Goal: Task Accomplishment & Management: Complete application form

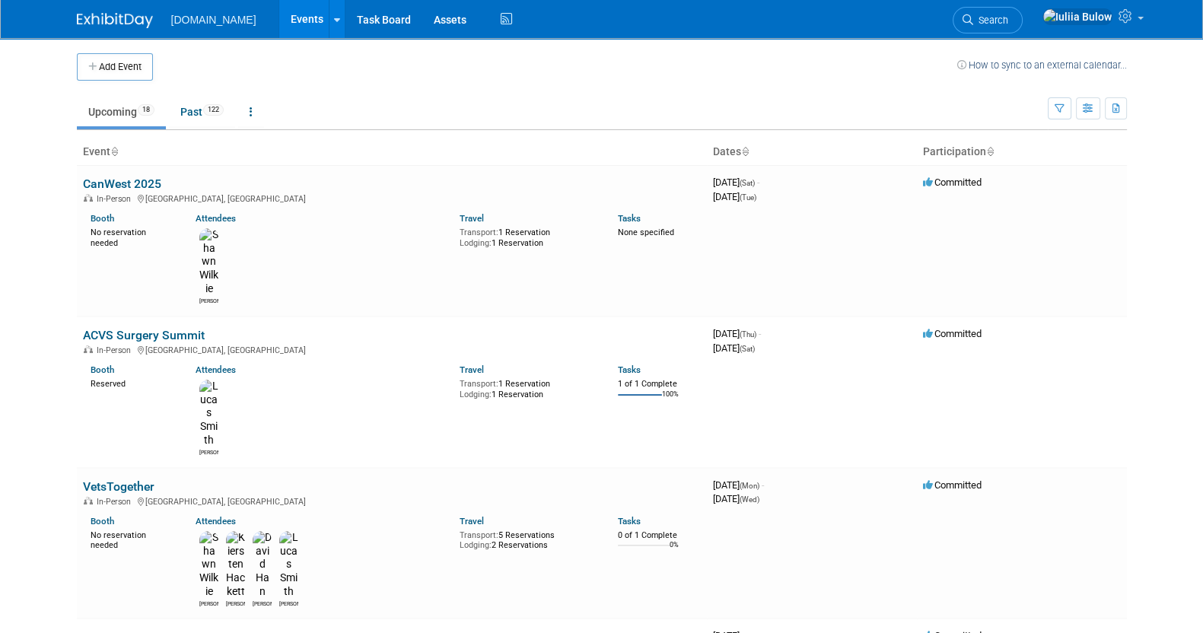
click at [129, 112] on link "Upcoming 18" at bounding box center [121, 111] width 89 height 29
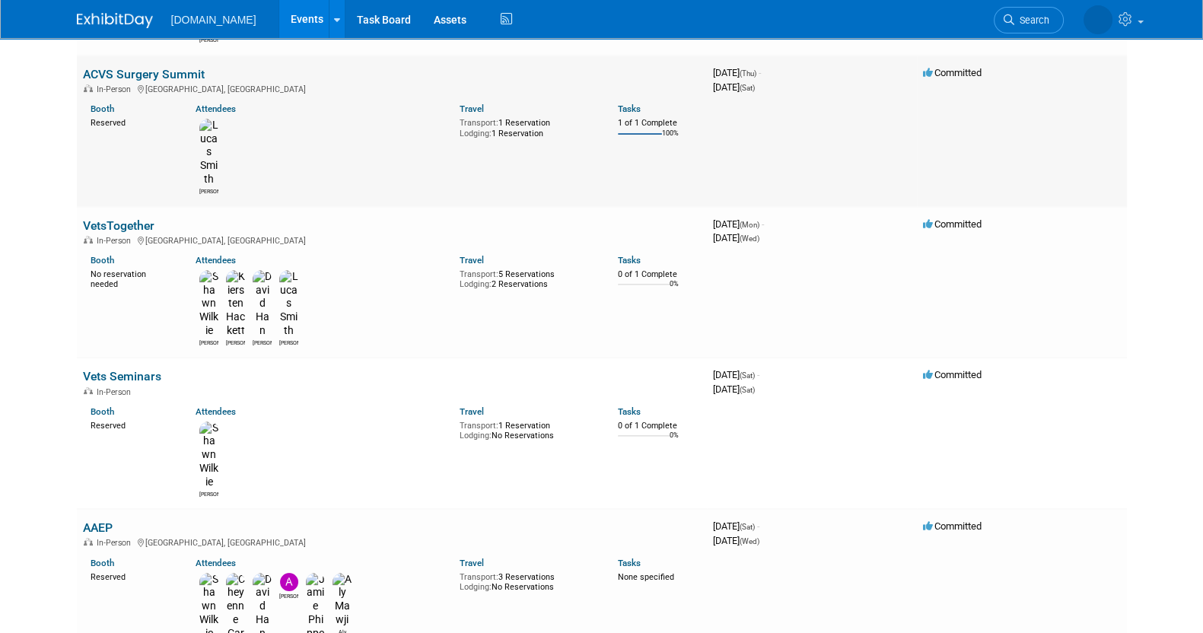
scroll to position [380, 0]
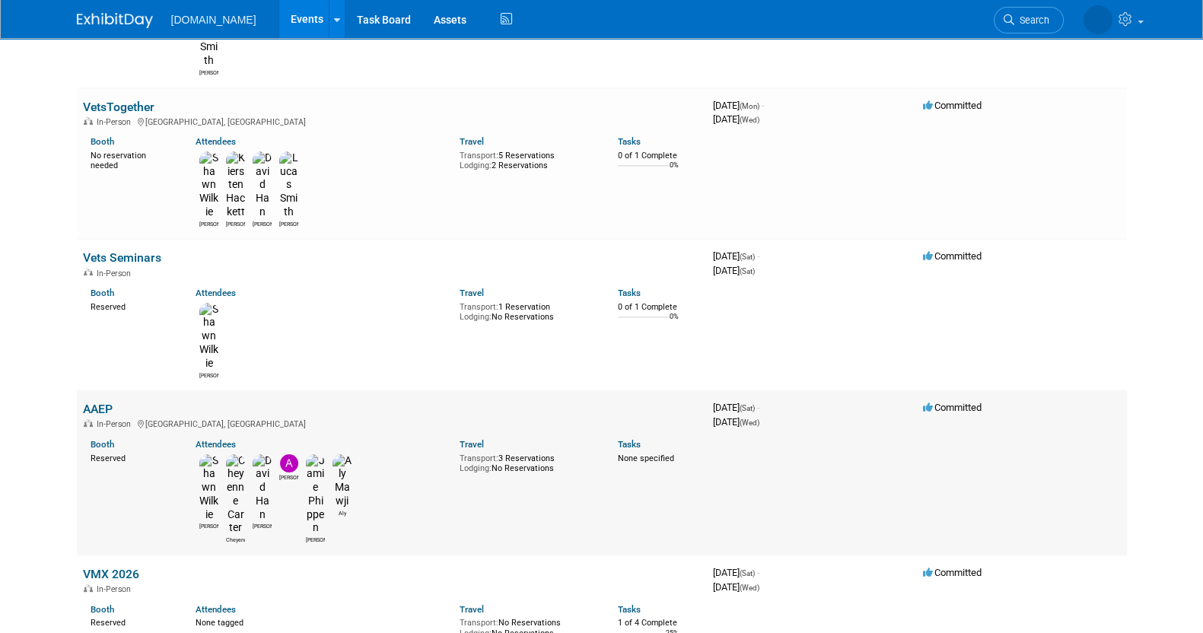
click at [97, 402] on link "AAEP" at bounding box center [98, 409] width 30 height 14
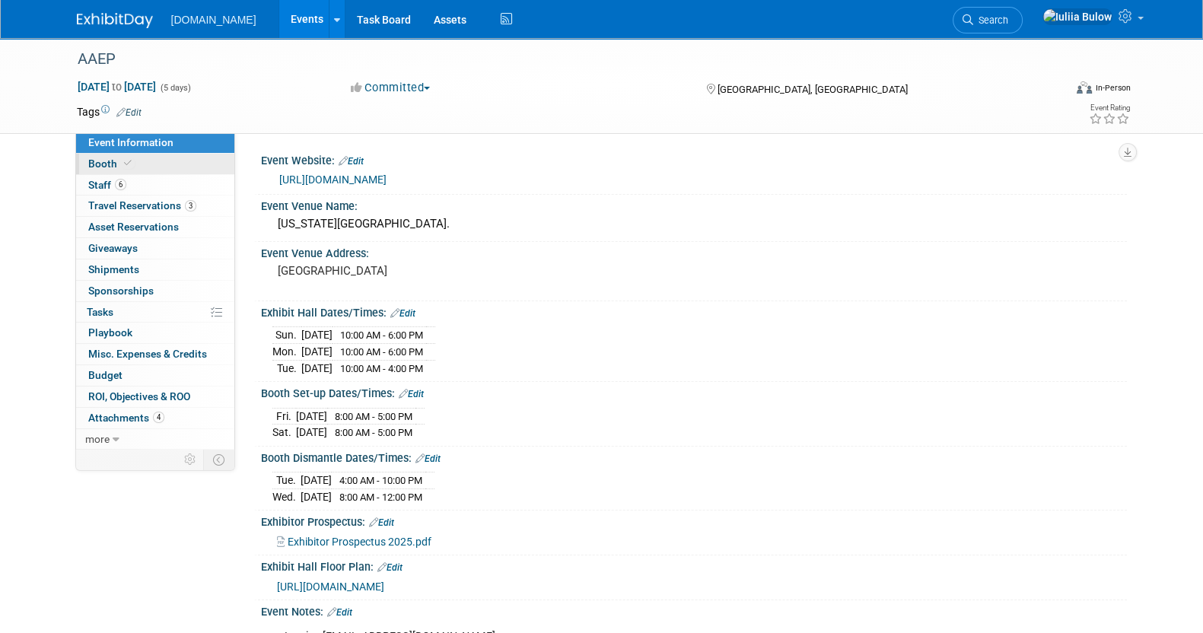
click at [94, 167] on span "Booth" at bounding box center [111, 164] width 46 height 12
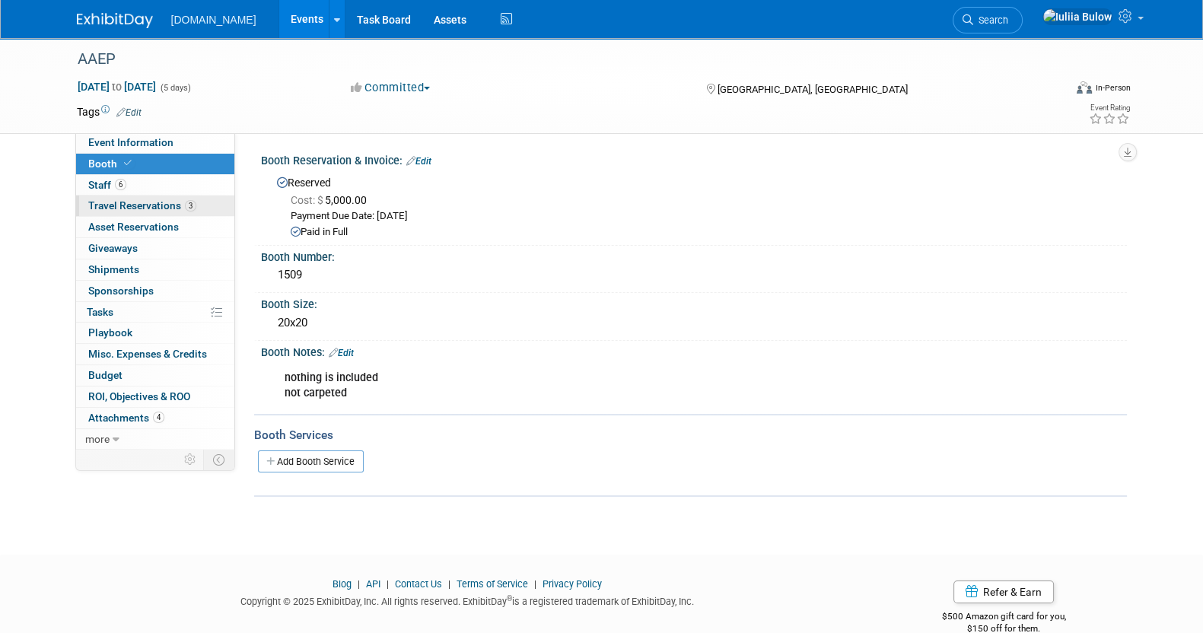
click at [110, 196] on link "3 Travel Reservations 3" at bounding box center [155, 206] width 158 height 21
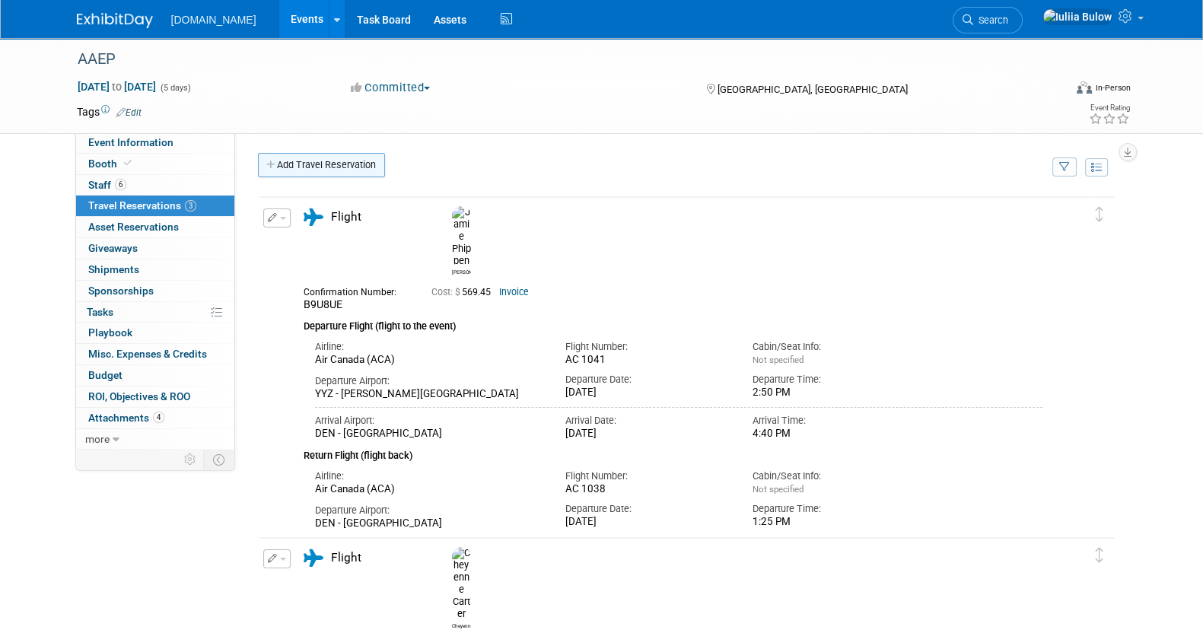
click at [329, 161] on link "Add Travel Reservation" at bounding box center [321, 165] width 127 height 24
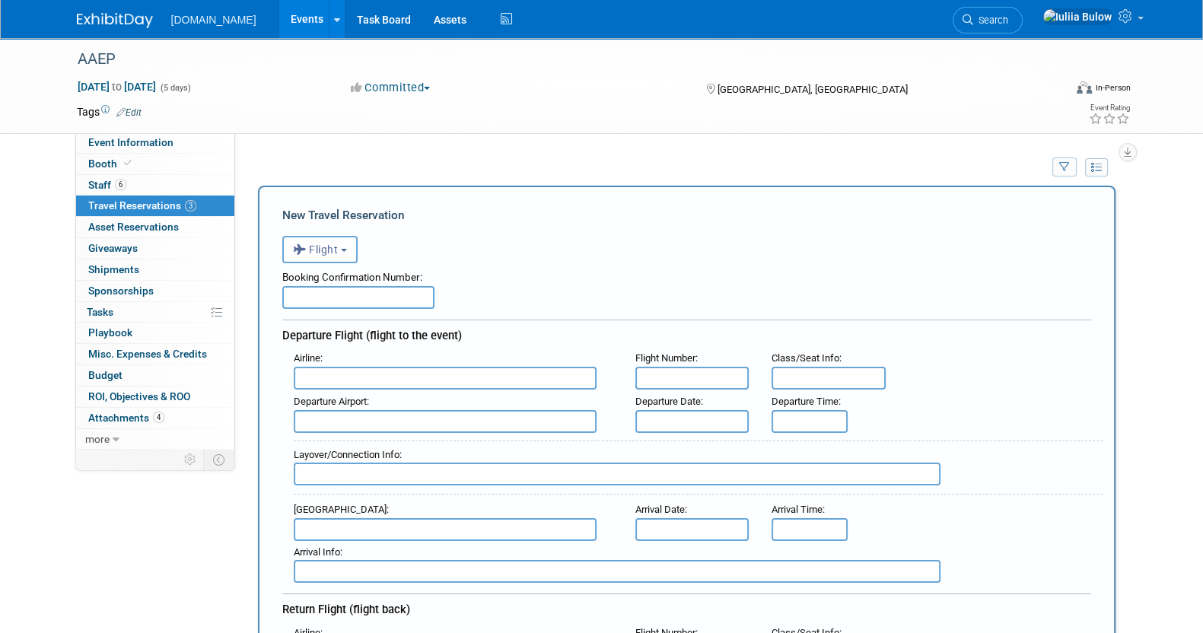
click at [349, 280] on div "Booking Confirmation Number:" at bounding box center [686, 274] width 809 height 23
click at [346, 298] on input "text" at bounding box center [358, 297] width 152 height 23
paste input "H9HD6N"
type input "H9HD6N"
click at [468, 374] on input "text" at bounding box center [445, 378] width 303 height 23
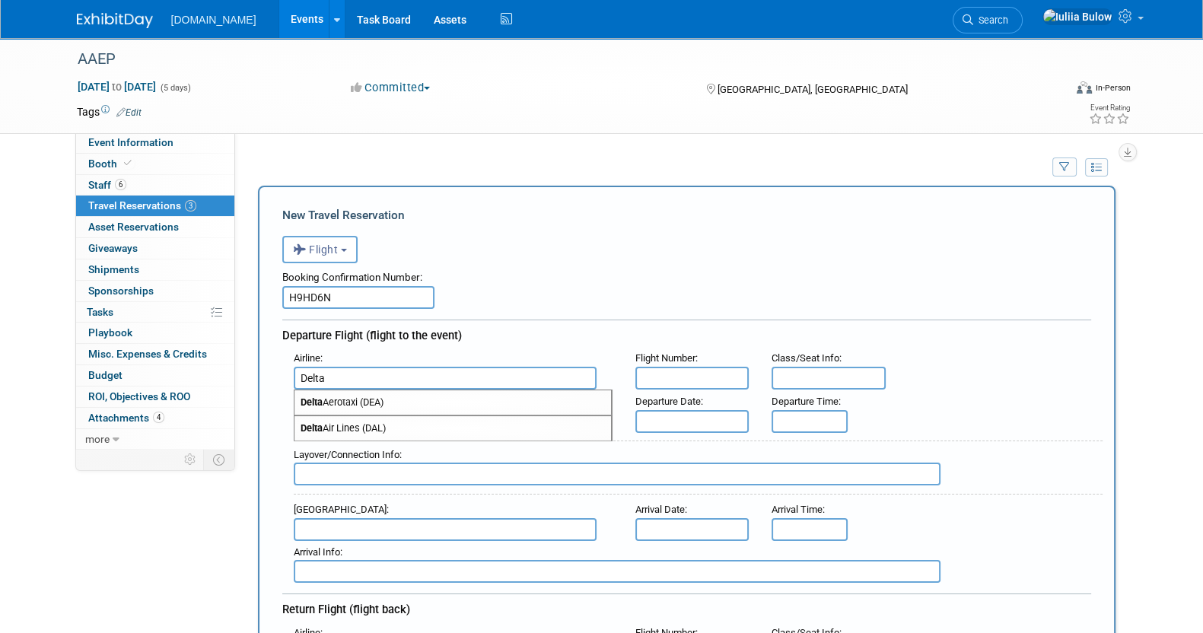
click at [460, 428] on span "Delta Air Lines (DAL)" at bounding box center [452, 428] width 317 height 24
type input "Delta Air Lines (DAL)"
click at [691, 383] on input "text" at bounding box center [692, 378] width 114 height 23
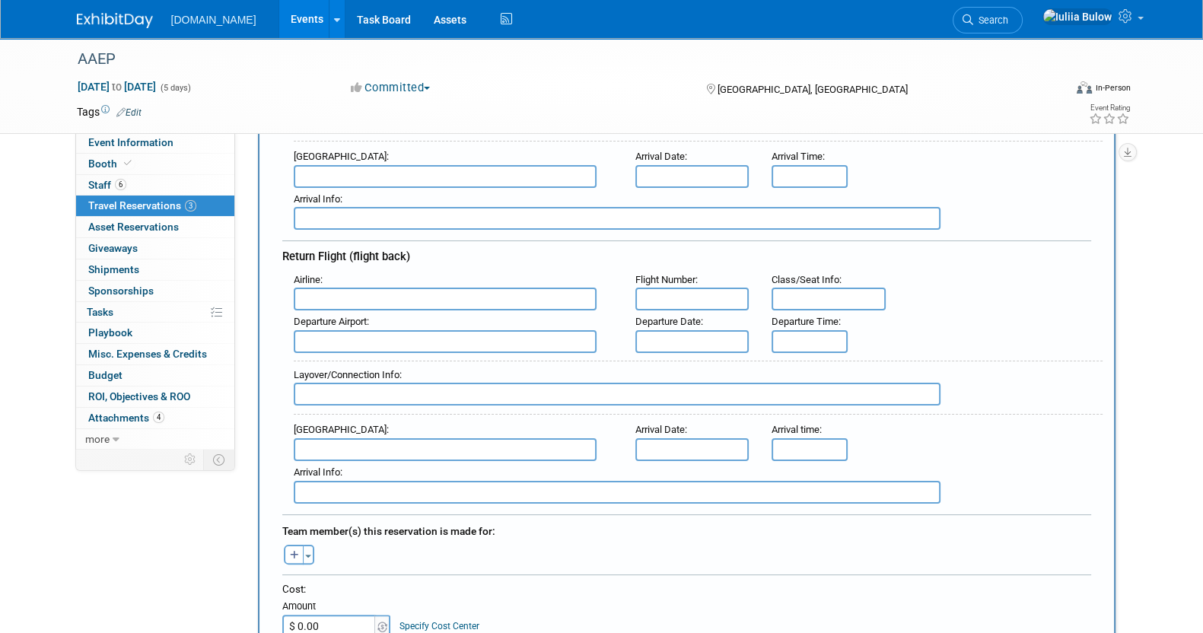
scroll to position [476, 0]
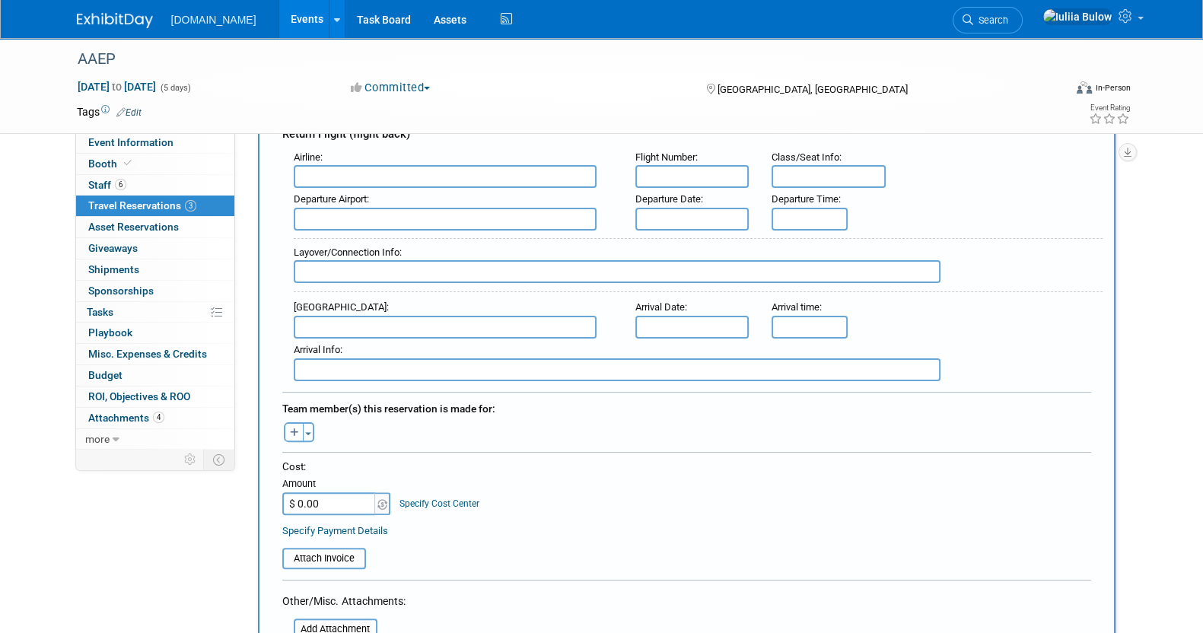
click at [304, 492] on input "$ 0.00" at bounding box center [329, 503] width 95 height 23
paste input "177.96"
type input "$ 177.96"
click at [660, 500] on div "Cost: Amount $ 177.96 Specify Cost Center Cost Center -- Not Specified --" at bounding box center [686, 488] width 809 height 56
click at [315, 558] on div "Attach Invoice" at bounding box center [324, 558] width 84 height 21
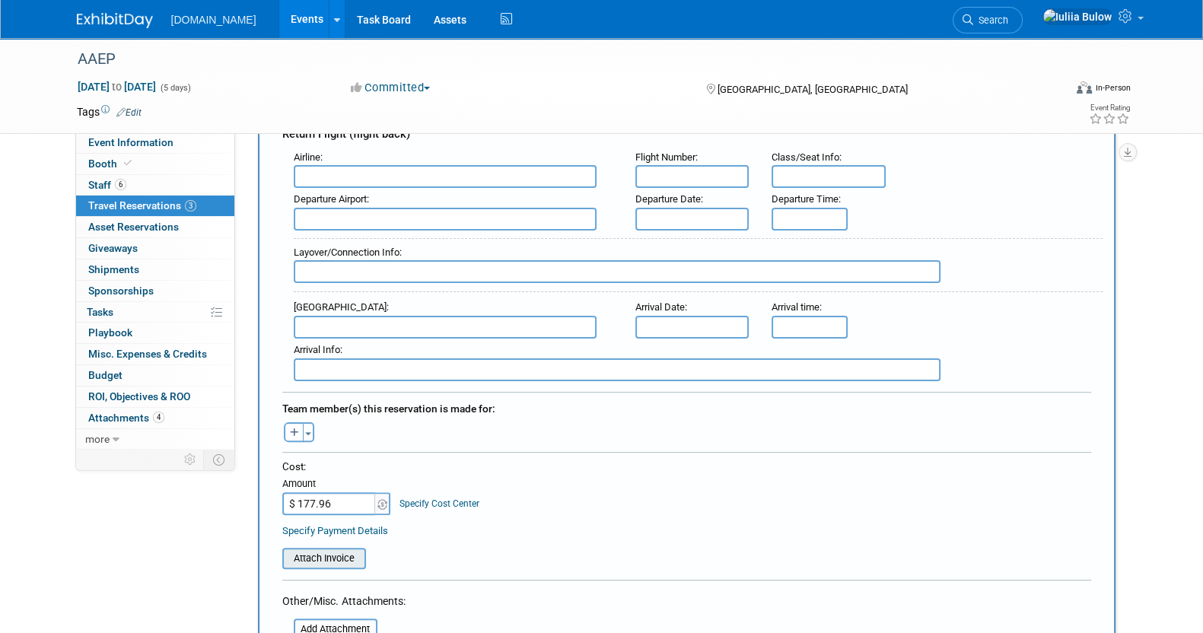
click at [339, 549] on input "file" at bounding box center [273, 558] width 181 height 18
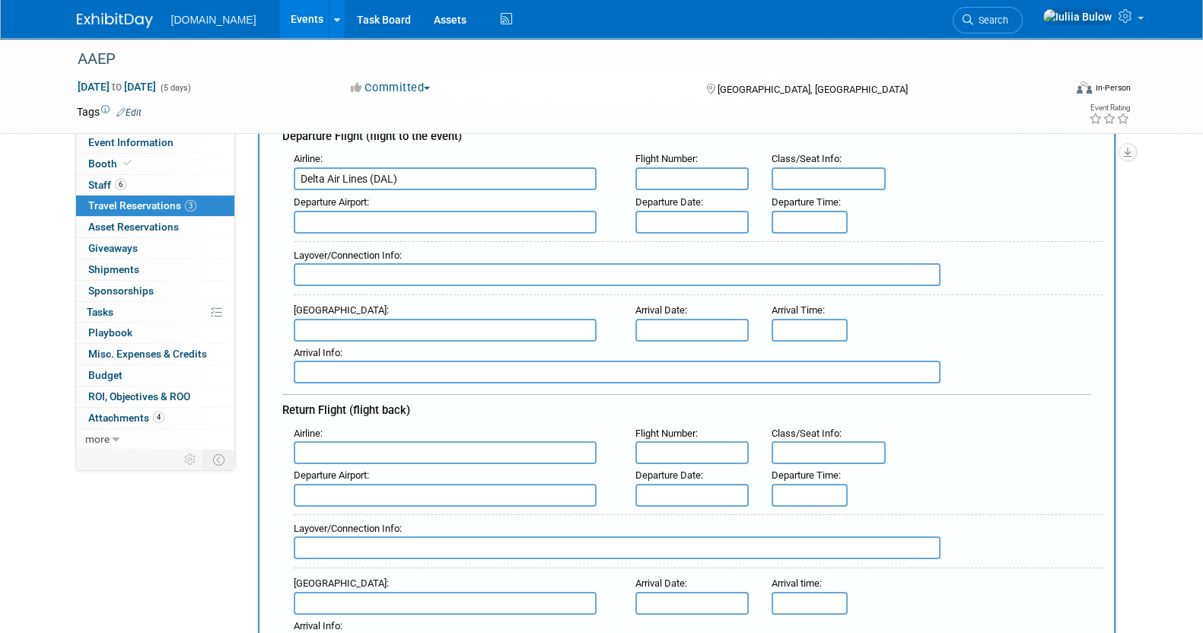
scroll to position [94, 0]
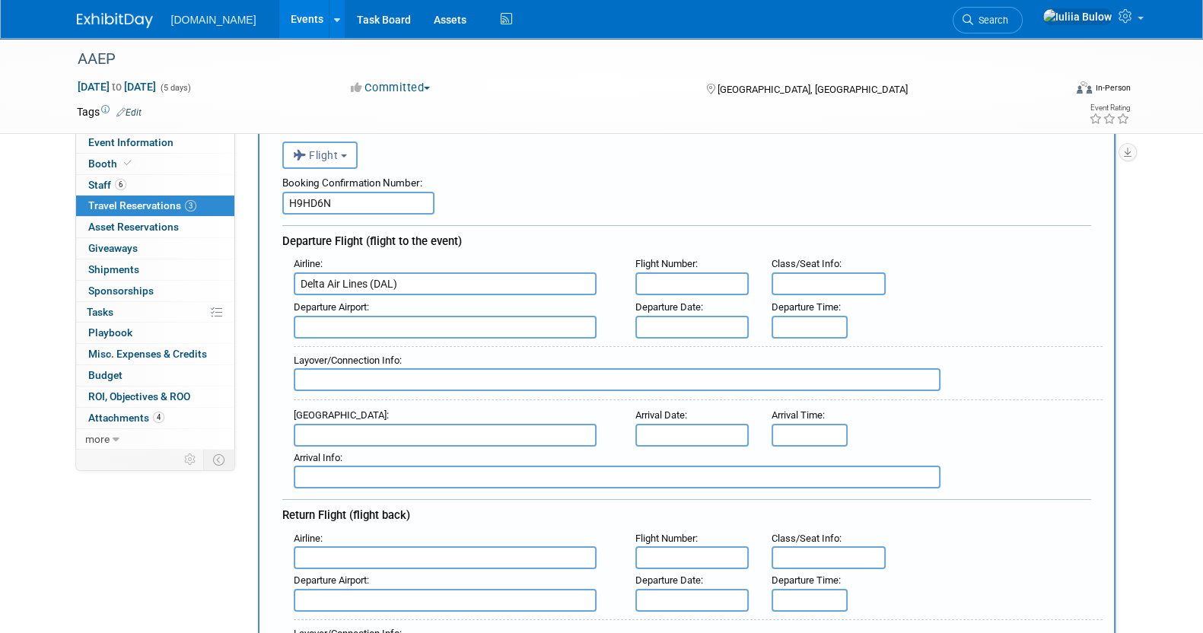
click at [677, 268] on div "Flight Number :" at bounding box center [692, 264] width 114 height 17
click at [663, 275] on input "text" at bounding box center [692, 283] width 114 height 23
paste input "2004"
type input "2004"
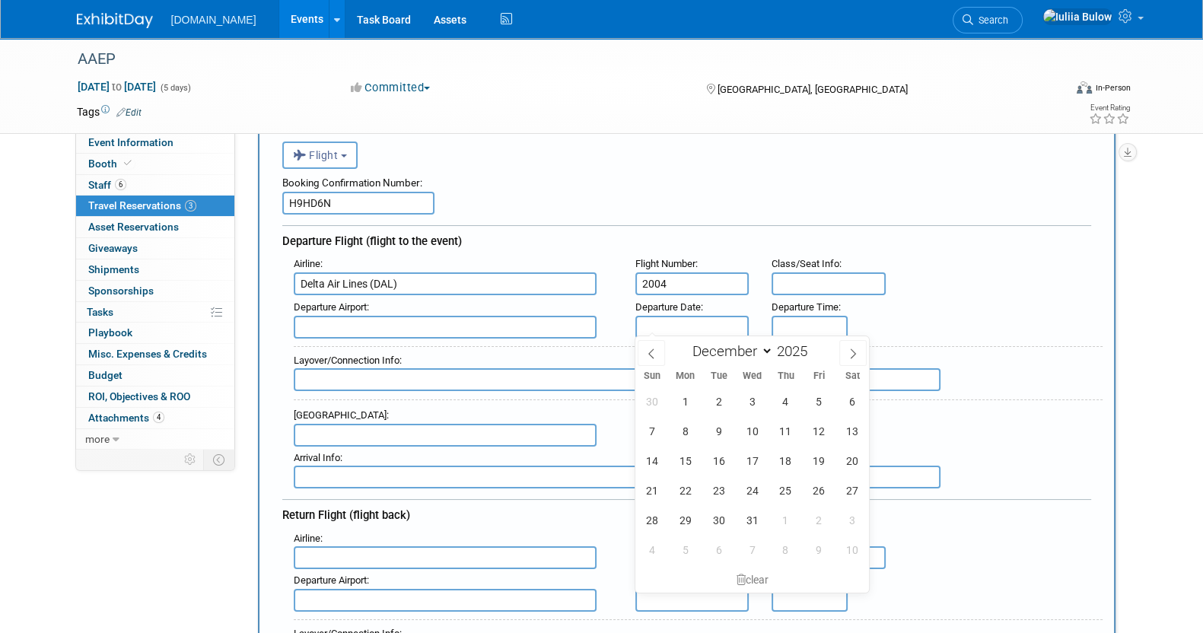
click at [688, 319] on input "text" at bounding box center [692, 327] width 114 height 23
click at [826, 396] on span "5" at bounding box center [819, 402] width 30 height 30
type input "[DATE]"
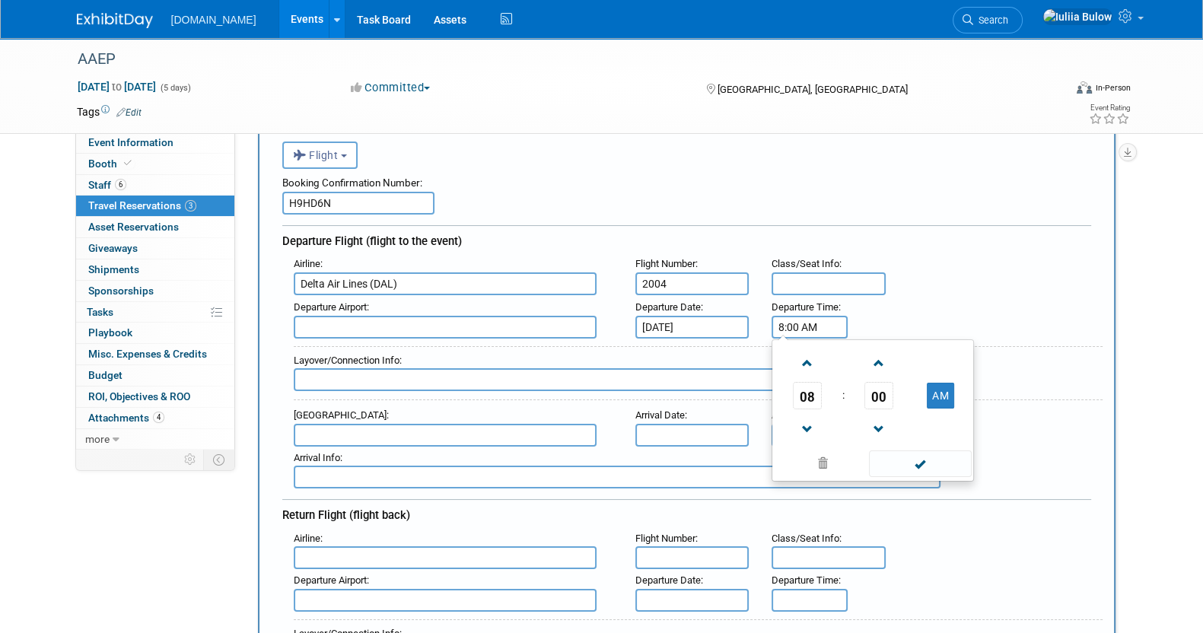
click at [798, 325] on input "8:00 AM" at bounding box center [810, 327] width 76 height 23
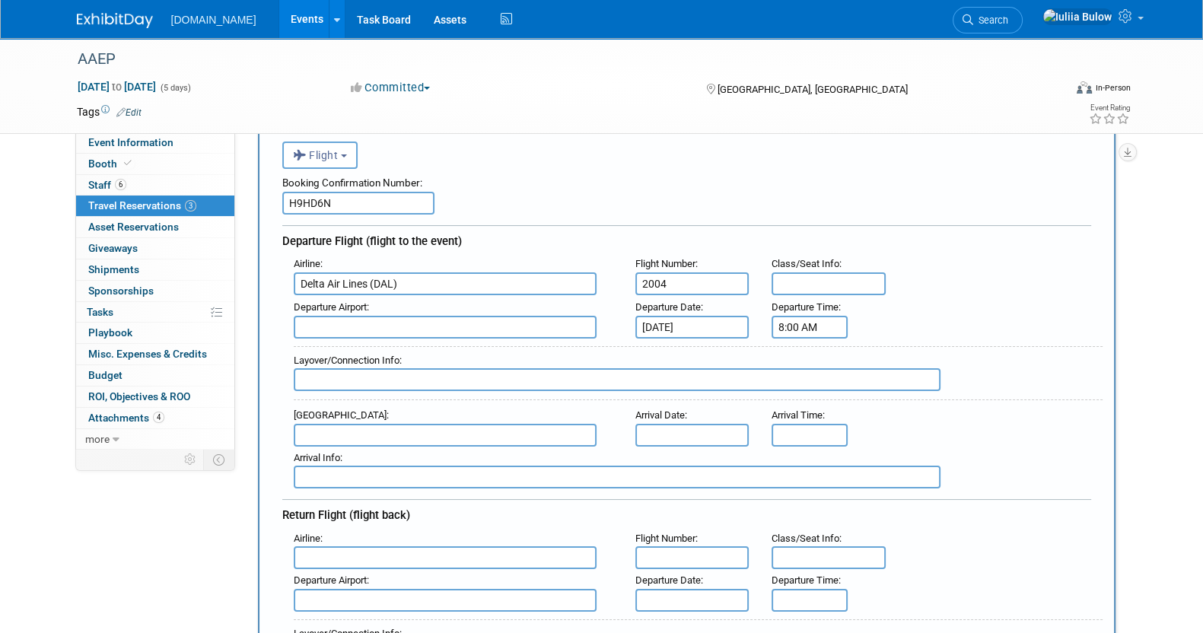
click at [826, 321] on input "8:00 AM" at bounding box center [810, 327] width 76 height 23
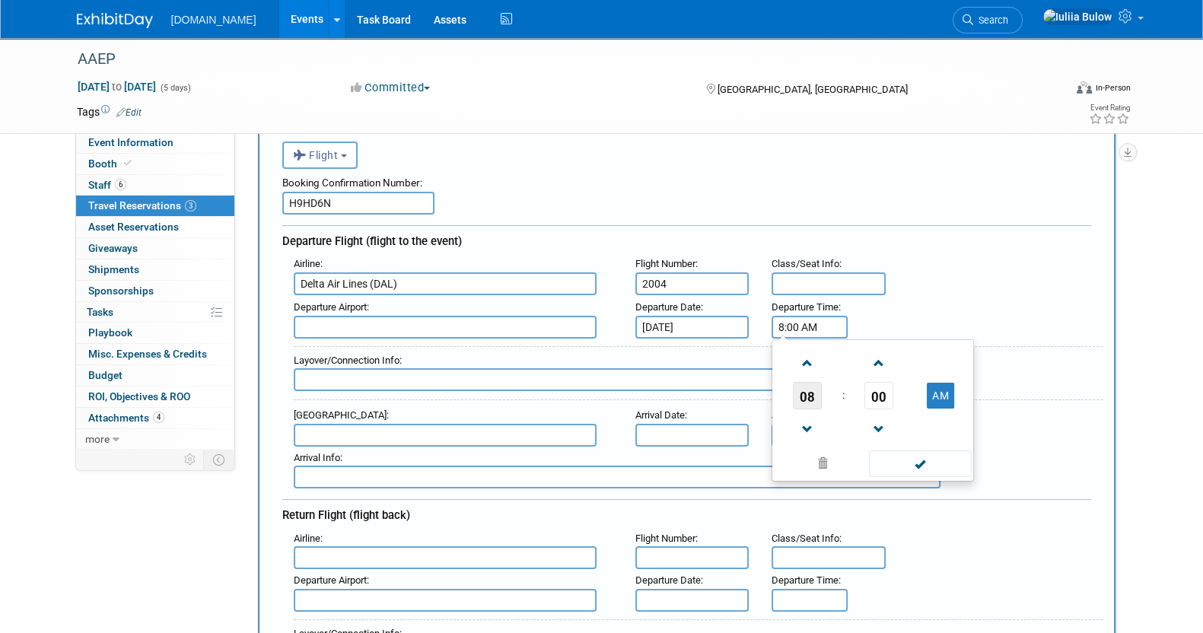
click at [800, 391] on span "08" at bounding box center [807, 395] width 29 height 27
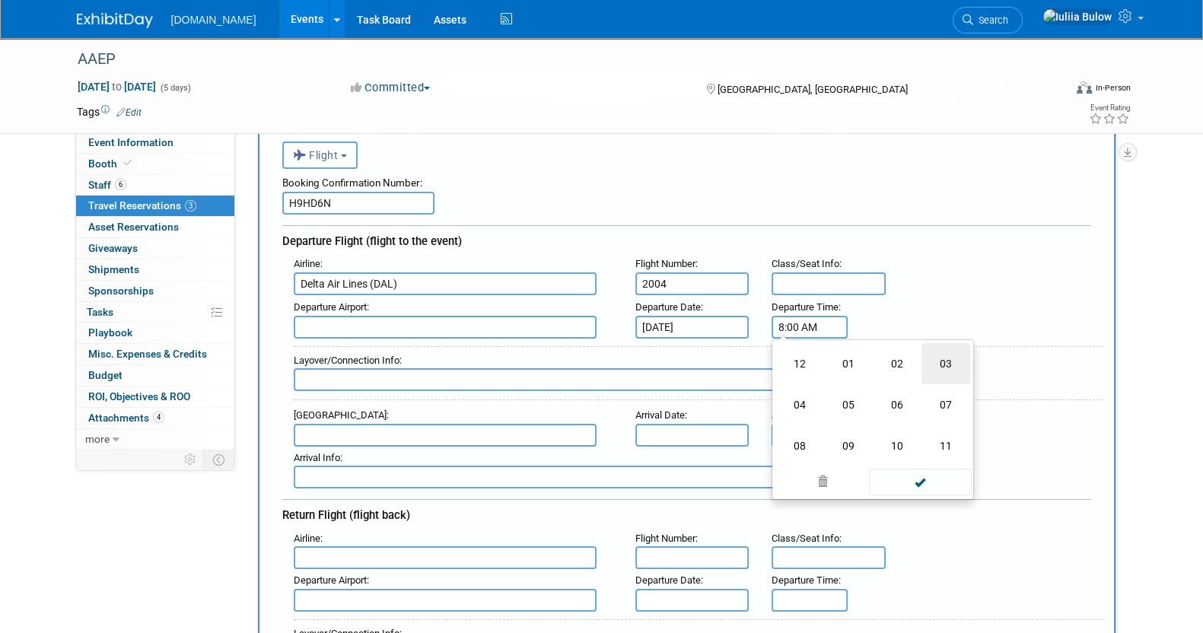
click at [944, 361] on td "03" at bounding box center [945, 363] width 49 height 41
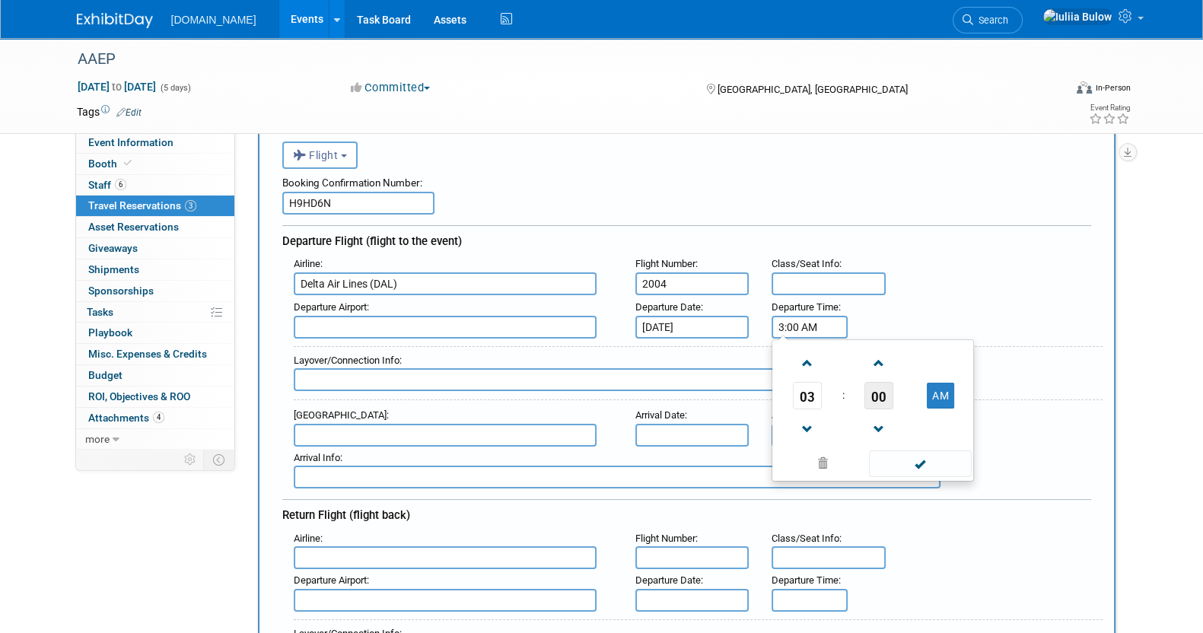
click at [878, 390] on span "00" at bounding box center [878, 395] width 29 height 27
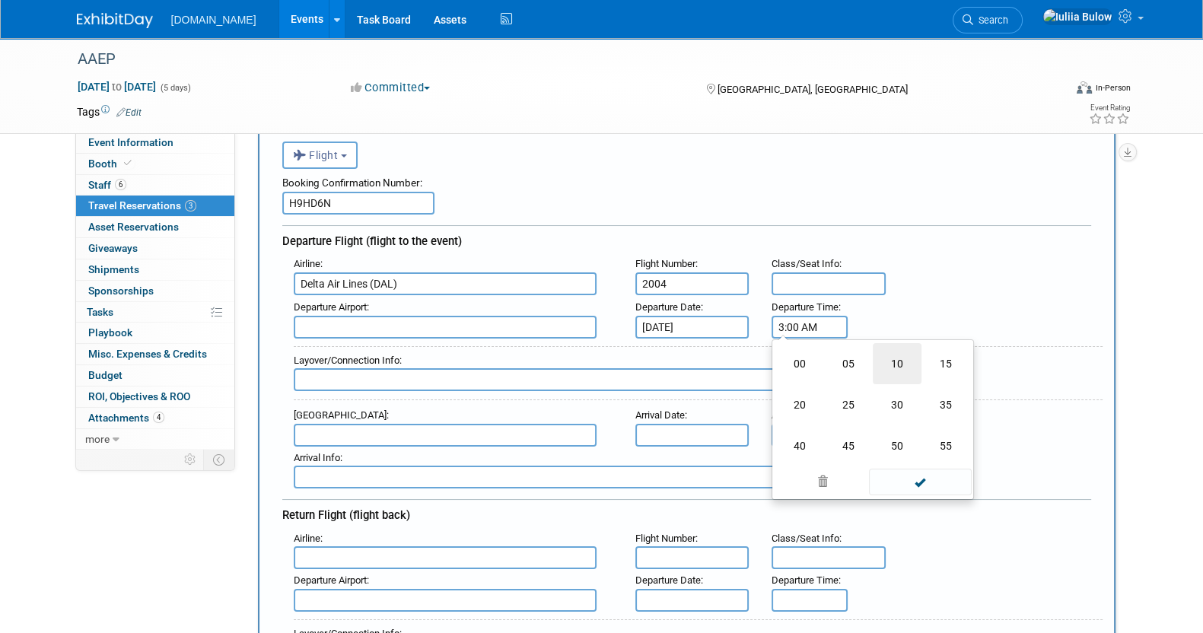
click at [891, 361] on td "10" at bounding box center [897, 363] width 49 height 41
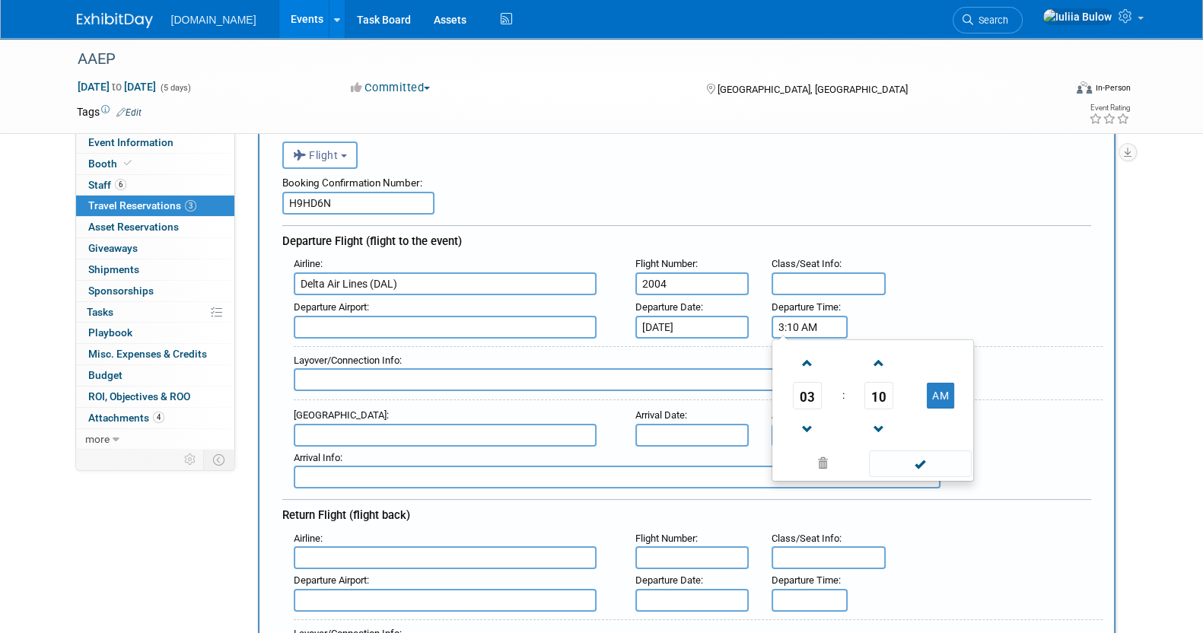
click at [894, 420] on td at bounding box center [878, 428] width 63 height 39
click at [876, 426] on span at bounding box center [878, 429] width 27 height 27
click at [931, 387] on button "AM" at bounding box center [940, 396] width 27 height 26
type input "3:09 PM"
click at [900, 460] on span at bounding box center [920, 463] width 103 height 27
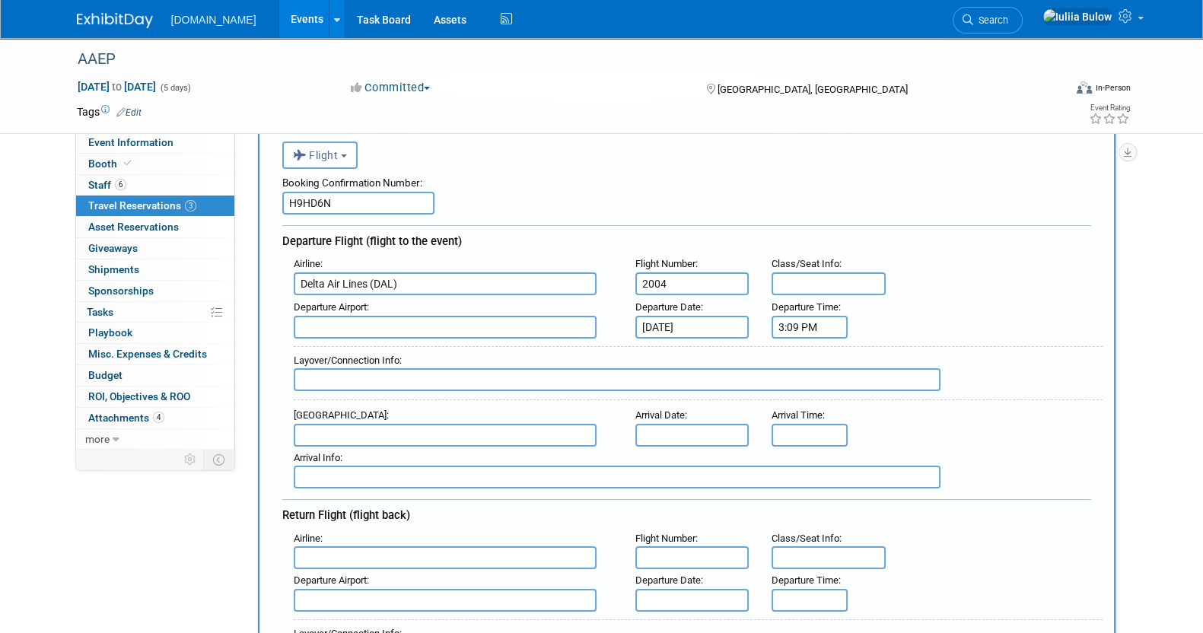
click at [428, 322] on input "text" at bounding box center [445, 327] width 303 height 23
click at [441, 342] on span "LAX - Los Angeles International Airport" at bounding box center [452, 351] width 317 height 24
type input "LAX - [GEOGRAPHIC_DATA]"
click at [398, 432] on input "text" at bounding box center [445, 435] width 303 height 23
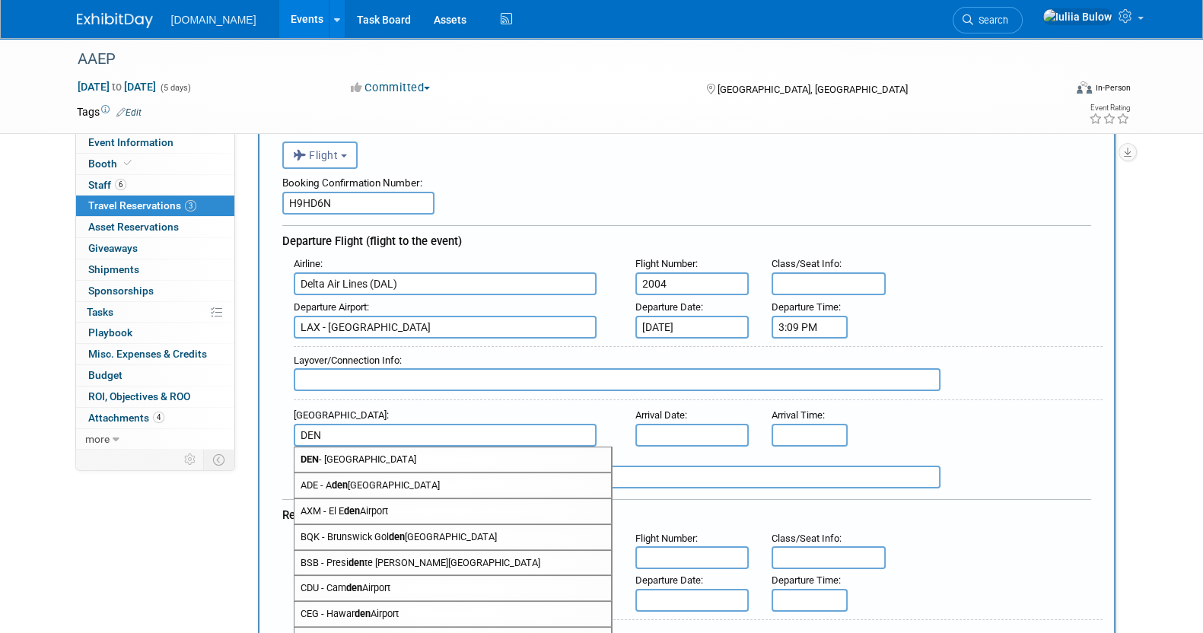
click at [346, 455] on span "DEN - Denver International Airport" at bounding box center [452, 459] width 317 height 24
type input "DEN - [GEOGRAPHIC_DATA]"
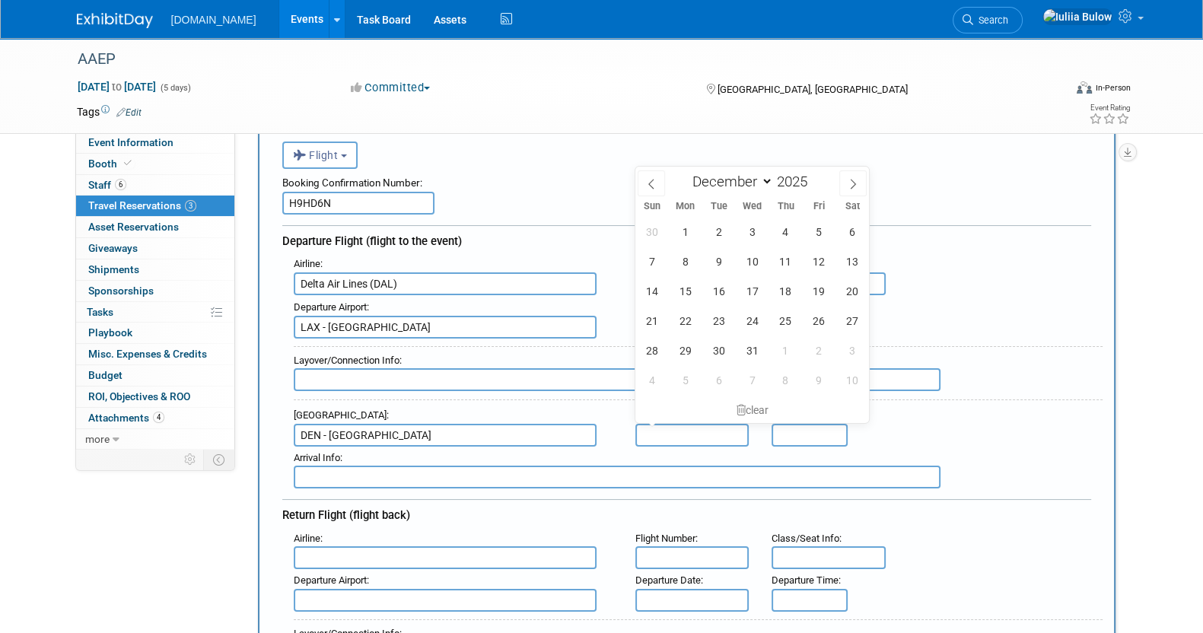
click at [718, 426] on input "text" at bounding box center [692, 435] width 114 height 23
click at [818, 235] on span "5" at bounding box center [819, 232] width 30 height 30
type input "[DATE]"
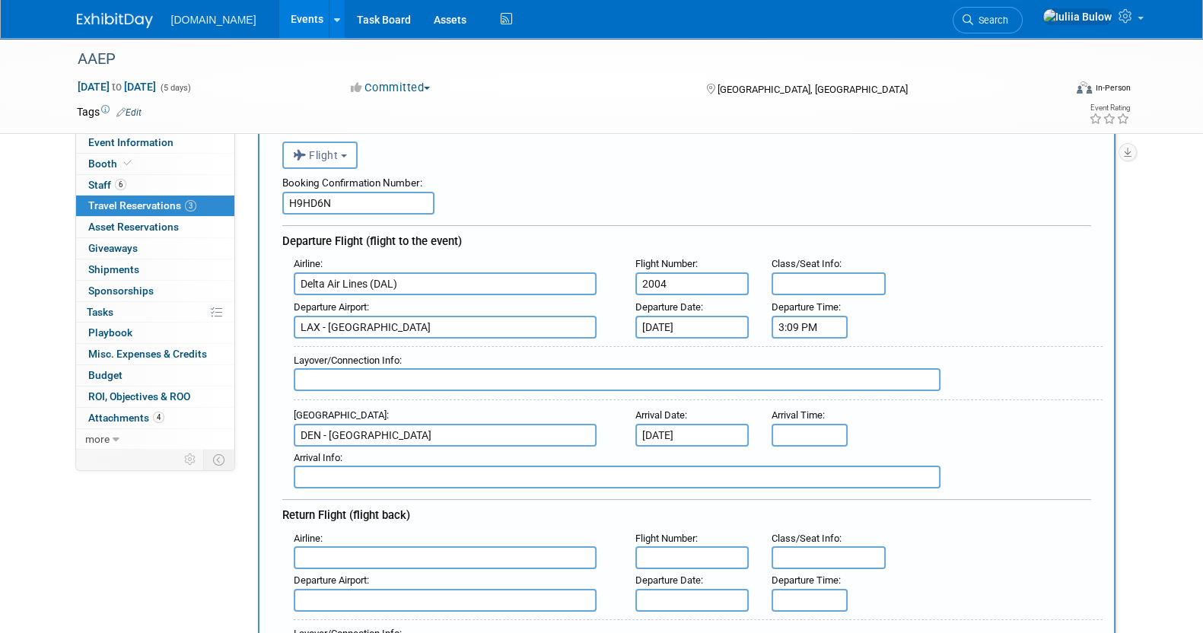
click at [1010, 458] on div "Arrival Info :" at bounding box center [698, 458] width 809 height 17
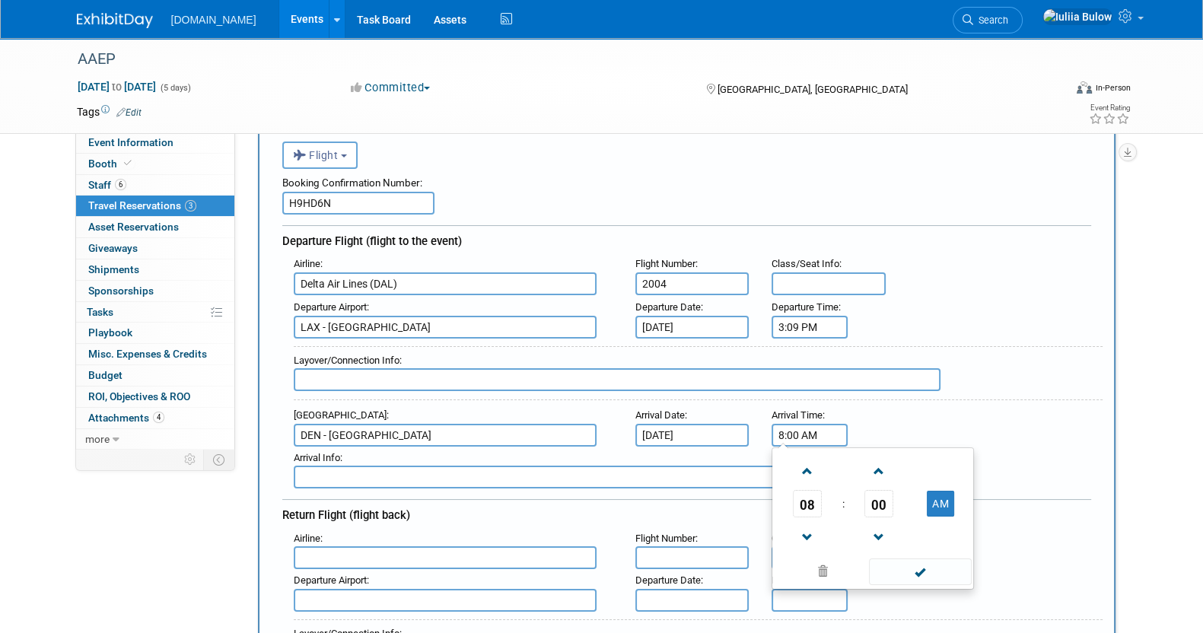
click at [803, 428] on input "8:00 AM" at bounding box center [810, 435] width 76 height 23
click at [815, 508] on table "08 : 00 AM" at bounding box center [872, 503] width 195 height 105
click at [813, 497] on span "08" at bounding box center [807, 503] width 29 height 27
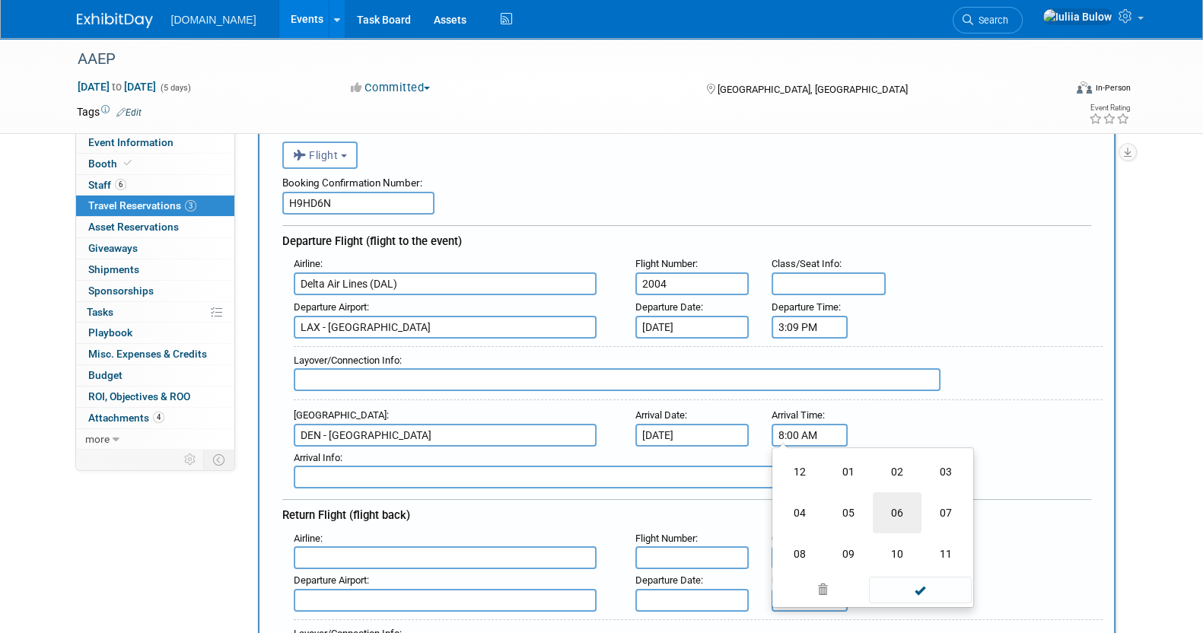
click at [894, 507] on td "06" at bounding box center [897, 512] width 49 height 41
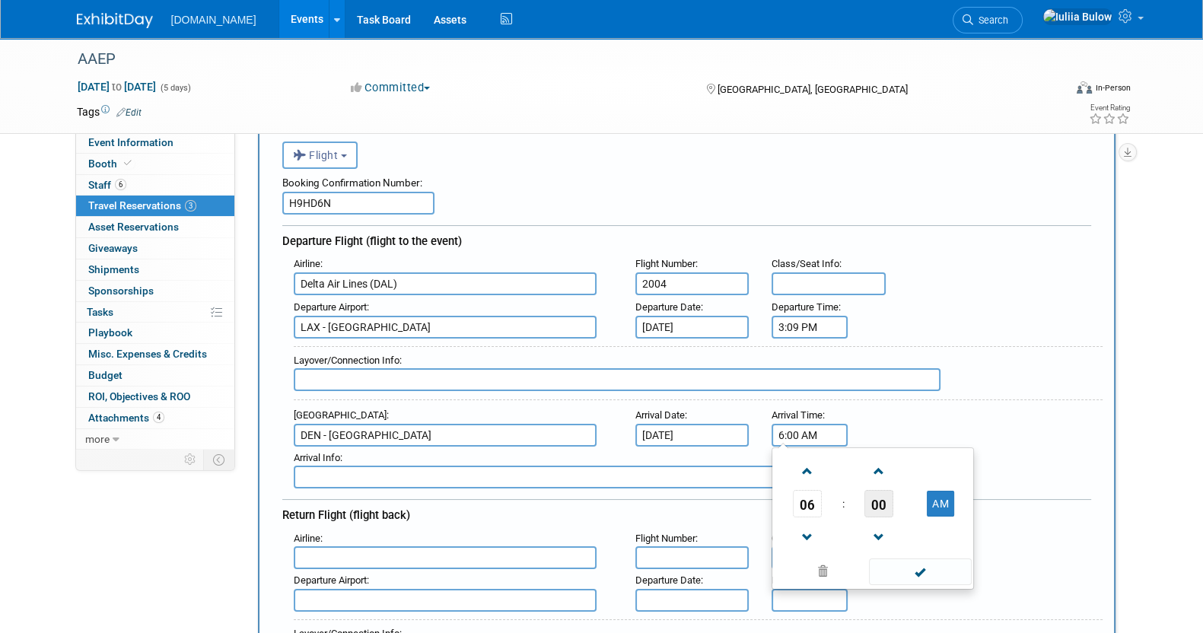
click at [883, 500] on span "00" at bounding box center [878, 503] width 29 height 27
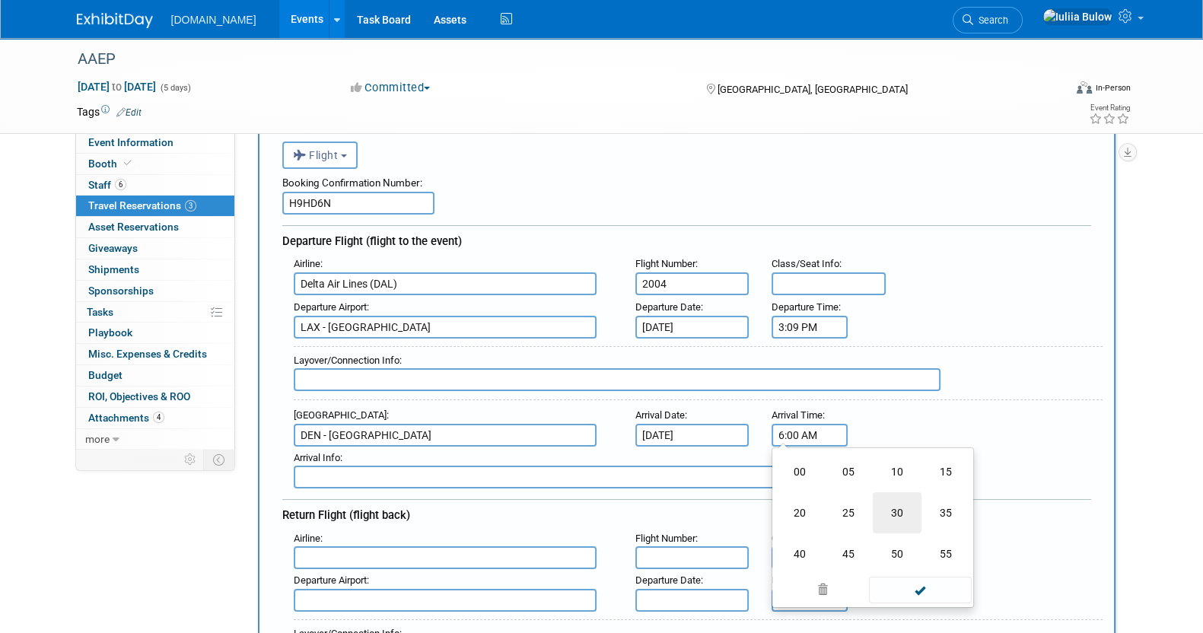
click at [899, 498] on td "30" at bounding box center [897, 512] width 49 height 41
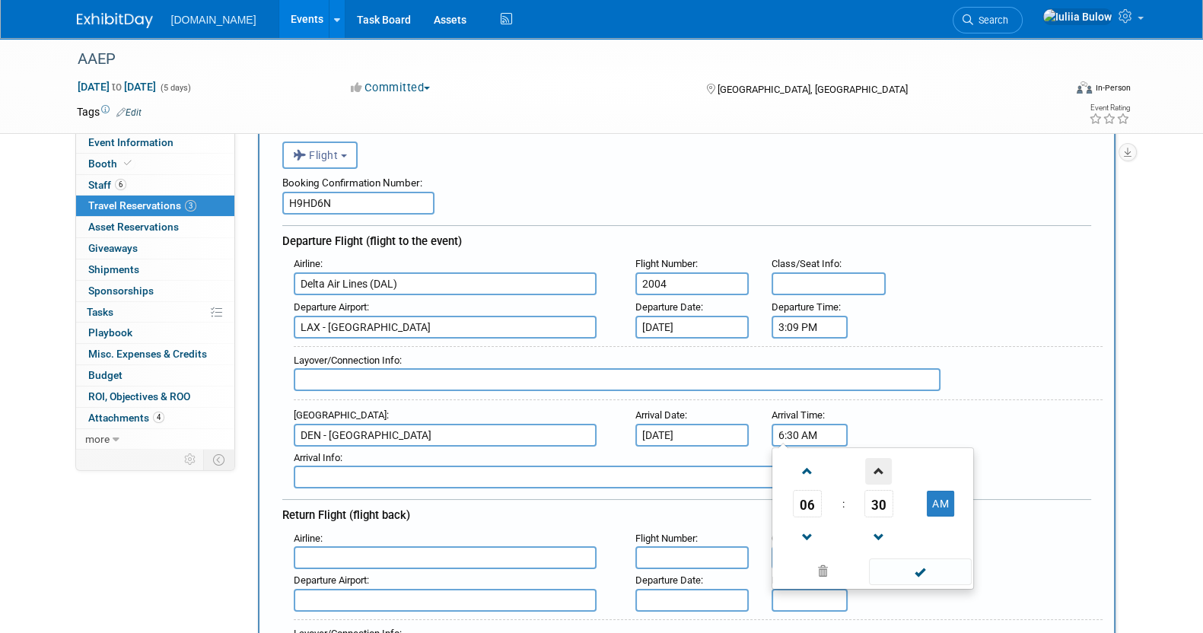
click at [875, 464] on span at bounding box center [878, 471] width 27 height 27
click at [923, 500] on td "AM" at bounding box center [941, 503] width 60 height 27
click at [952, 506] on button "AM" at bounding box center [940, 504] width 27 height 26
type input "6:32 PM"
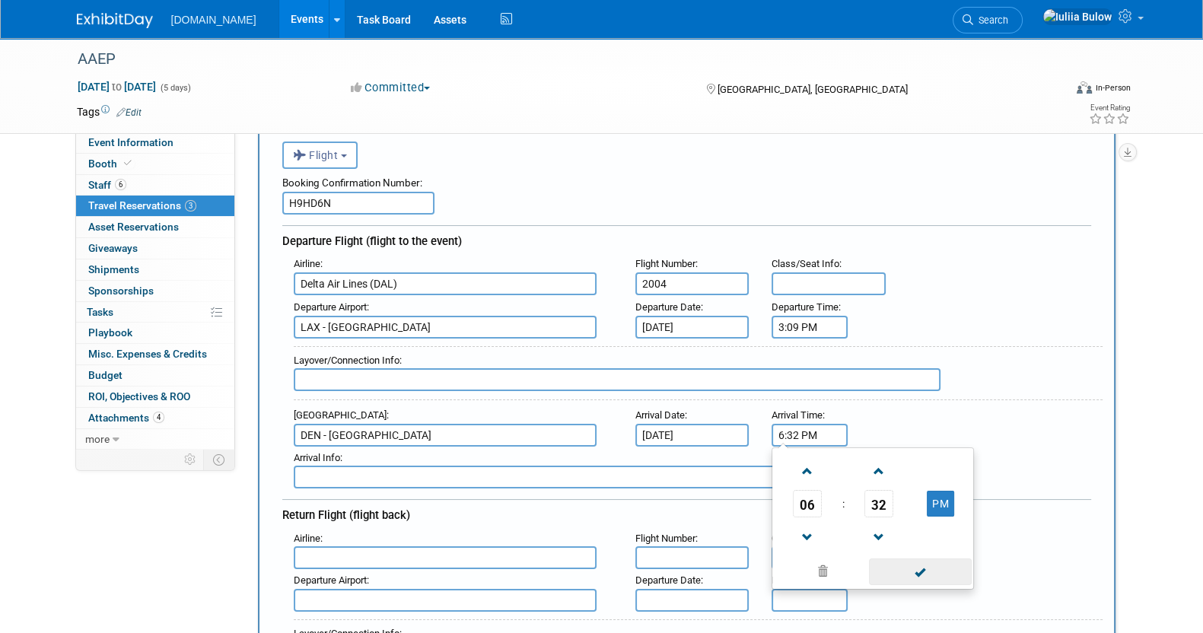
click at [918, 582] on div "06 : 32 PM 12 01 02 03 04 05 06 07 08 09 10 11 00 05 10 15 20 25 30 35 40 45 50…" at bounding box center [873, 518] width 202 height 142
click at [922, 559] on span at bounding box center [920, 572] width 103 height 27
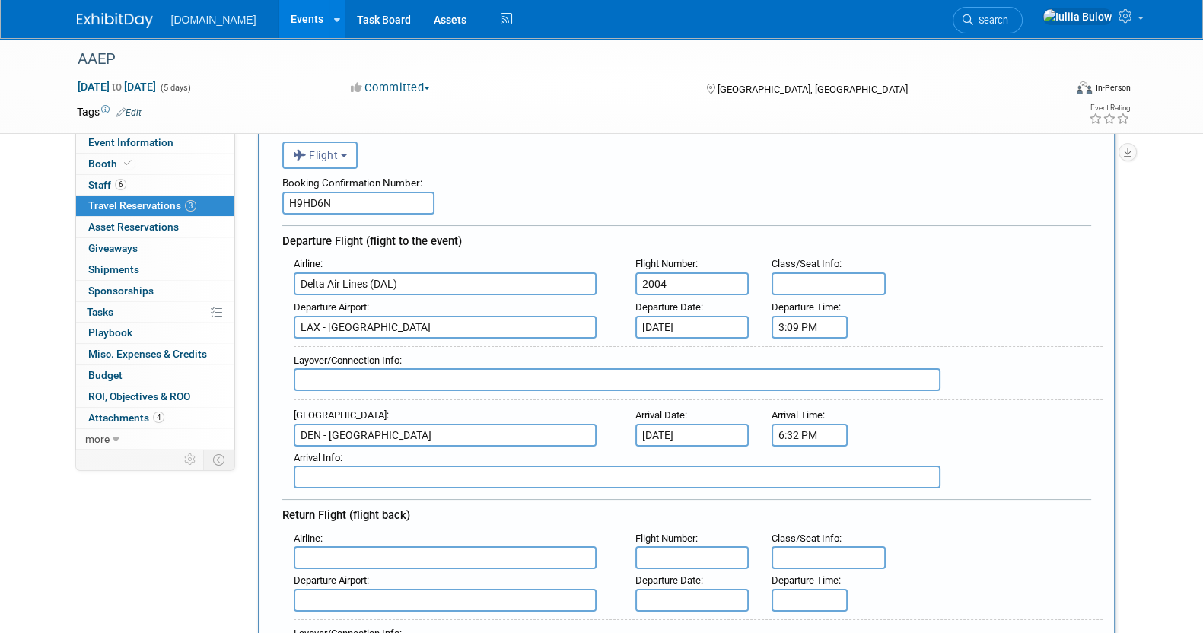
scroll to position [285, 0]
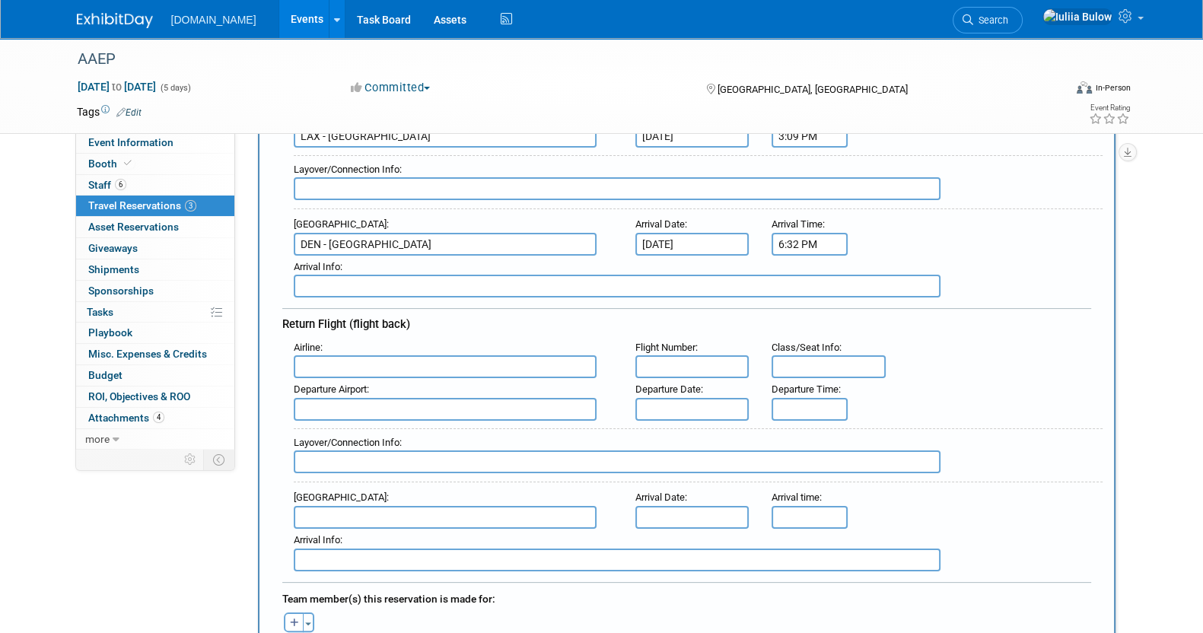
click at [414, 369] on input "text" at bounding box center [445, 366] width 303 height 23
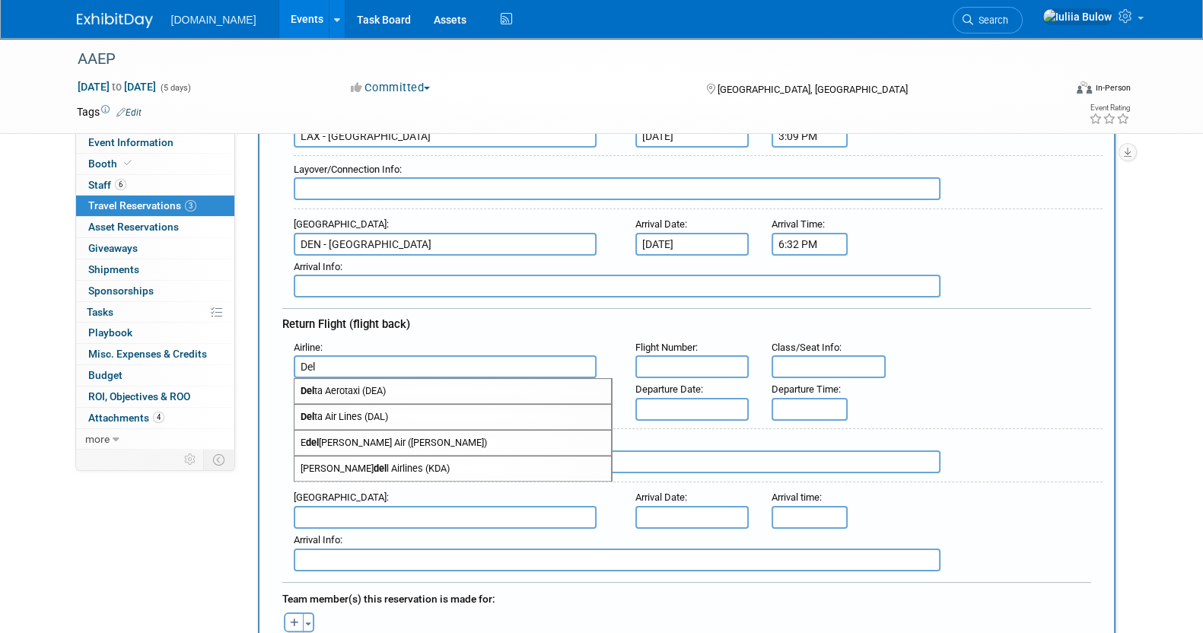
click at [406, 409] on span "Del ta Air Lines (DAL)" at bounding box center [452, 417] width 317 height 24
type input "Delta Air Lines (DAL)"
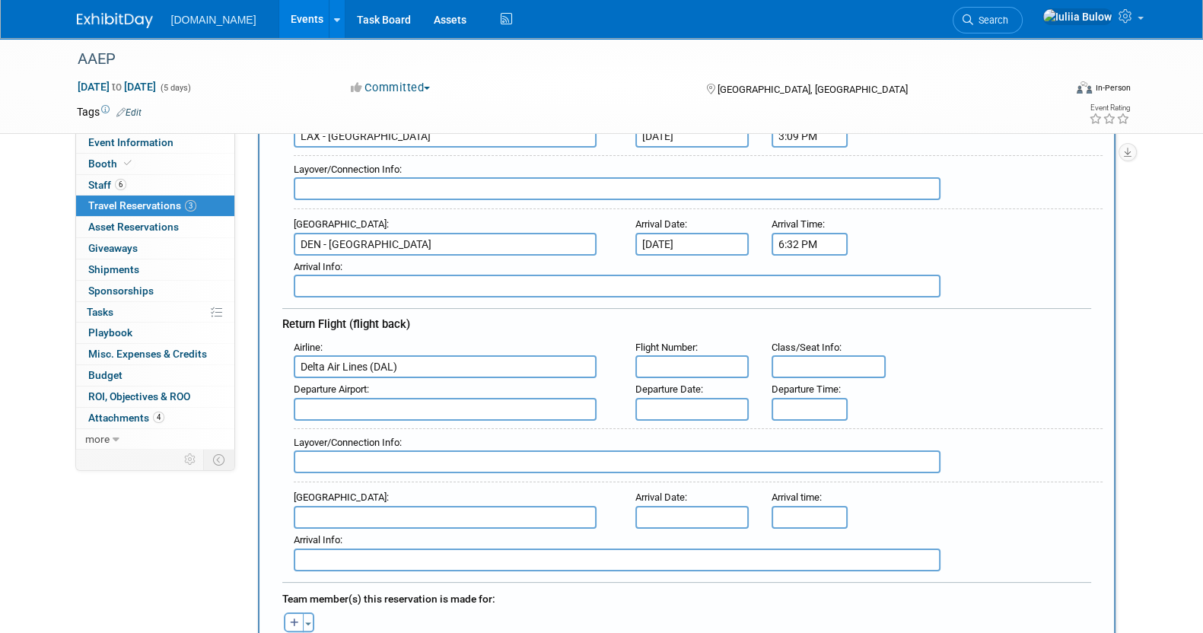
click at [689, 359] on input "text" at bounding box center [692, 366] width 114 height 23
paste input "2828"
type input "2828"
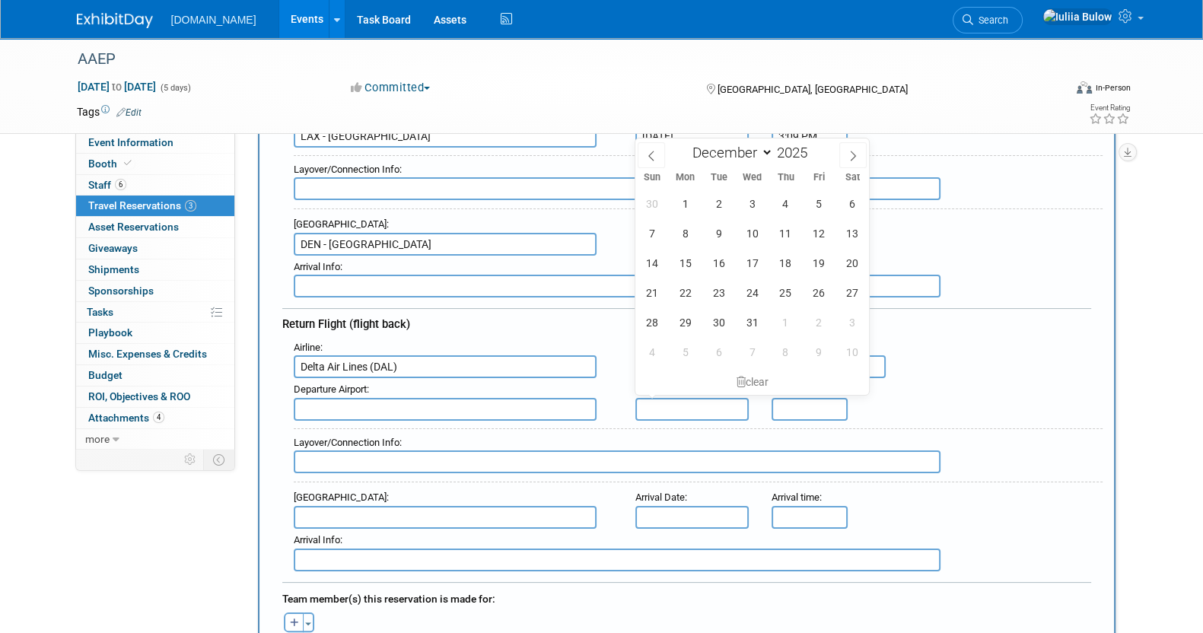
click at [679, 411] on input "text" at bounding box center [692, 409] width 114 height 23
click at [864, 229] on span "13" at bounding box center [853, 233] width 30 height 30
type input "[DATE]"
click at [811, 428] on div "Layover/Connection Info :" at bounding box center [698, 455] width 809 height 55
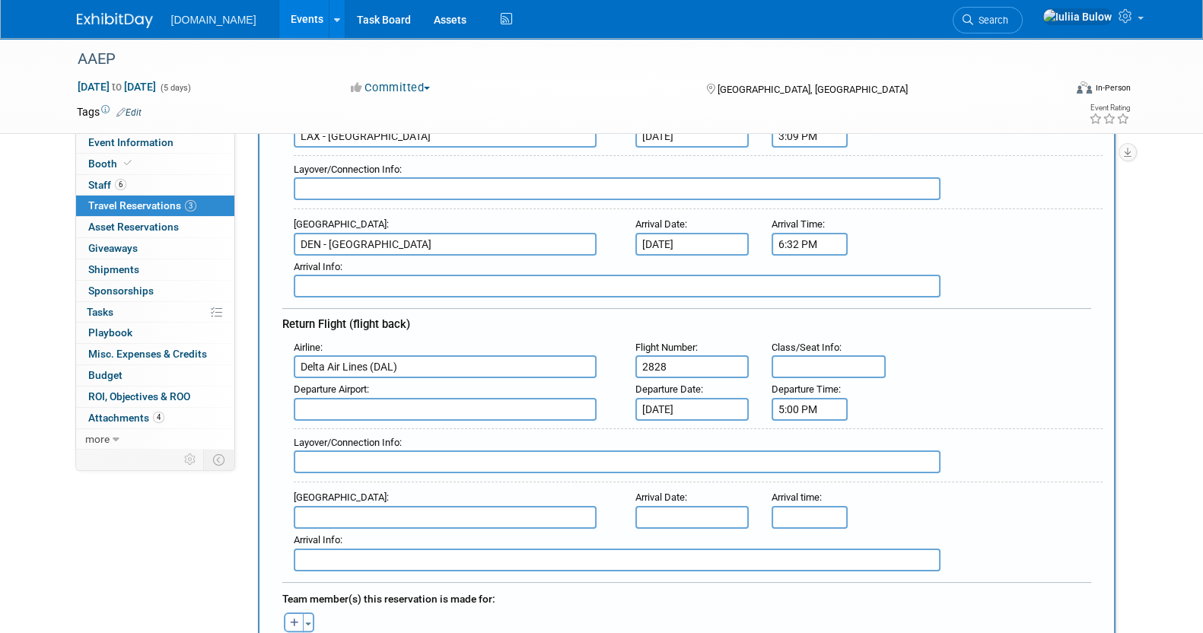
click at [800, 398] on input "5:00 PM" at bounding box center [810, 409] width 76 height 23
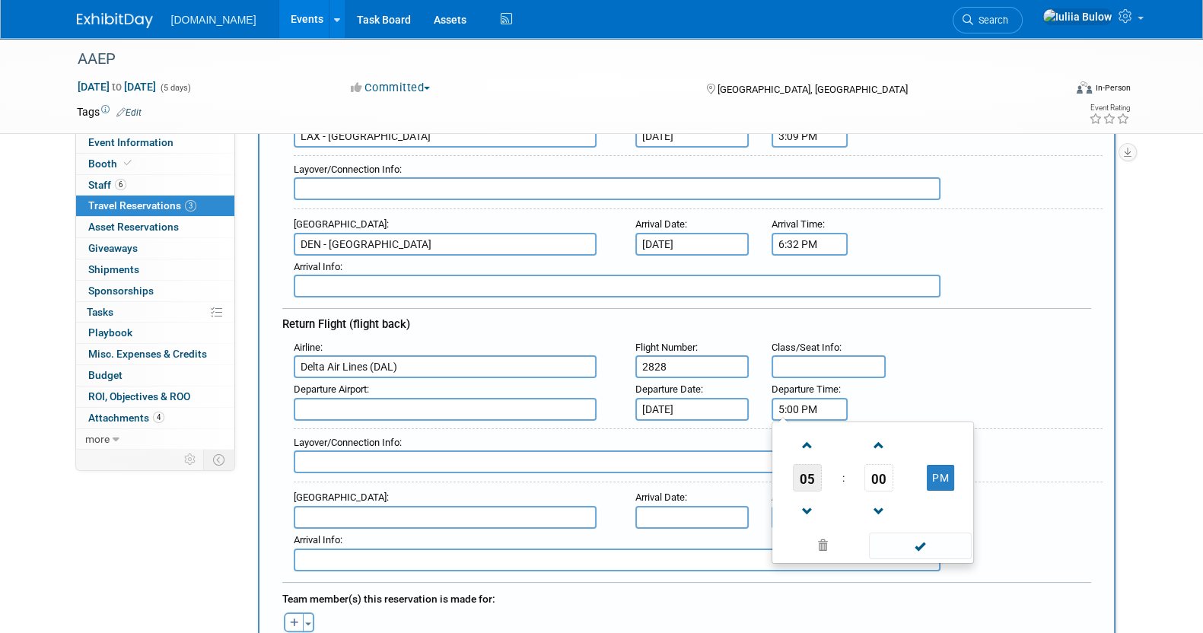
click at [807, 464] on span "05" at bounding box center [807, 477] width 29 height 27
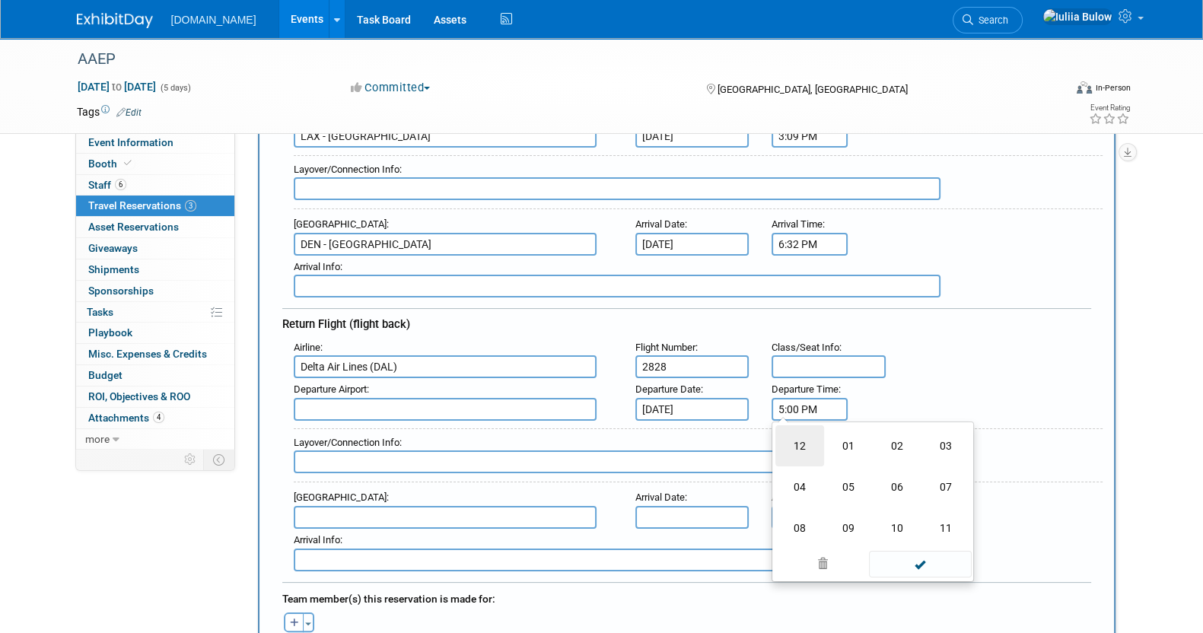
click at [797, 428] on td "12" at bounding box center [799, 445] width 49 height 41
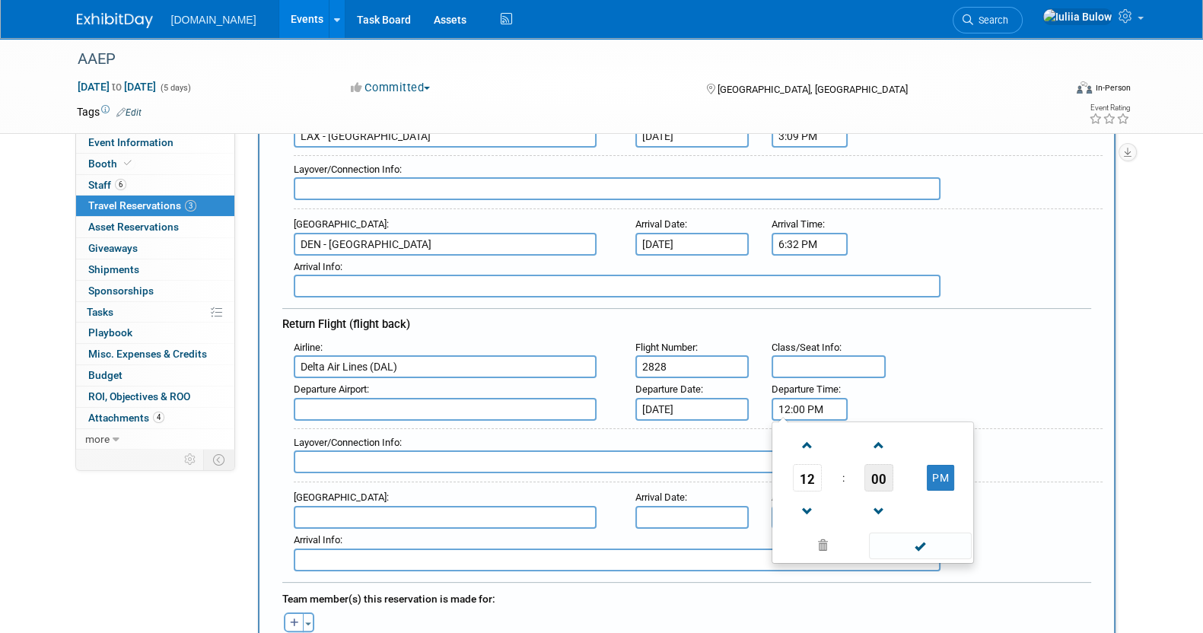
click at [885, 464] on span "00" at bounding box center [878, 477] width 29 height 27
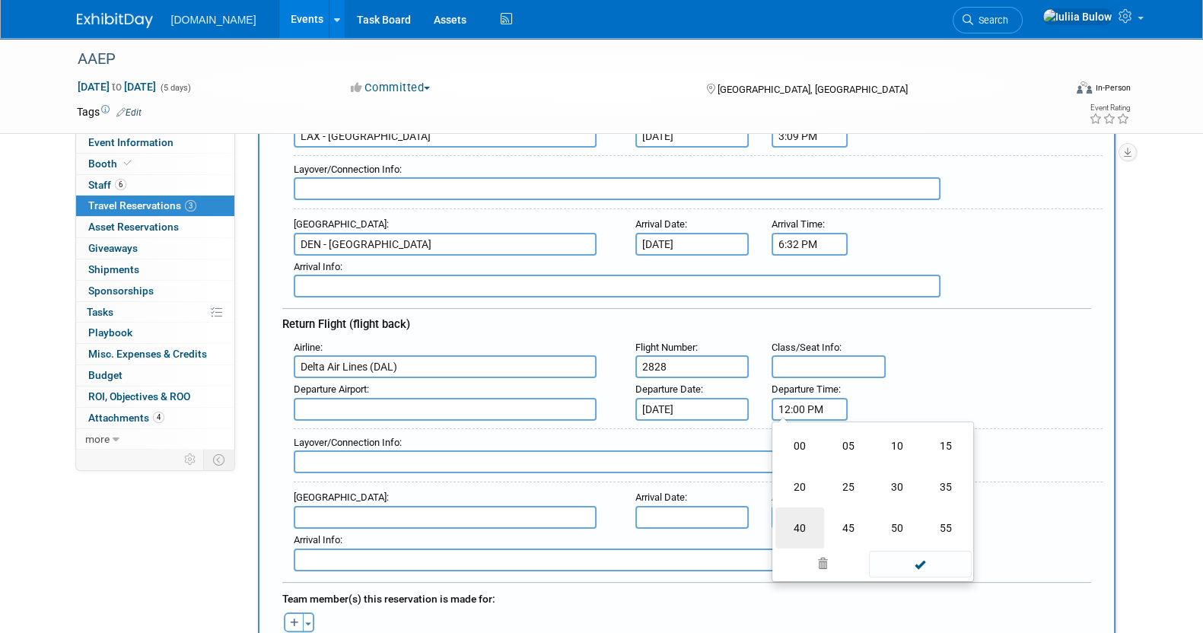
click at [784, 511] on td "40" at bounding box center [799, 528] width 49 height 41
type input "12:40 PM"
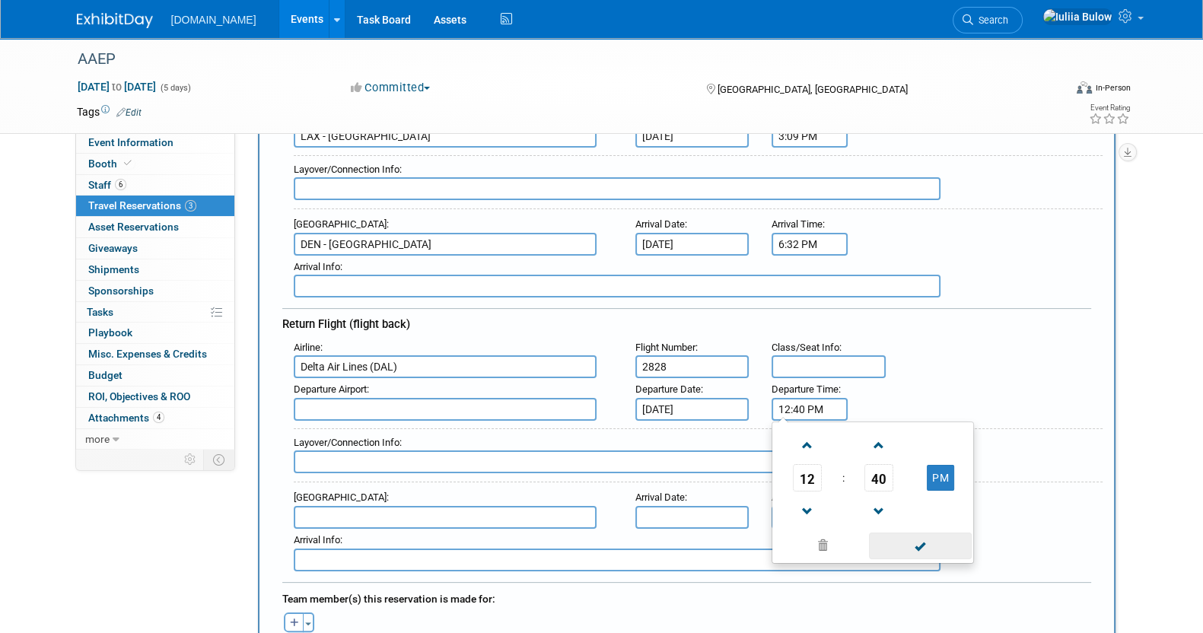
click at [906, 534] on span at bounding box center [920, 546] width 103 height 27
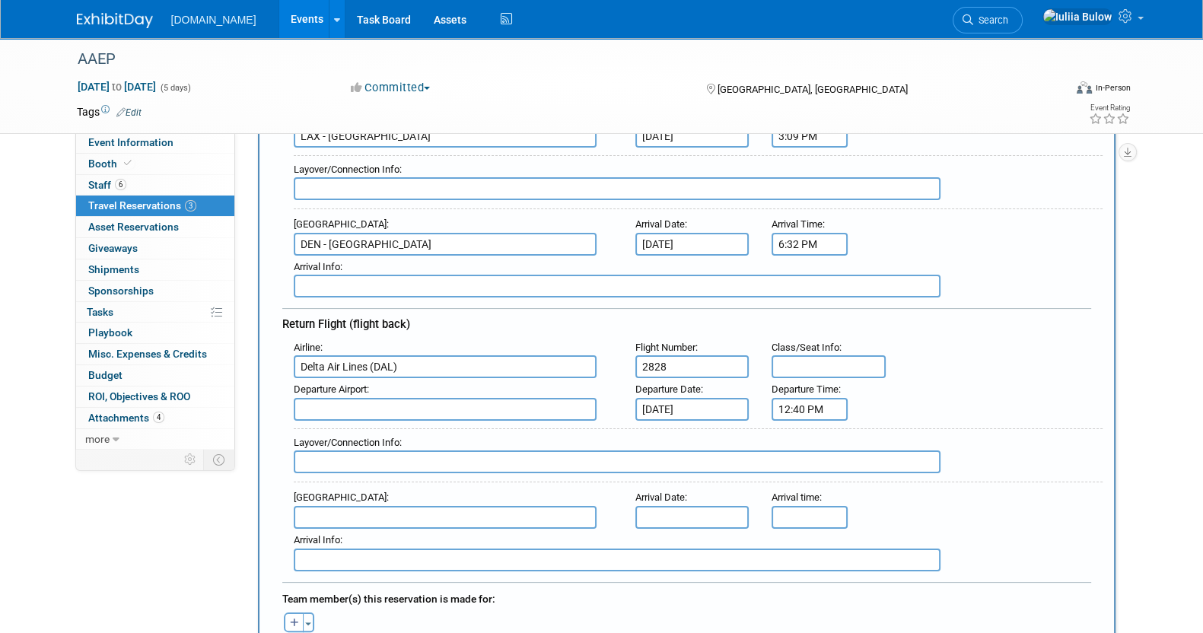
click at [491, 408] on input "text" at bounding box center [445, 409] width 303 height 23
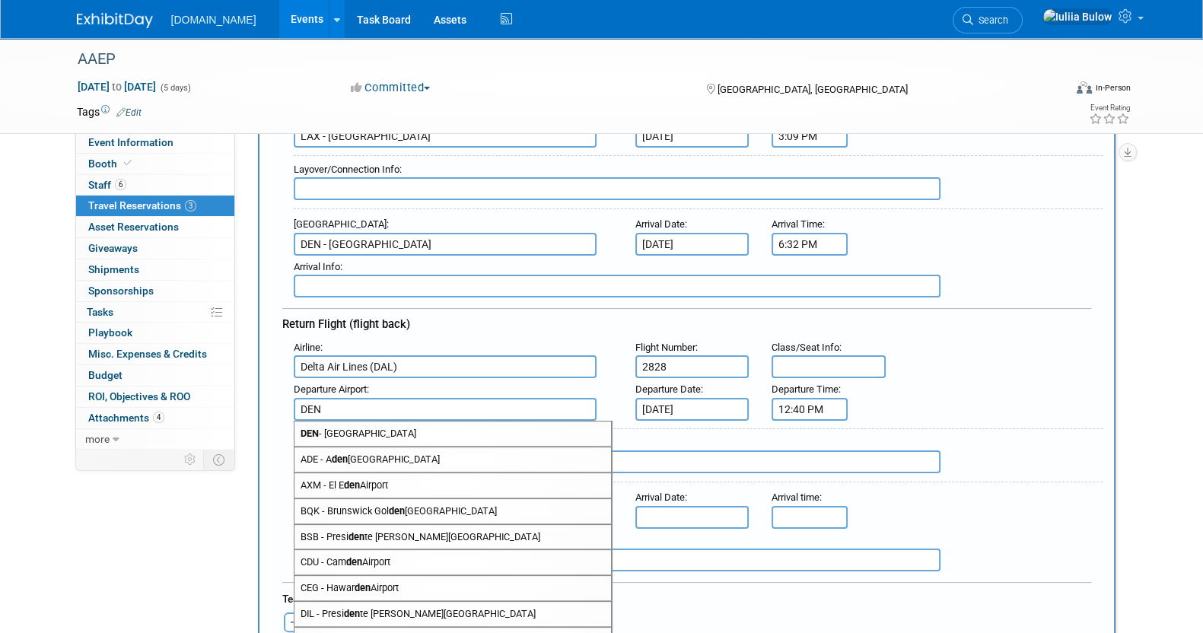
click at [479, 447] on div "ADE - A den International Airport" at bounding box center [453, 460] width 318 height 26
type input "[PERSON_NAME][GEOGRAPHIC_DATA]"
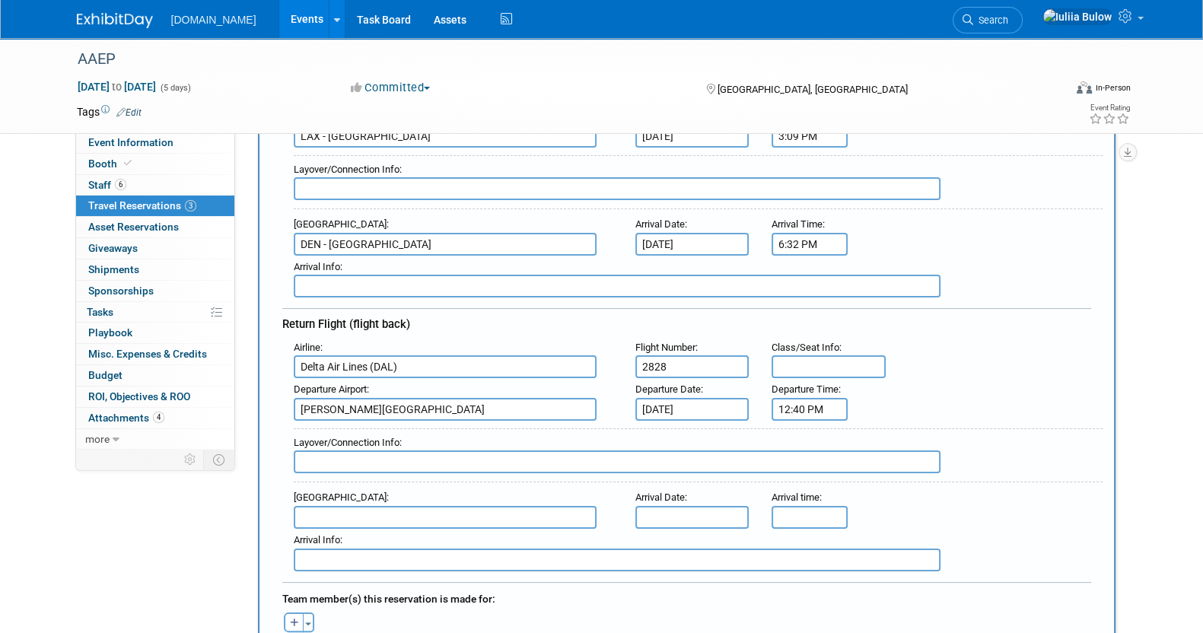
click at [387, 514] on input "text" at bounding box center [445, 517] width 303 height 23
click at [403, 541] on span "LAX - Los Angeles International Airport" at bounding box center [452, 542] width 317 height 24
type input "LAX - [GEOGRAPHIC_DATA]"
click at [674, 507] on input "text" at bounding box center [692, 517] width 114 height 23
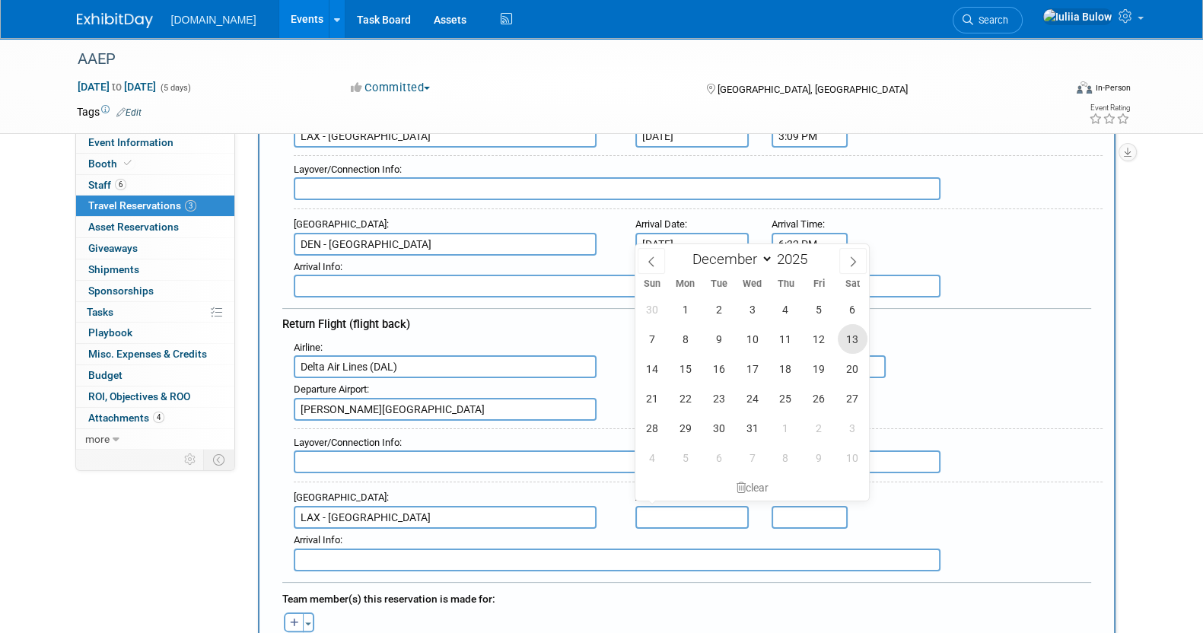
click at [860, 335] on span "13" at bounding box center [853, 339] width 30 height 30
type input "[DATE]"
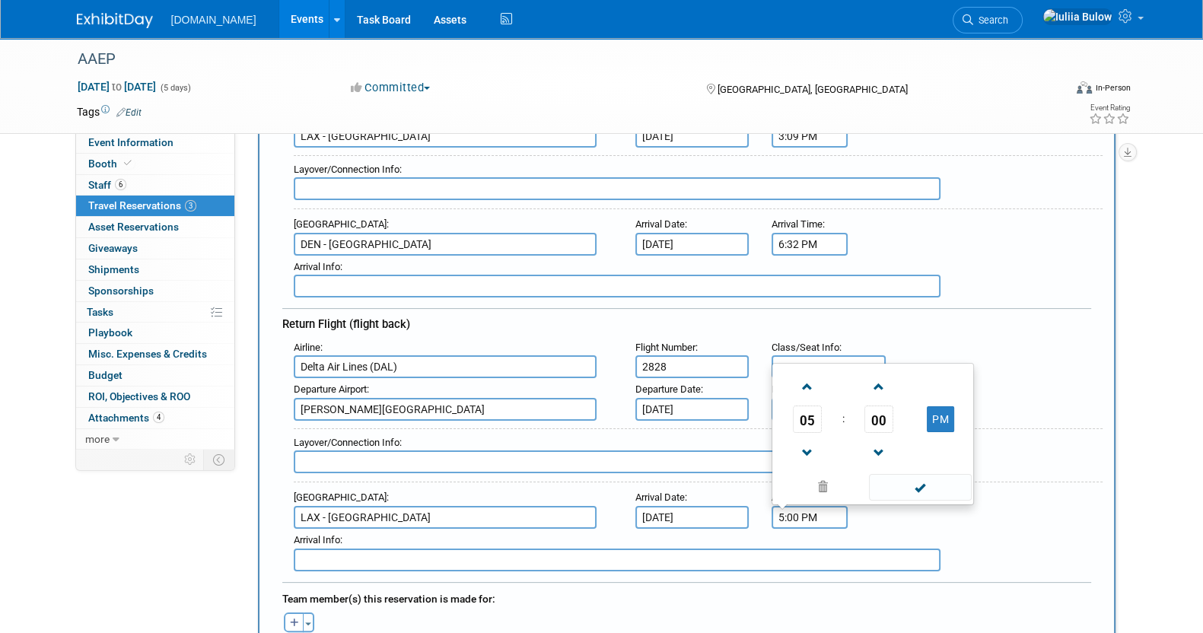
click at [812, 514] on input "5:00 PM" at bounding box center [810, 517] width 76 height 23
click at [814, 406] on span "05" at bounding box center [807, 419] width 29 height 27
click at [898, 356] on td "02" at bounding box center [897, 368] width 49 height 41
click at [883, 409] on span "00" at bounding box center [878, 419] width 29 height 27
click at [944, 355] on td "15" at bounding box center [945, 368] width 49 height 41
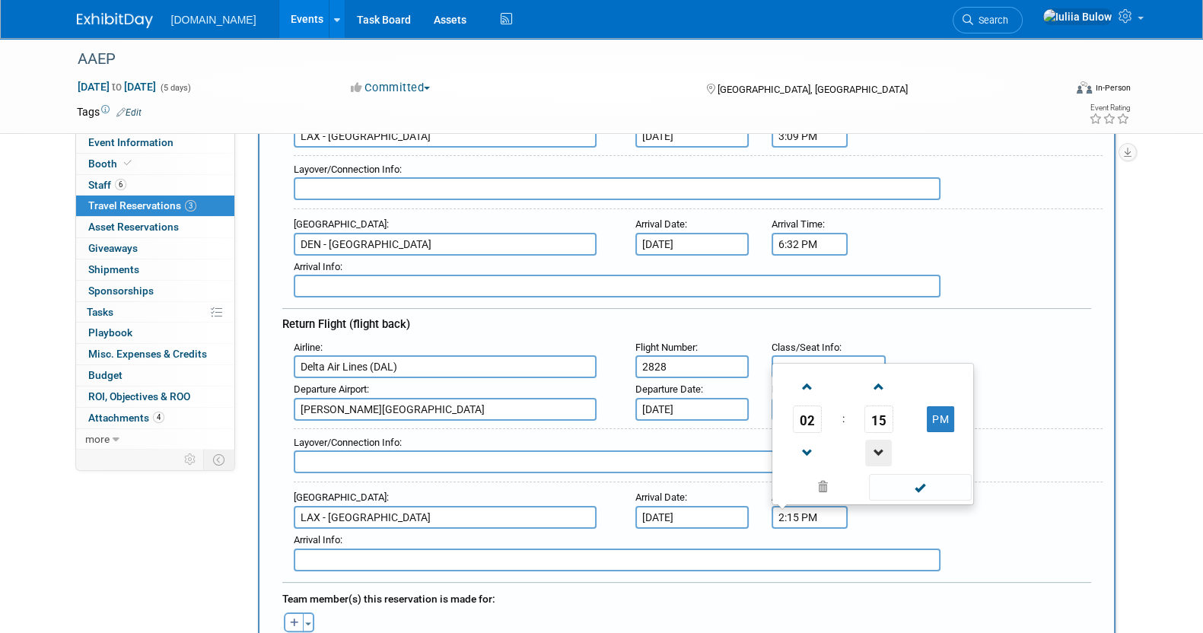
click at [874, 443] on span at bounding box center [878, 453] width 27 height 27
type input "2:14 PM"
click at [937, 474] on span at bounding box center [920, 487] width 103 height 27
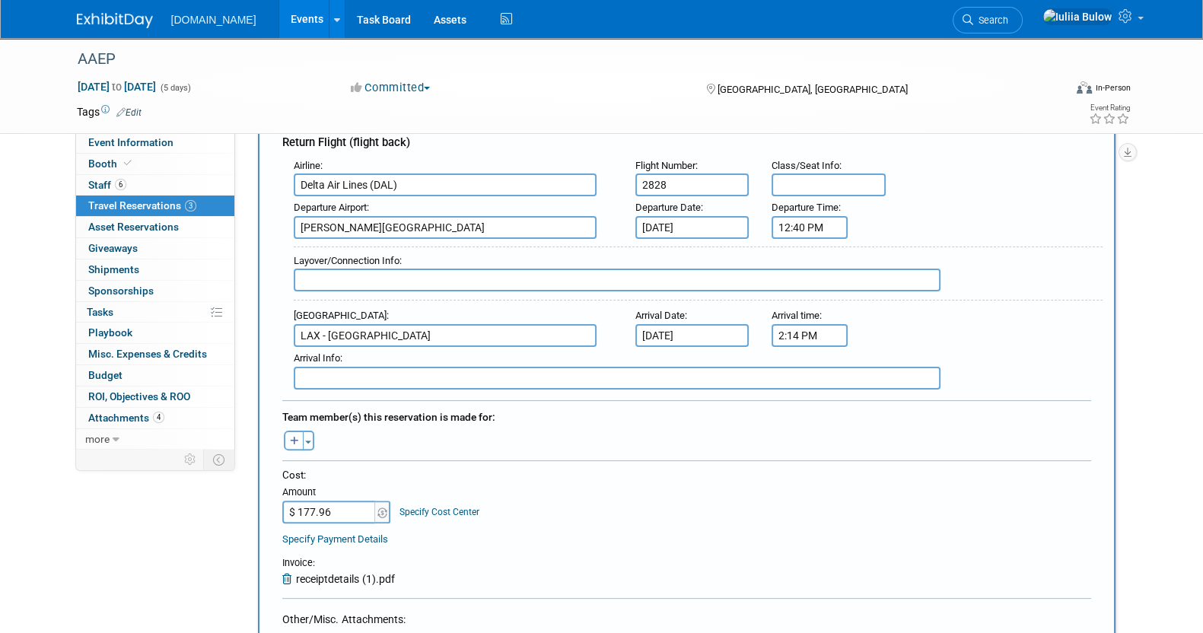
scroll to position [476, 0]
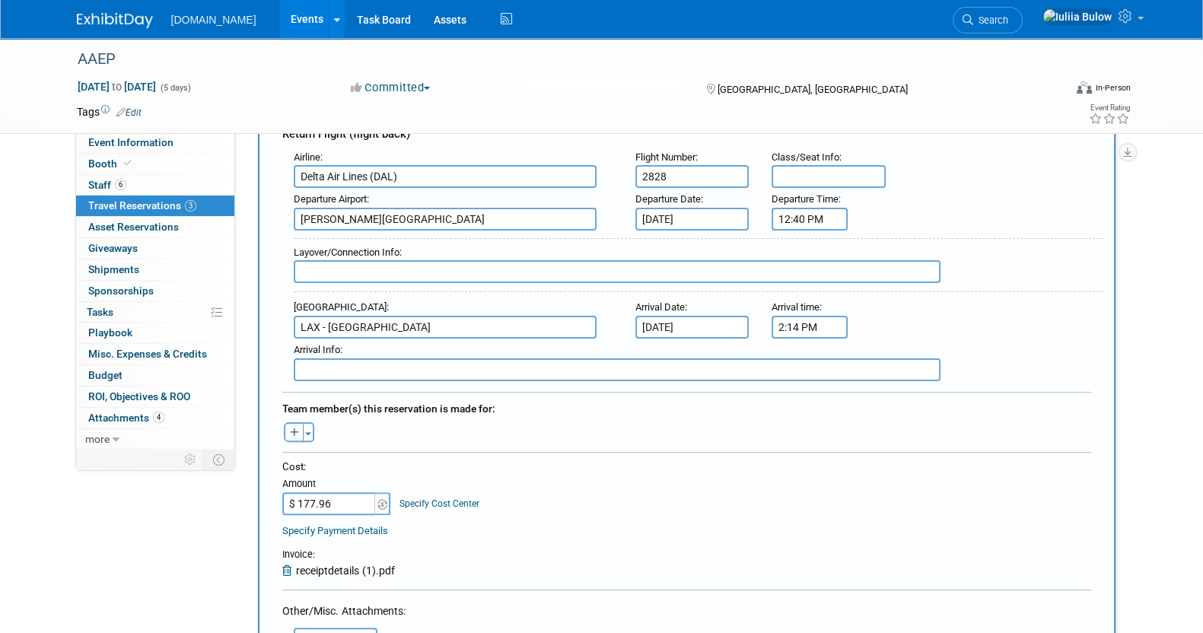
click at [286, 426] on button "button" at bounding box center [294, 432] width 20 height 20
select select
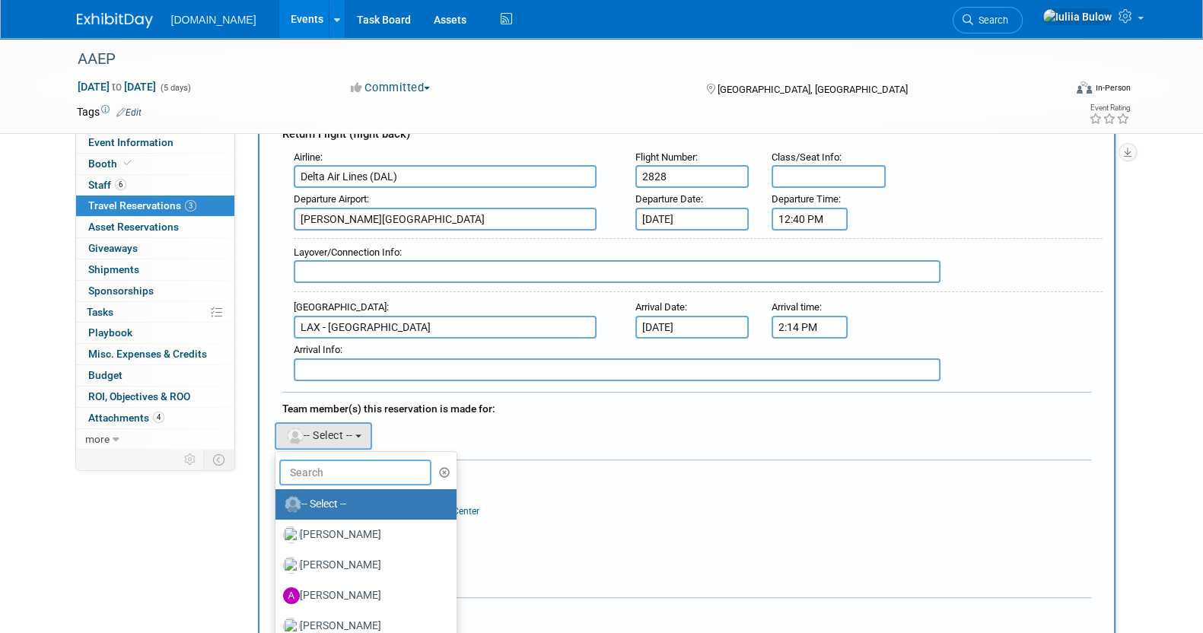
click at [326, 460] on input "text" at bounding box center [355, 473] width 152 height 26
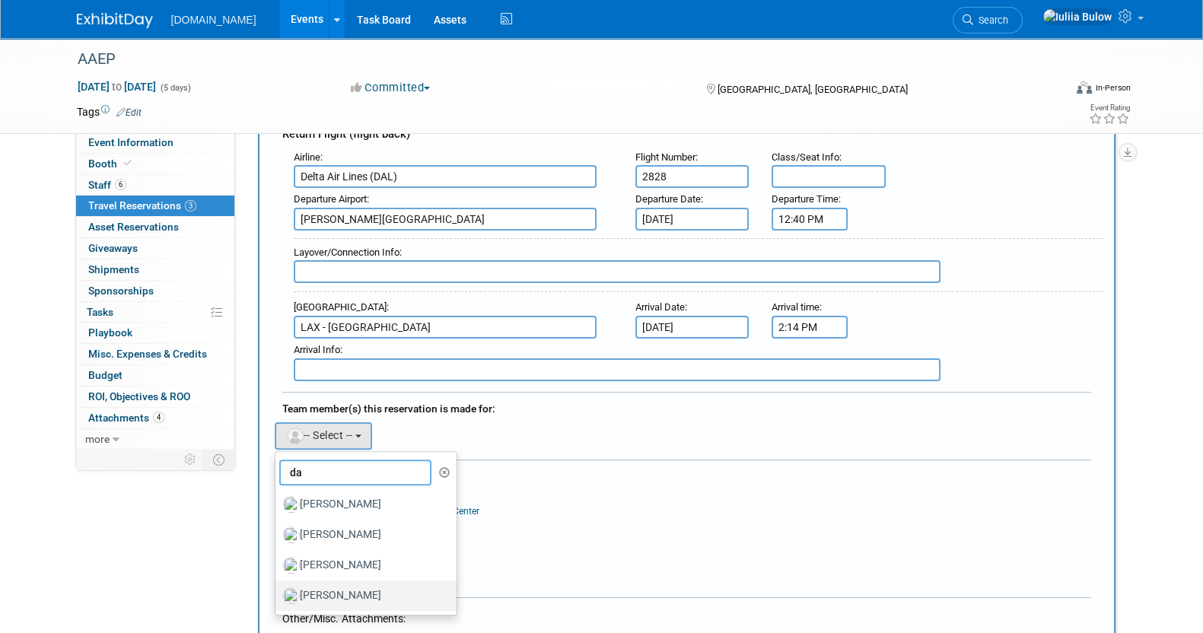
type input "da"
drag, startPoint x: 316, startPoint y: 584, endPoint x: 320, endPoint y: 576, distance: 9.5
click at [315, 585] on label "[PERSON_NAME]" at bounding box center [362, 596] width 159 height 24
click at [278, 589] on input "[PERSON_NAME]" at bounding box center [273, 594] width 10 height 10
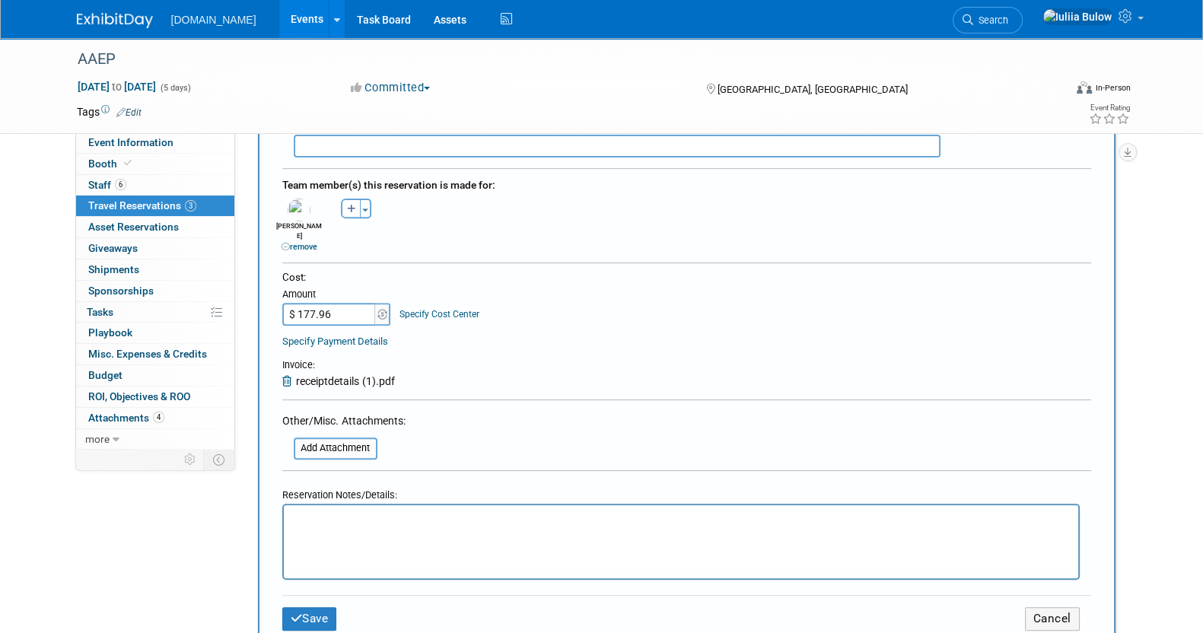
scroll to position [760, 0]
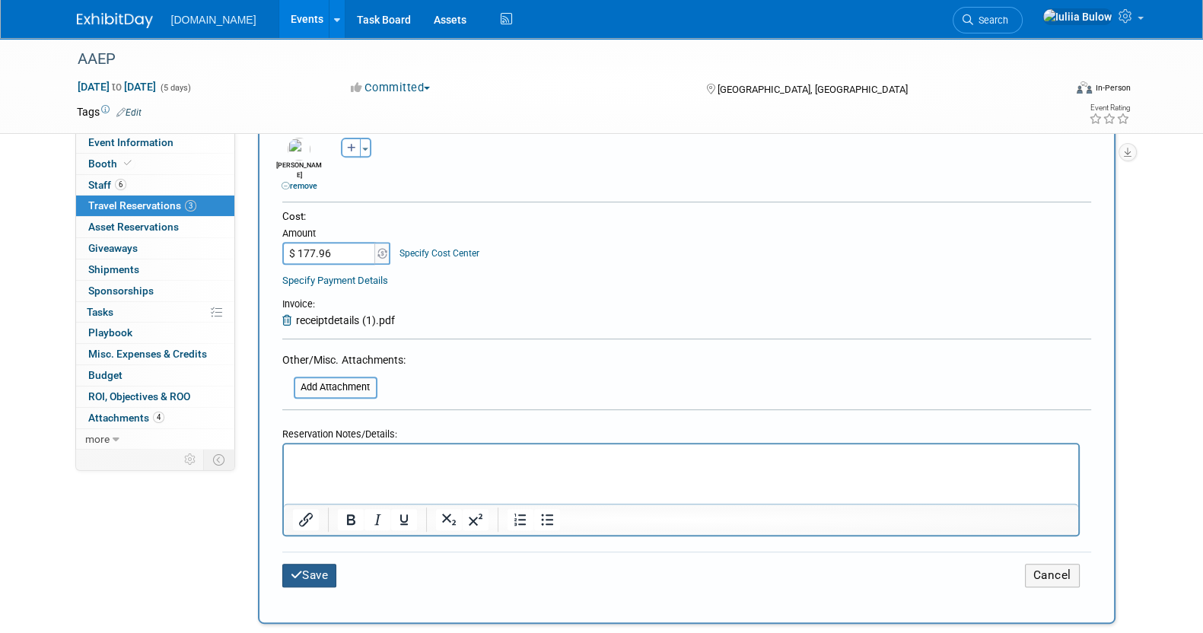
click at [306, 564] on button "Save" at bounding box center [309, 576] width 55 height 24
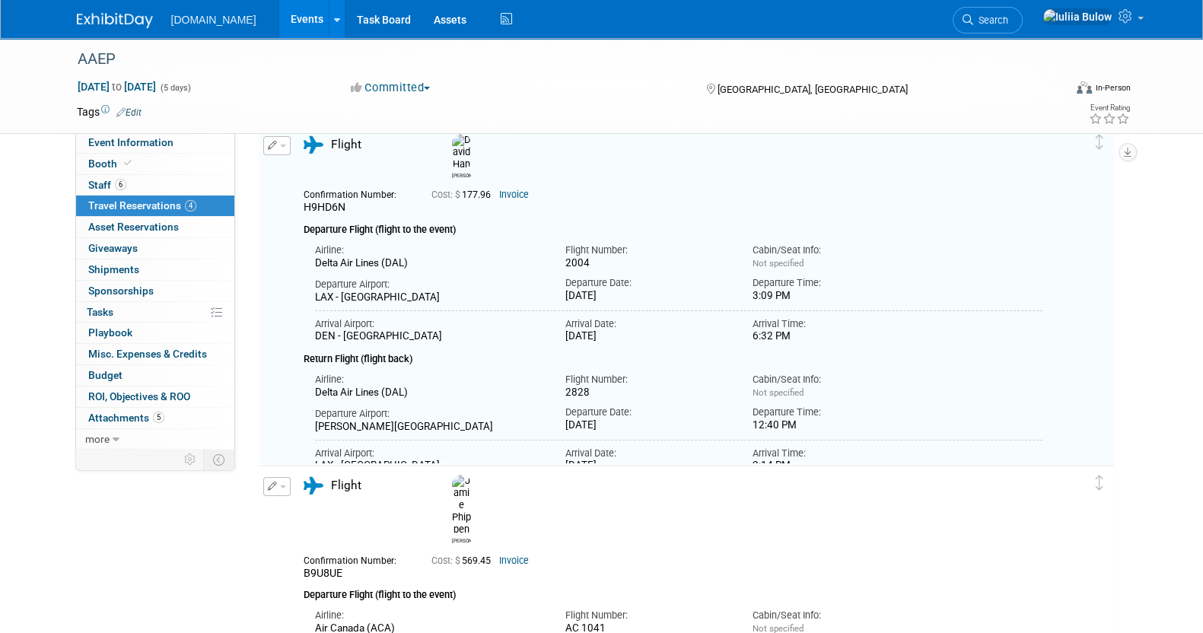
scroll to position [0, 0]
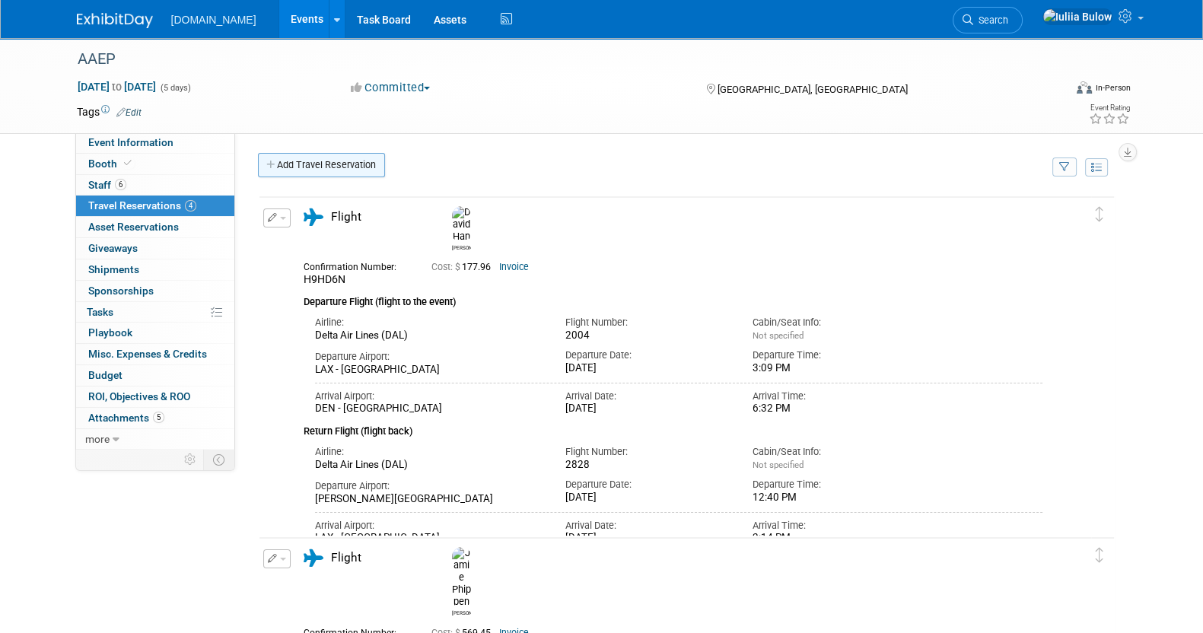
click at [306, 161] on link "Add Travel Reservation" at bounding box center [321, 165] width 127 height 24
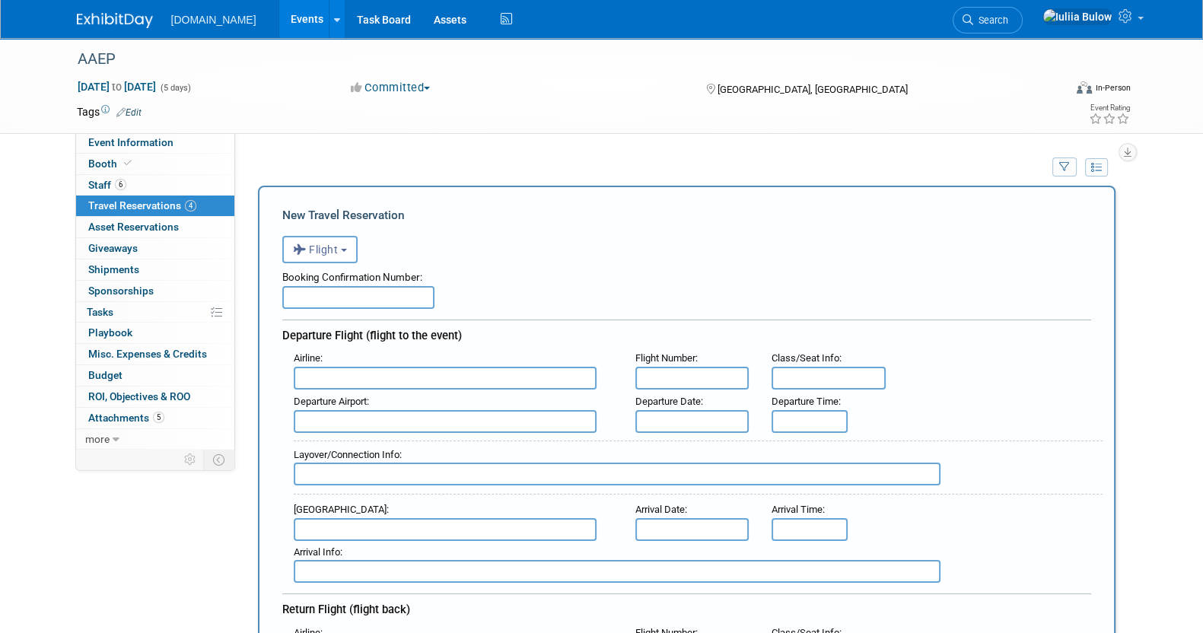
click at [361, 289] on input "text" at bounding box center [358, 297] width 152 height 23
paste input "A3MF2Y"
type input "A3MF2Y"
click at [390, 371] on input "text" at bounding box center [445, 378] width 303 height 23
paste input "Air Canada Express - Jazz"
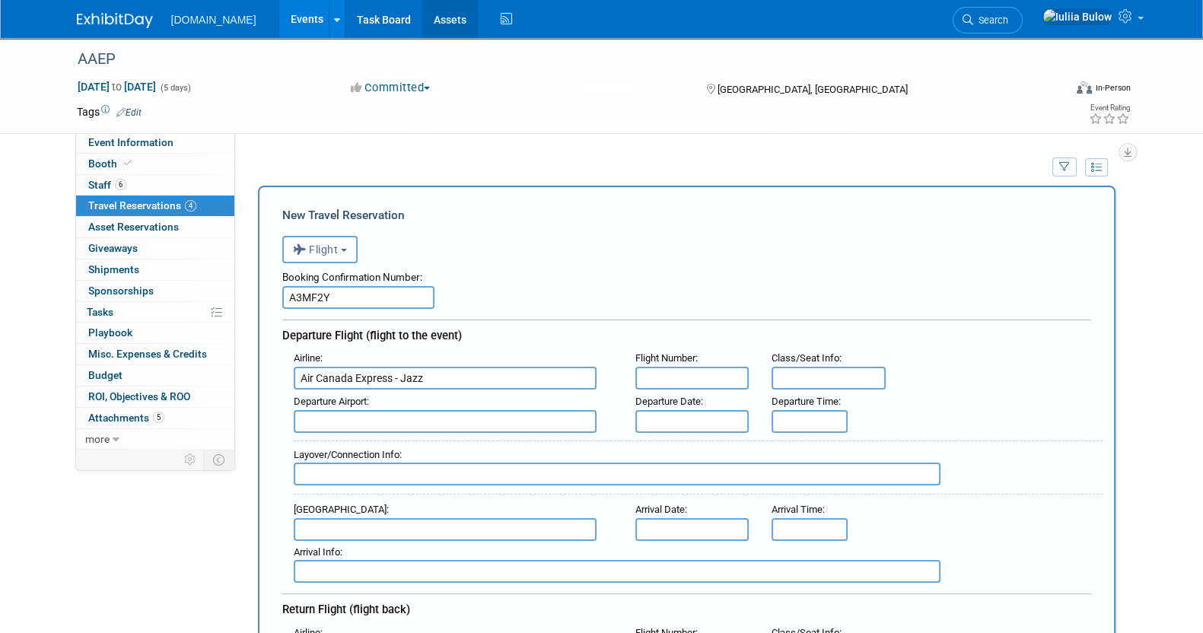
type input "Air Canada Express - Jazz"
click at [696, 367] on input "text" at bounding box center [692, 378] width 114 height 23
paste input "AC 8712"
type input "AC 8712"
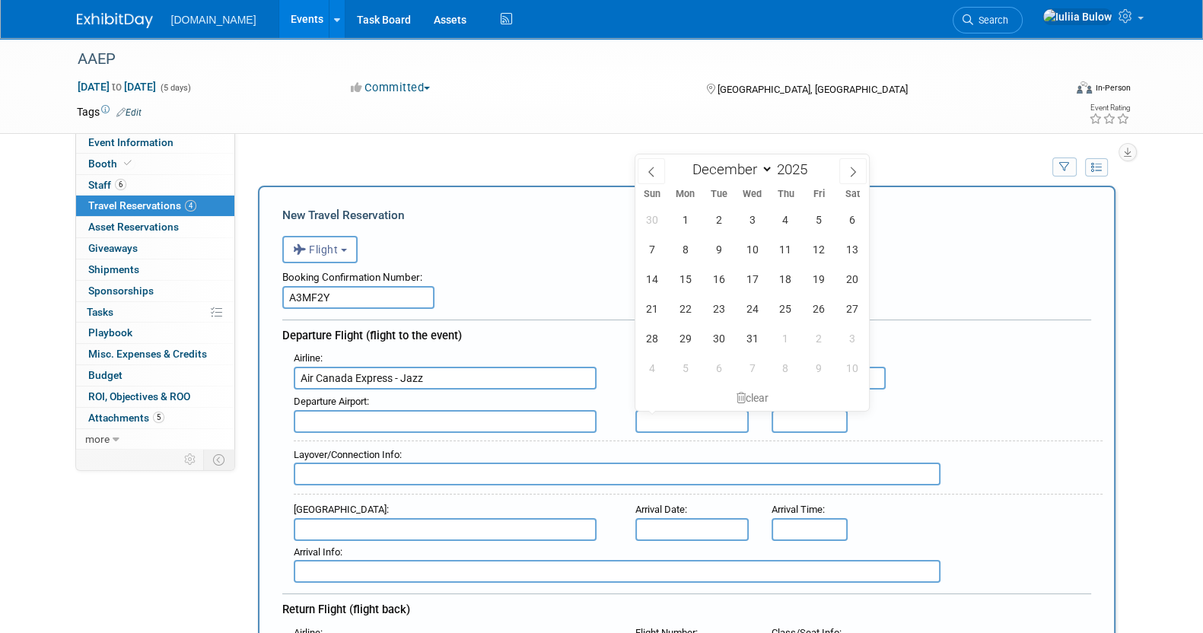
click at [702, 415] on input "text" at bounding box center [692, 421] width 114 height 23
click at [825, 225] on span "5" at bounding box center [819, 220] width 30 height 30
type input "[DATE]"
click at [406, 420] on input "text" at bounding box center [445, 421] width 303 height 23
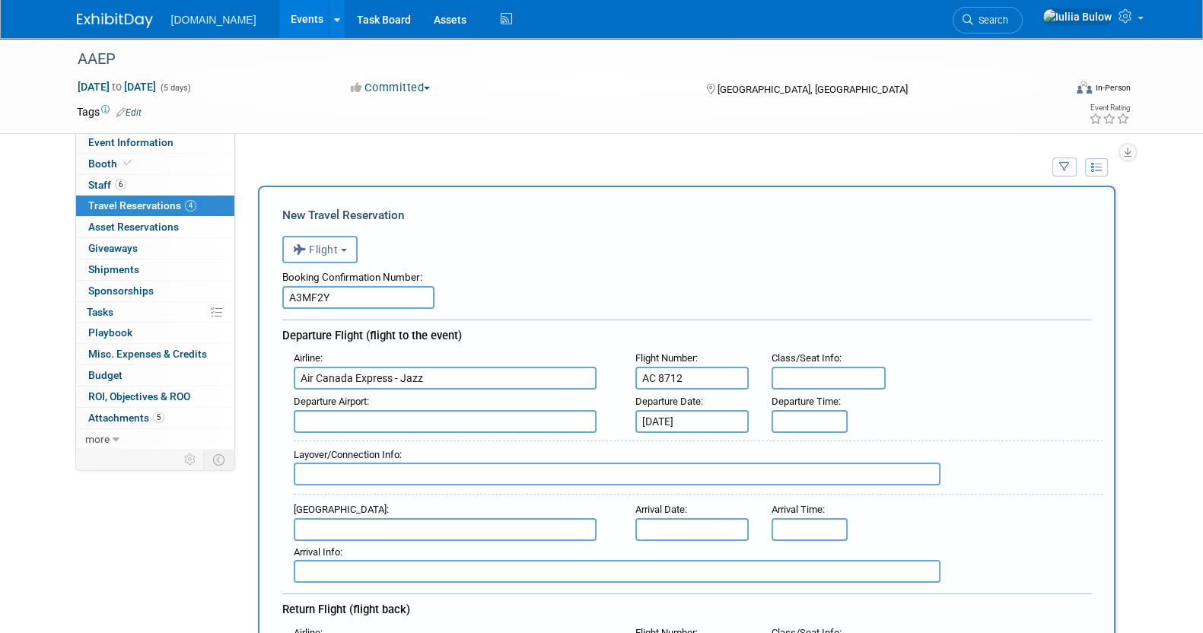
paste input "YVR"
click at [499, 443] on span "YVR - Vancouver International Airport" at bounding box center [452, 446] width 317 height 24
type input "YVR - [GEOGRAPHIC_DATA]"
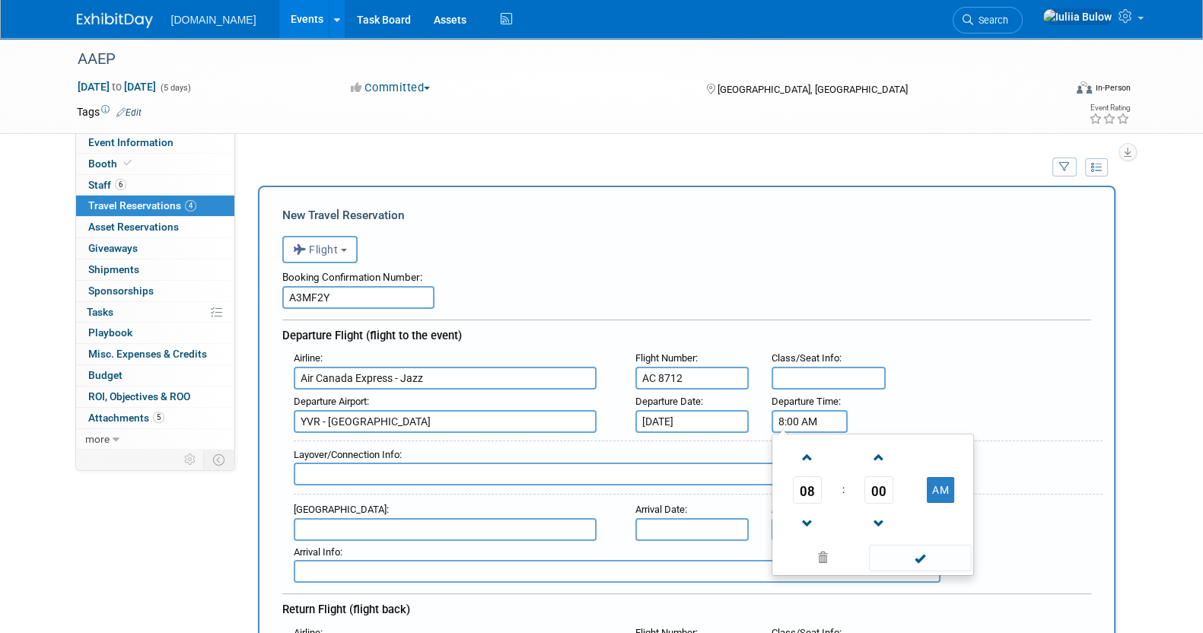
click at [802, 410] on input "8:00 AM" at bounding box center [810, 421] width 76 height 23
click at [809, 482] on span "08" at bounding box center [807, 489] width 29 height 27
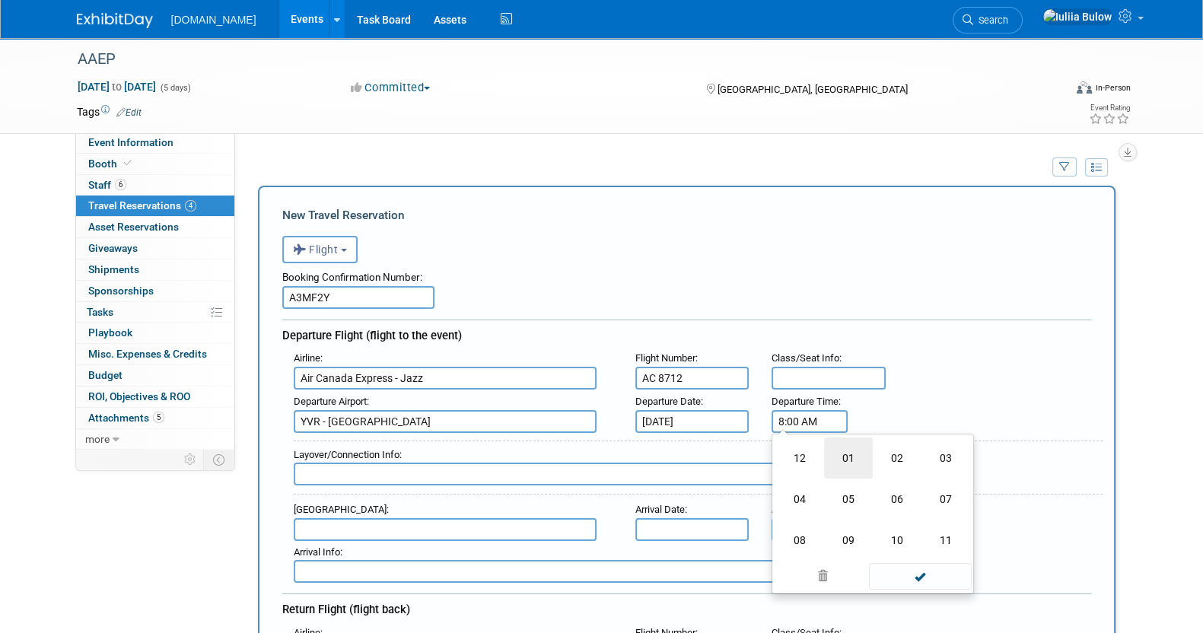
click at [842, 463] on td "01" at bounding box center [848, 458] width 49 height 41
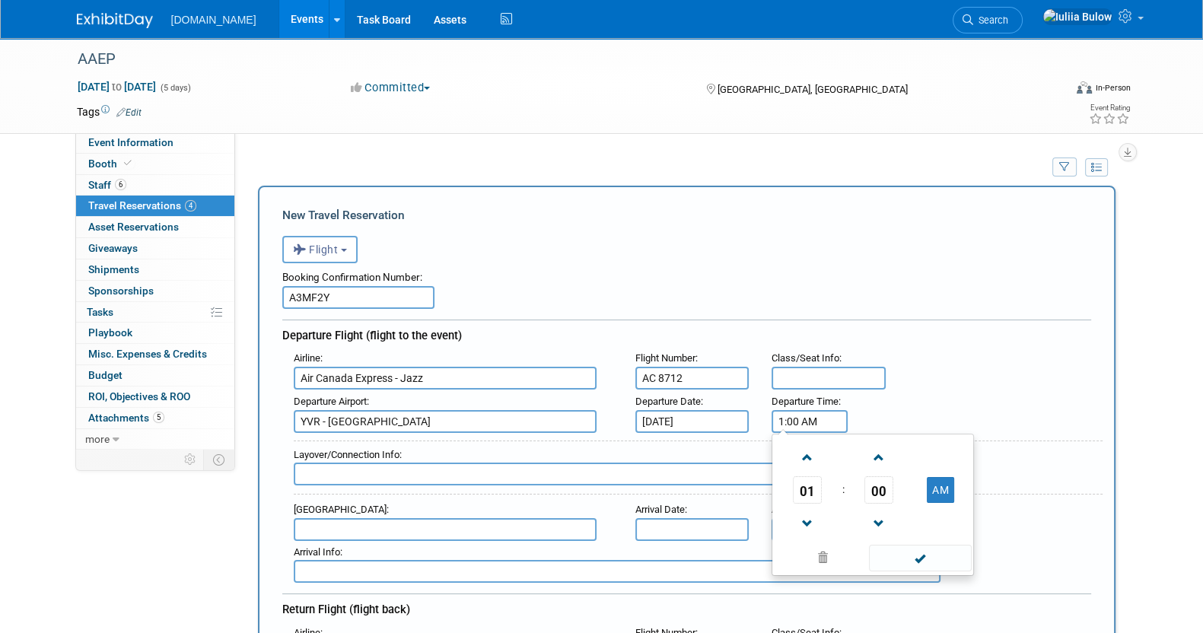
click at [886, 492] on span "00" at bounding box center [878, 489] width 29 height 27
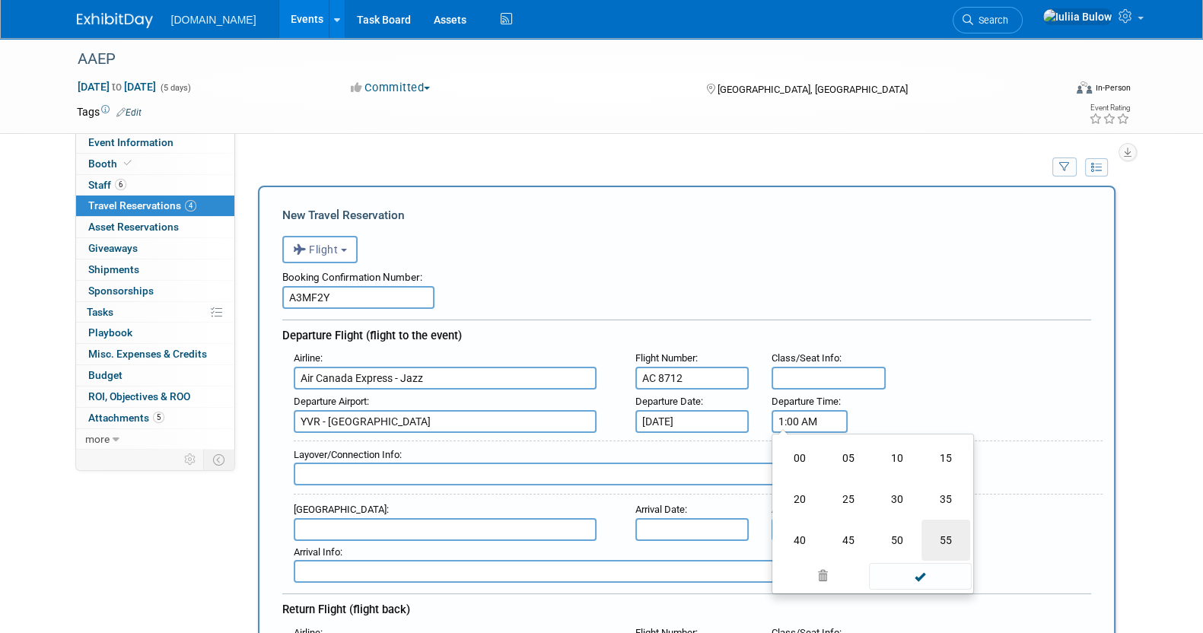
click at [956, 535] on td "55" at bounding box center [945, 540] width 49 height 41
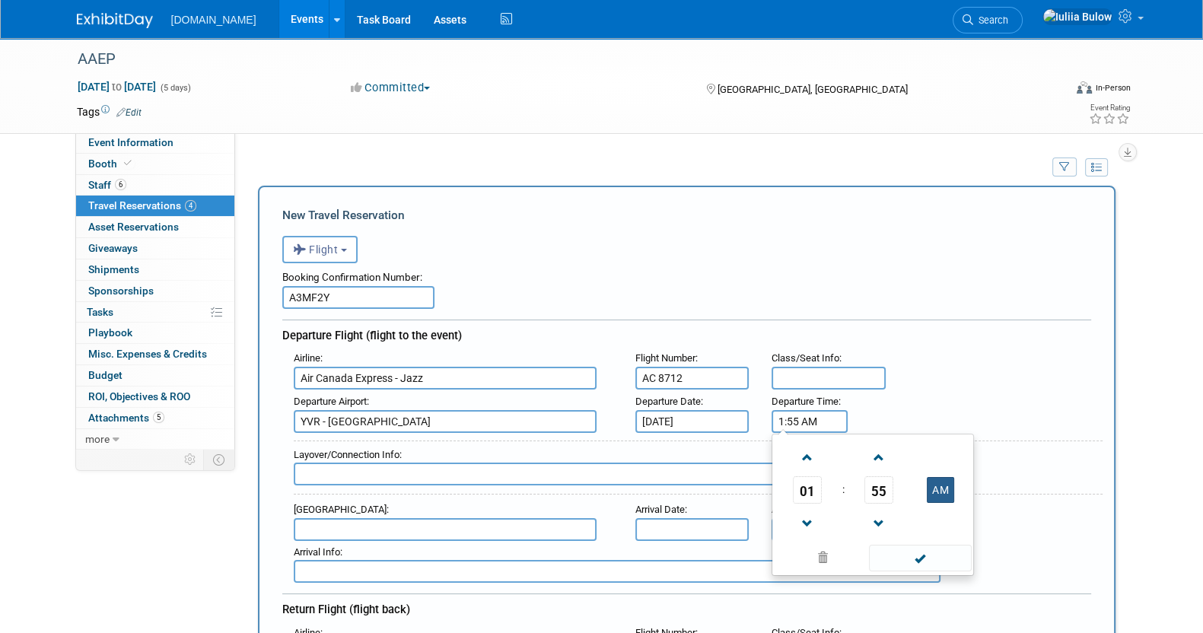
click at [929, 494] on button "AM" at bounding box center [940, 490] width 27 height 26
type input "1:55 PM"
drag, startPoint x: 929, startPoint y: 547, endPoint x: 890, endPoint y: 564, distance: 43.0
click at [927, 552] on span at bounding box center [920, 558] width 103 height 27
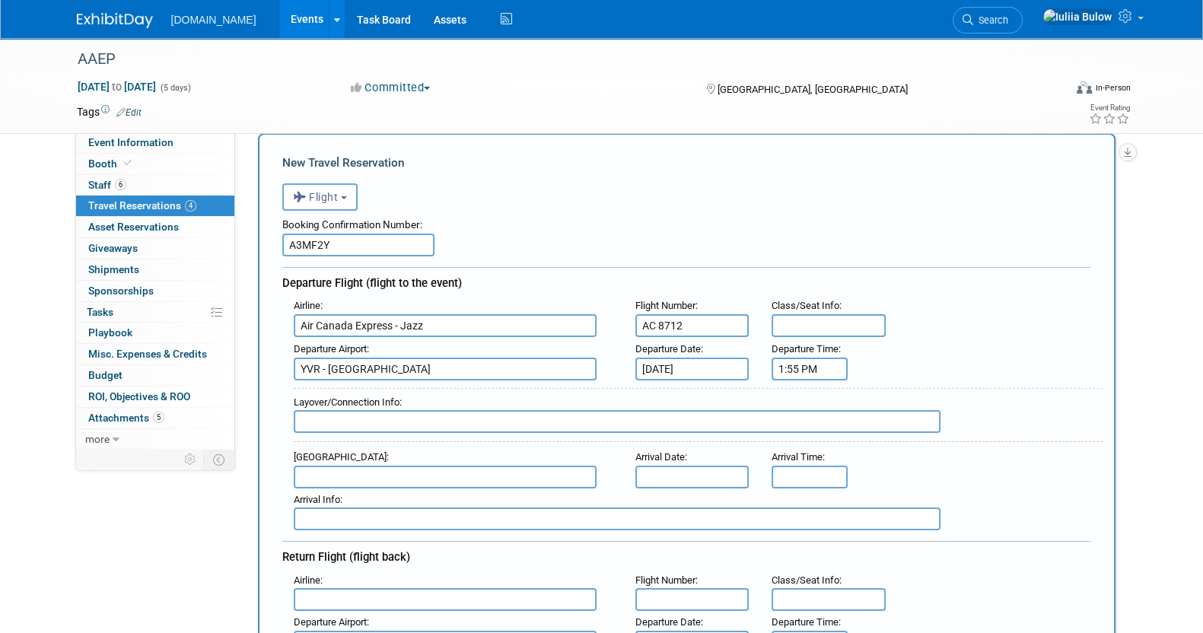
scroll to position [94, 0]
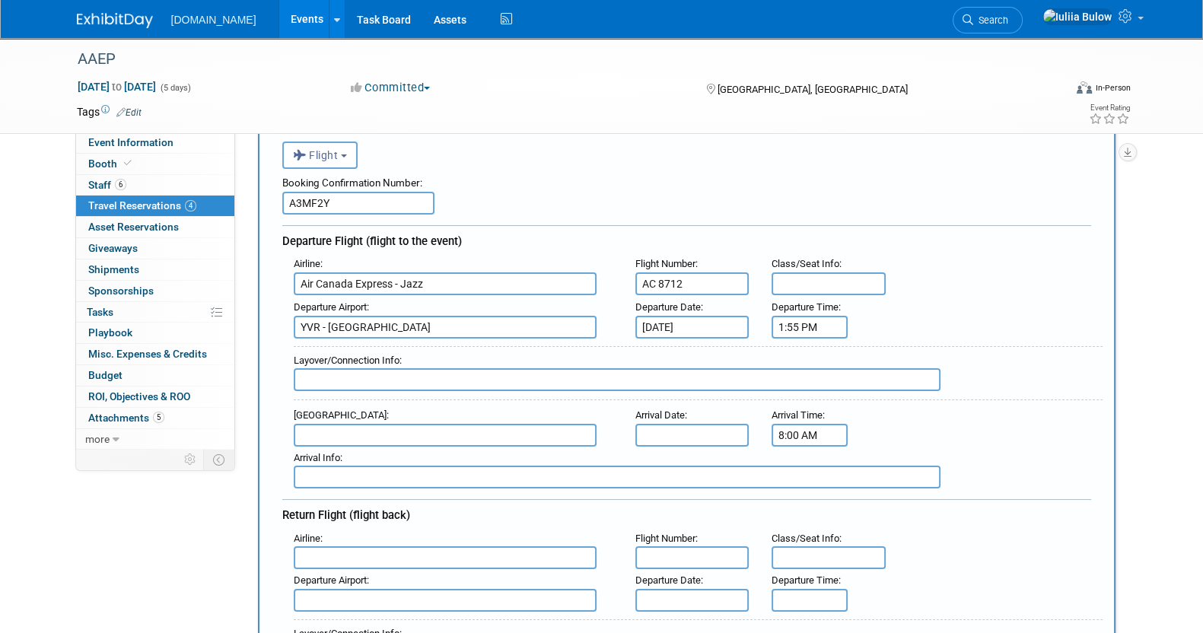
click at [832, 428] on input "8:00 AM" at bounding box center [810, 435] width 76 height 23
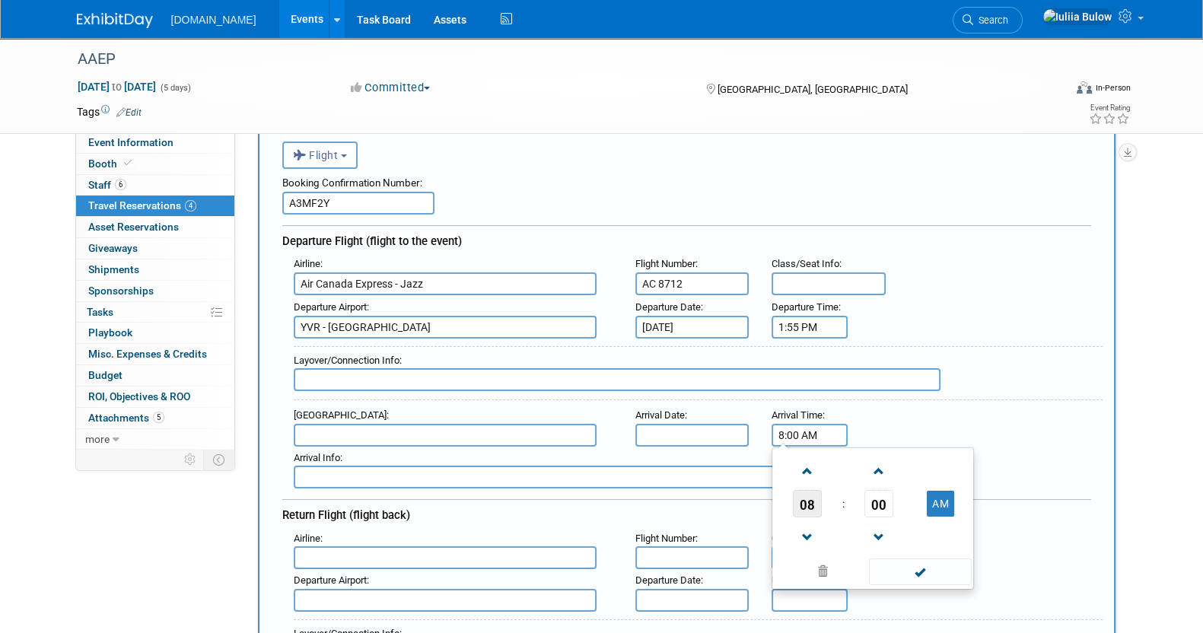
click at [811, 498] on span "08" at bounding box center [807, 503] width 29 height 27
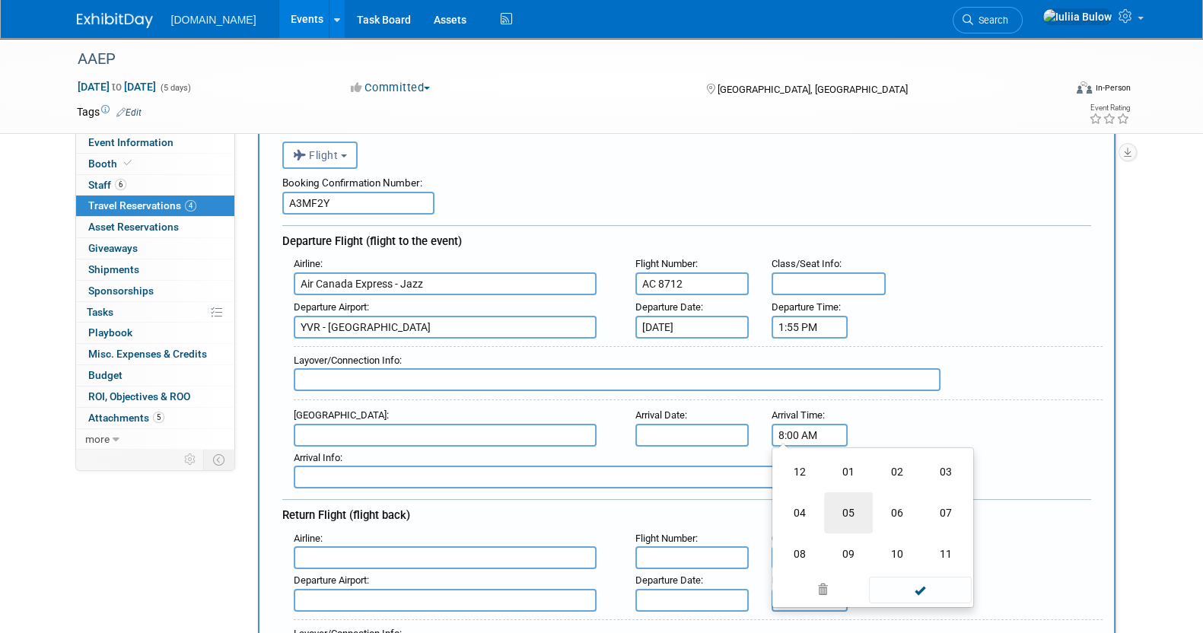
click at [856, 500] on td "05" at bounding box center [848, 512] width 49 height 41
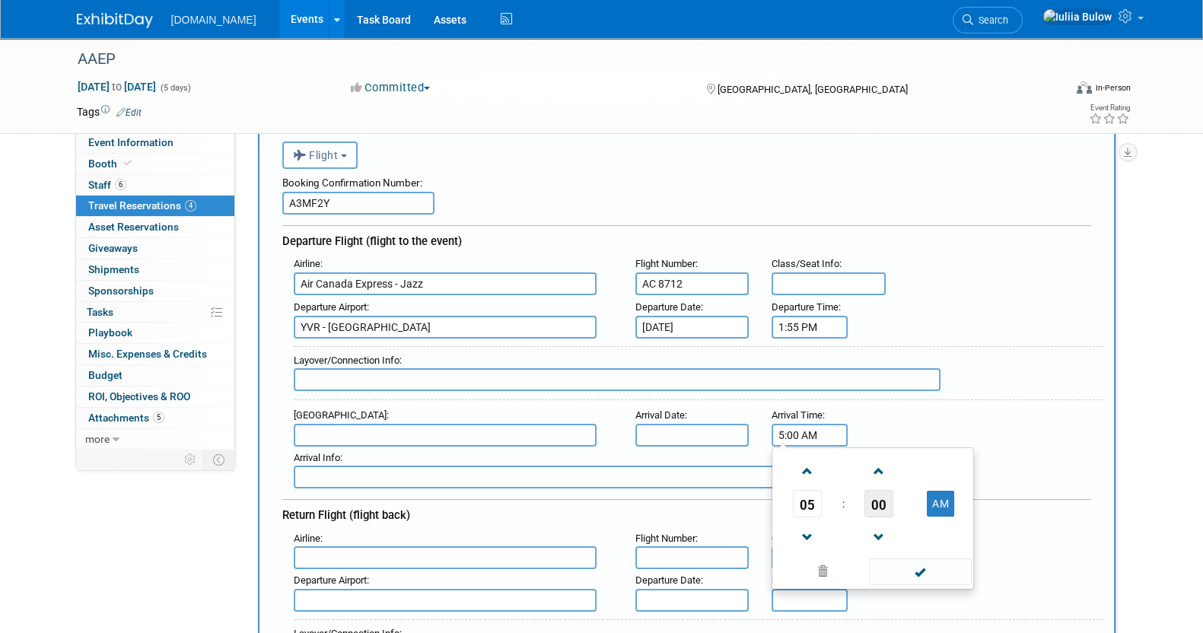
click at [874, 490] on span "00" at bounding box center [878, 503] width 29 height 27
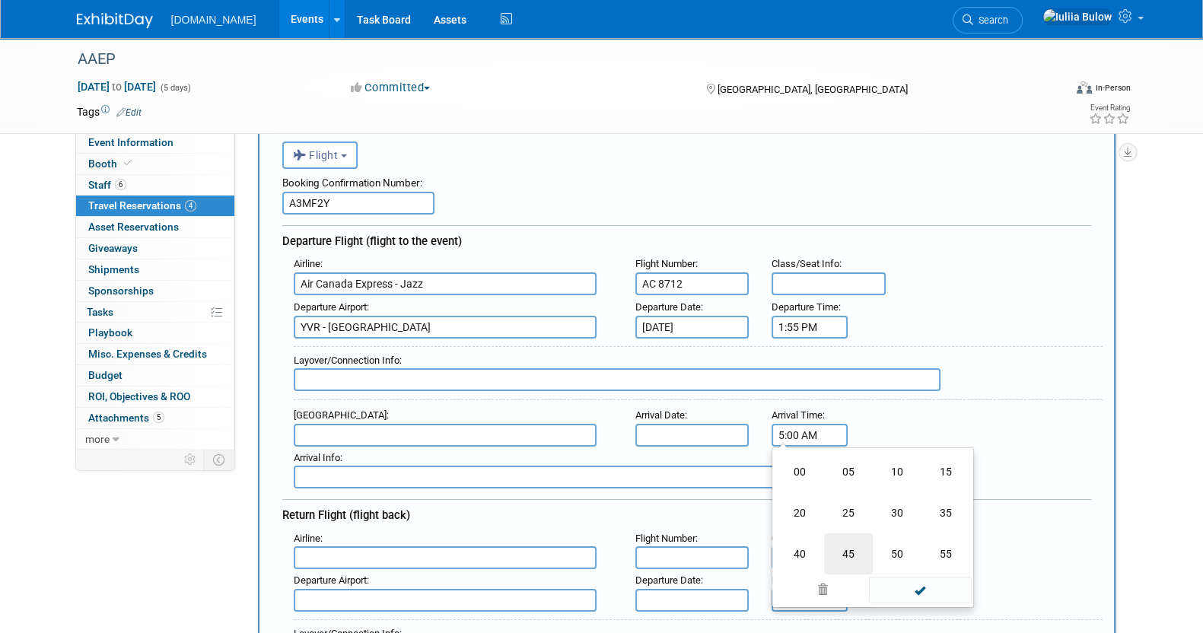
click at [845, 542] on td "45" at bounding box center [848, 553] width 49 height 41
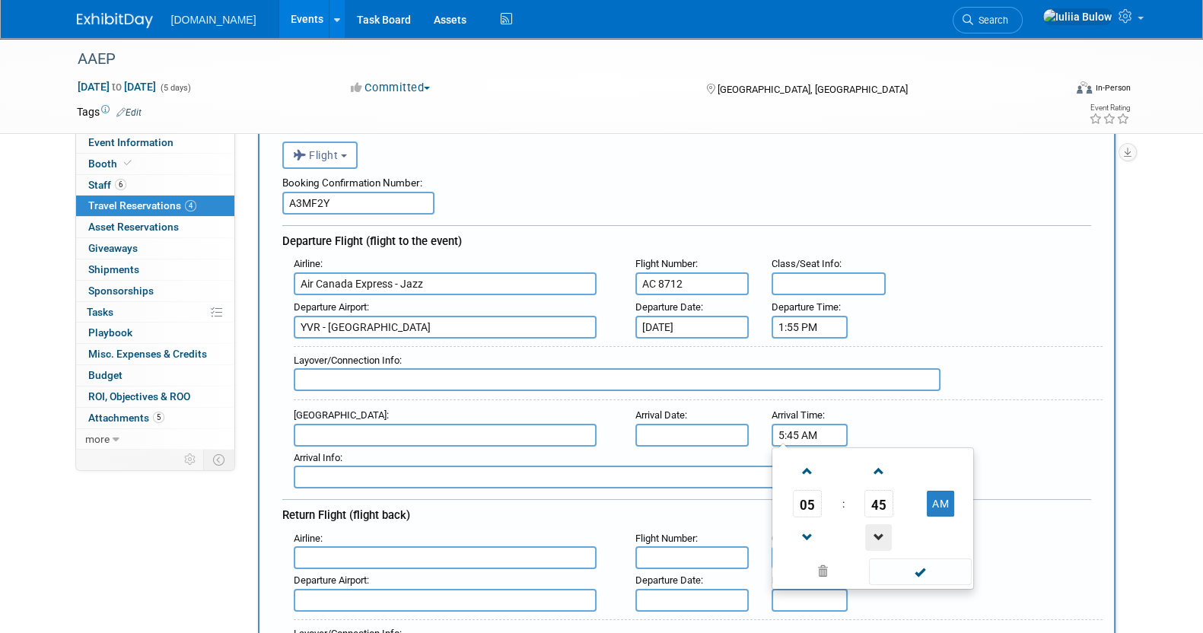
click at [883, 524] on span at bounding box center [878, 537] width 27 height 27
click at [940, 491] on button "AM" at bounding box center [940, 504] width 27 height 26
type input "5:44 PM"
drag, startPoint x: 940, startPoint y: 579, endPoint x: 935, endPoint y: 565, distance: 15.2
click at [936, 572] on span at bounding box center [920, 572] width 103 height 27
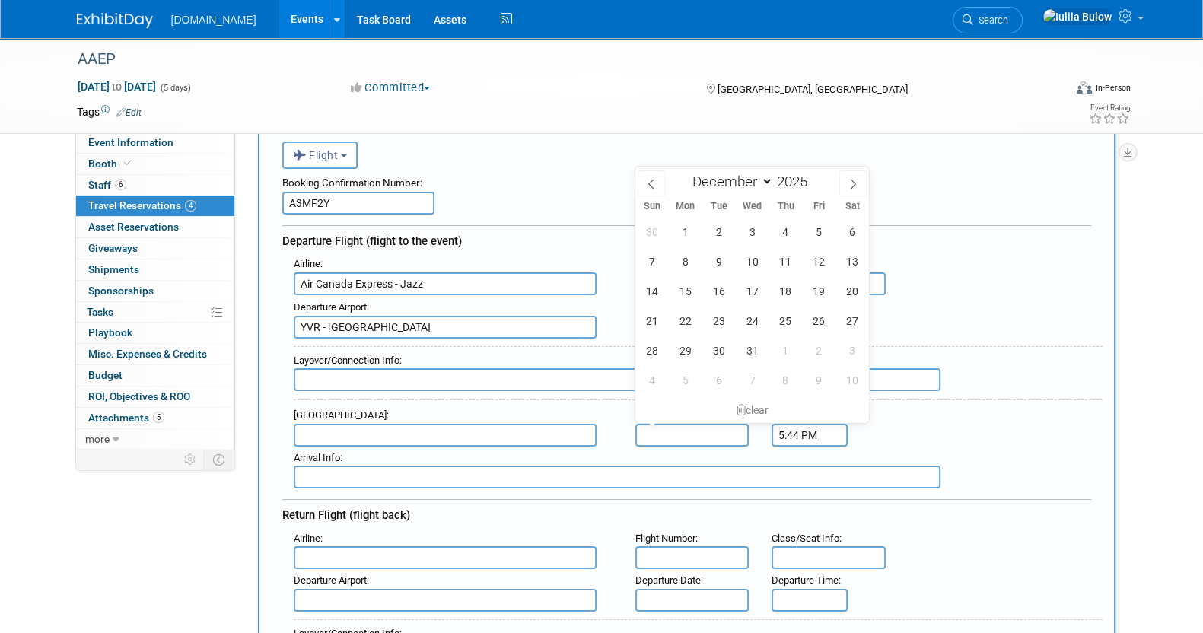
click at [682, 424] on input "text" at bounding box center [692, 435] width 114 height 23
click at [825, 234] on span "5" at bounding box center [819, 232] width 30 height 30
type input "[DATE]"
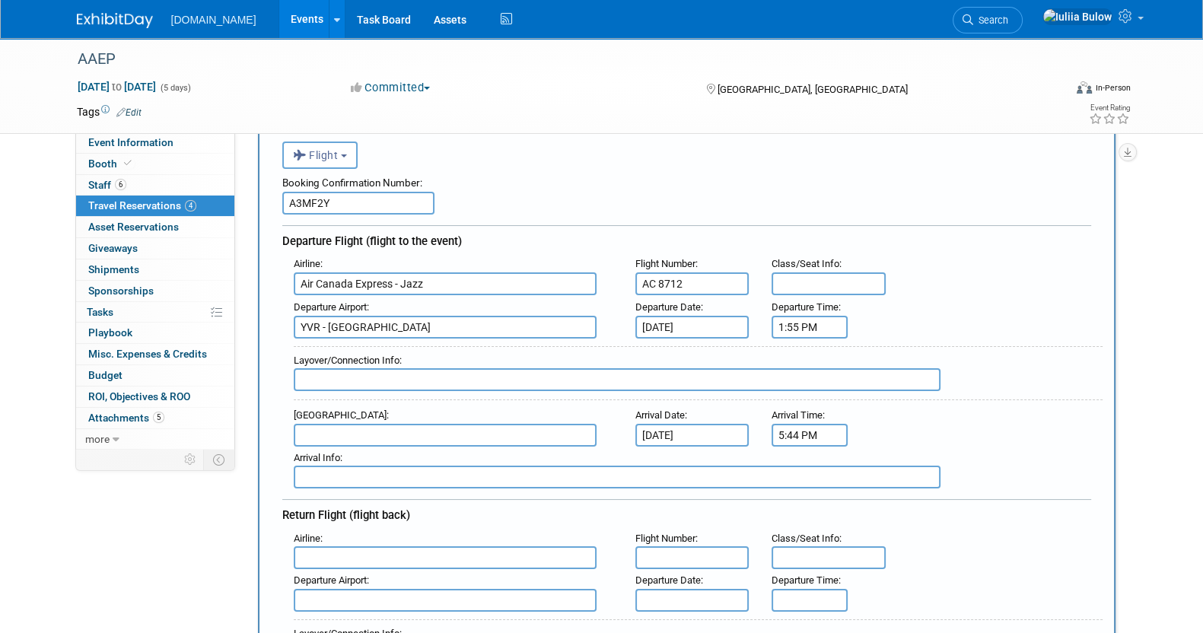
click at [526, 413] on div "Arrival Airport :" at bounding box center [453, 415] width 319 height 17
click at [527, 428] on input "text" at bounding box center [445, 435] width 303 height 23
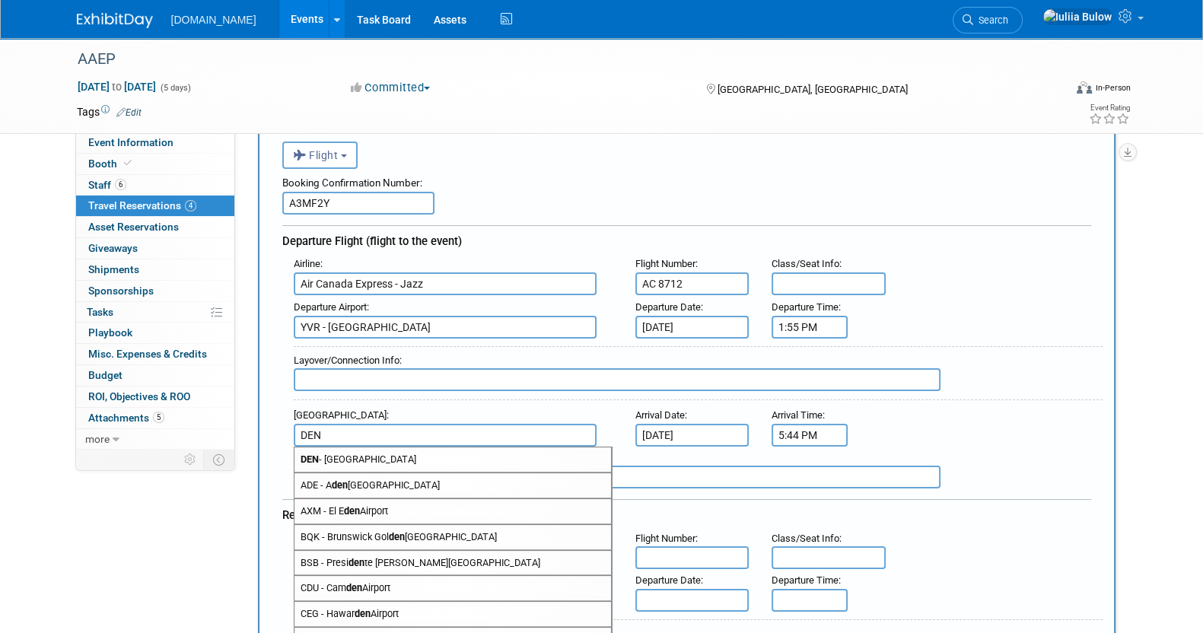
click at [517, 459] on span "DEN - Denver International Airport" at bounding box center [452, 459] width 317 height 24
type input "DEN - [GEOGRAPHIC_DATA]"
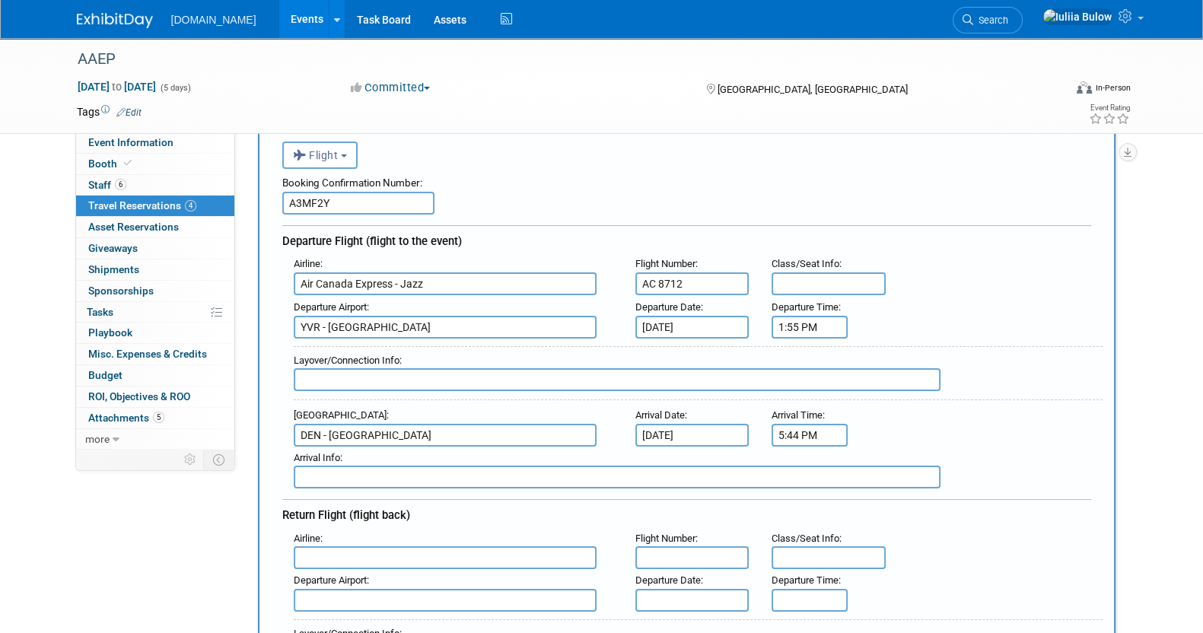
click at [353, 534] on div "Airline :" at bounding box center [453, 538] width 319 height 17
click at [331, 549] on input "text" at bounding box center [445, 557] width 303 height 23
paste input "United Airlines"
click at [420, 574] on span "United Airlines (UAL)" at bounding box center [452, 582] width 317 height 24
type input "United Airlines (UAL)"
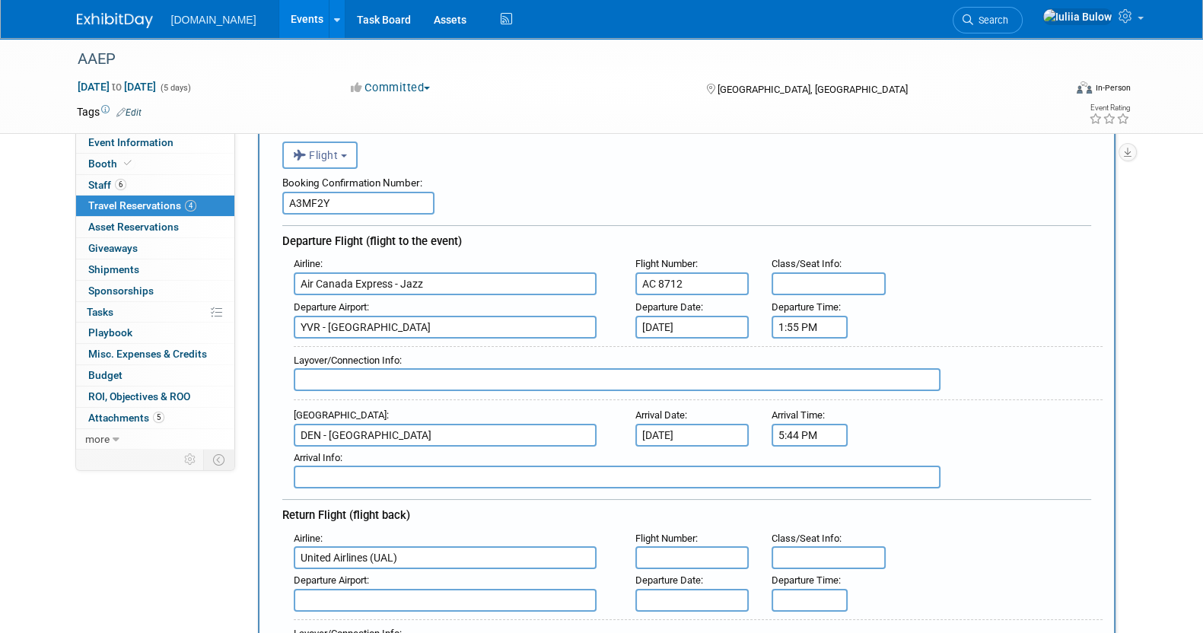
click at [679, 549] on input "text" at bounding box center [692, 557] width 114 height 23
paste input "AC 3215"
type input "AC 3215"
click at [695, 577] on span "Departure Date" at bounding box center [667, 579] width 65 height 11
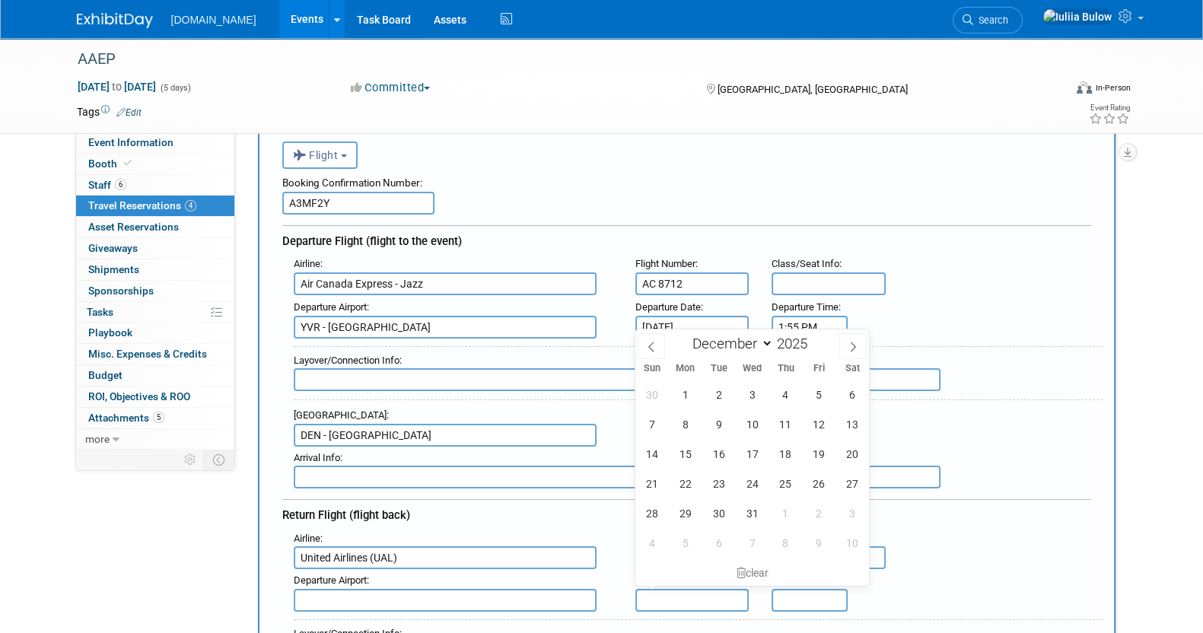
click at [703, 592] on input "text" at bounding box center [692, 600] width 114 height 23
click at [842, 422] on span "13" at bounding box center [853, 424] width 30 height 30
type input "[DATE]"
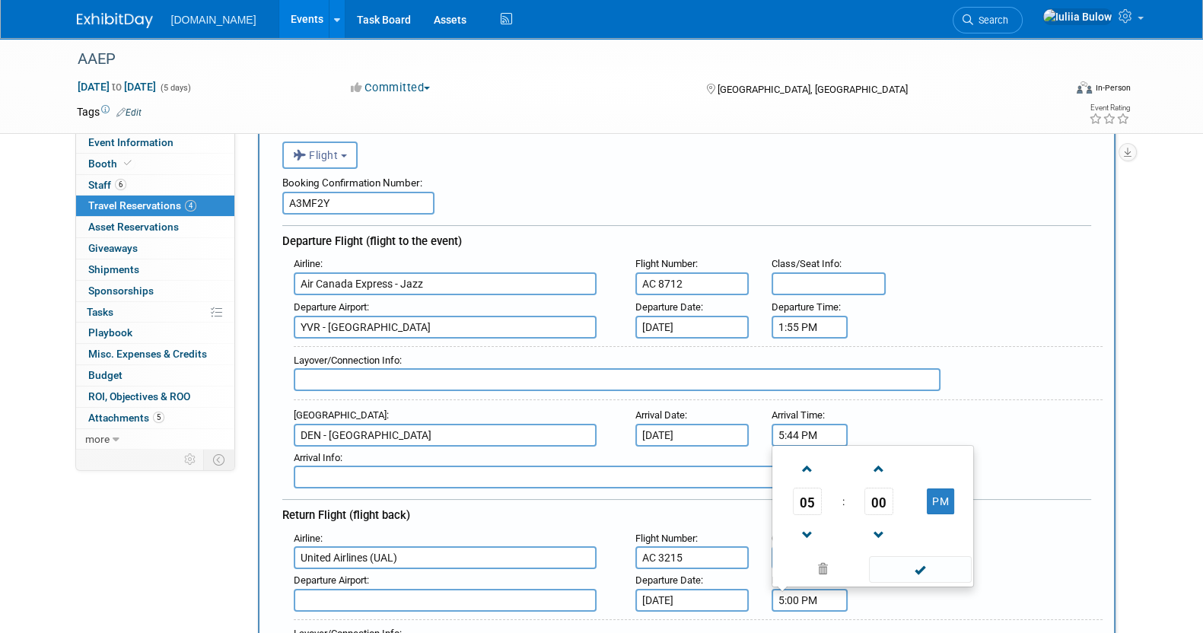
click at [817, 595] on input "5:00 PM" at bounding box center [810, 600] width 76 height 23
drag, startPoint x: 795, startPoint y: 495, endPoint x: 814, endPoint y: 489, distance: 20.2
click at [797, 494] on span "05" at bounding box center [807, 501] width 29 height 27
click at [835, 443] on td "01" at bounding box center [848, 451] width 49 height 41
click at [879, 500] on span "00" at bounding box center [878, 501] width 29 height 27
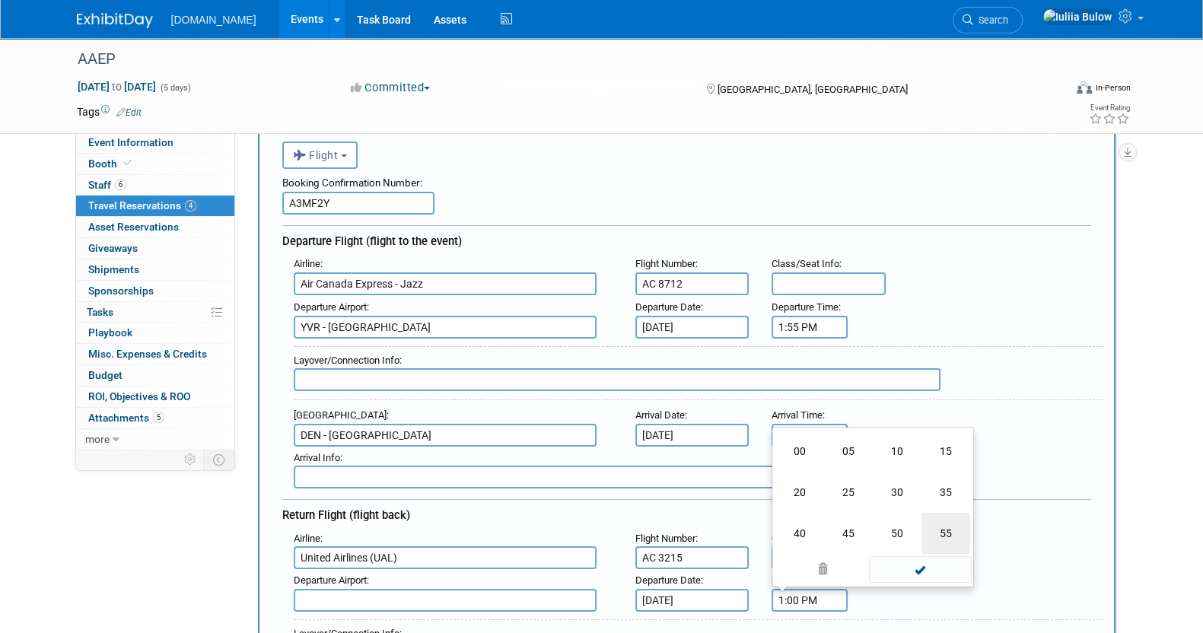
click at [936, 528] on td "55" at bounding box center [945, 533] width 49 height 41
type input "1:55 PM"
drag, startPoint x: 900, startPoint y: 574, endPoint x: 900, endPoint y: 563, distance: 10.7
click at [900, 572] on span at bounding box center [920, 569] width 103 height 27
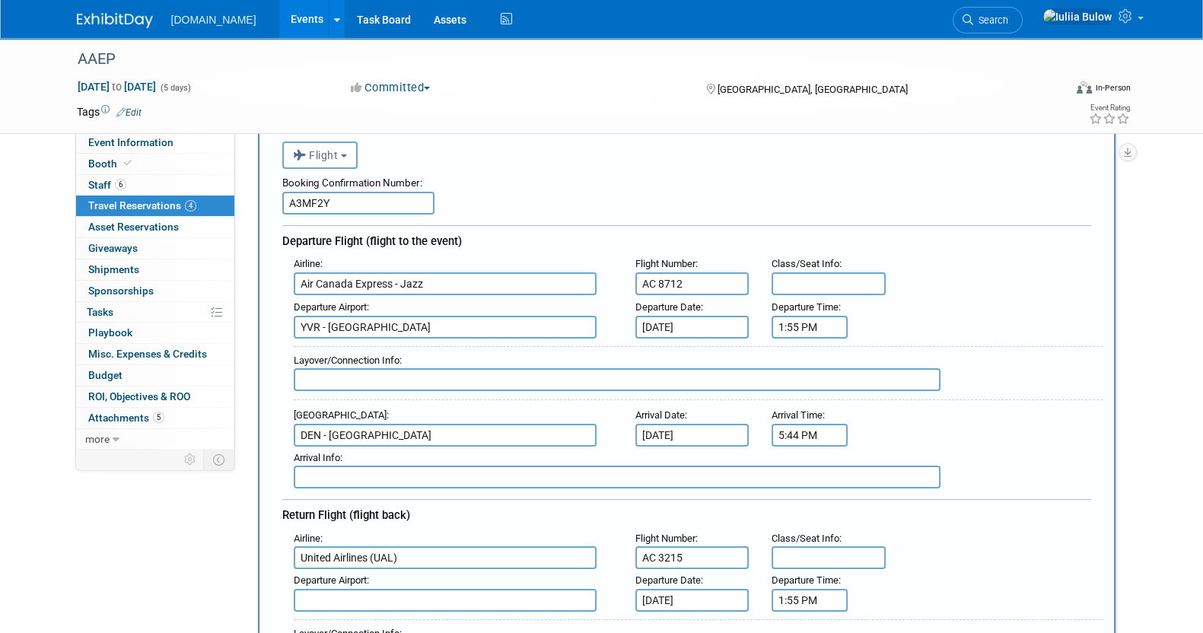
click at [900, 569] on div "Departure Airport : Departure Date : Dec 13, 2025 Departure Time : 1:55 PM" at bounding box center [692, 590] width 820 height 43
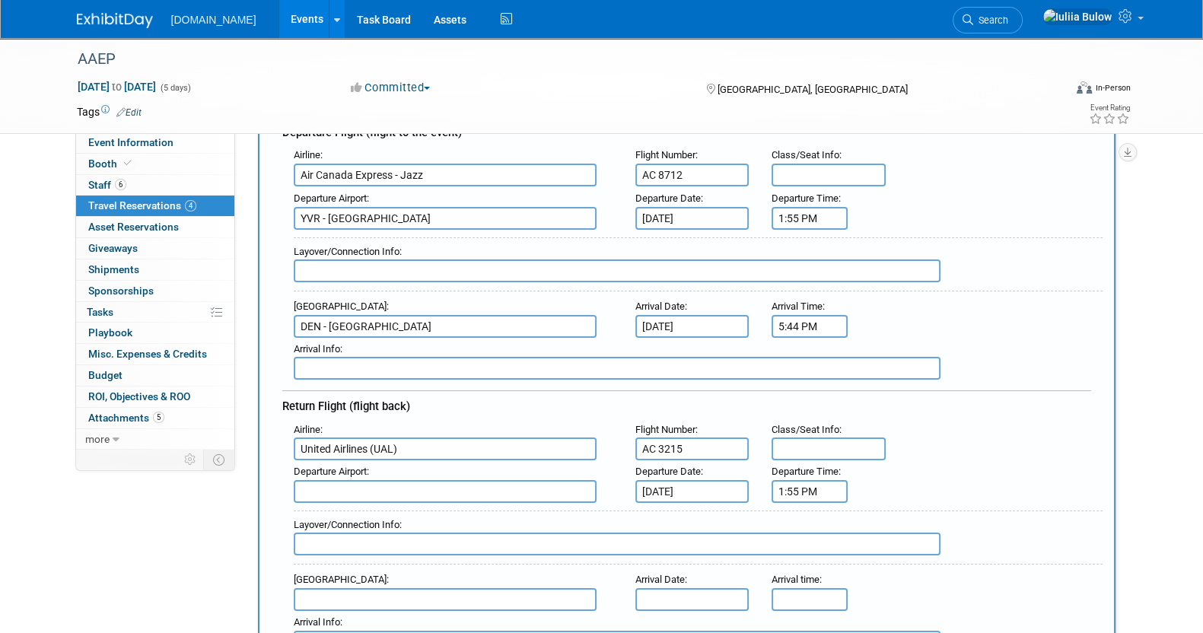
scroll to position [285, 0]
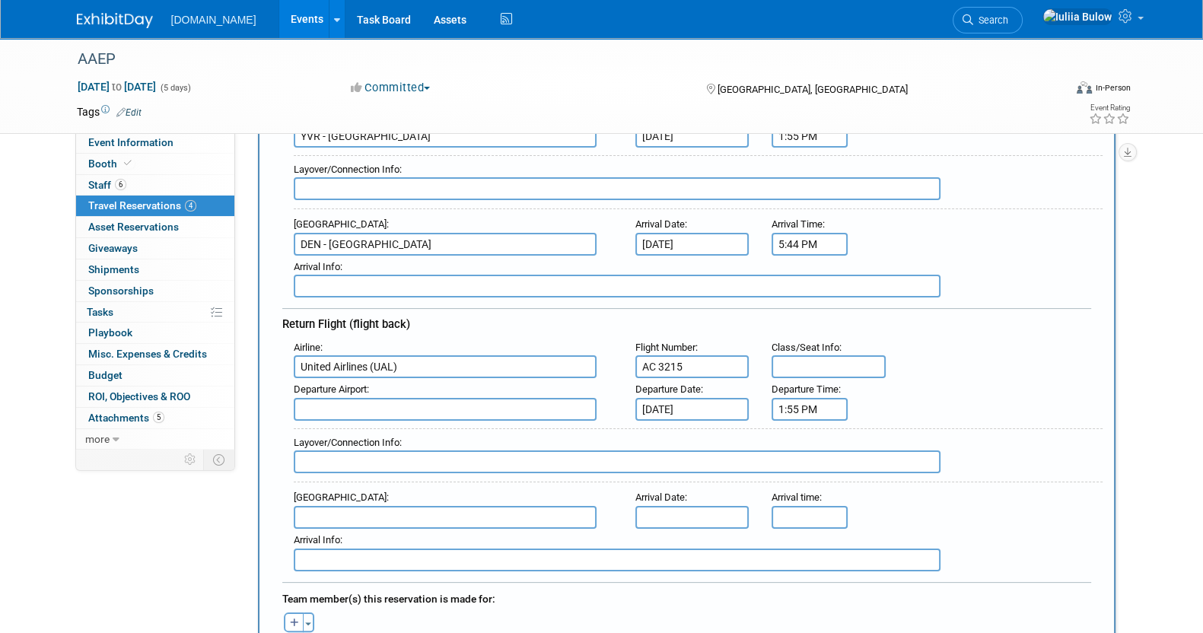
drag, startPoint x: 436, startPoint y: 399, endPoint x: 425, endPoint y: 402, distance: 11.1
click at [425, 402] on input "text" at bounding box center [445, 409] width 303 height 23
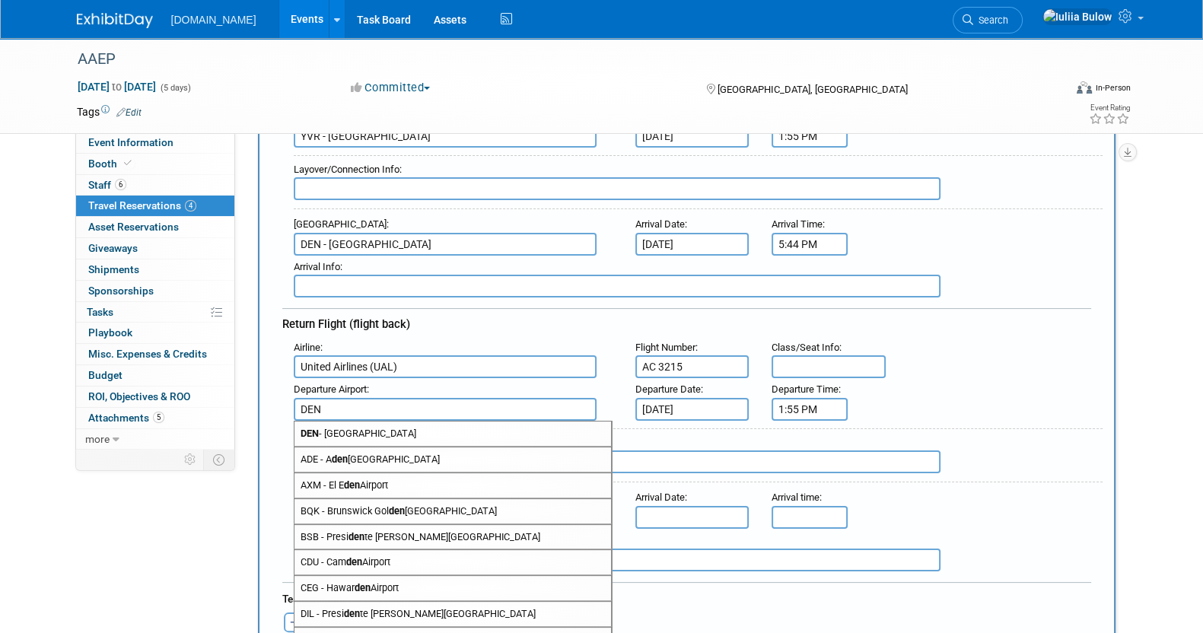
click at [409, 438] on span "DEN - Denver International Airport" at bounding box center [452, 434] width 317 height 24
type input "DEN - [GEOGRAPHIC_DATA]"
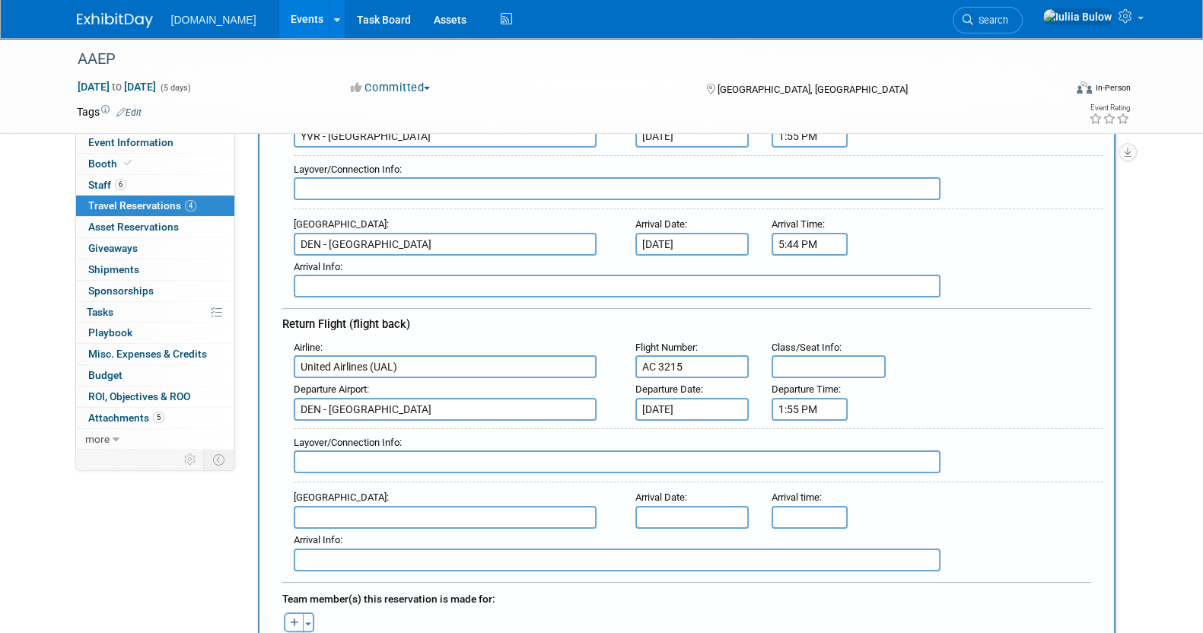
click at [355, 506] on input "text" at bounding box center [445, 517] width 303 height 23
click at [364, 530] on span "YVR - Vancouver International Airport" at bounding box center [452, 542] width 317 height 24
type input "YVR - [GEOGRAPHIC_DATA]"
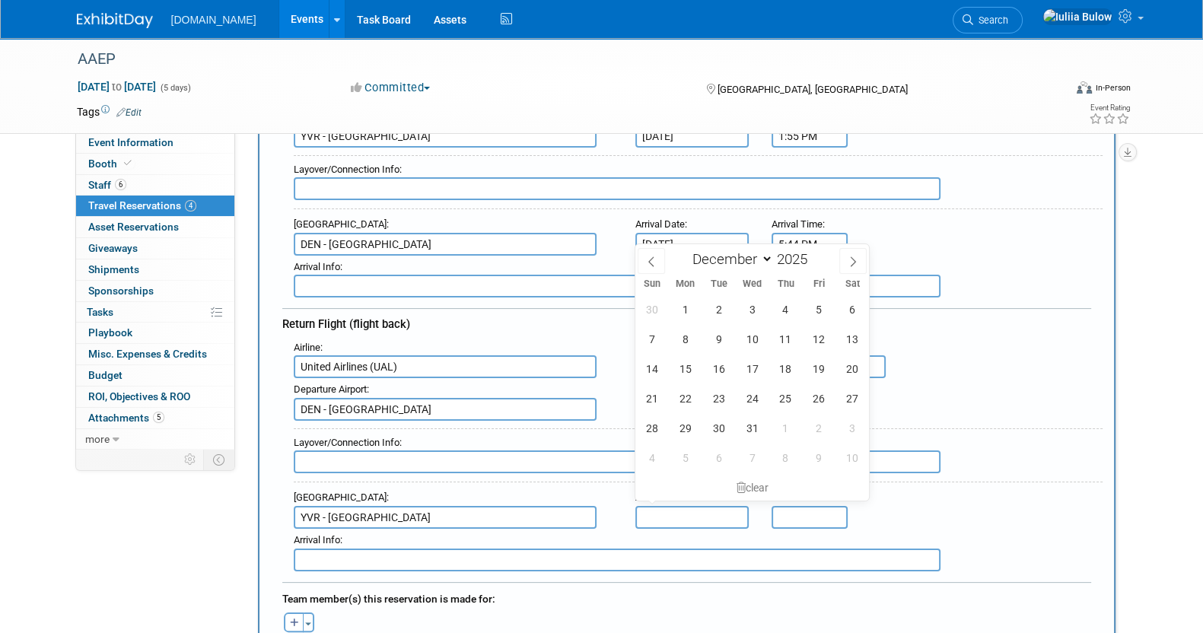
click at [704, 506] on input "text" at bounding box center [692, 517] width 114 height 23
click at [852, 333] on span "13" at bounding box center [853, 339] width 30 height 30
type input "[DATE]"
click at [799, 496] on div "clear" at bounding box center [752, 488] width 234 height 26
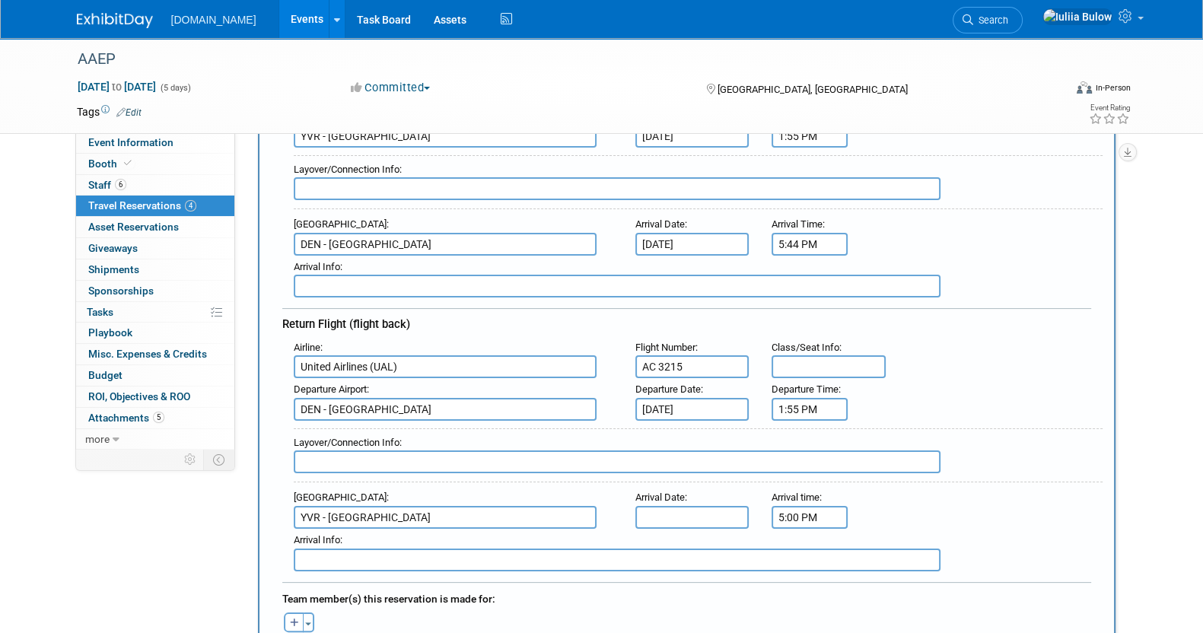
click at [805, 511] on input "5:00 PM" at bounding box center [810, 517] width 76 height 23
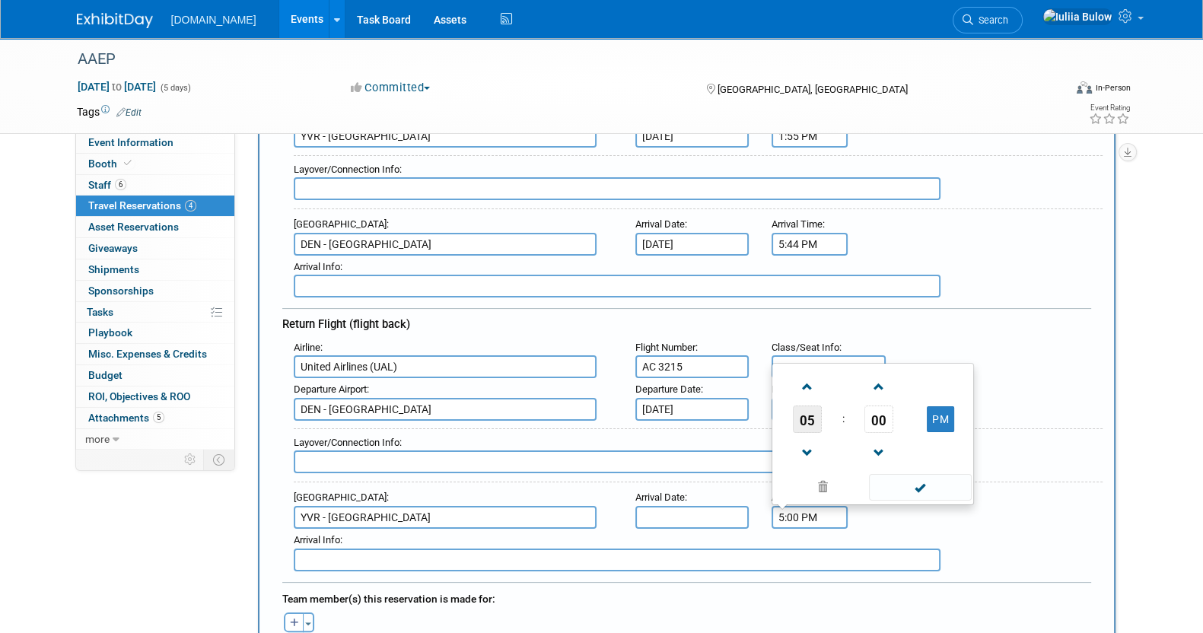
click at [812, 406] on span "05" at bounding box center [807, 419] width 29 height 27
click at [899, 390] on td "06" at bounding box center [897, 410] width 49 height 41
click at [881, 409] on span "00" at bounding box center [878, 419] width 29 height 27
click at [832, 351] on td "05" at bounding box center [848, 368] width 49 height 41
click at [880, 444] on span at bounding box center [878, 453] width 27 height 27
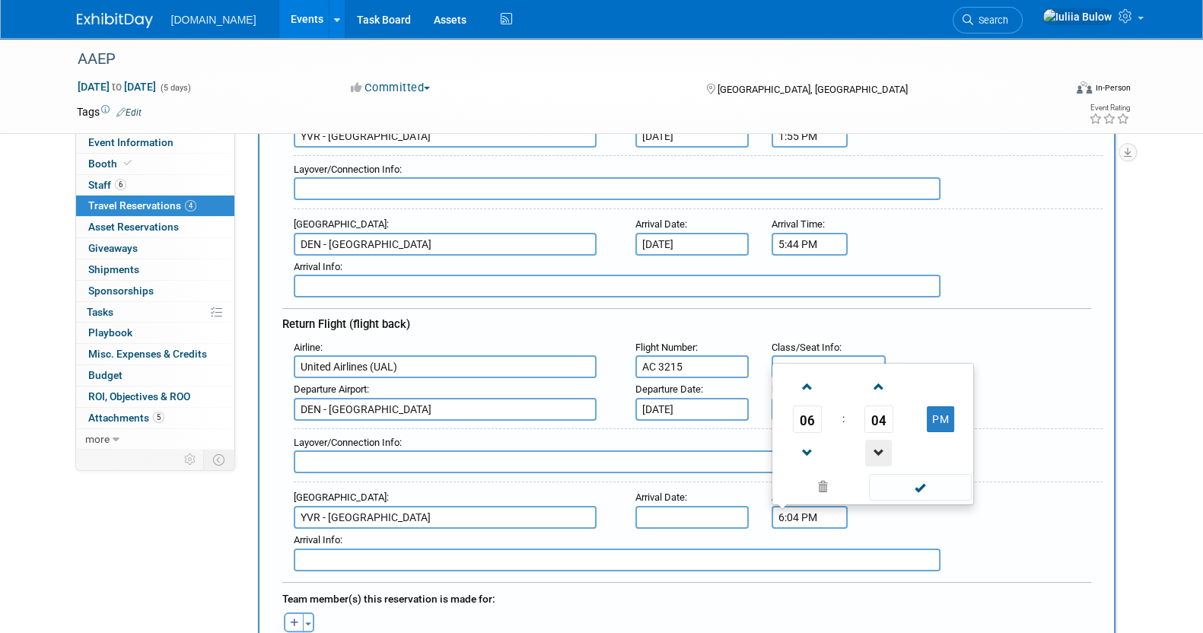
click at [880, 443] on span at bounding box center [878, 453] width 27 height 27
type input "6:03 PM"
click at [918, 474] on span at bounding box center [920, 487] width 103 height 27
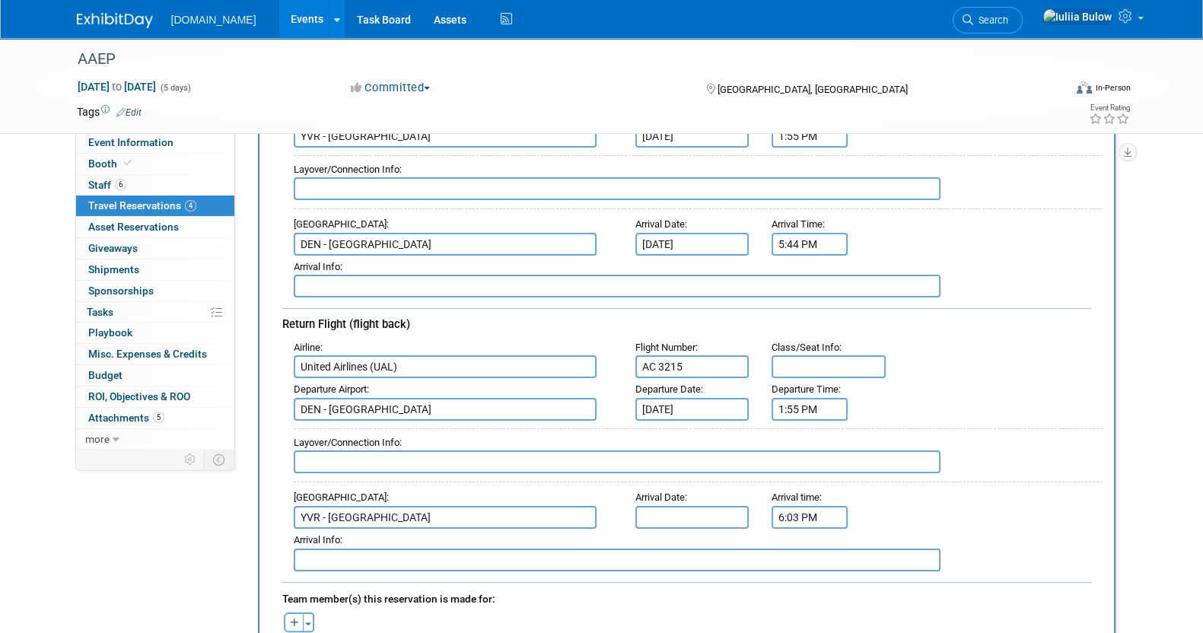
click at [711, 506] on input "text" at bounding box center [692, 517] width 114 height 23
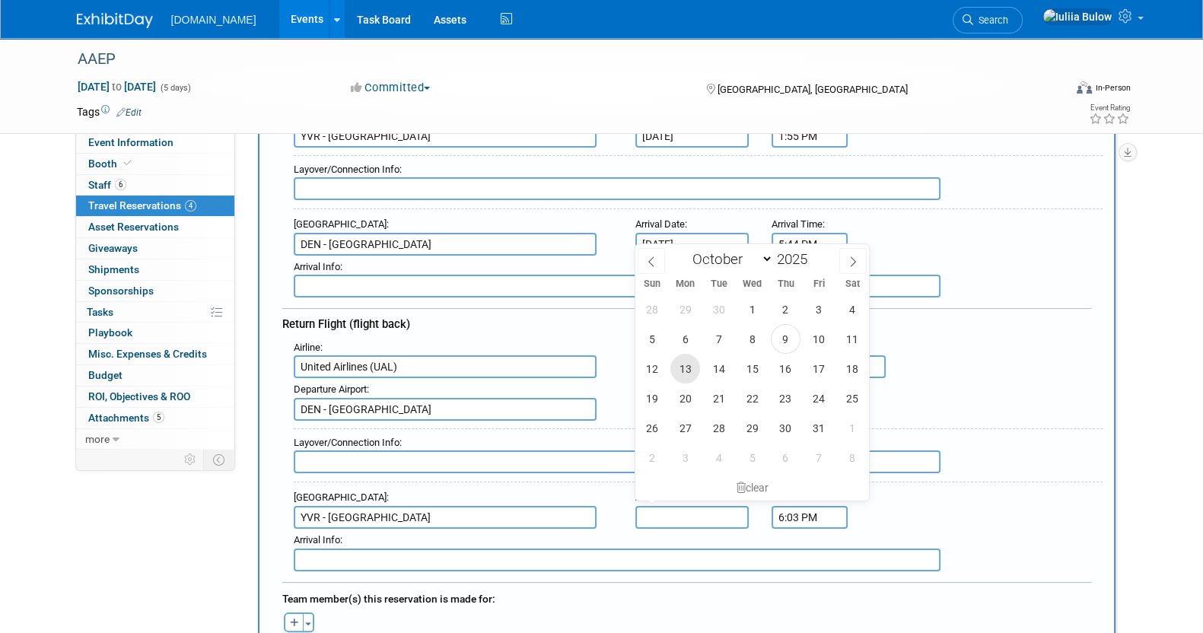
click at [681, 367] on span "13" at bounding box center [685, 369] width 30 height 30
type input "Oct 13, 2025"
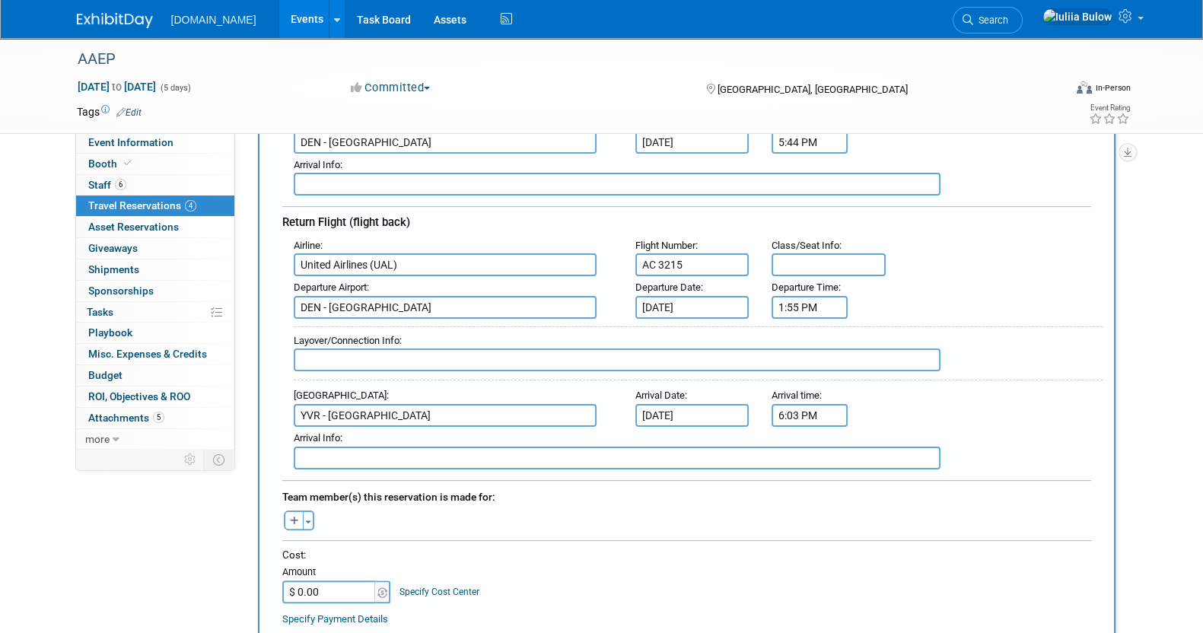
scroll to position [476, 0]
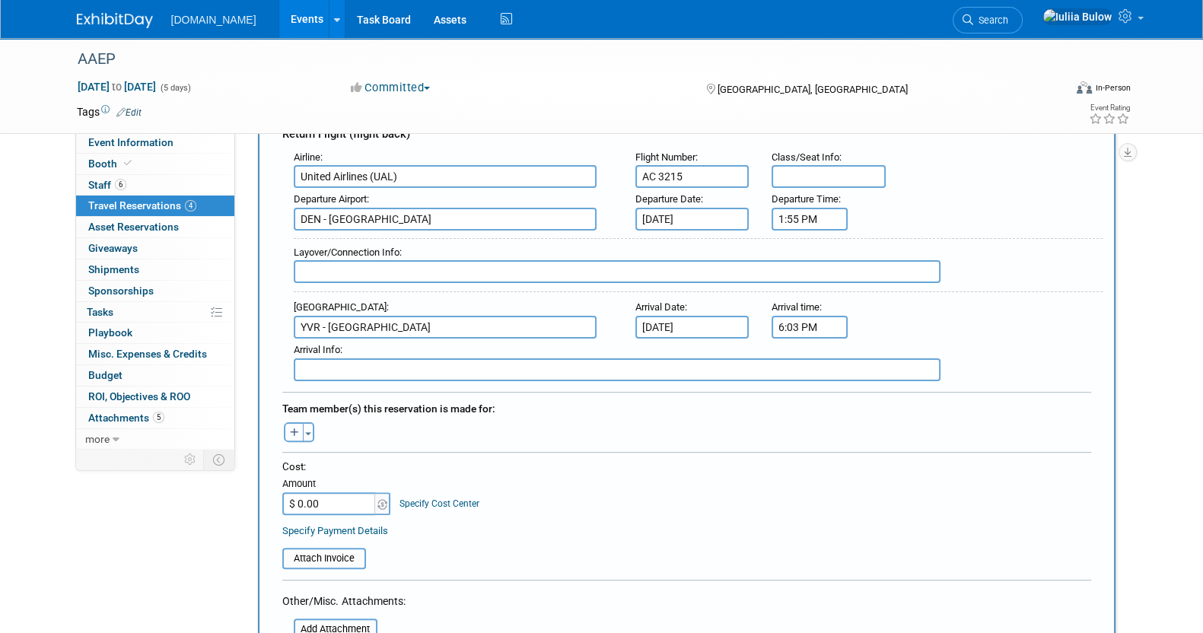
click at [295, 428] on icon "button" at bounding box center [294, 433] width 9 height 10
select select
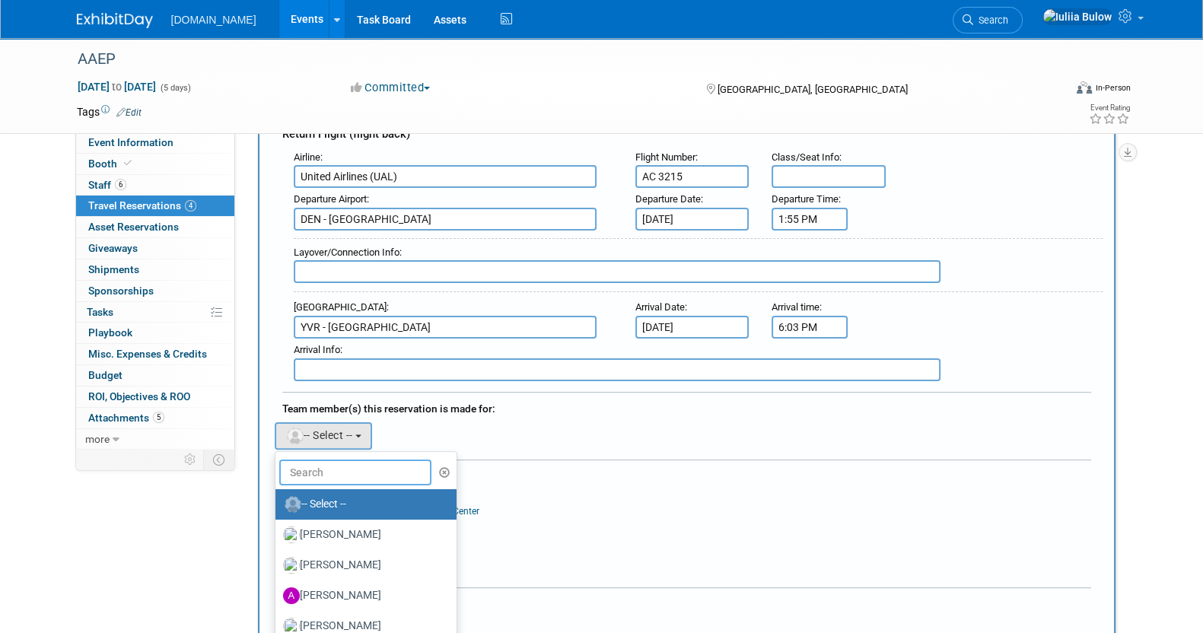
click at [320, 468] on input "text" at bounding box center [355, 473] width 152 height 26
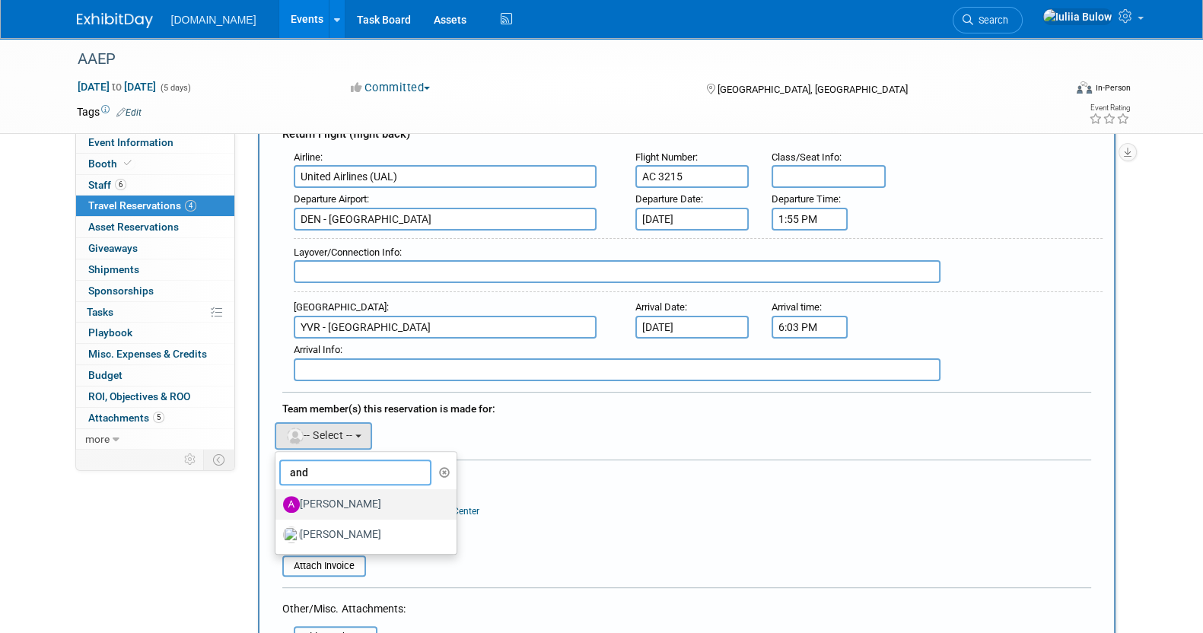
type input "and"
click at [323, 492] on label "[PERSON_NAME]" at bounding box center [362, 504] width 159 height 24
click at [278, 498] on input "[PERSON_NAME]" at bounding box center [273, 503] width 10 height 10
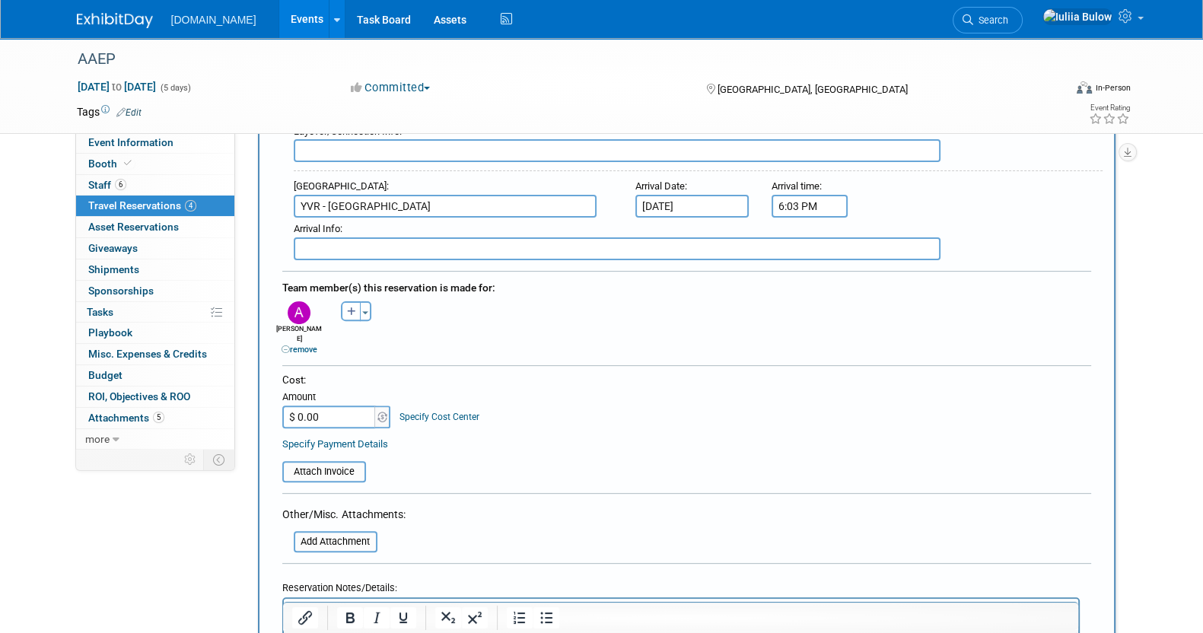
scroll to position [665, 0]
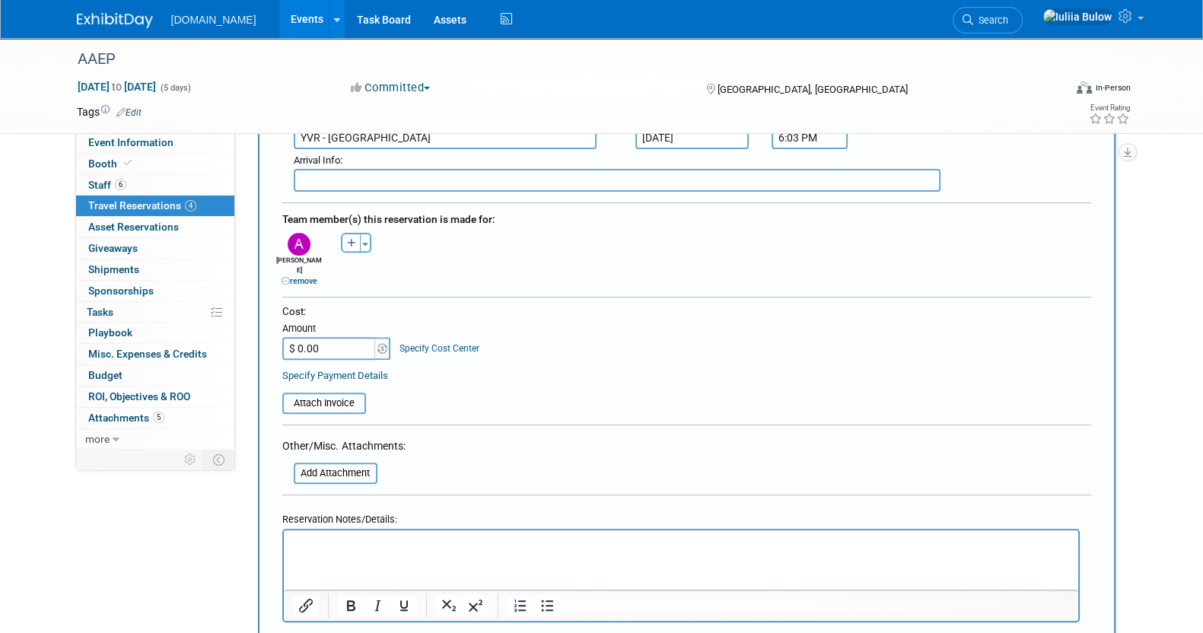
click at [320, 337] on input "$ 0.00" at bounding box center [329, 348] width 95 height 23
paste input "64,14"
drag, startPoint x: 358, startPoint y: 325, endPoint x: 263, endPoint y: 321, distance: 95.2
click at [263, 321] on div "New Travel Reservation <i class="fas fa-plane" style="padding: 6px 4px 6px 1px;…" at bounding box center [687, 115] width 858 height 1189
paste input "64,140.00"
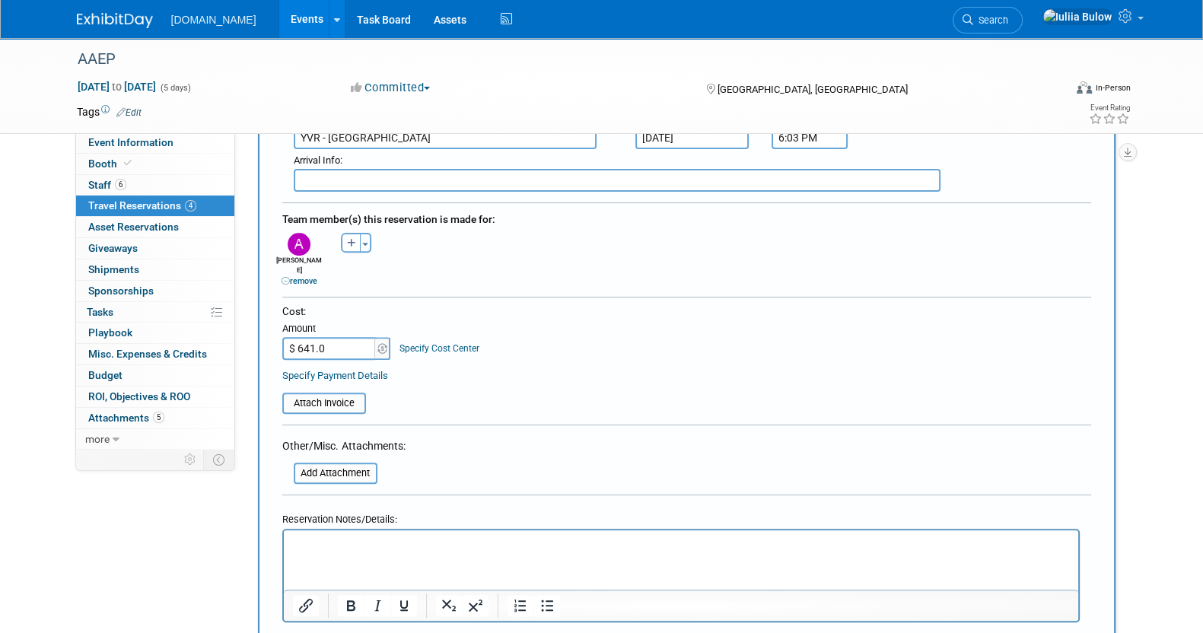
type input "$ 641.40"
click at [548, 241] on div "Adam remove Aly remove Andrew remove" at bounding box center [687, 258] width 832 height 58
click at [304, 394] on input "file" at bounding box center [273, 403] width 181 height 18
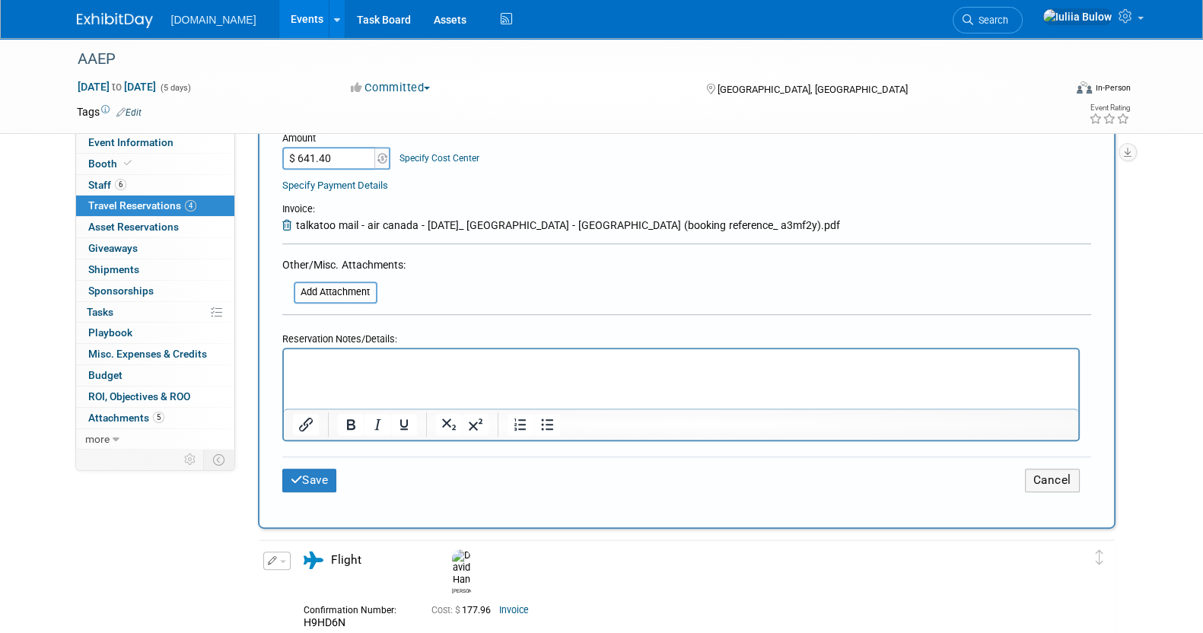
scroll to position [856, 0]
click at [323, 468] on button "Save" at bounding box center [309, 480] width 55 height 24
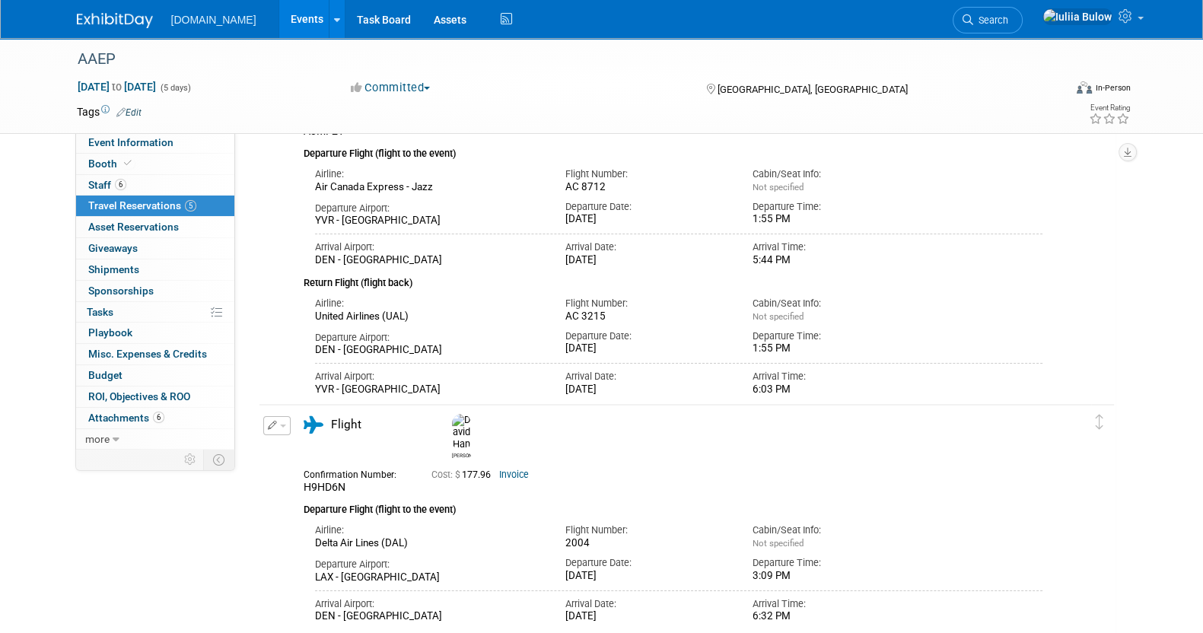
scroll to position [0, 0]
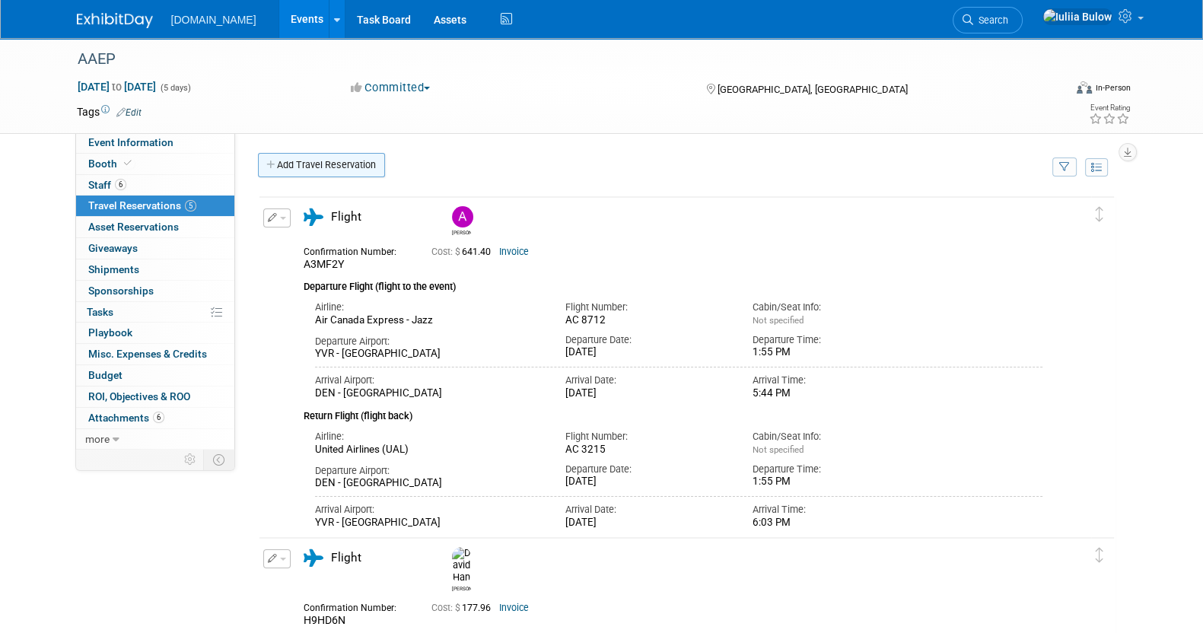
click at [294, 164] on link "Add Travel Reservation" at bounding box center [321, 165] width 127 height 24
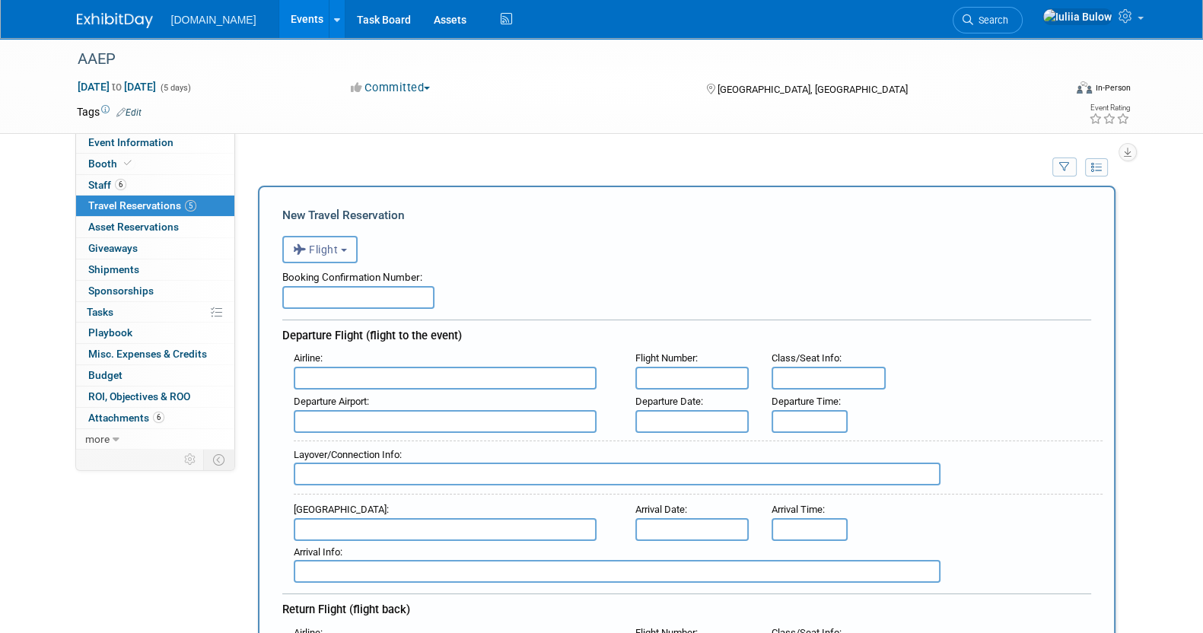
click at [335, 249] on span "Flight" at bounding box center [316, 249] width 46 height 12
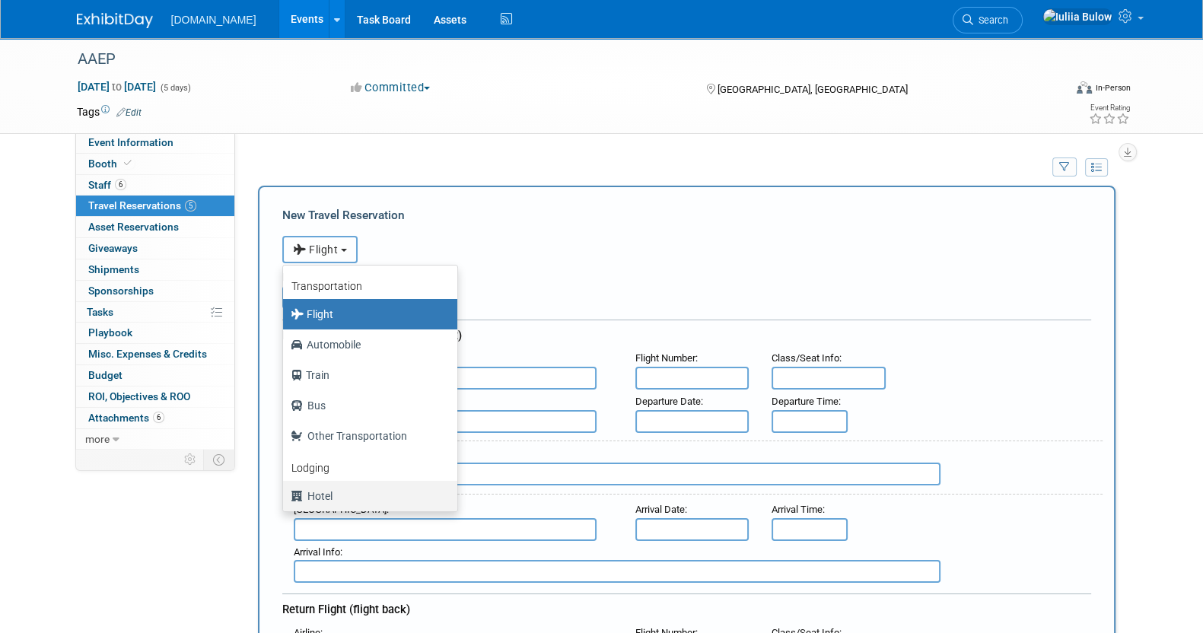
scroll to position [64, 0]
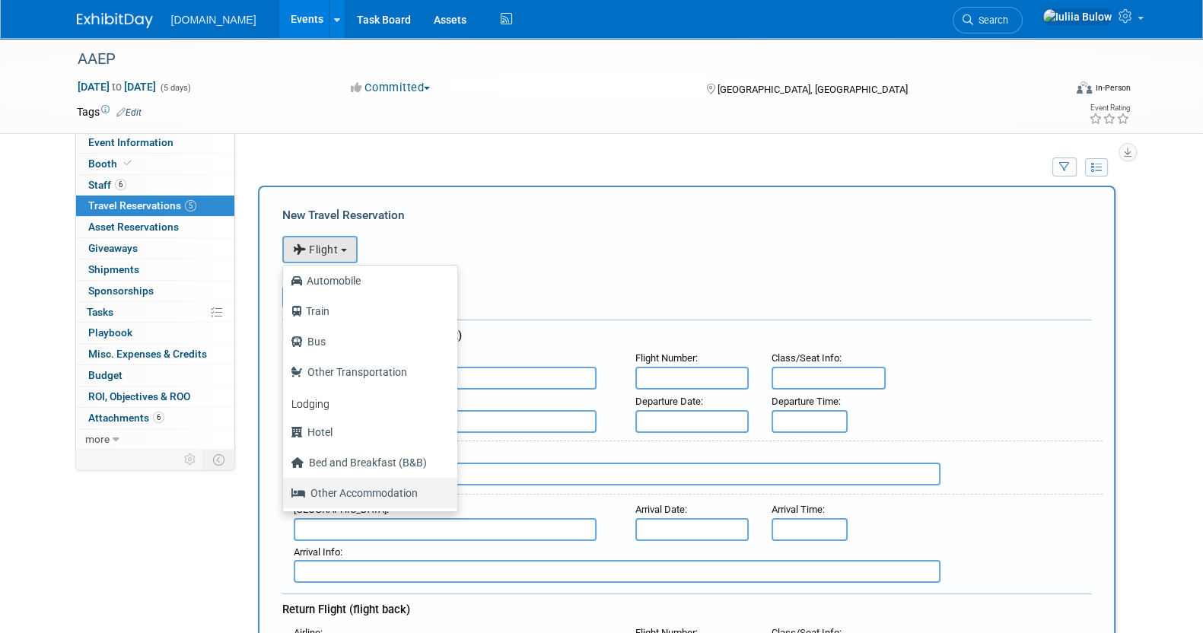
click at [335, 489] on label "Other Accommodation" at bounding box center [366, 493] width 151 height 24
click at [285, 489] on input "Other Accommodation" at bounding box center [280, 491] width 10 height 10
select select "7"
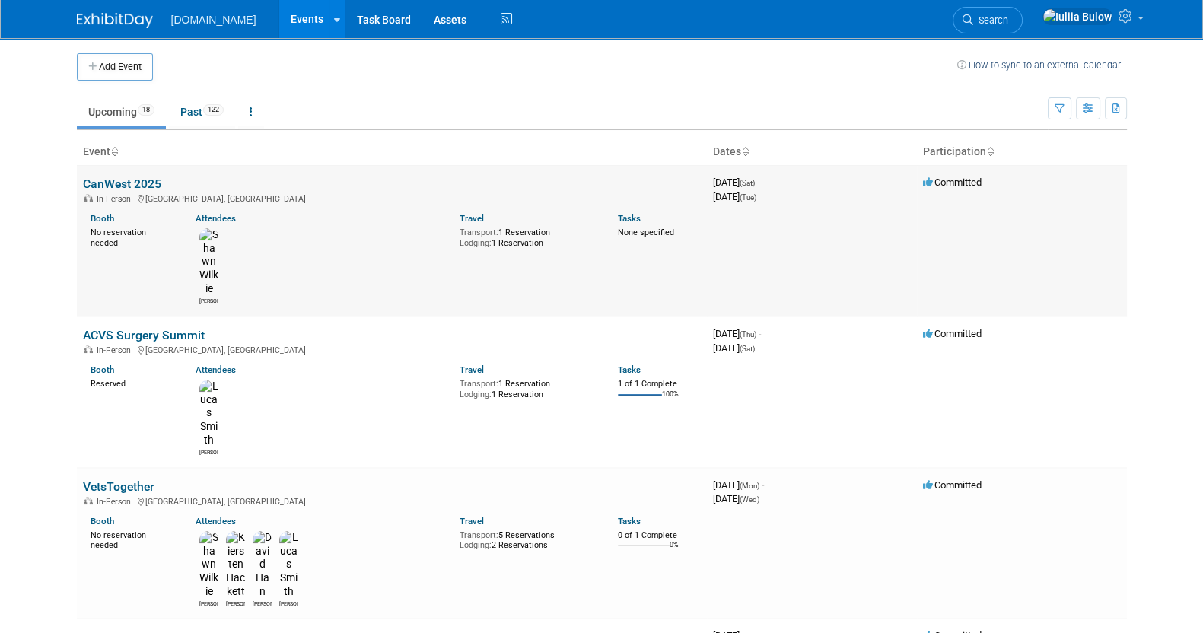
click at [114, 179] on link "CanWest 2025" at bounding box center [122, 184] width 78 height 14
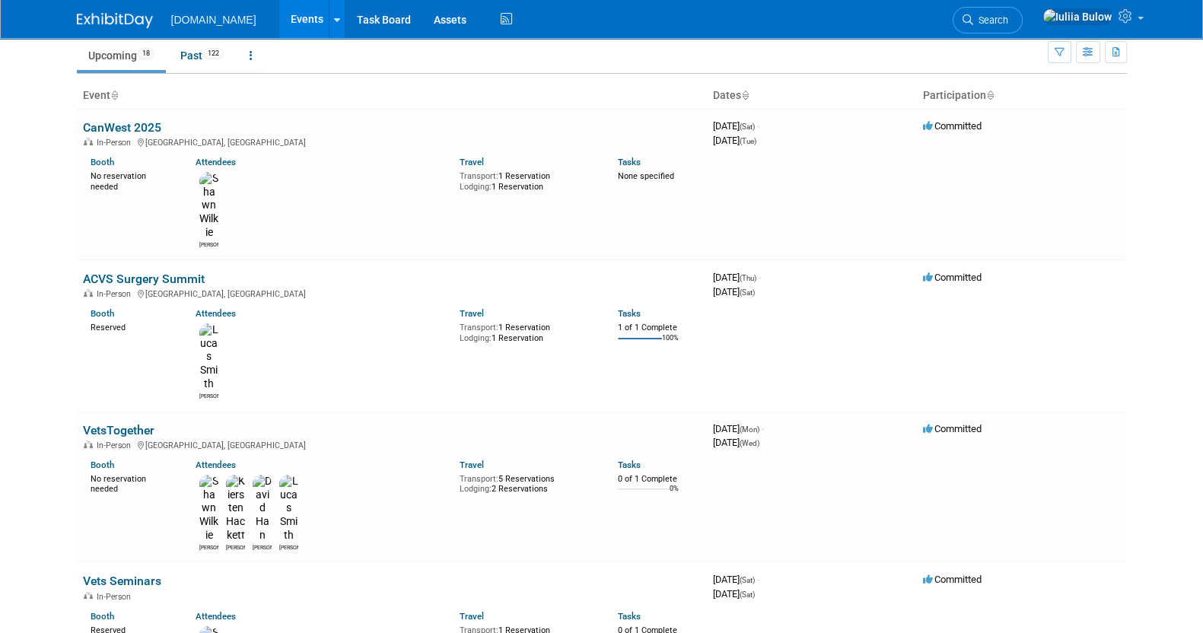
scroll to position [94, 0]
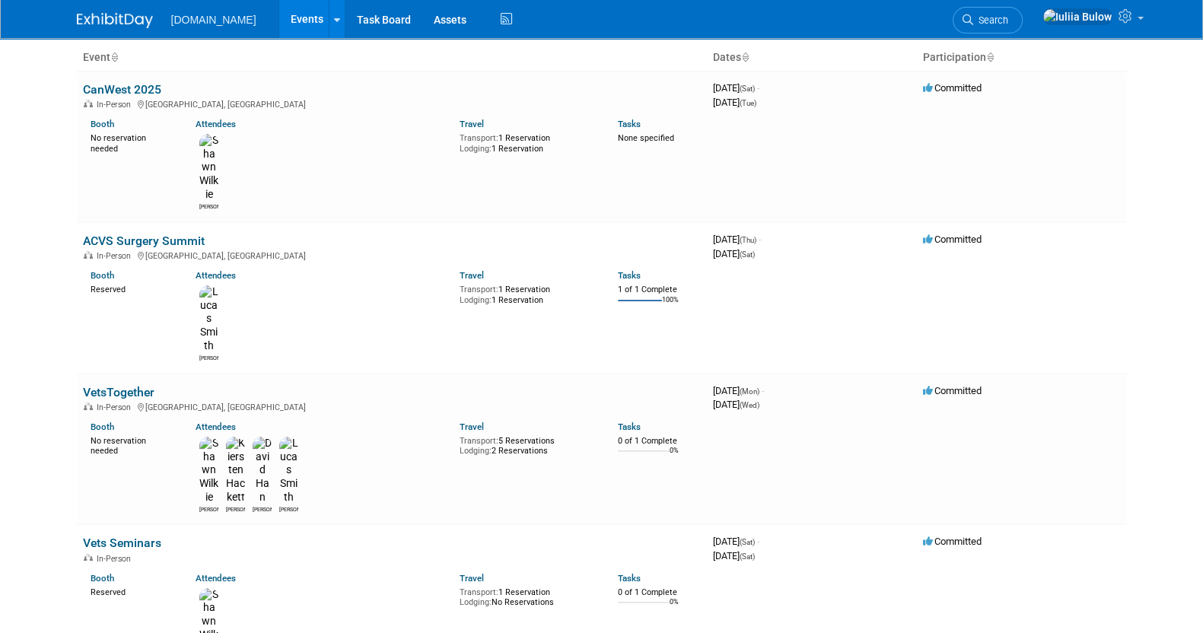
click at [129, 87] on link "CanWest 2025" at bounding box center [122, 89] width 78 height 14
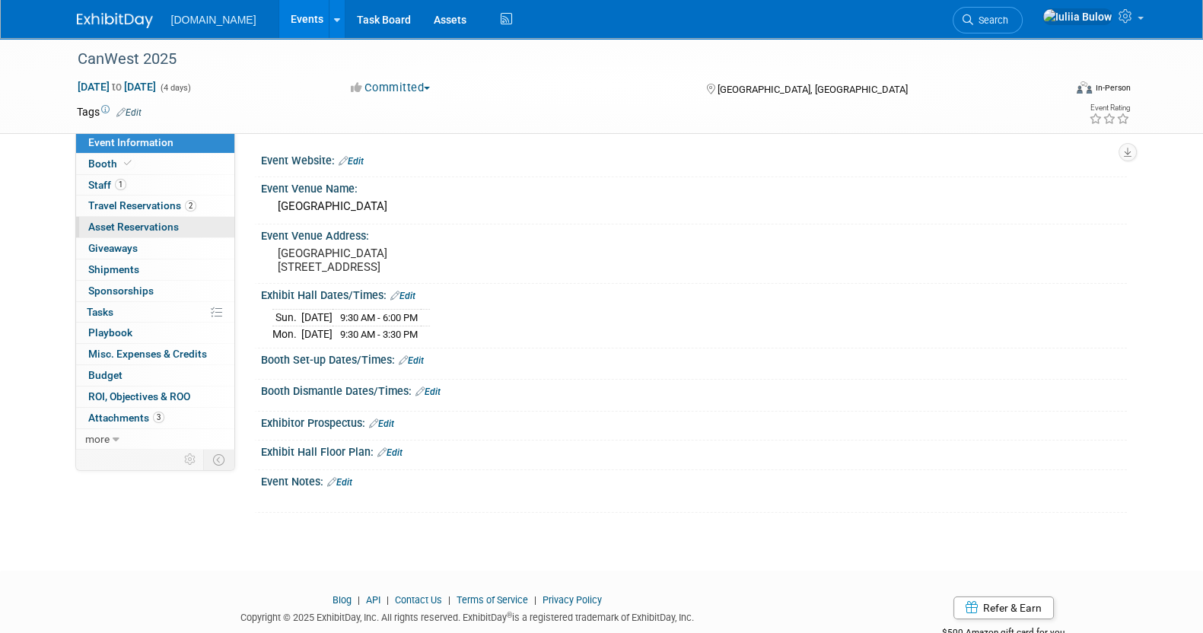
click at [150, 218] on link "0 Asset Reservations 0" at bounding box center [155, 227] width 158 height 21
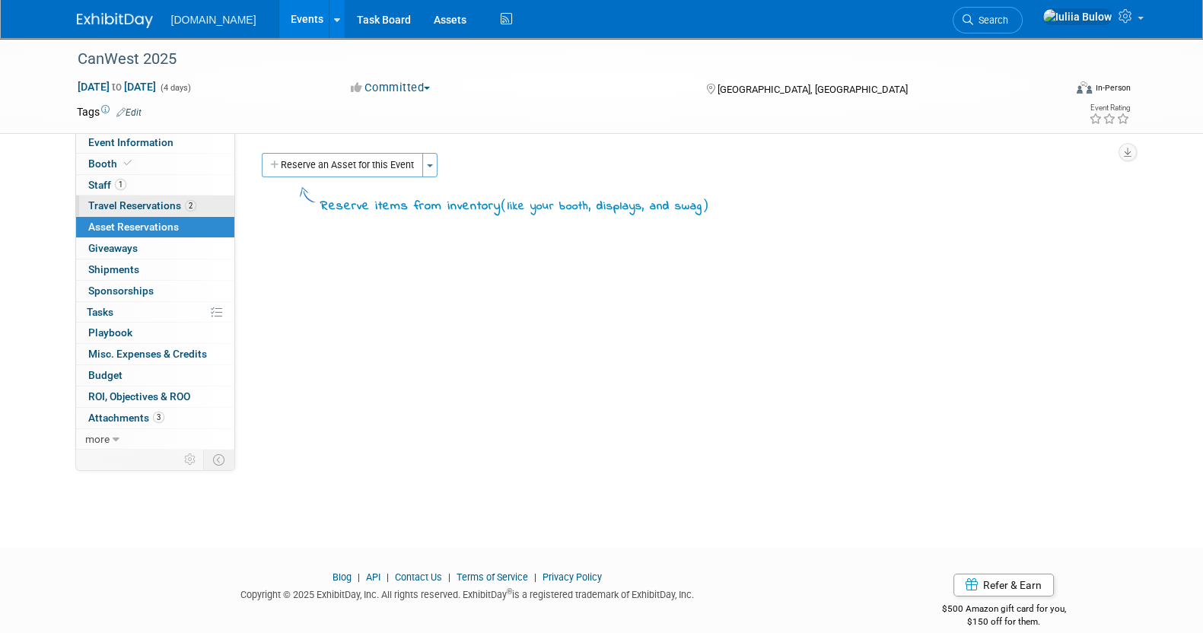
click at [148, 202] on span "Travel Reservations 2" at bounding box center [142, 205] width 108 height 12
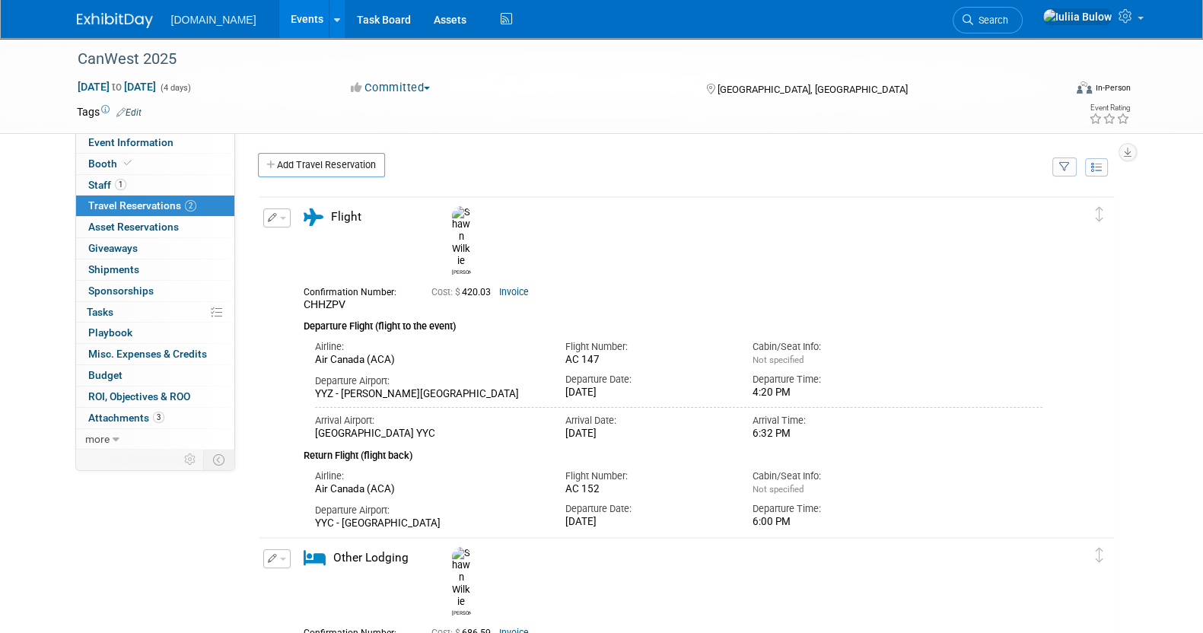
scroll to position [278, 0]
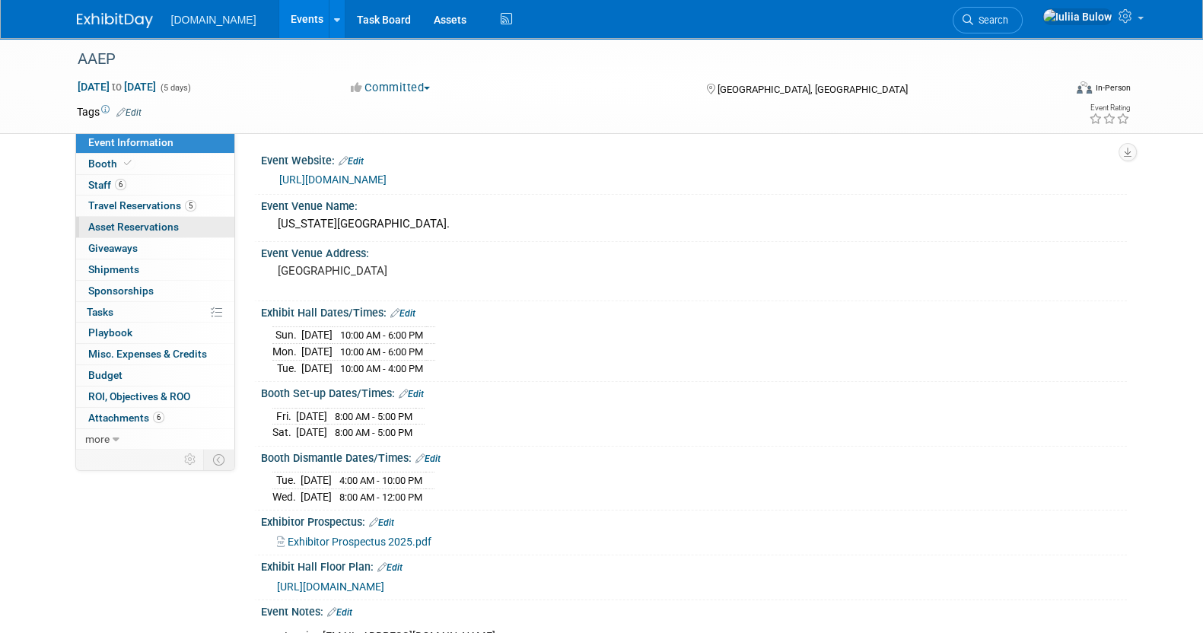
click at [119, 217] on link "0 Asset Reservations 0" at bounding box center [155, 227] width 158 height 21
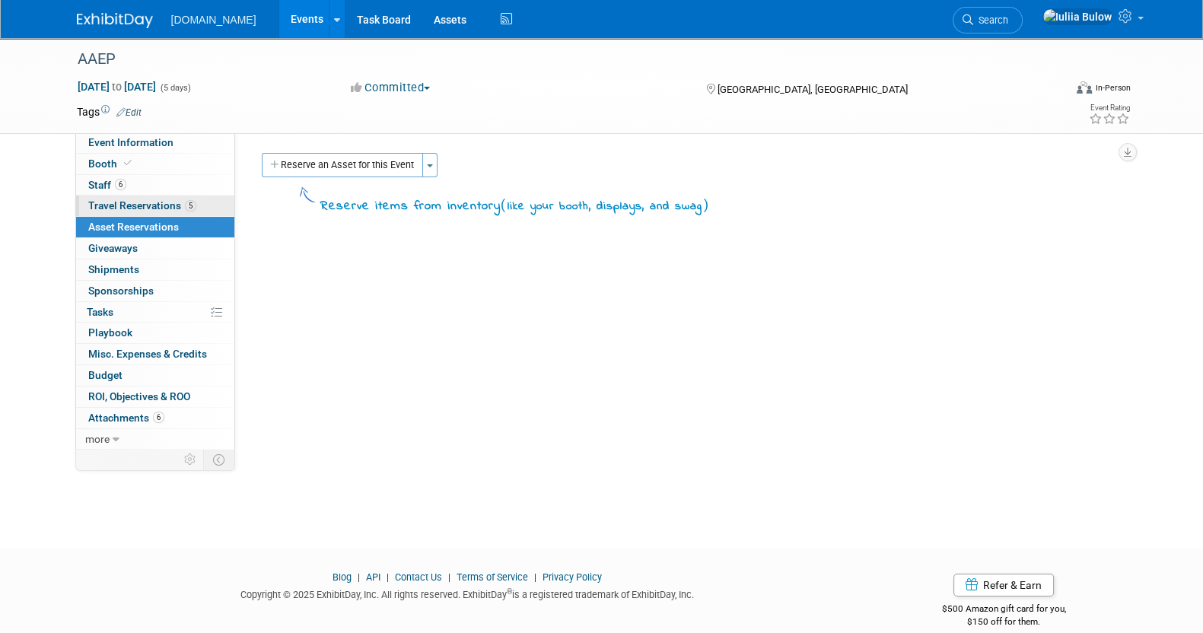
click at [124, 211] on span "Travel Reservations 5" at bounding box center [142, 205] width 108 height 12
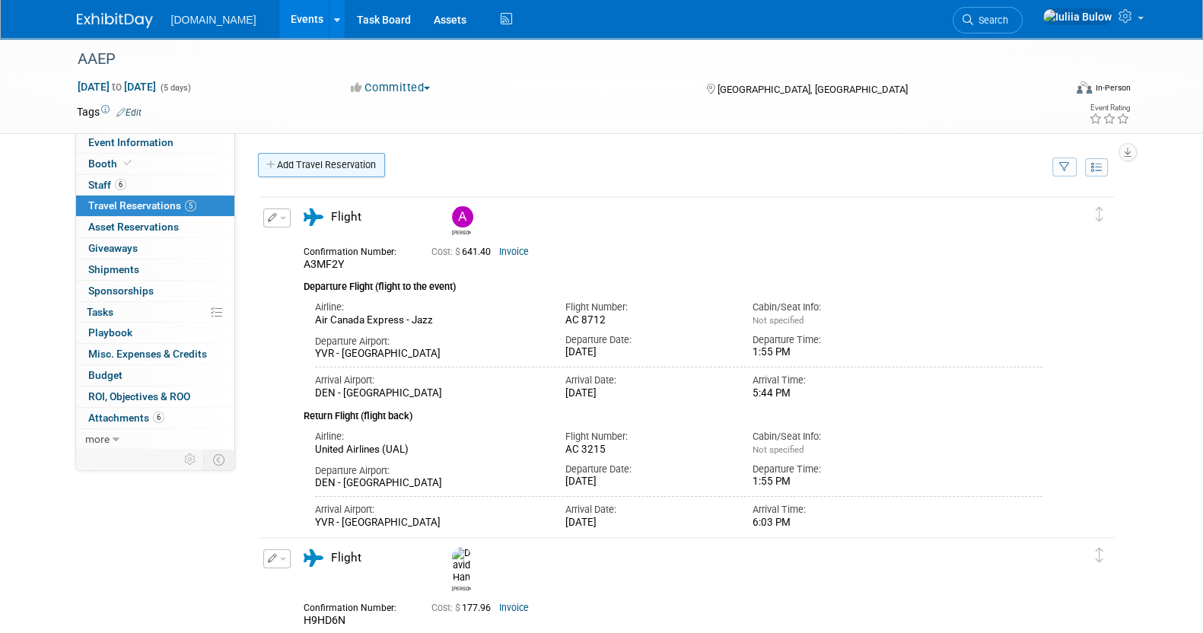
click at [313, 166] on link "Add Travel Reservation" at bounding box center [321, 165] width 127 height 24
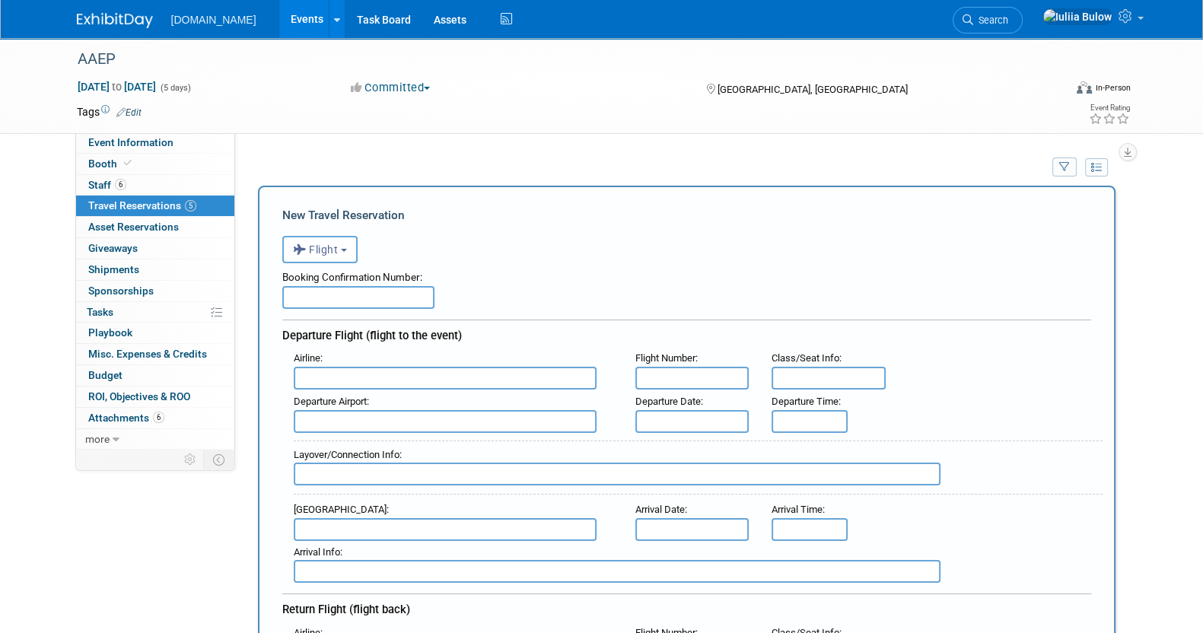
click at [337, 288] on input "text" at bounding box center [358, 297] width 152 height 23
click at [335, 256] on button "Flight" at bounding box center [319, 249] width 75 height 27
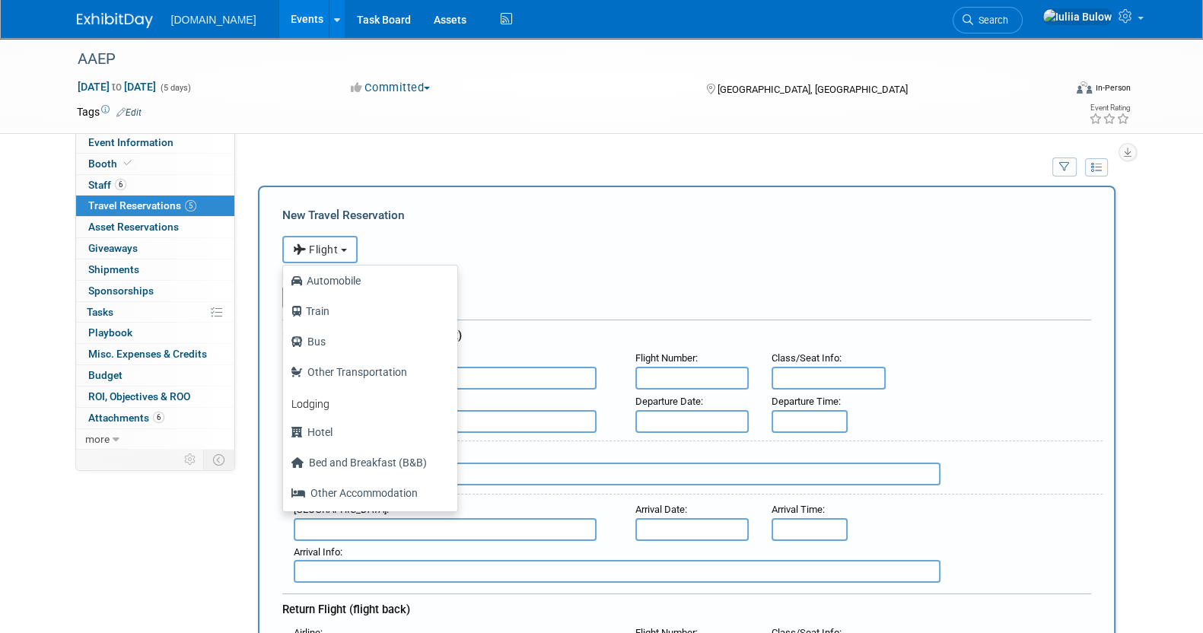
scroll to position [94, 0]
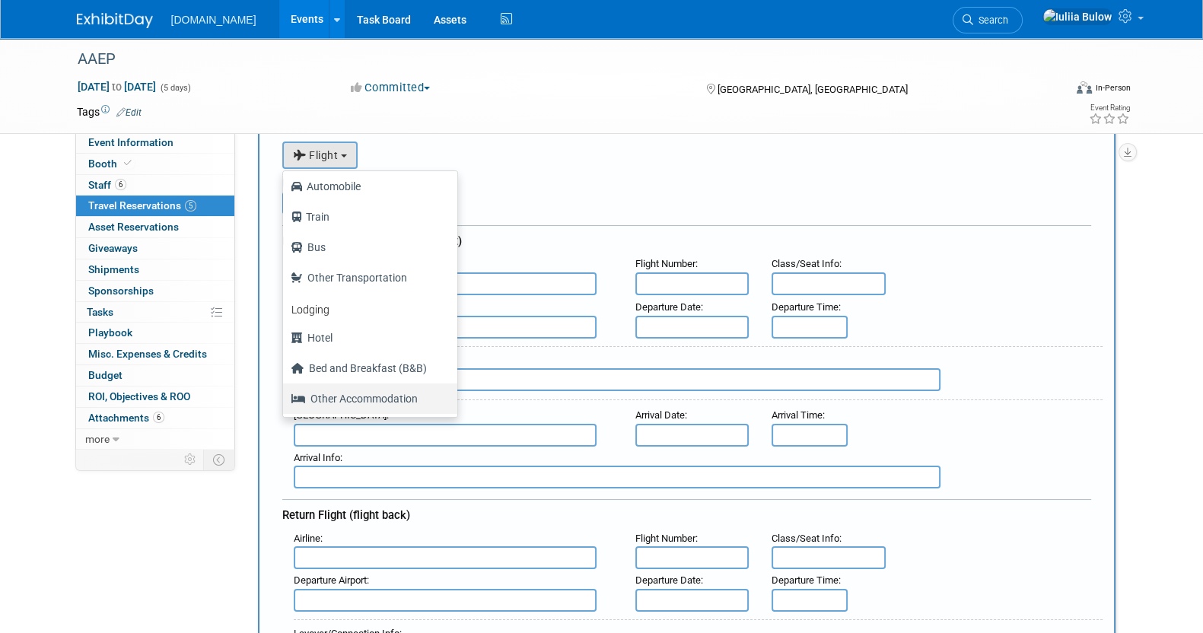
click at [346, 396] on label "Other Accommodation" at bounding box center [366, 399] width 151 height 24
click at [285, 396] on input "Other Accommodation" at bounding box center [280, 397] width 10 height 10
select select "7"
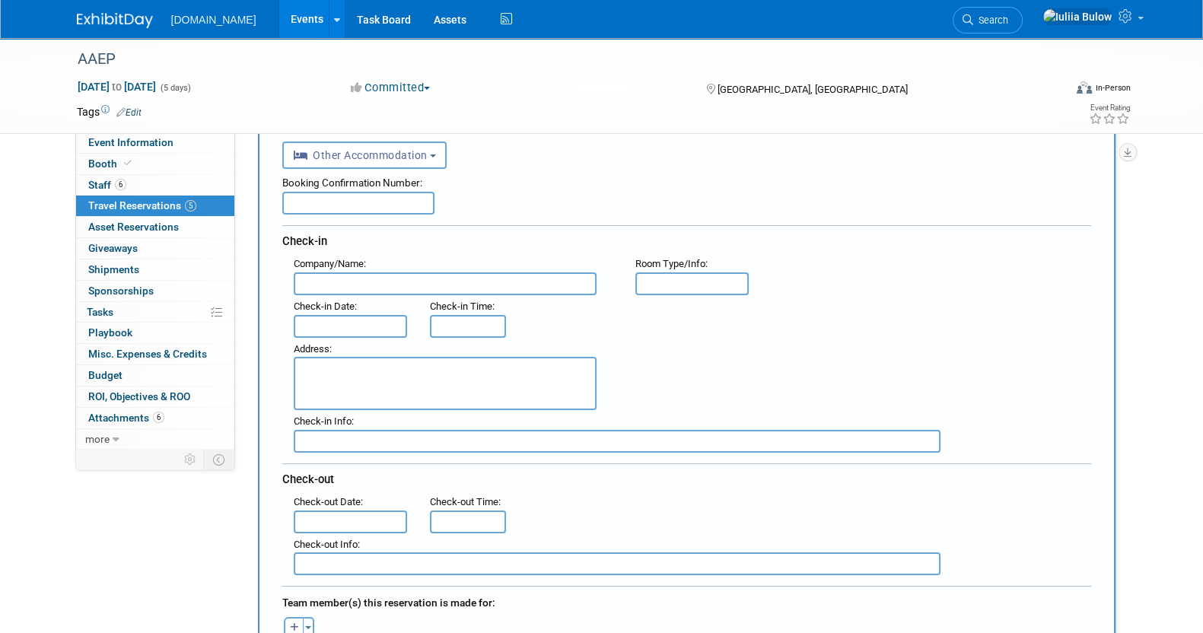
click at [331, 193] on input "text" at bounding box center [358, 203] width 152 height 23
paste input "[STREET_ADDRESS][US_STATE]"
type input "[STREET_ADDRESS][US_STATE]"
drag, startPoint x: 426, startPoint y: 200, endPoint x: 142, endPoint y: 199, distance: 284.6
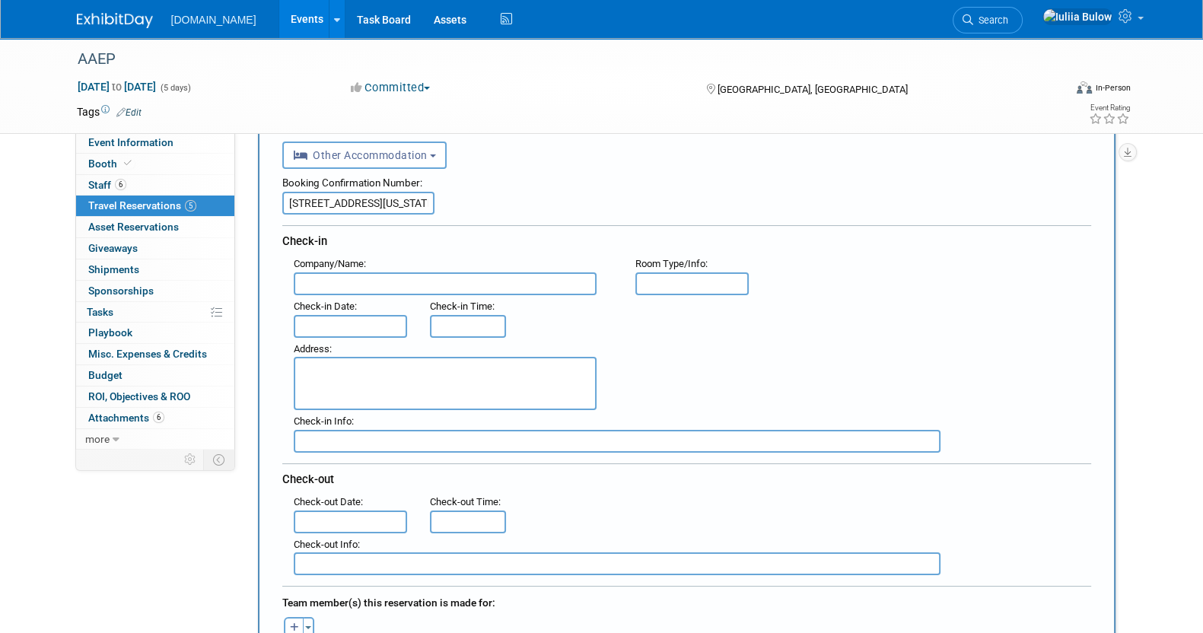
click at [356, 385] on textarea at bounding box center [445, 383] width 303 height 53
paste textarea "[STREET_ADDRESS][US_STATE]"
type textarea "[STREET_ADDRESS][US_STATE]"
click at [301, 201] on input "text" at bounding box center [358, 203] width 152 height 23
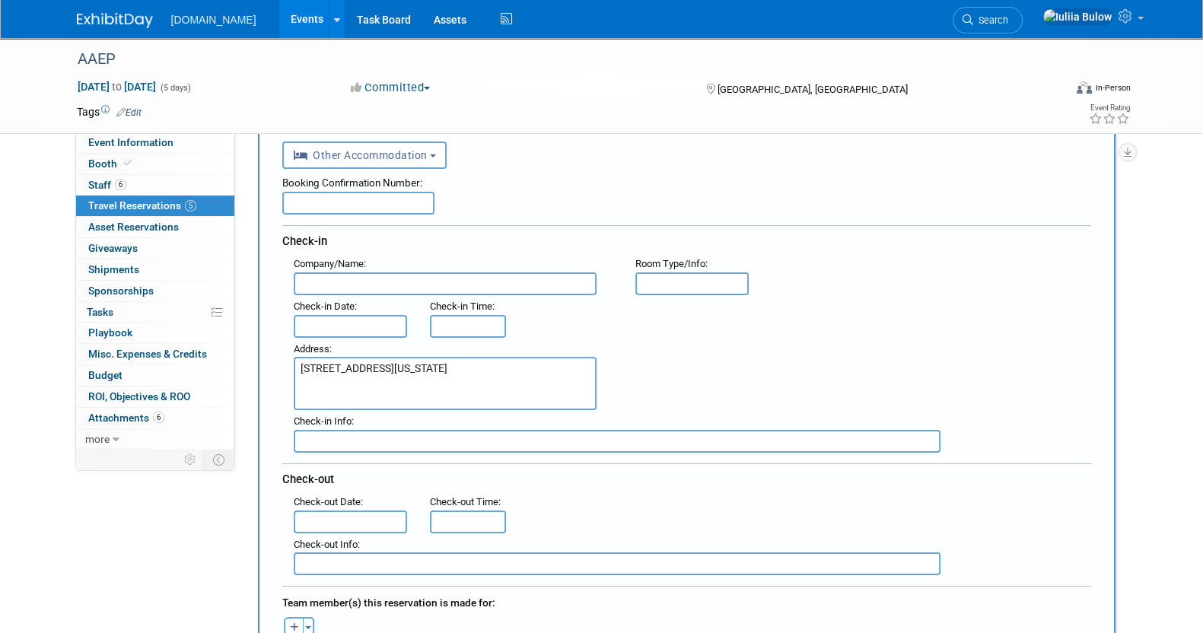
paste input "HMXW823EQR"
type input "HMXW823EQR"
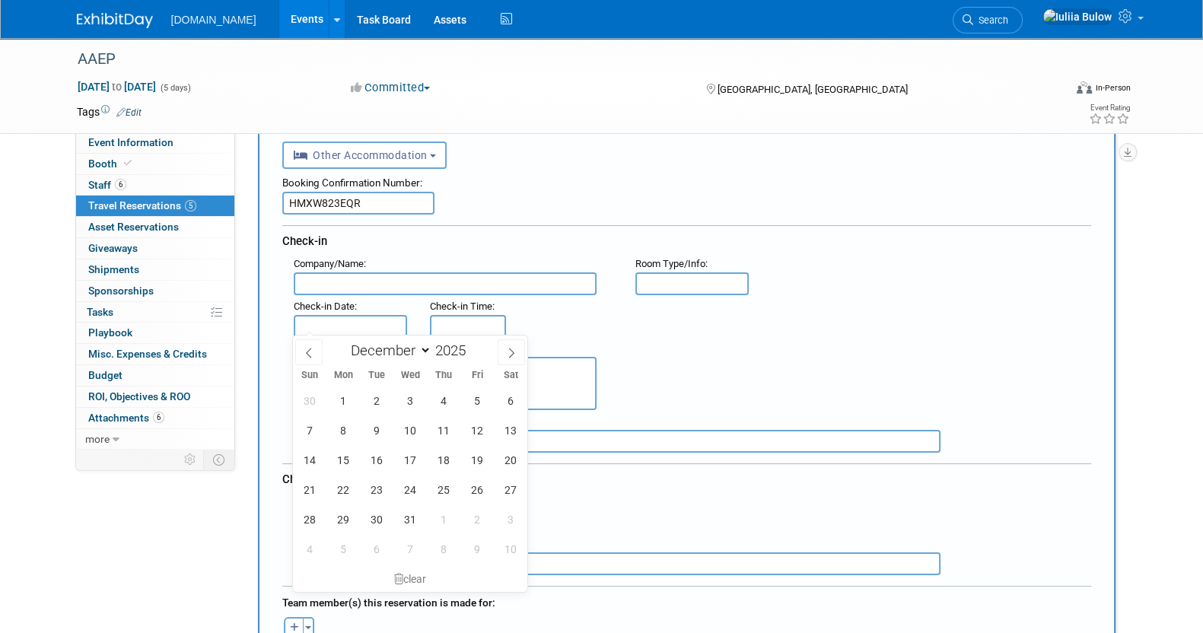
click at [335, 318] on input "text" at bounding box center [351, 326] width 114 height 23
click at [464, 393] on span "5" at bounding box center [477, 401] width 30 height 30
type input "[DATE]"
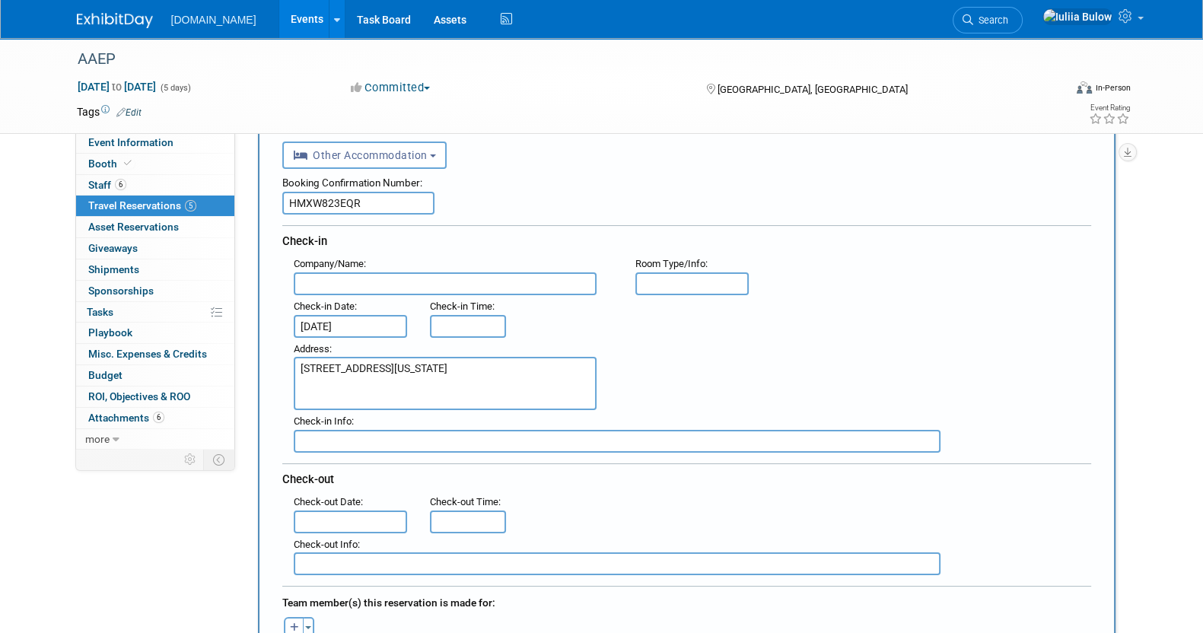
click at [457, 307] on span "Check-in Time" at bounding box center [461, 306] width 62 height 11
click at [465, 318] on input "3:00 PM" at bounding box center [468, 326] width 76 height 23
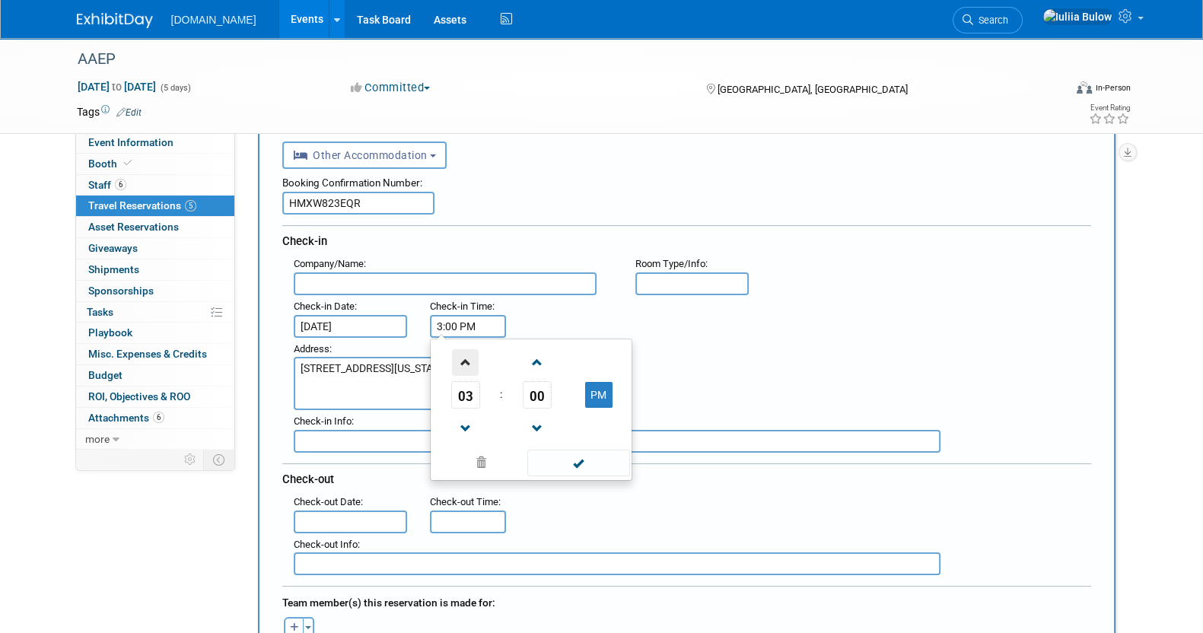
click at [472, 357] on span at bounding box center [465, 362] width 27 height 27
type input "4:00 PM"
click at [562, 468] on span at bounding box center [578, 463] width 103 height 27
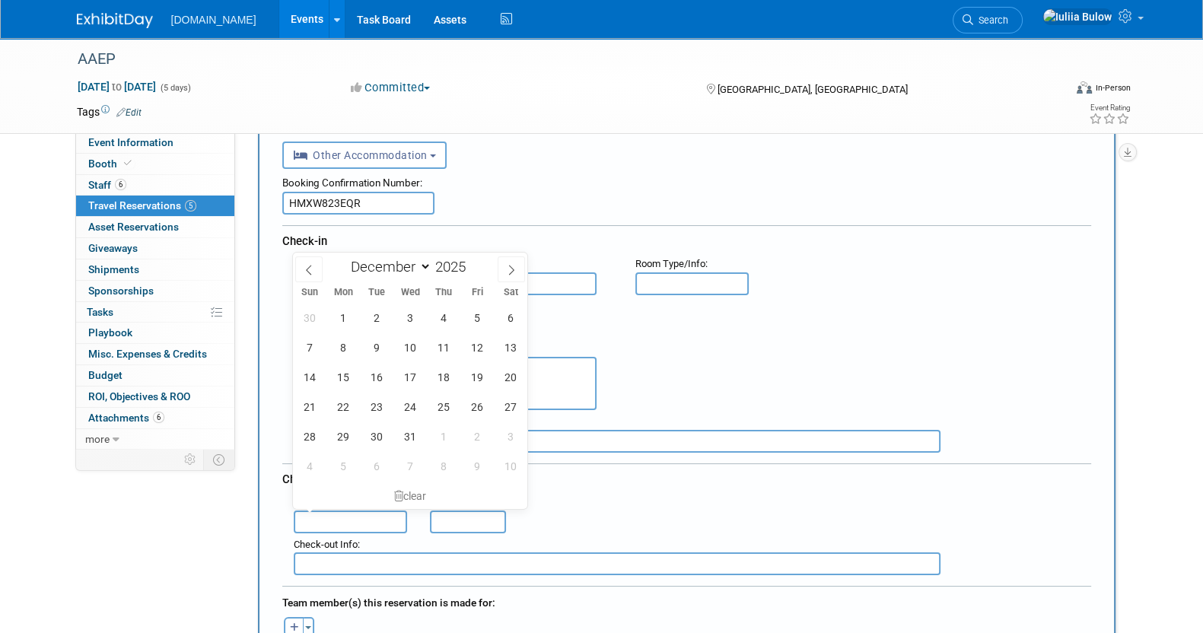
click at [339, 511] on input "text" at bounding box center [351, 522] width 114 height 23
click at [514, 338] on span "13" at bounding box center [510, 348] width 30 height 30
type input "[DATE]"
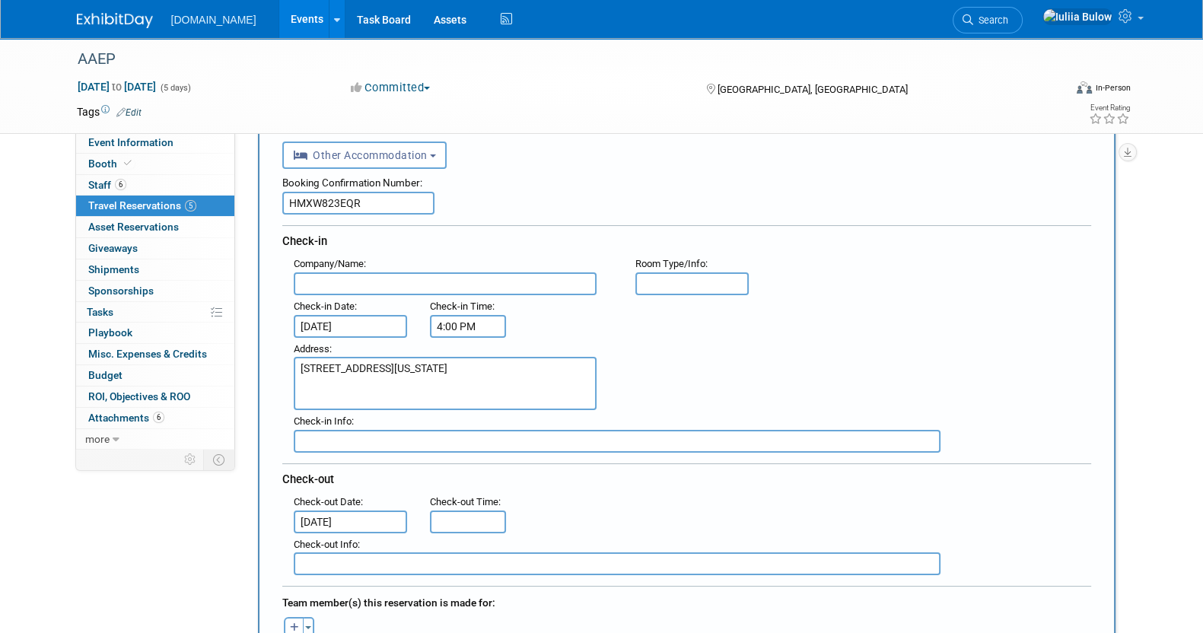
type input "11:00 AM"
click at [460, 516] on input "11:00 AM" at bounding box center [468, 522] width 76 height 23
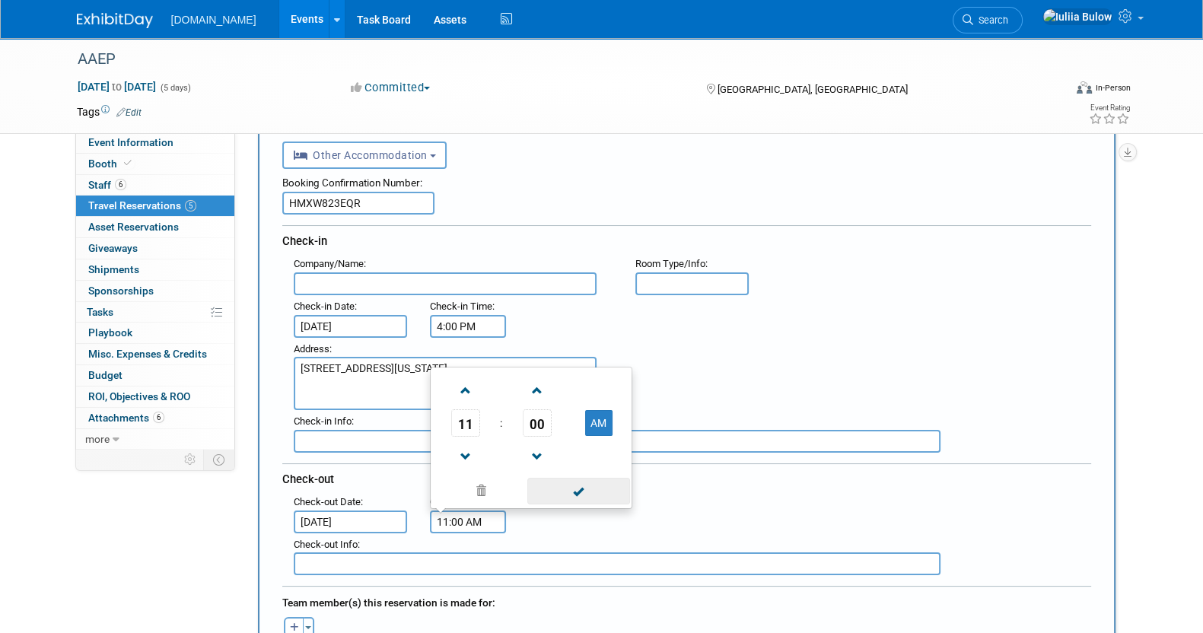
click at [536, 478] on span at bounding box center [578, 491] width 103 height 27
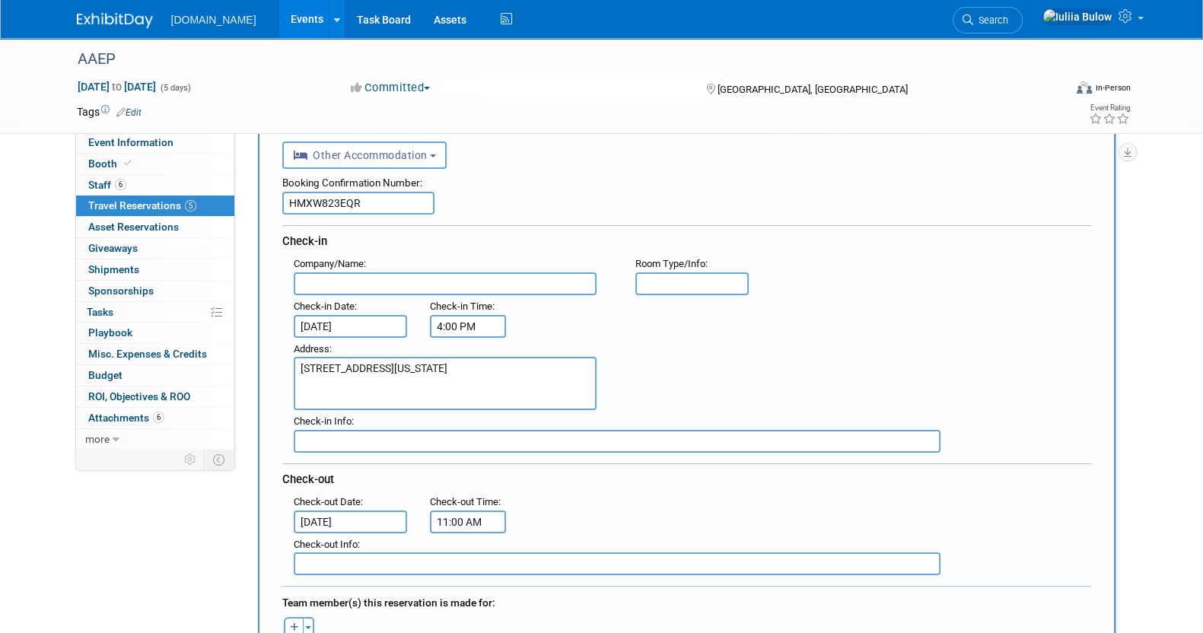
scroll to position [189, 0]
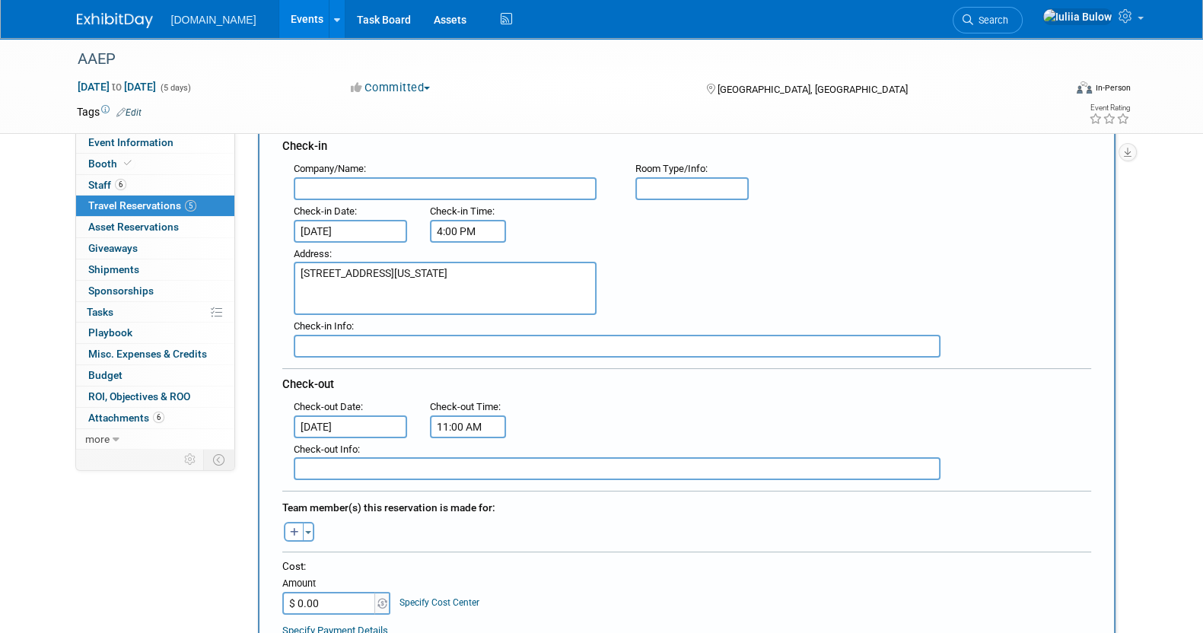
click at [333, 180] on input "text" at bounding box center [445, 188] width 303 height 23
type input "A"
type input "Art House [GEOGRAPHIC_DATA]"
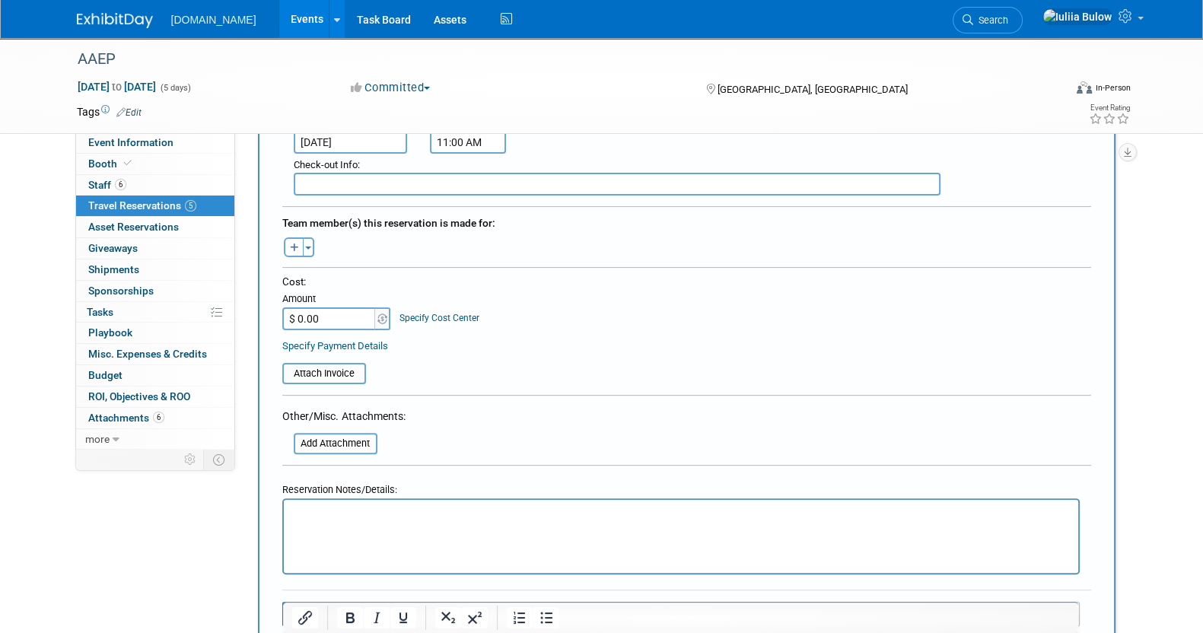
scroll to position [476, 0]
drag, startPoint x: 364, startPoint y: 326, endPoint x: 365, endPoint y: 311, distance: 15.2
click at [365, 311] on div "Cost: Amount $ 0.00 Specify Cost Center Cost Center -- Not Specified --" at bounding box center [686, 312] width 809 height 79
click at [341, 307] on input "$ 0.00" at bounding box center [329, 317] width 95 height 23
paste input "4,084.94"
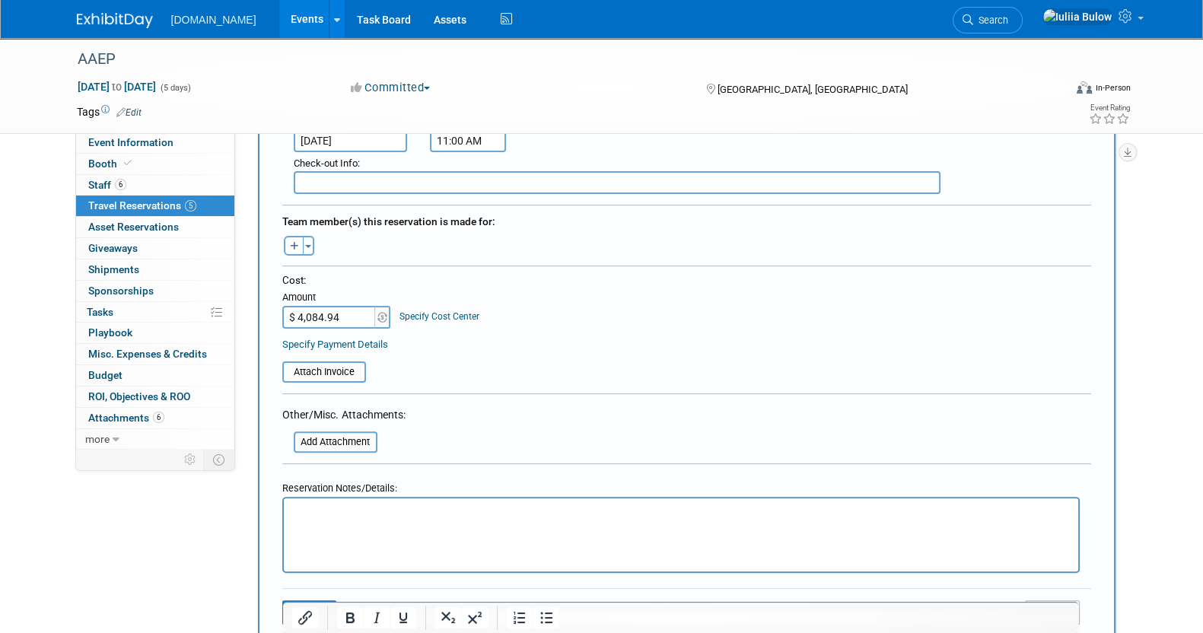
type input "$ 4,084.94"
click at [320, 368] on input "file" at bounding box center [273, 372] width 181 height 18
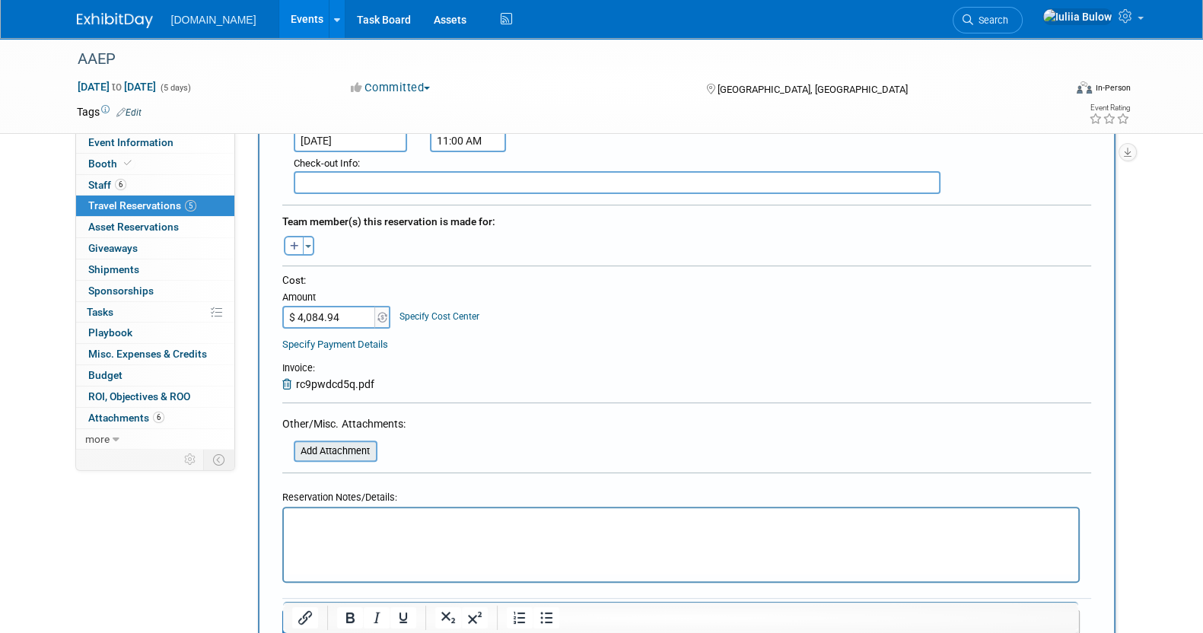
click at [351, 444] on input "file" at bounding box center [285, 451] width 181 height 18
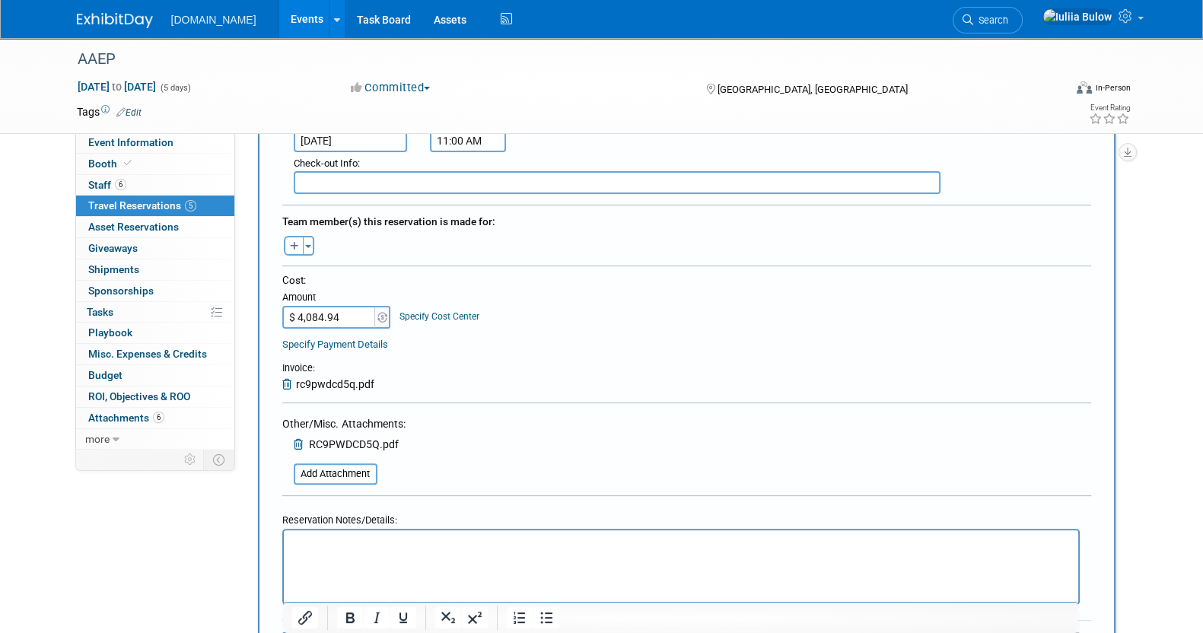
click at [287, 379] on icon at bounding box center [289, 384] width 14 height 11
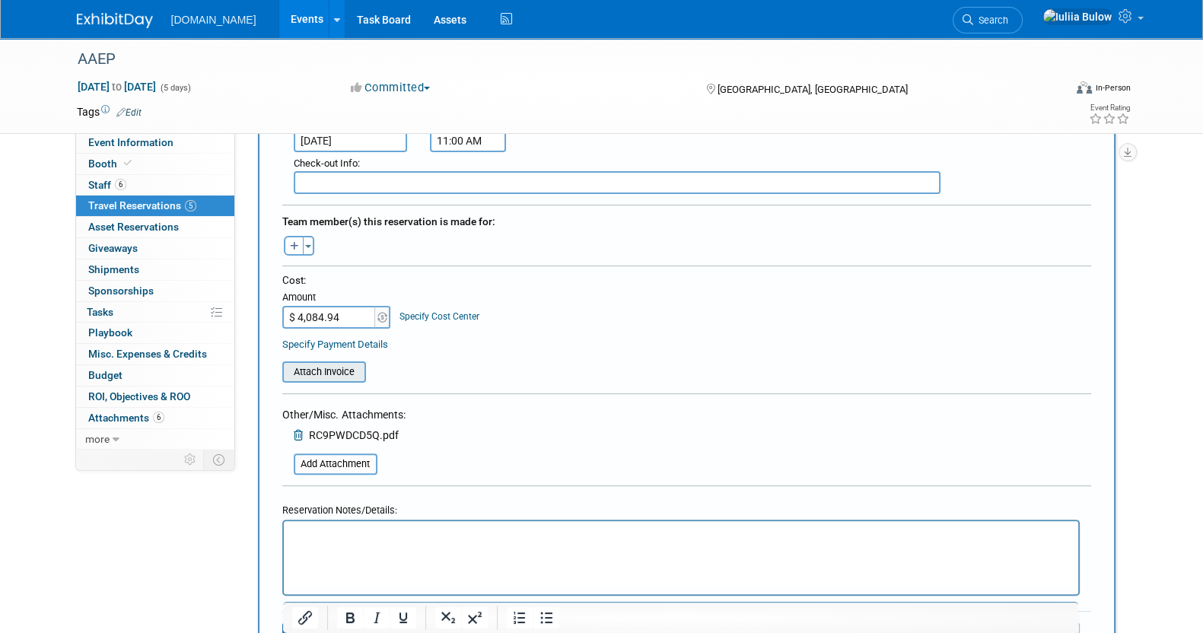
click at [331, 367] on input "file" at bounding box center [273, 372] width 181 height 18
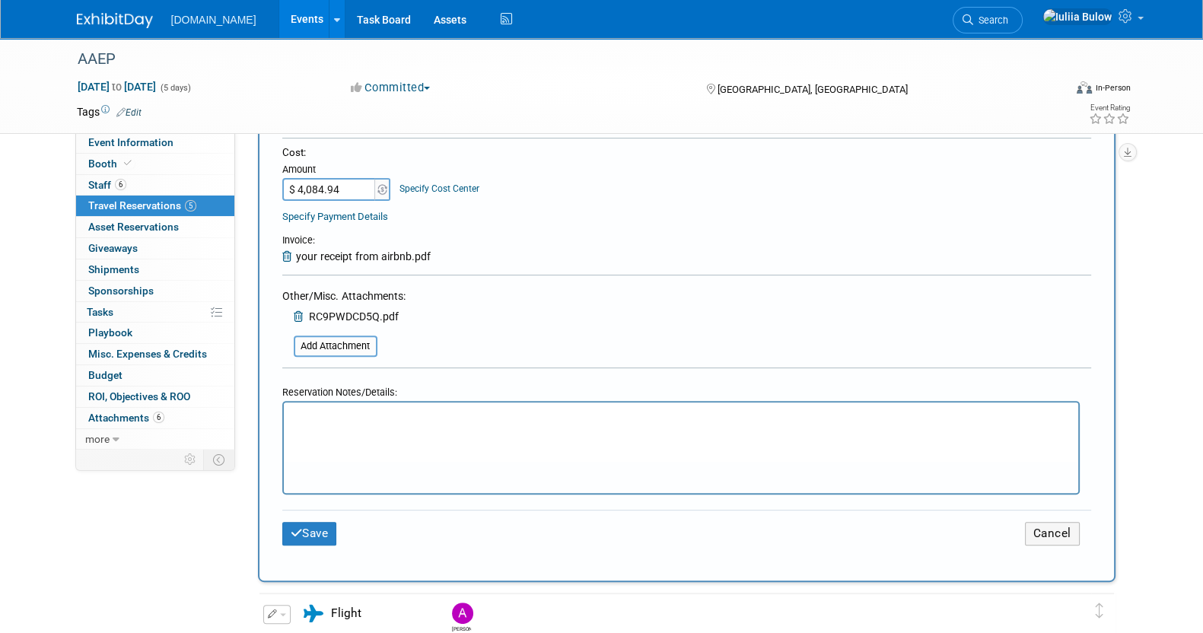
scroll to position [380, 0]
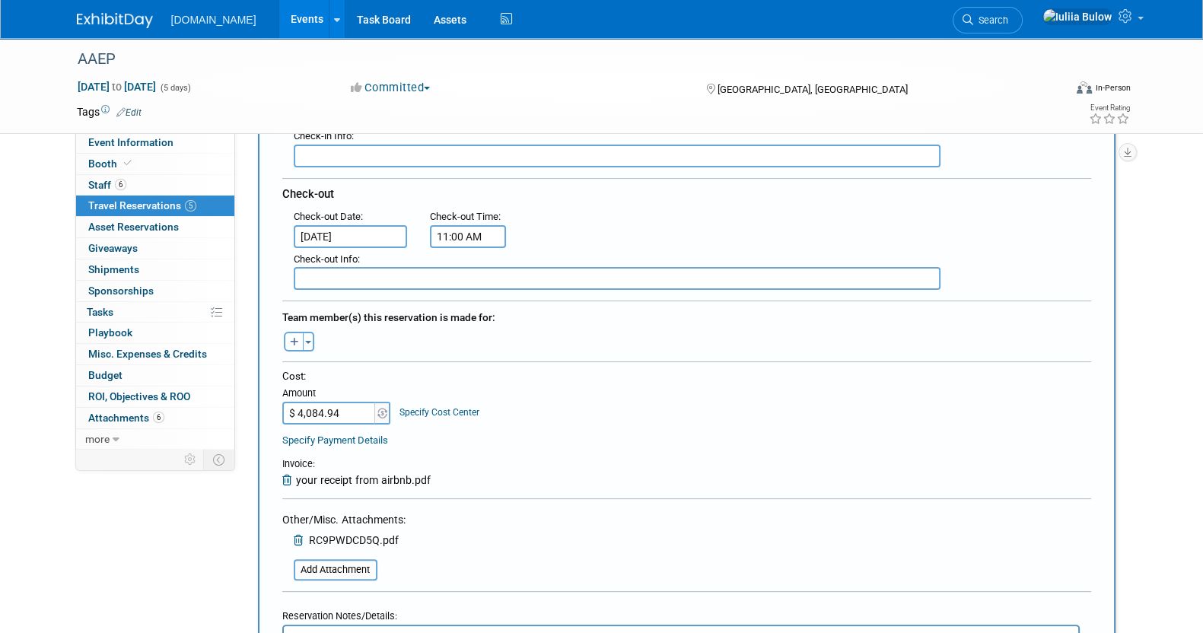
click at [290, 338] on icon "button" at bounding box center [294, 343] width 9 height 10
select select
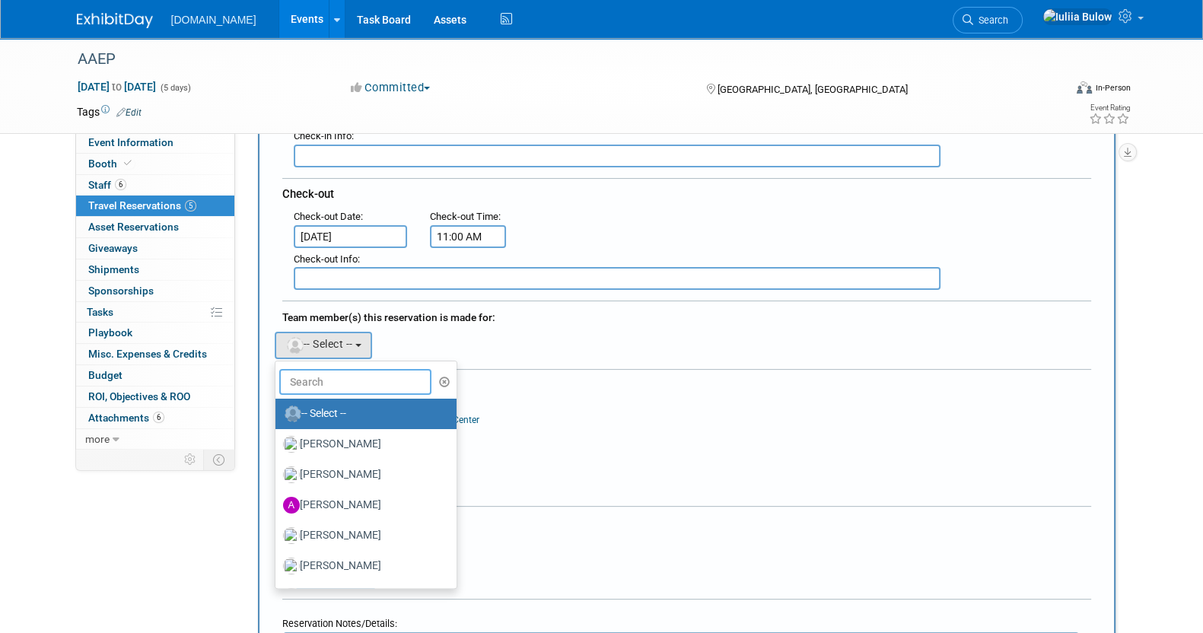
click at [304, 369] on input "text" at bounding box center [355, 382] width 152 height 26
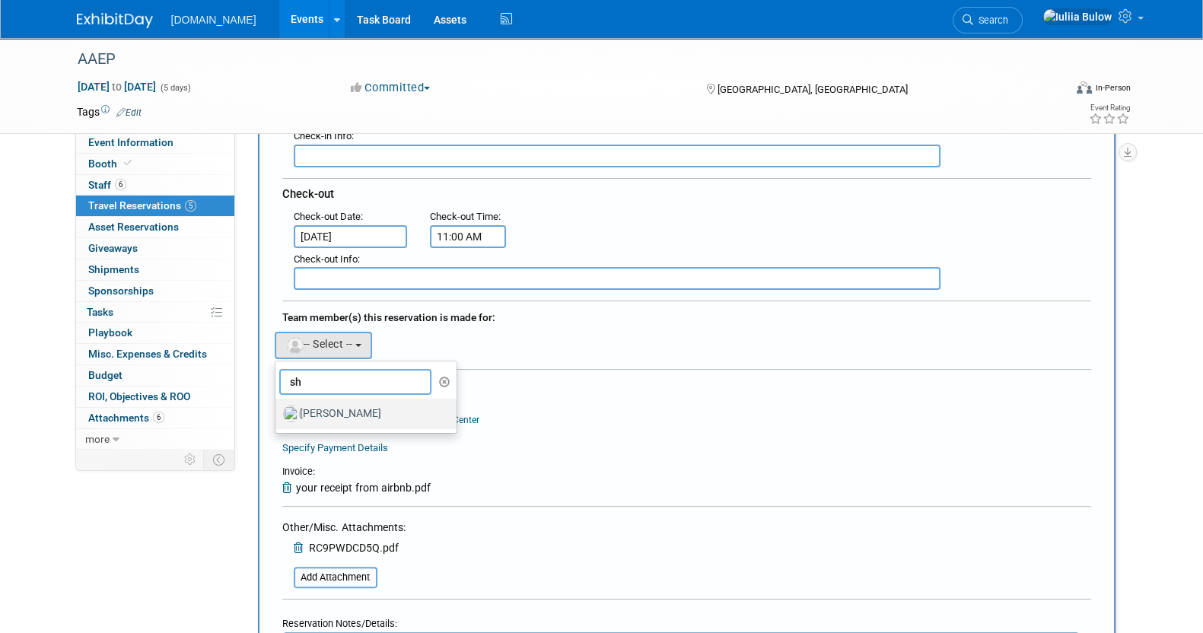
type input "sh"
click at [336, 405] on label "[PERSON_NAME]" at bounding box center [362, 414] width 159 height 24
click at [278, 407] on input "[PERSON_NAME]" at bounding box center [273, 412] width 10 height 10
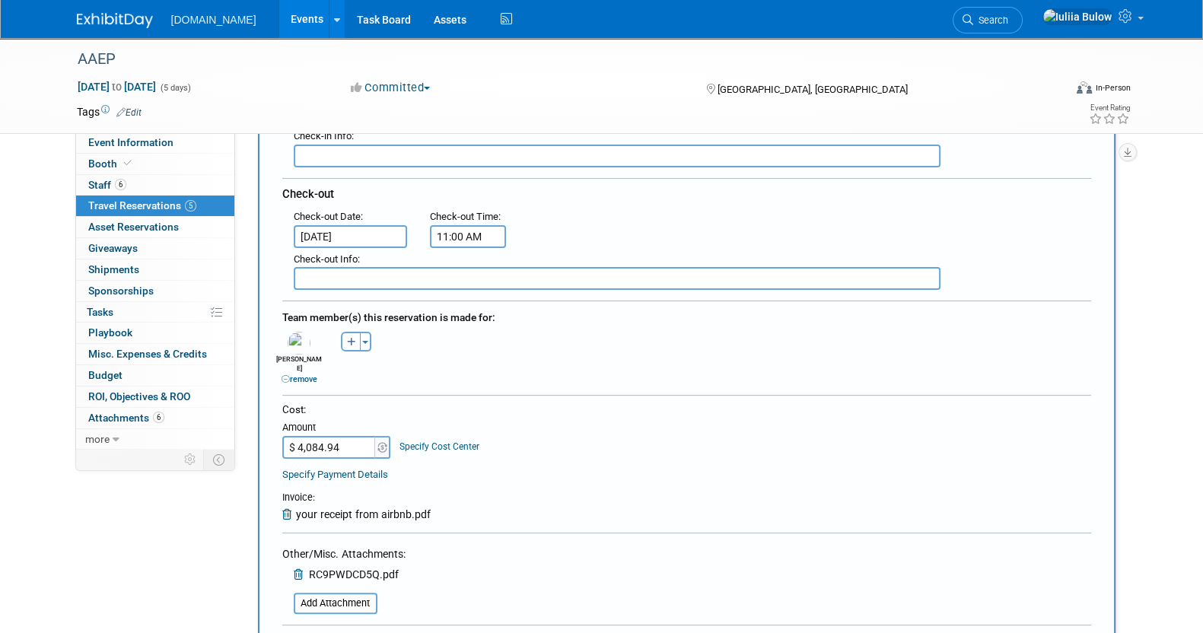
click at [347, 338] on icon "button" at bounding box center [351, 343] width 9 height 10
select select
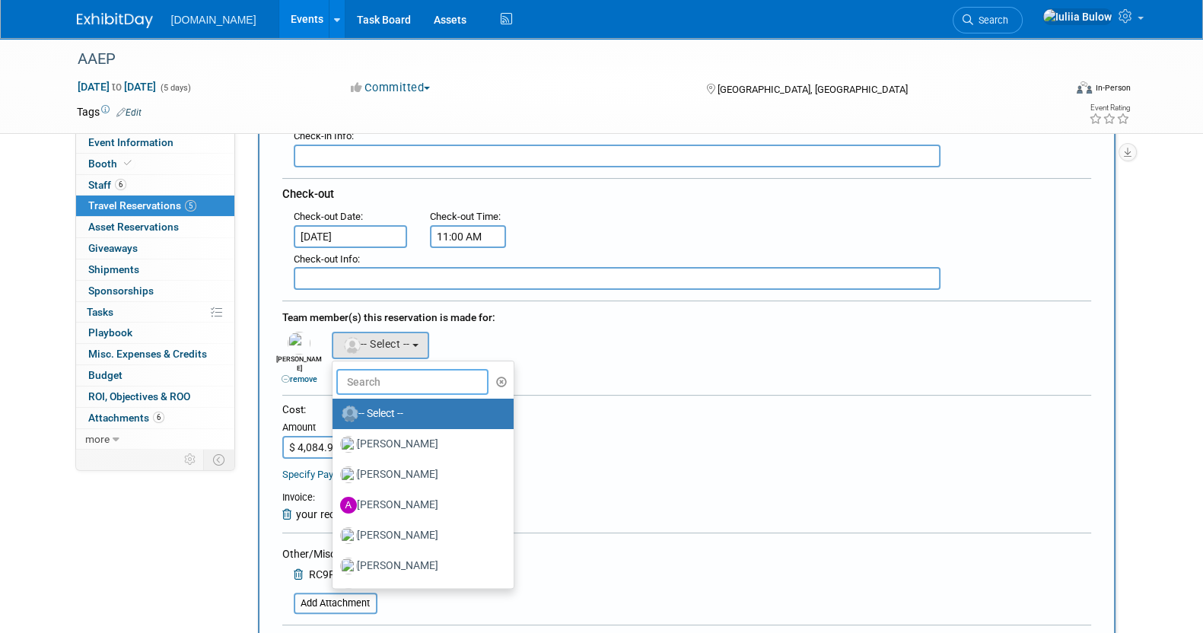
click at [359, 371] on input "text" at bounding box center [412, 382] width 152 height 26
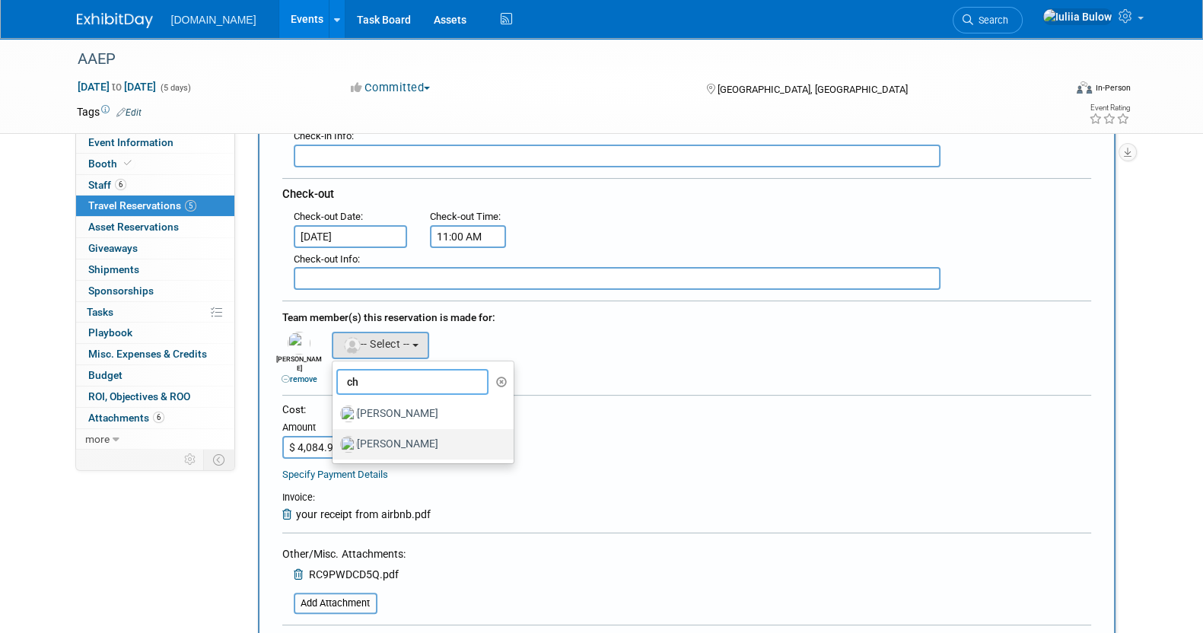
type input "ch"
click at [385, 432] on label "[PERSON_NAME]" at bounding box center [419, 444] width 159 height 24
click at [335, 438] on input "[PERSON_NAME]" at bounding box center [330, 443] width 10 height 10
select select "b1e7f8ef-61a1-42b3-a6b4-08b2ca6df381"
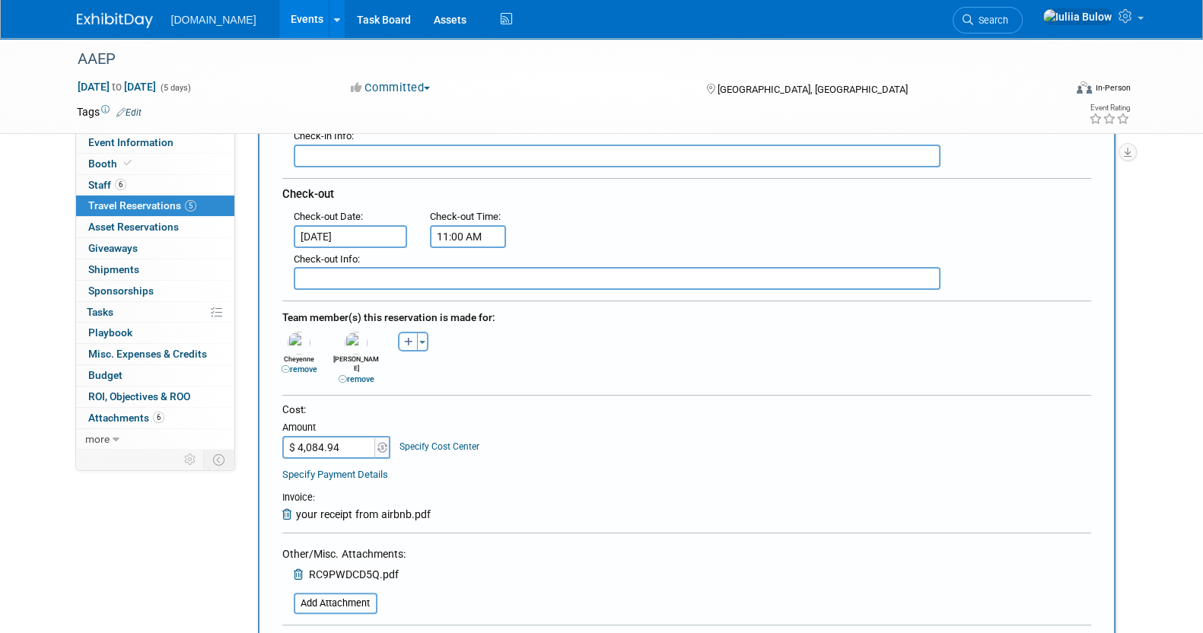
click at [412, 338] on icon "button" at bounding box center [408, 343] width 9 height 10
select select
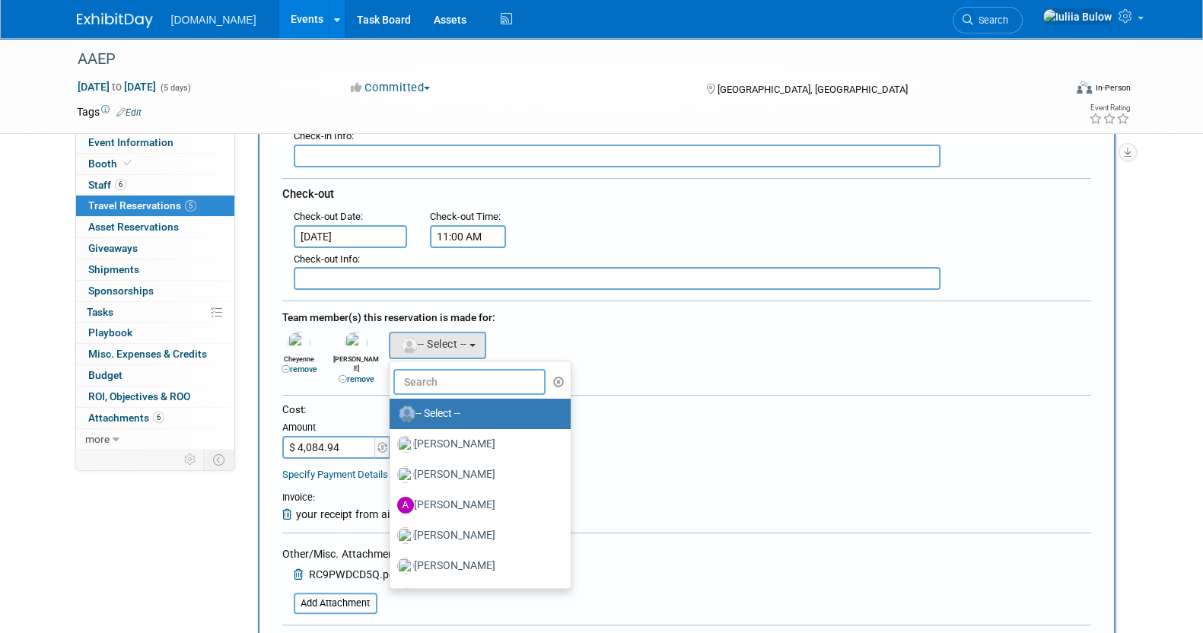
click at [428, 382] on input "text" at bounding box center [469, 382] width 152 height 26
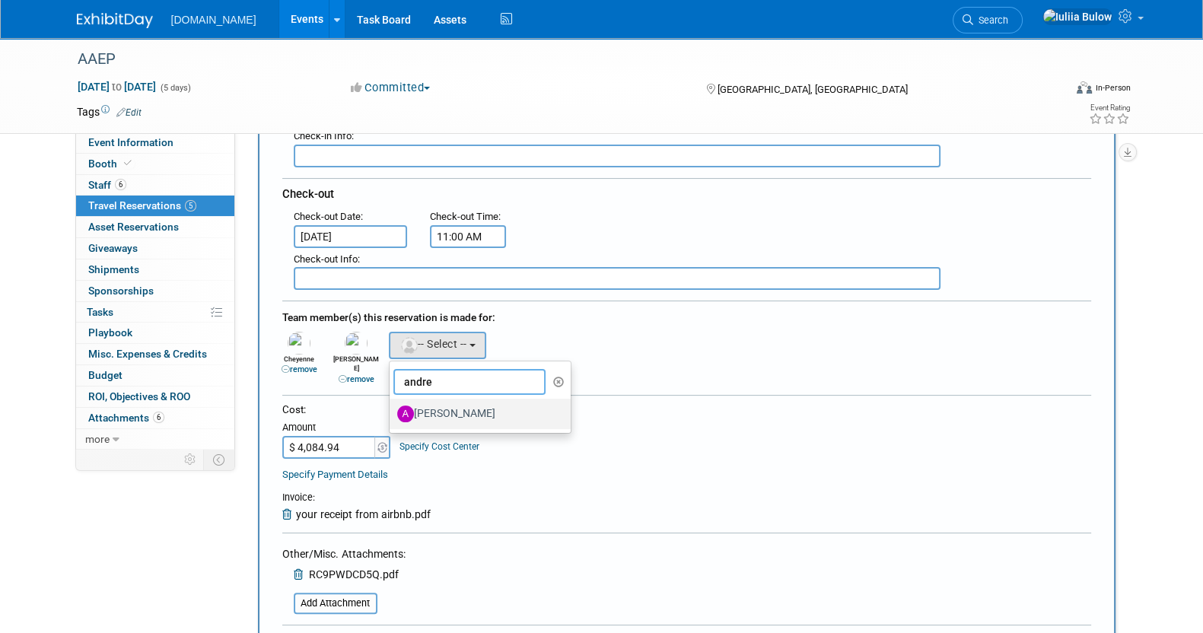
type input "andre"
click at [428, 402] on label "[PERSON_NAME]" at bounding box center [476, 414] width 159 height 24
click at [392, 407] on input "[PERSON_NAME]" at bounding box center [387, 412] width 10 height 10
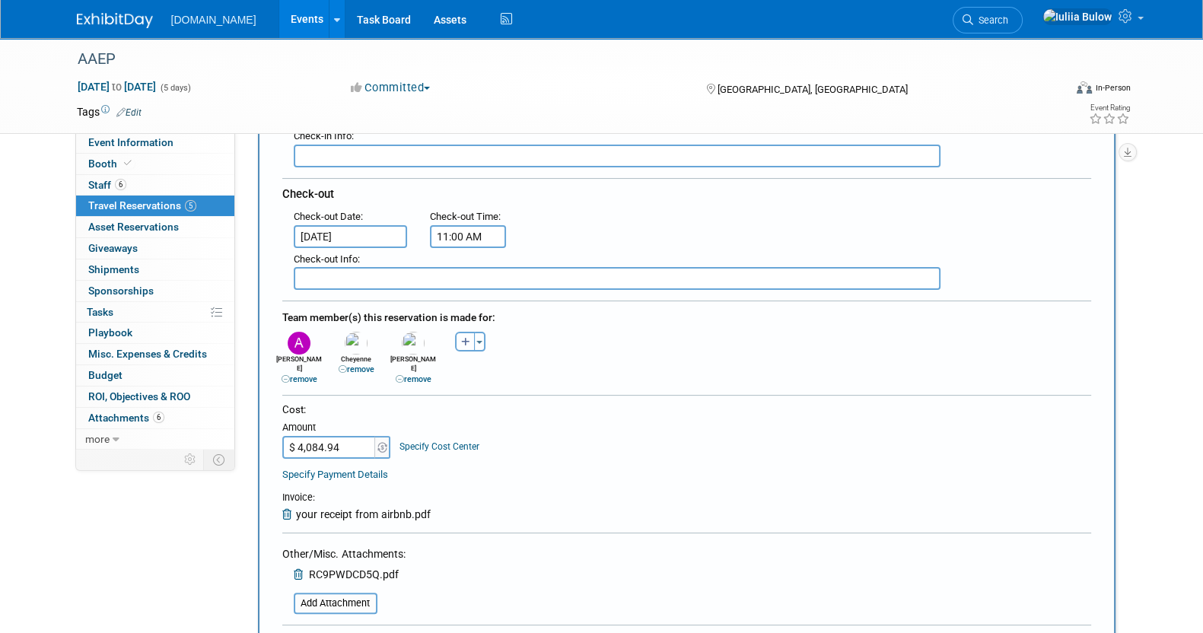
click at [468, 338] on icon "button" at bounding box center [465, 343] width 9 height 10
select select
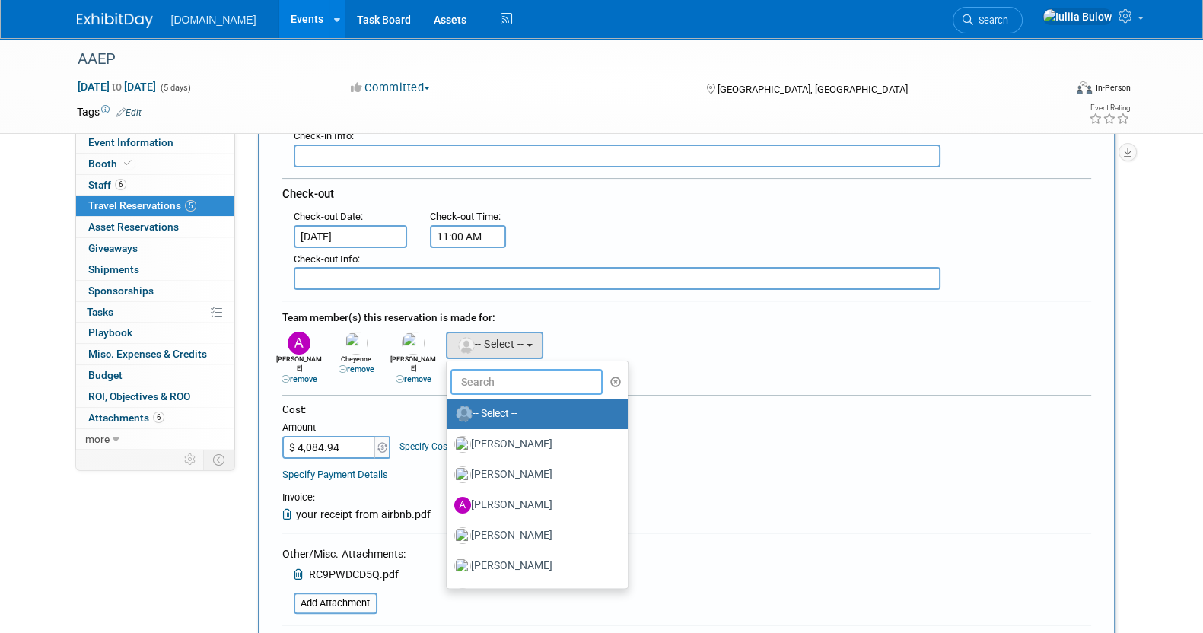
click at [469, 373] on input "text" at bounding box center [526, 382] width 152 height 26
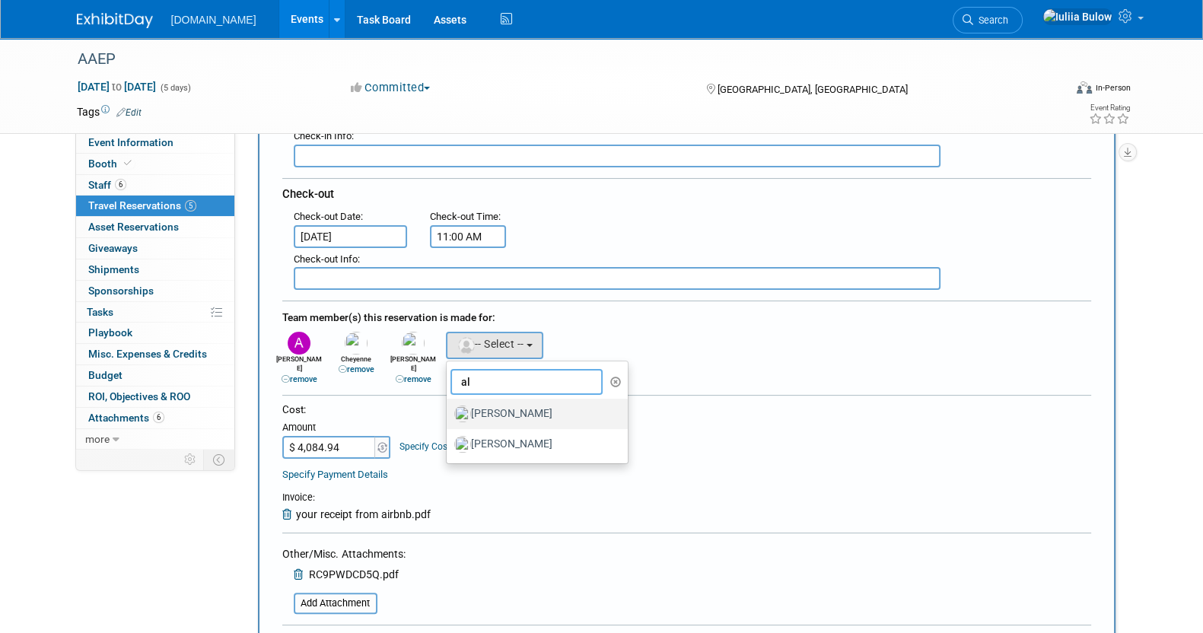
type input "al"
click at [476, 402] on label "[PERSON_NAME]" at bounding box center [533, 414] width 159 height 24
click at [449, 407] on input "[PERSON_NAME]" at bounding box center [444, 412] width 10 height 10
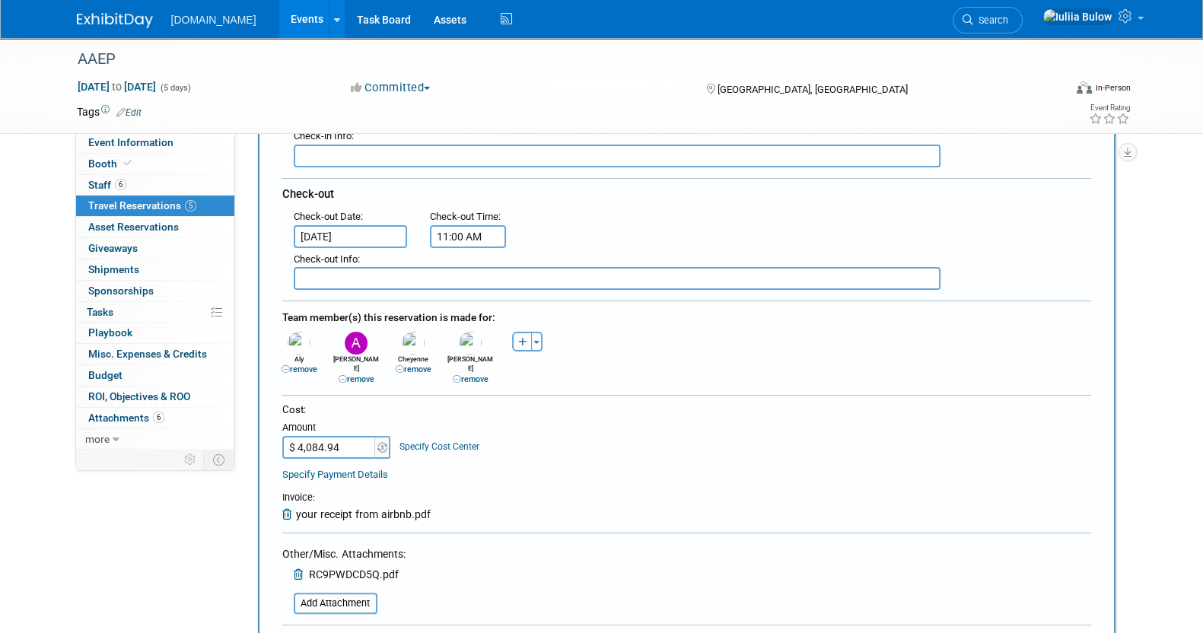
click at [520, 338] on icon "button" at bounding box center [522, 343] width 9 height 10
select select
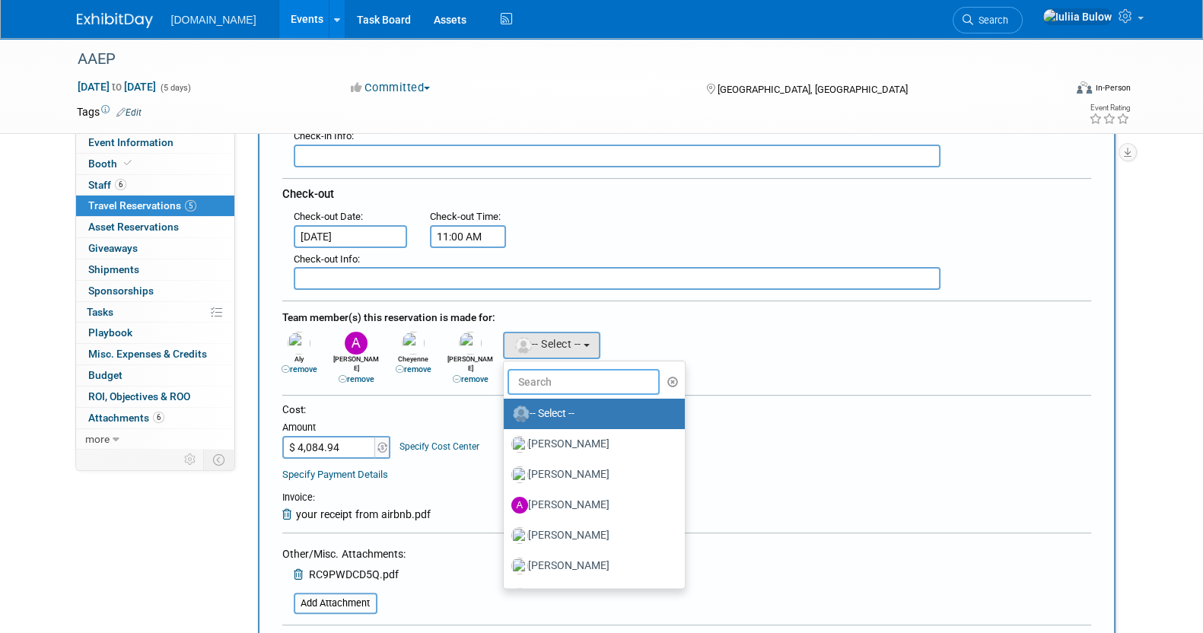
click at [533, 374] on input "text" at bounding box center [584, 382] width 152 height 26
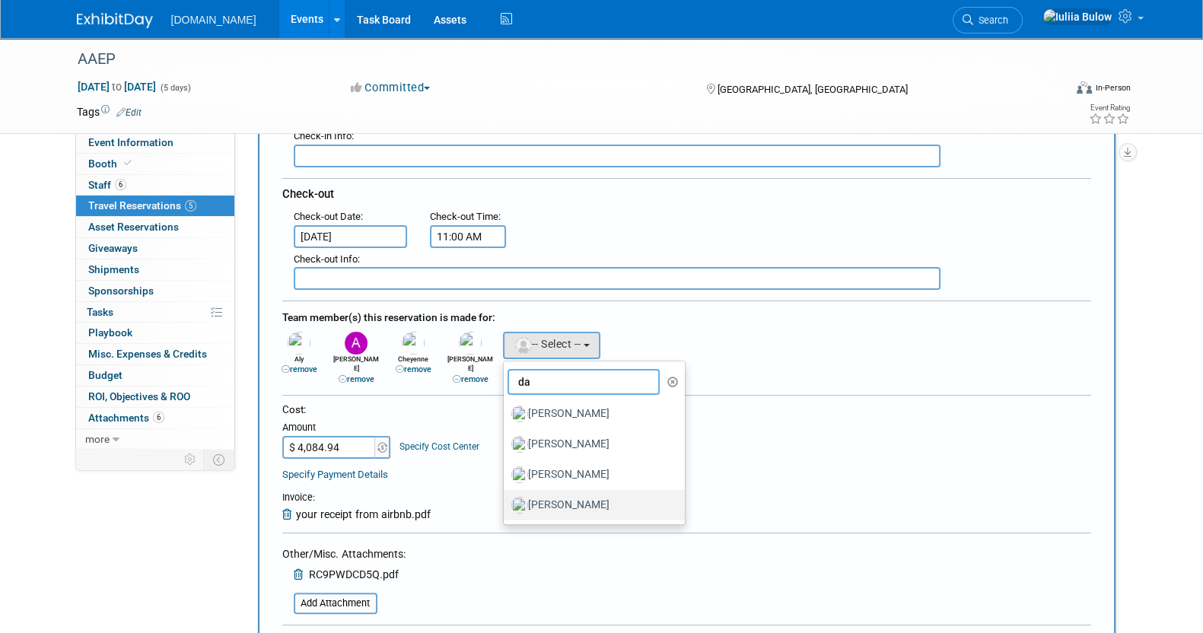
type input "da"
click at [541, 500] on label "[PERSON_NAME]" at bounding box center [590, 505] width 159 height 24
click at [506, 500] on input "[PERSON_NAME]" at bounding box center [501, 503] width 10 height 10
select select "2ccaf65f-e1a6-4af2-837f-15580b4e71c8"
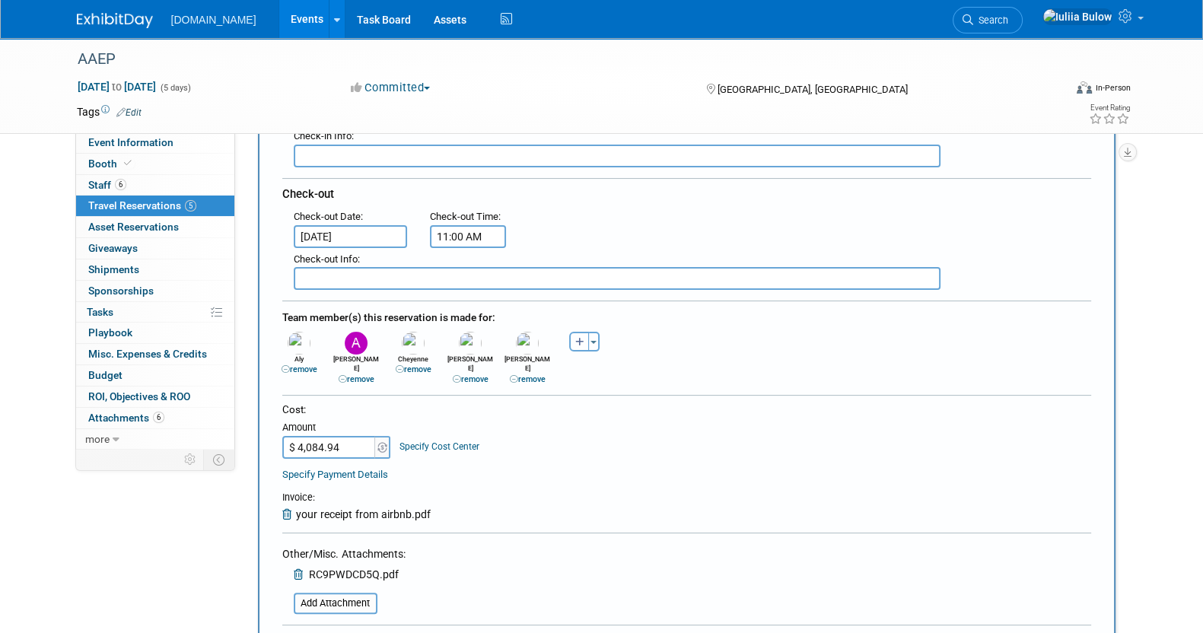
click at [580, 338] on icon "button" at bounding box center [579, 343] width 9 height 10
select select
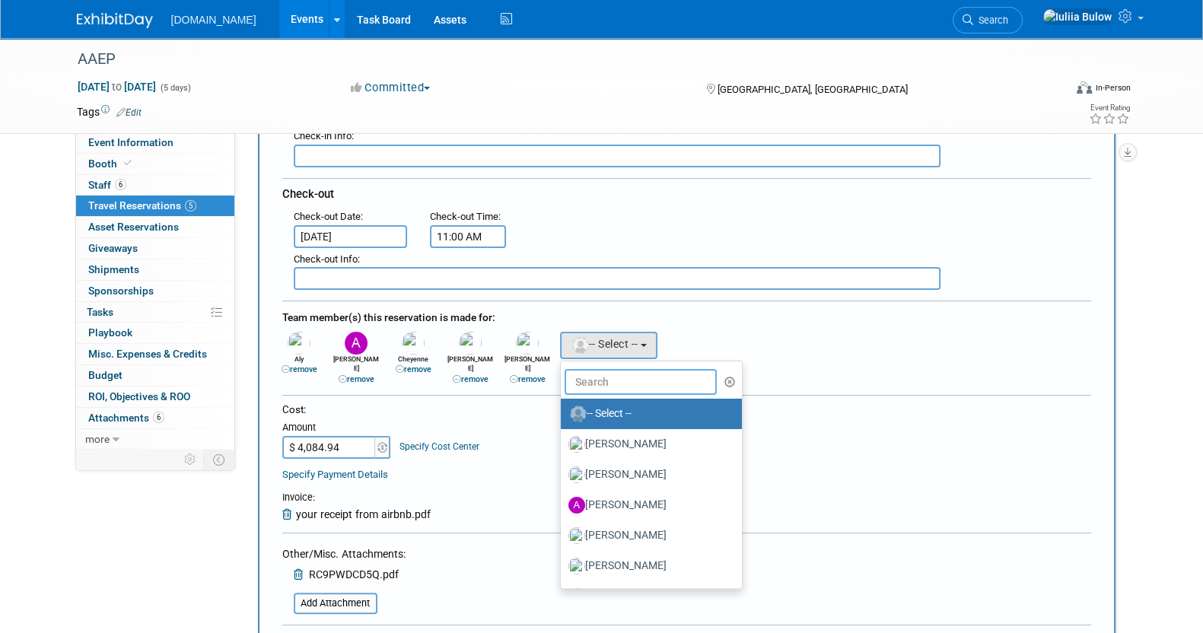
click at [606, 376] on input "text" at bounding box center [641, 382] width 152 height 26
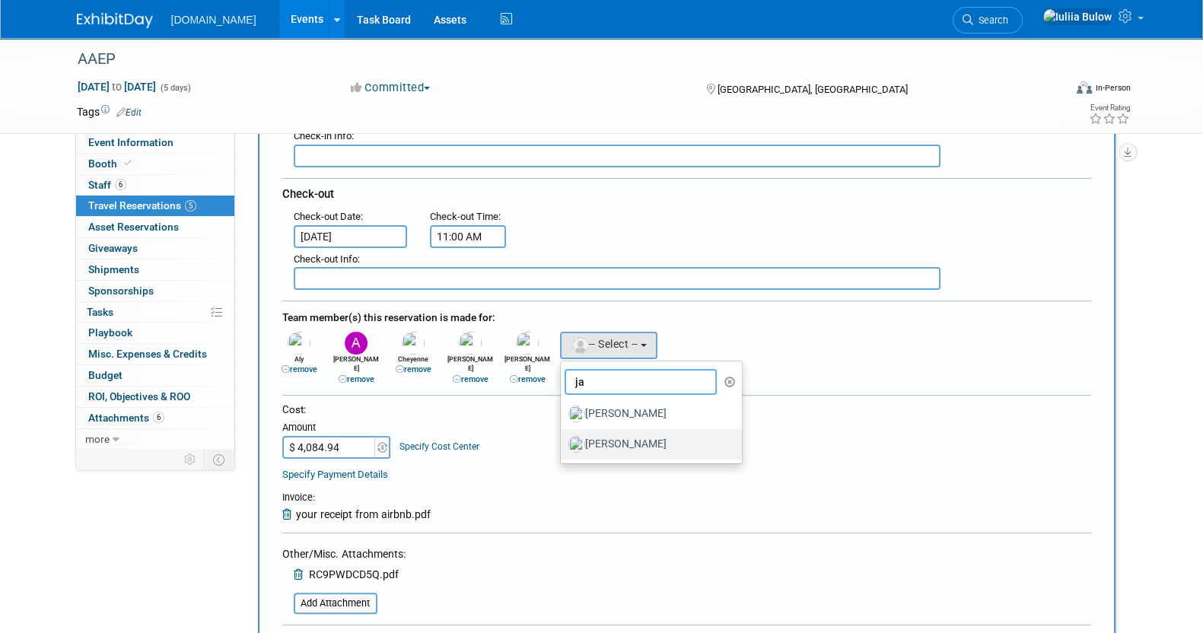
type input "ja"
click at [609, 432] on label "[PERSON_NAME]" at bounding box center [647, 444] width 159 height 24
click at [563, 438] on input "[PERSON_NAME]" at bounding box center [558, 443] width 10 height 10
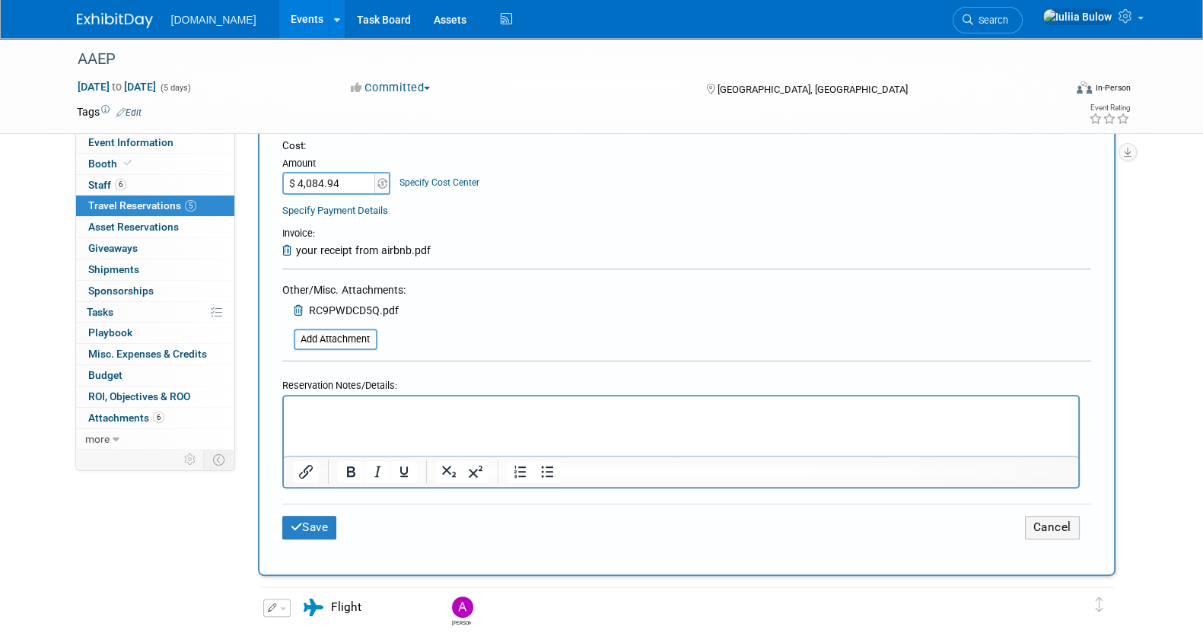
scroll to position [760, 0]
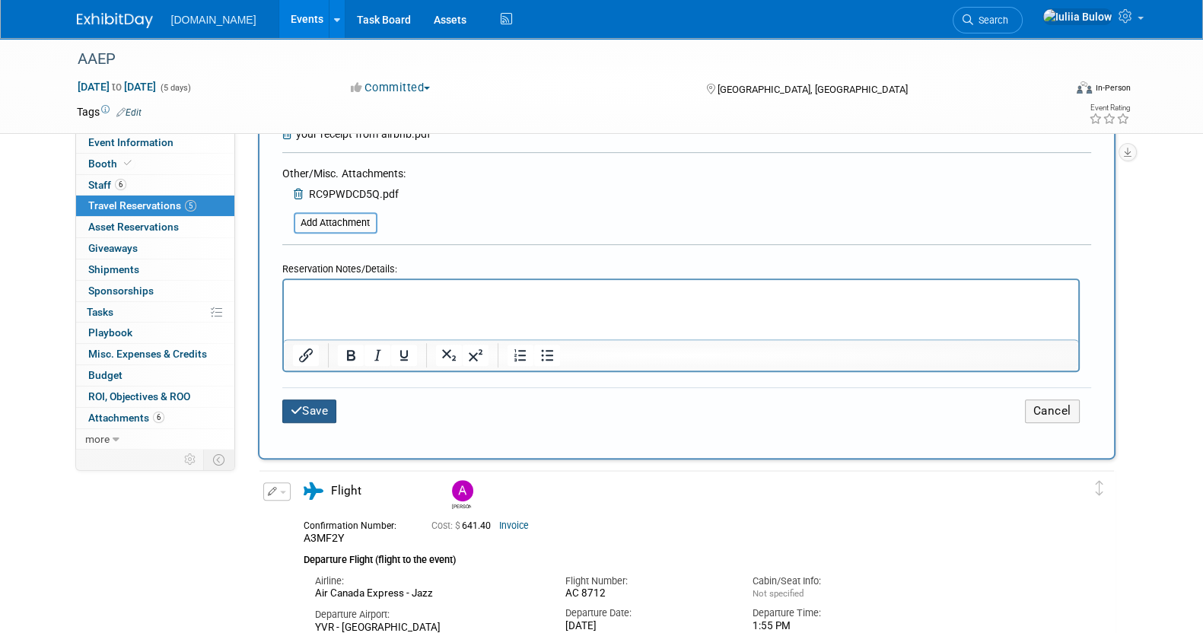
click at [318, 399] on button "Save" at bounding box center [309, 411] width 55 height 24
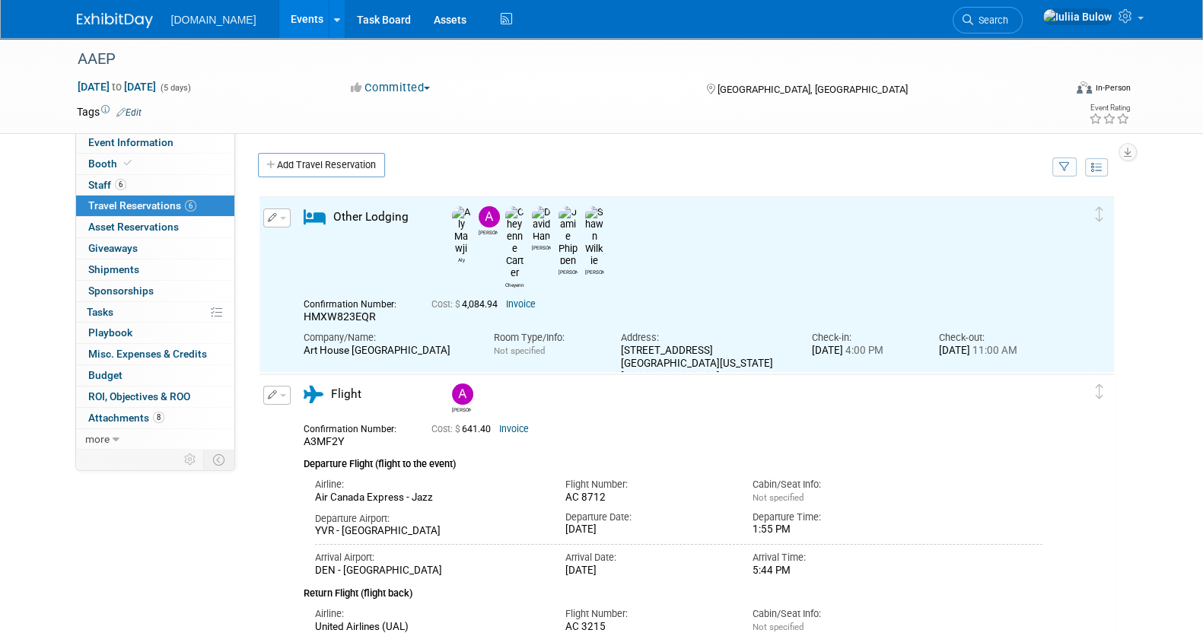
scroll to position [0, 0]
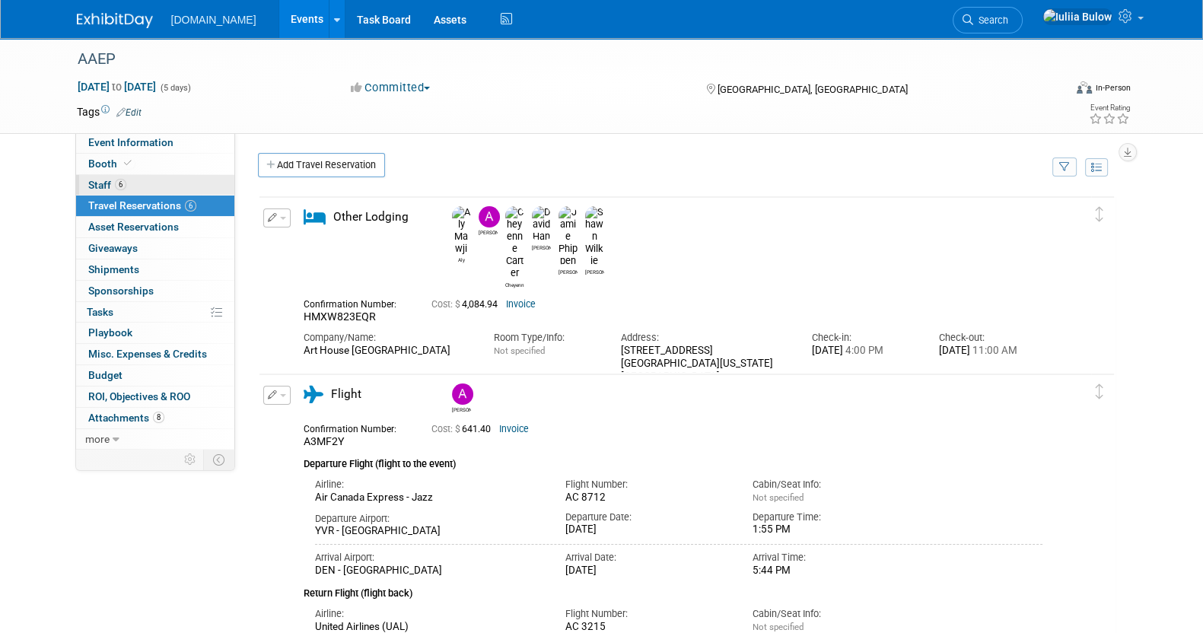
click at [118, 184] on span "6" at bounding box center [120, 184] width 11 height 11
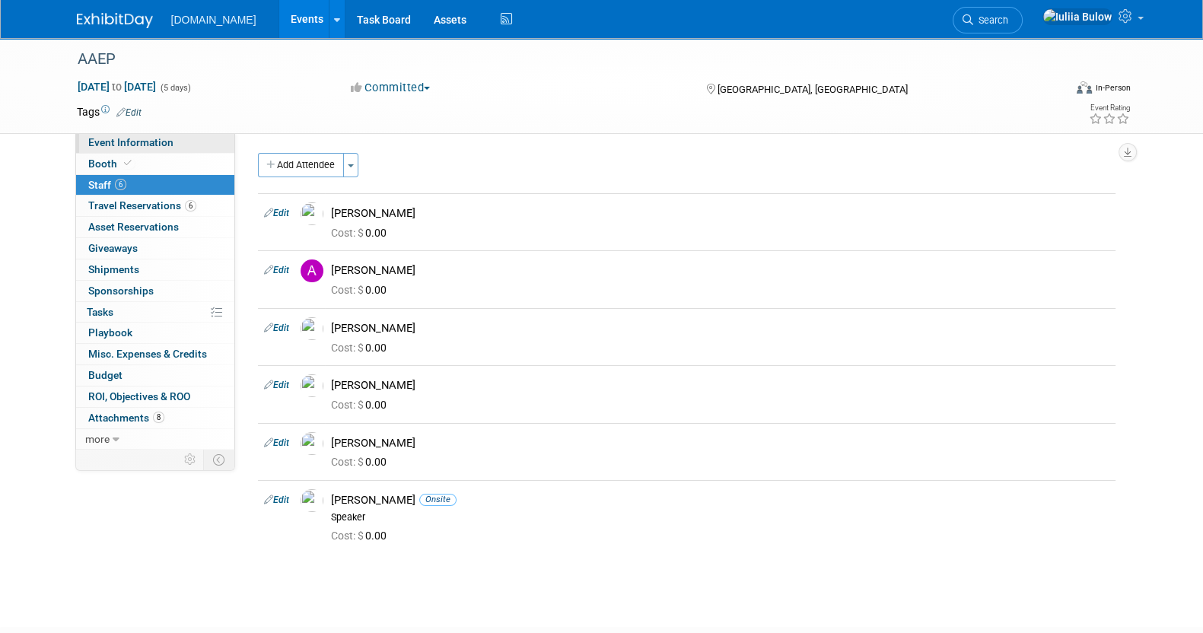
click at [138, 138] on span "Event Information" at bounding box center [130, 142] width 85 height 12
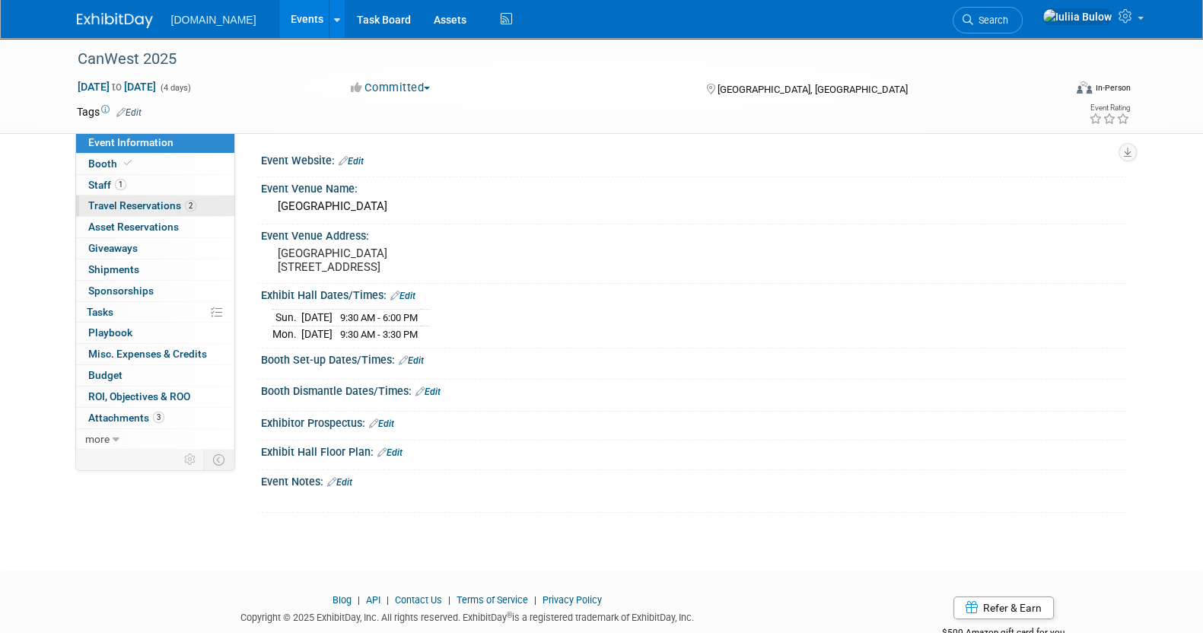
click at [129, 201] on span "Travel Reservations 2" at bounding box center [142, 205] width 108 height 12
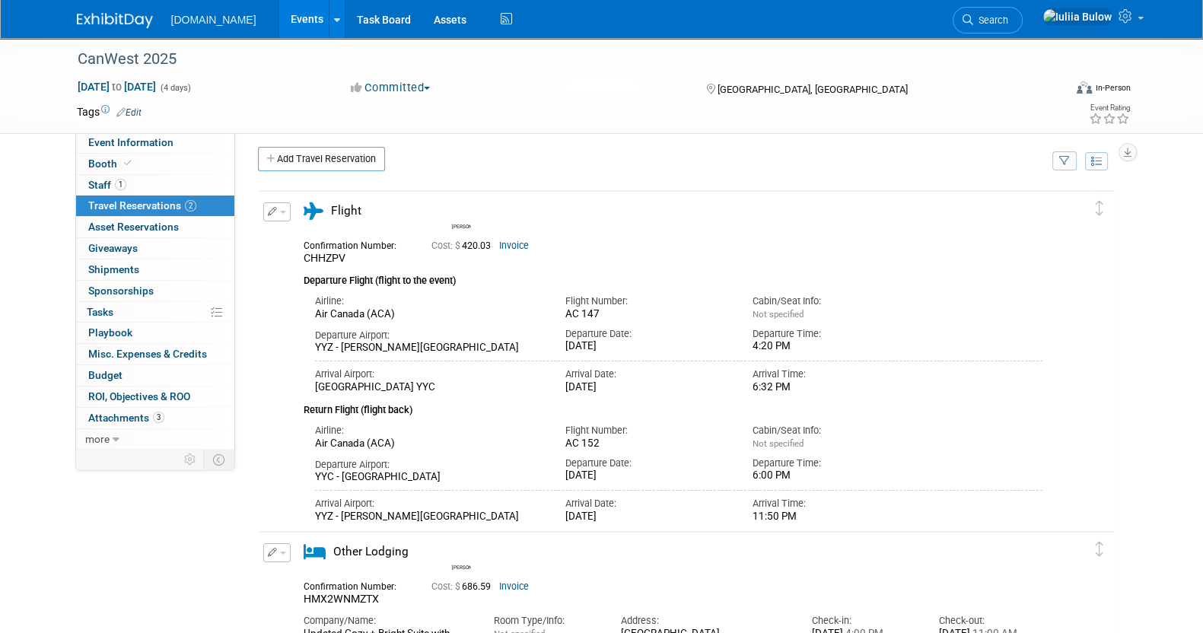
scroll to position [278, 0]
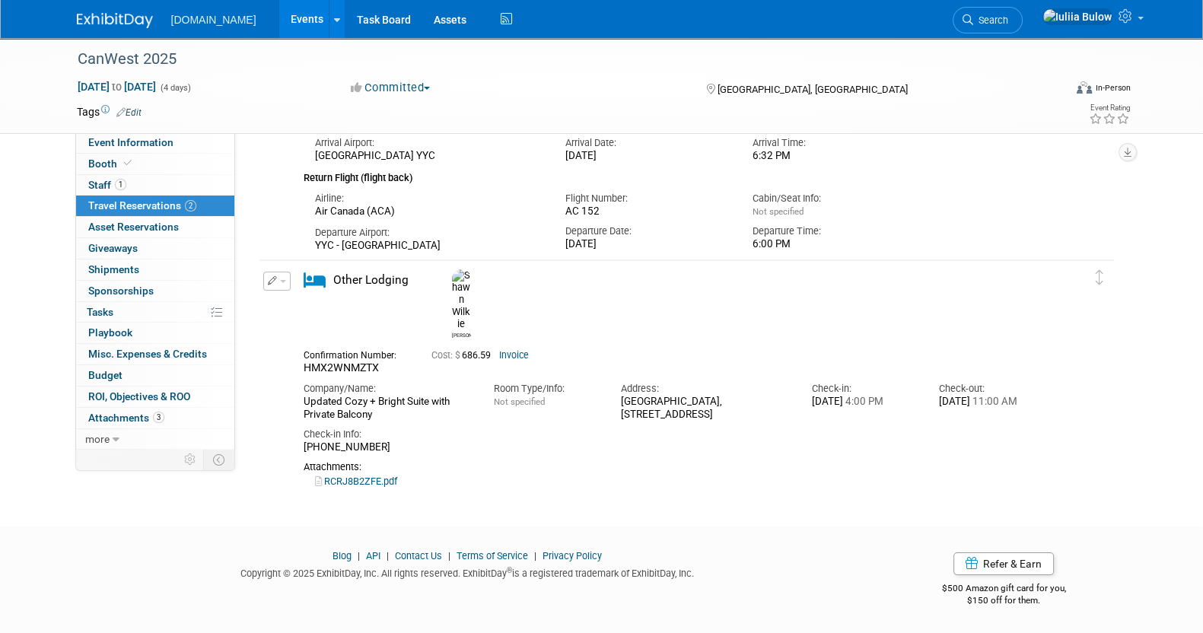
click at [265, 282] on button "button" at bounding box center [276, 281] width 27 height 19
click at [311, 309] on button "Edit Reservation" at bounding box center [328, 308] width 129 height 22
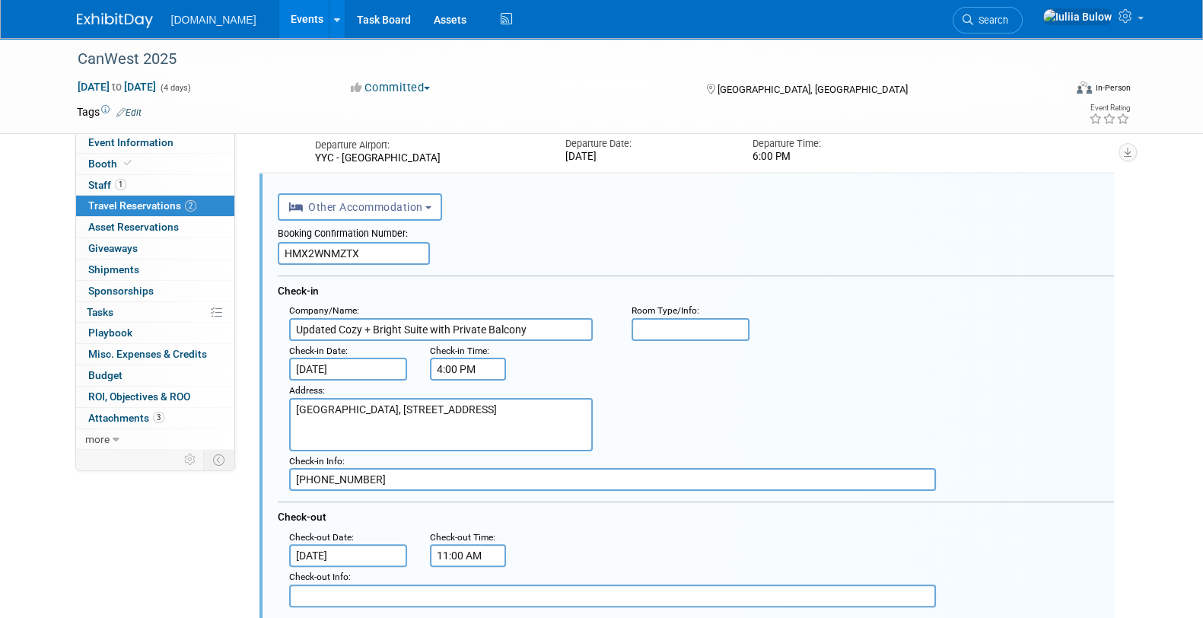
scroll to position [0, 0]
drag, startPoint x: 377, startPoint y: 484, endPoint x: 247, endPoint y: 479, distance: 129.4
click at [247, 479] on div "Shawn CHHZPV" at bounding box center [687, 447] width 880 height 1255
paste input "+1 877-902-1616"
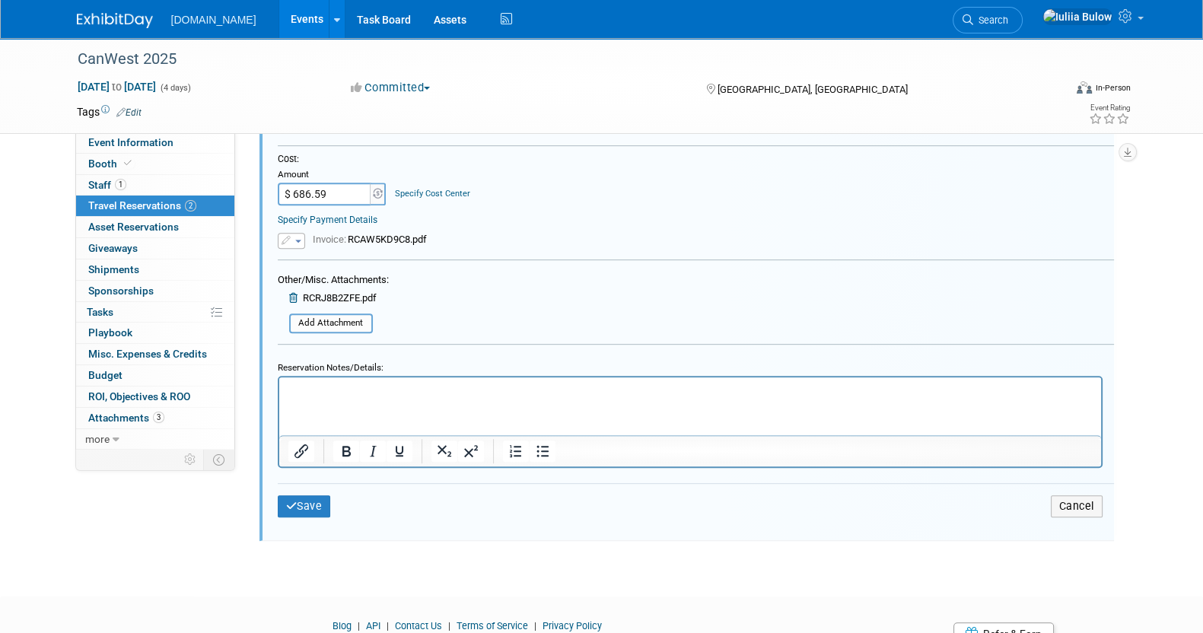
scroll to position [986, 0]
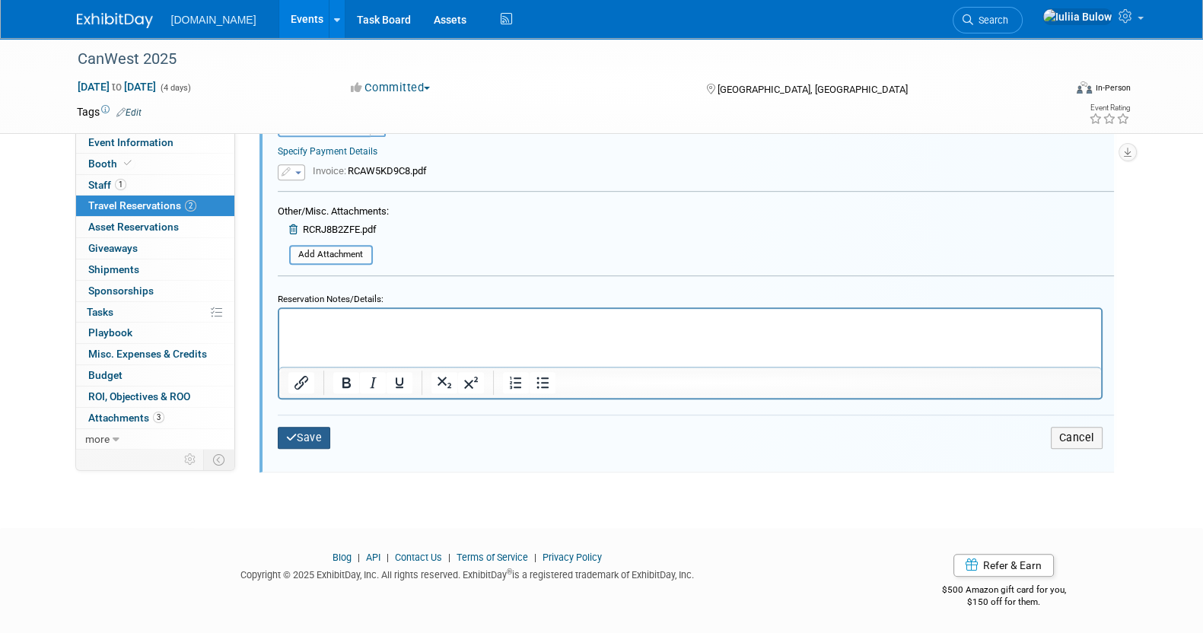
type input "+1 877-902-1616"
click at [317, 427] on button "Save" at bounding box center [304, 438] width 53 height 22
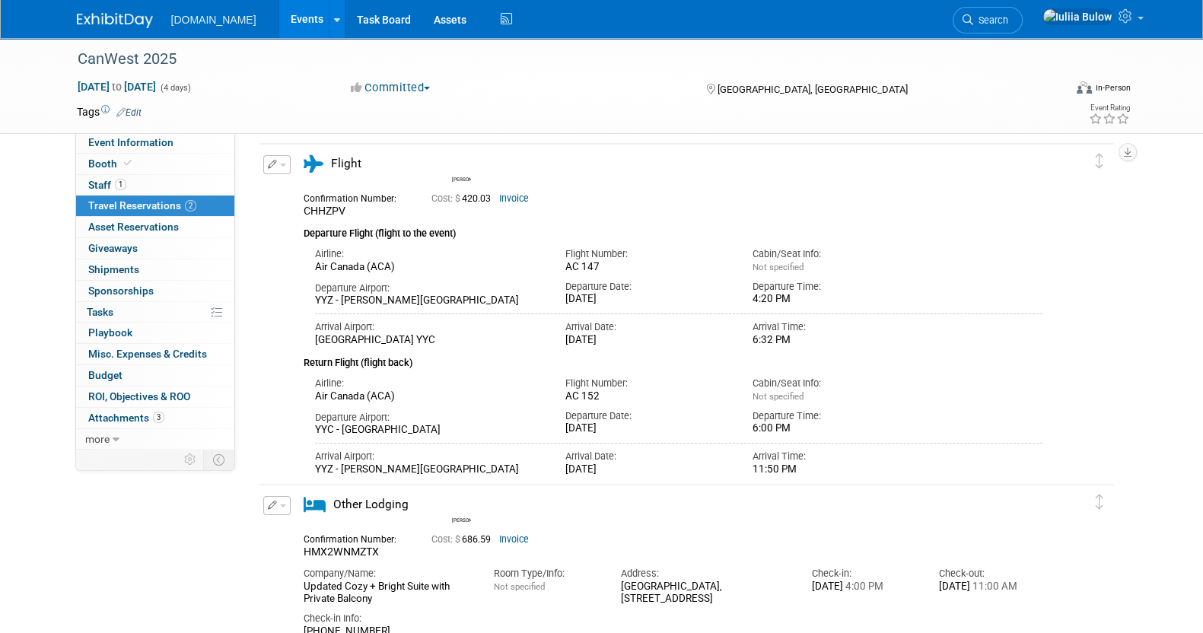
scroll to position [0, 0]
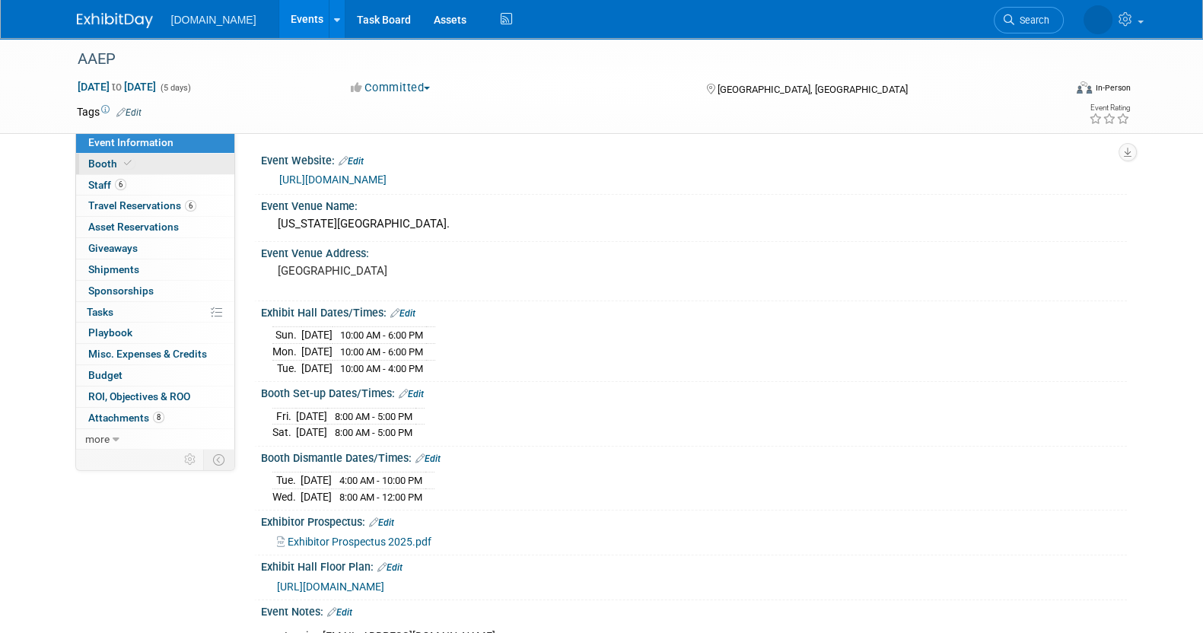
click at [131, 161] on span at bounding box center [128, 163] width 14 height 11
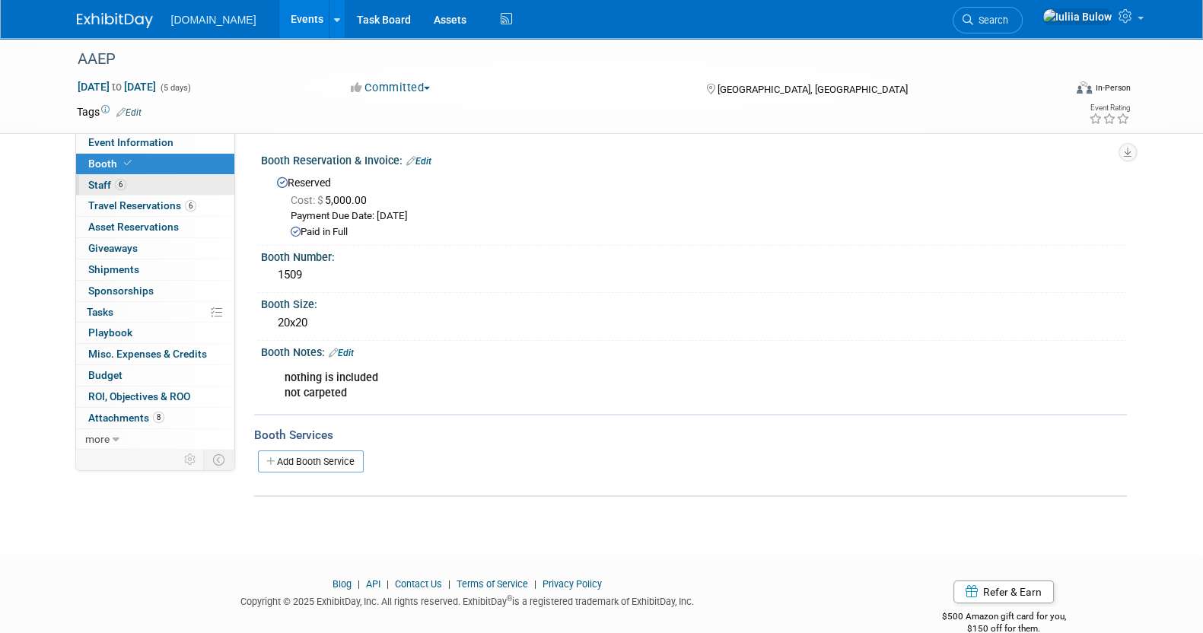
click at [133, 184] on link "6 Staff 6" at bounding box center [155, 185] width 158 height 21
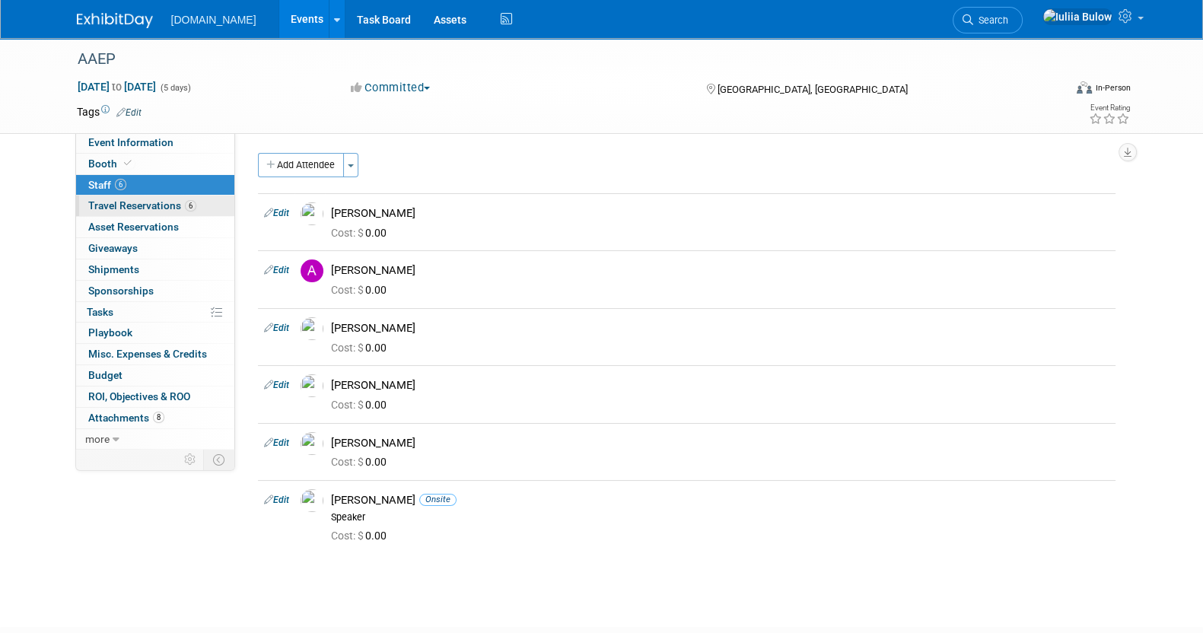
click at [160, 208] on span "Travel Reservations 6" at bounding box center [142, 205] width 108 height 12
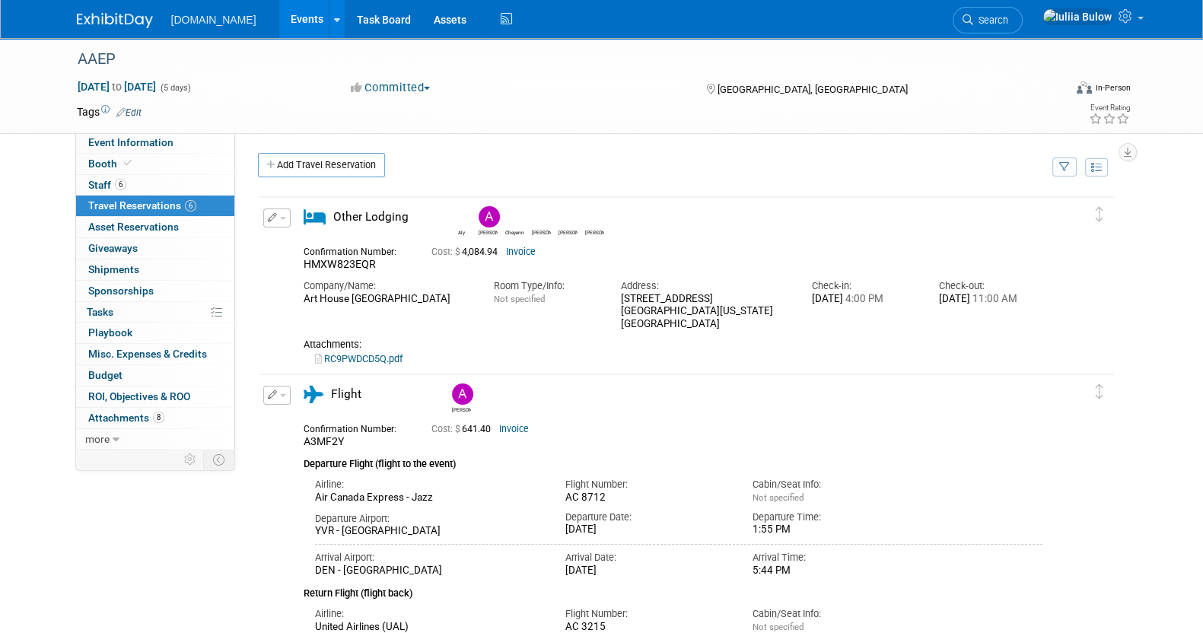
click at [282, 211] on button "button" at bounding box center [276, 217] width 27 height 19
click at [315, 240] on button "Edit Reservation" at bounding box center [328, 245] width 129 height 22
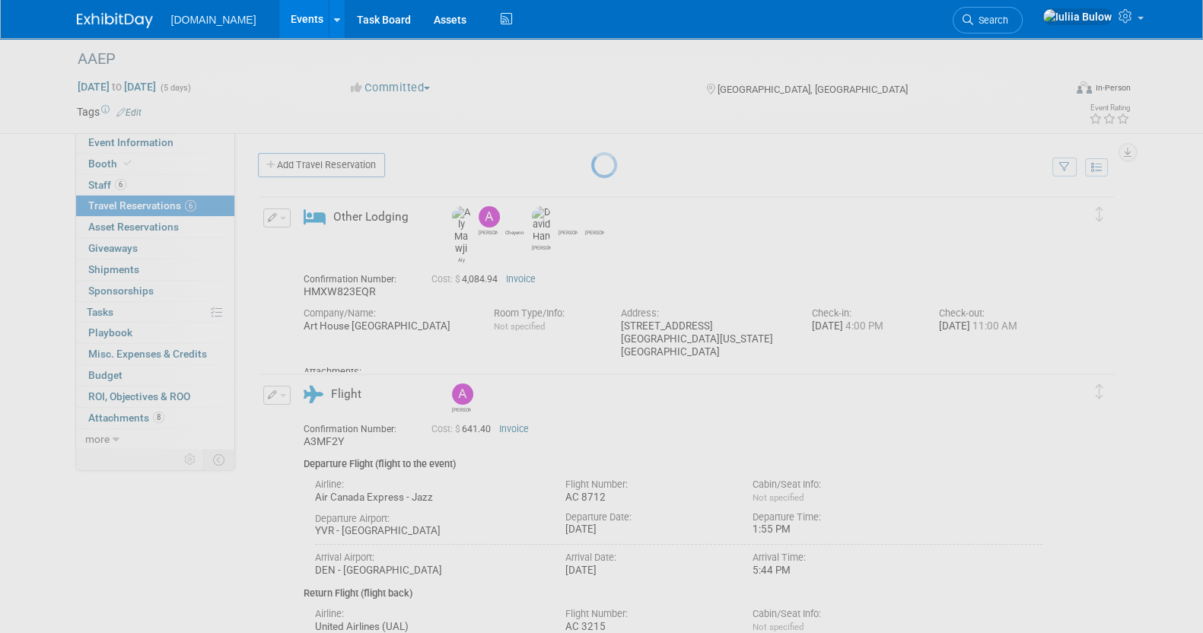
select select "11"
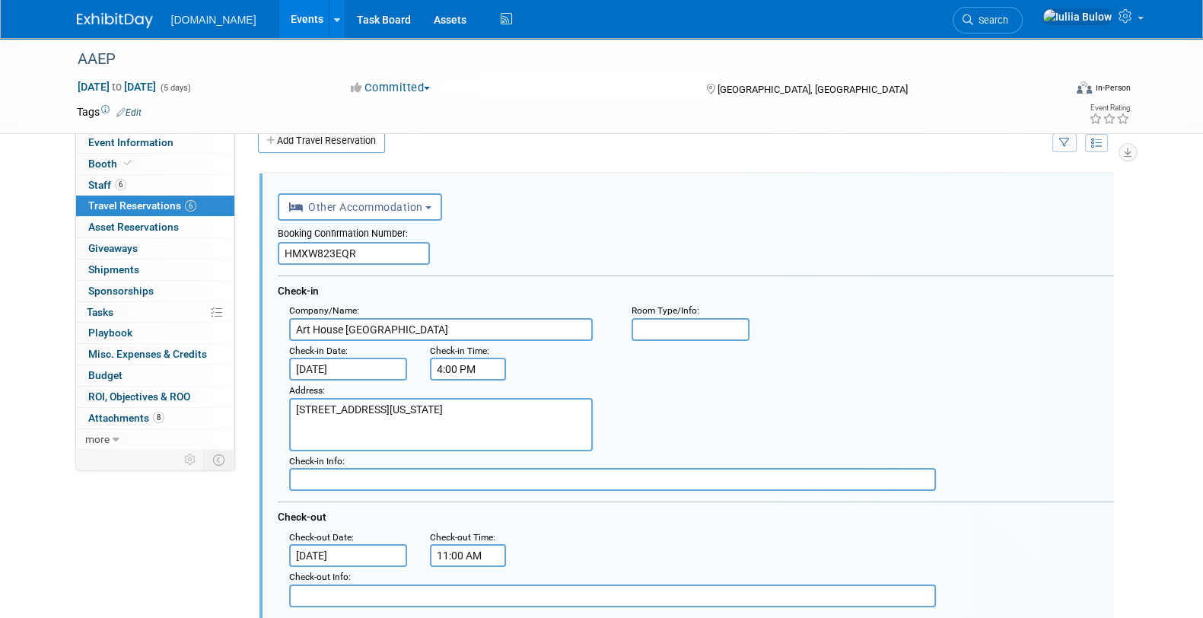
scroll to position [119, 0]
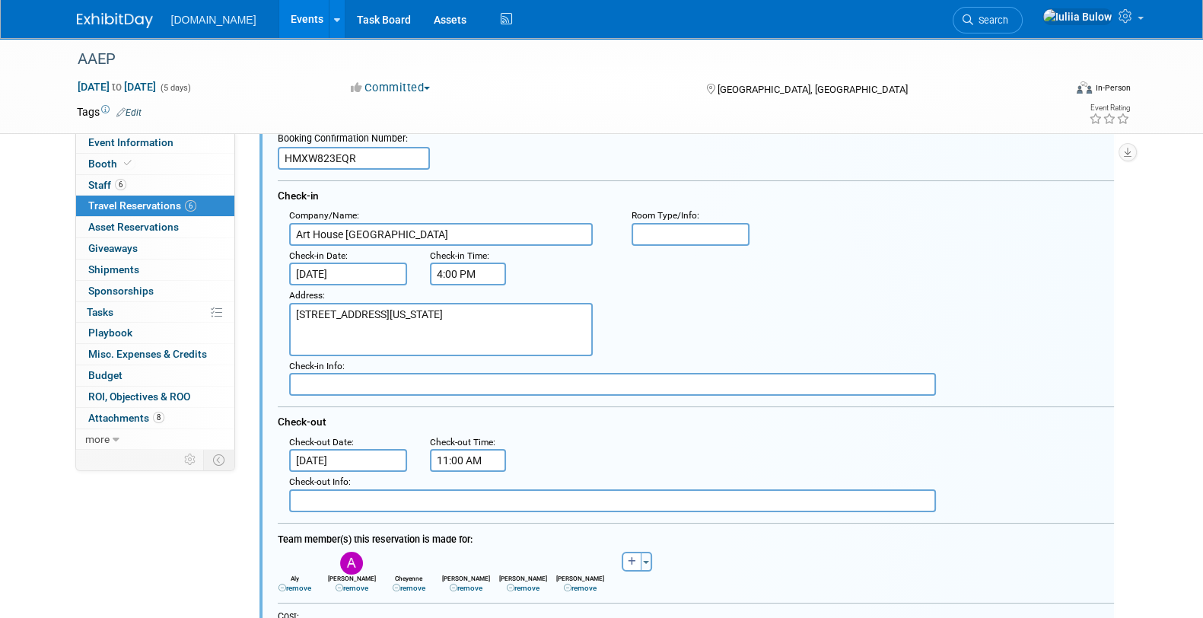
click at [328, 453] on input "[DATE]" at bounding box center [348, 460] width 119 height 23
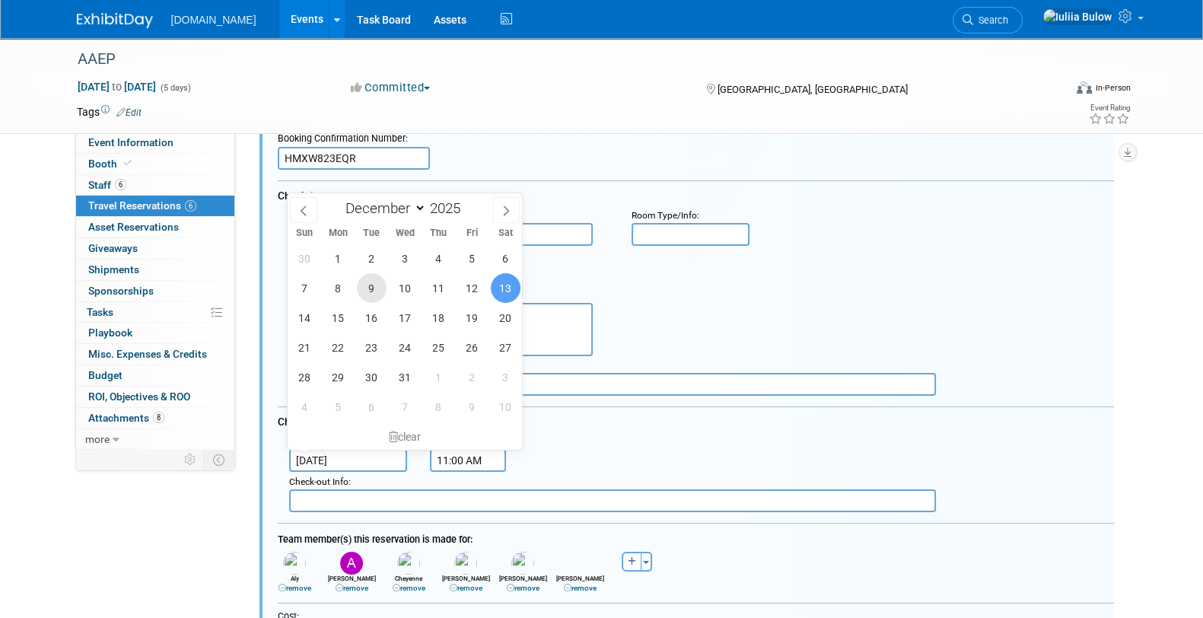
click at [372, 287] on span "9" at bounding box center [372, 288] width 30 height 30
type input "[DATE]"
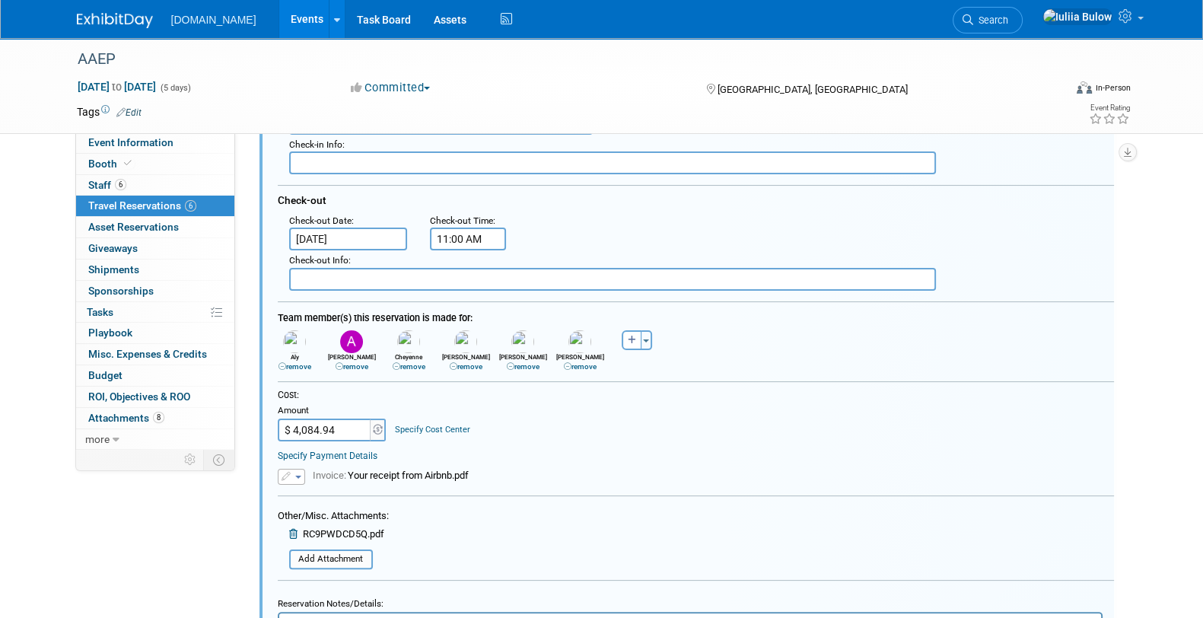
scroll to position [405, 0]
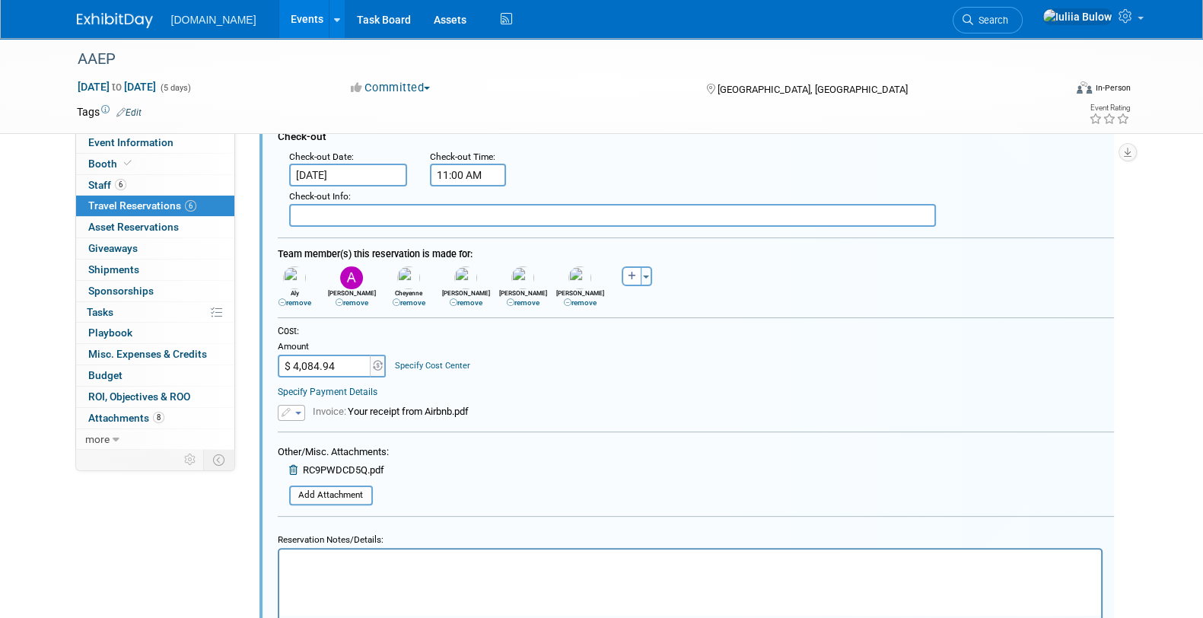
click at [340, 355] on input "$ 4,084.94" at bounding box center [325, 366] width 95 height 23
type input "$"
paste input "1.7"
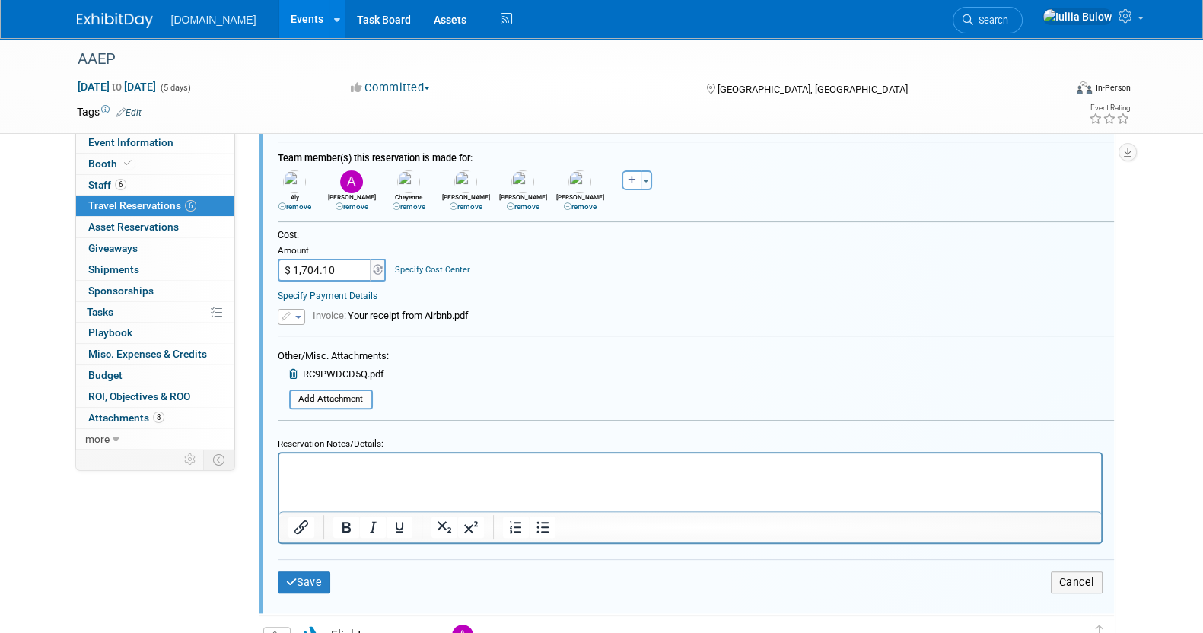
scroll to position [470, 0]
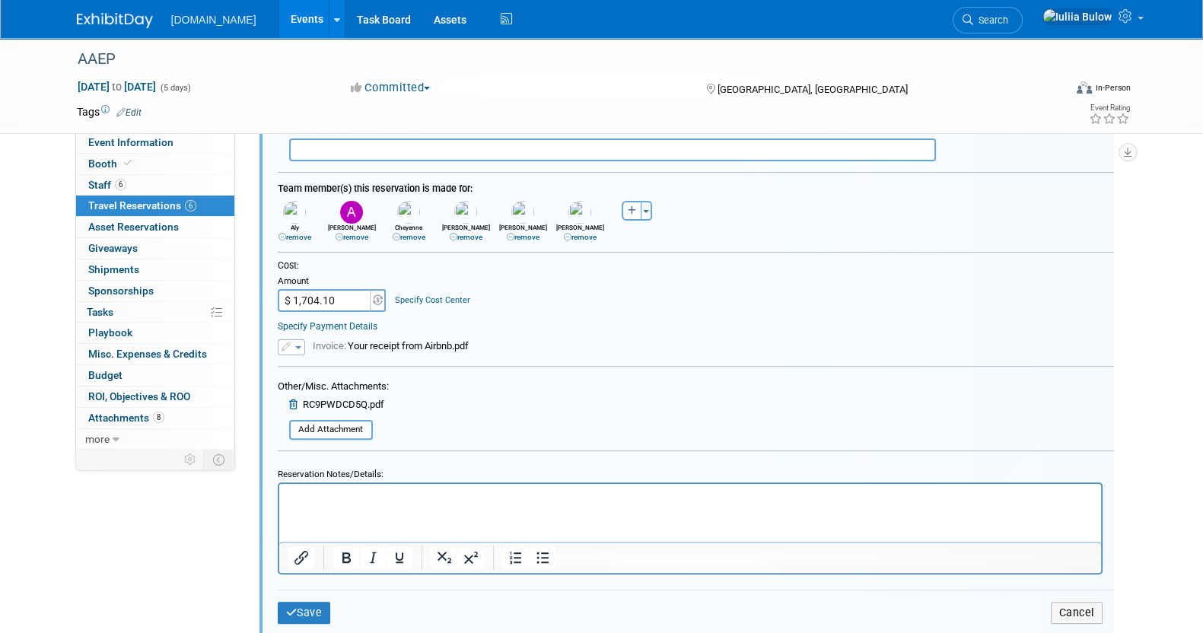
click at [360, 294] on input "$ 1,704.10" at bounding box center [325, 300] width 95 height 23
type input "$ 1,704.04"
click at [291, 344] on button "button" at bounding box center [291, 347] width 27 height 16
click at [327, 386] on link "Remove attachment" at bounding box center [354, 390] width 152 height 21
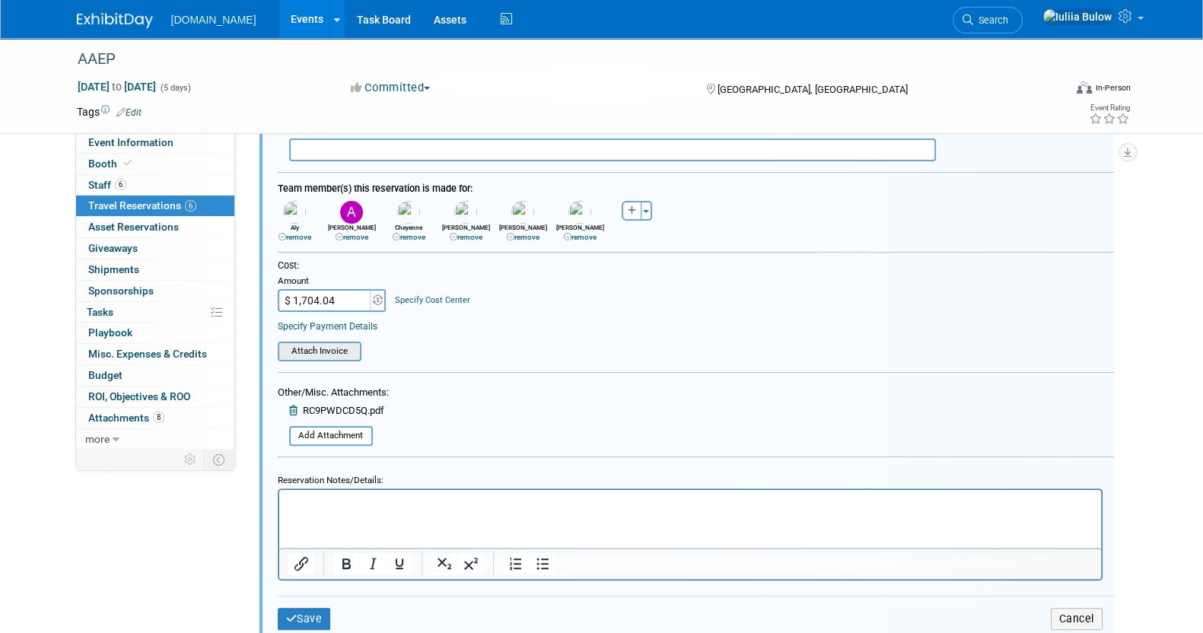
click at [314, 342] on div "Attach Invoice" at bounding box center [320, 352] width 84 height 20
click at [328, 349] on input "file" at bounding box center [269, 351] width 181 height 17
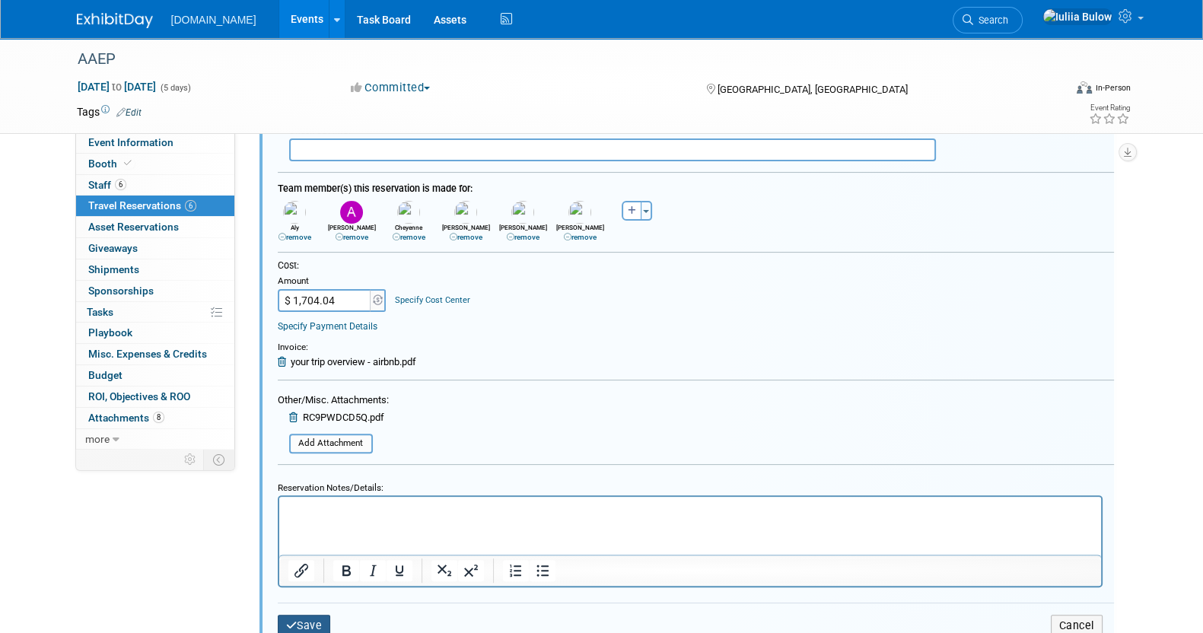
click at [312, 615] on button "Save" at bounding box center [304, 626] width 53 height 22
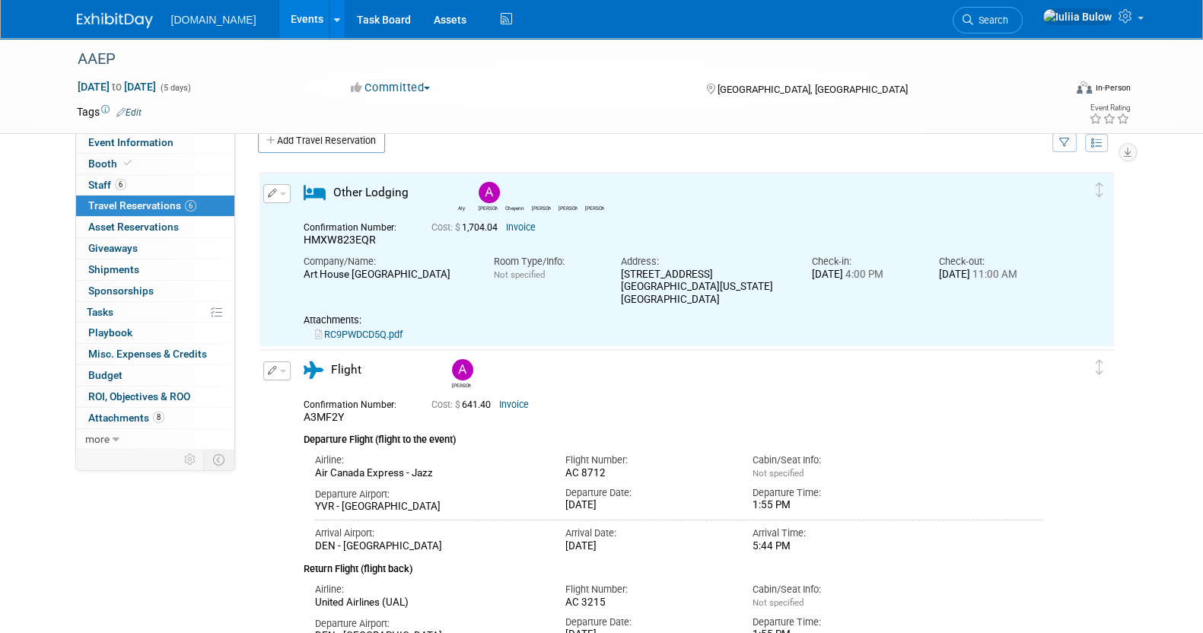
scroll to position [0, 0]
